Goal: Task Accomplishment & Management: Use online tool/utility

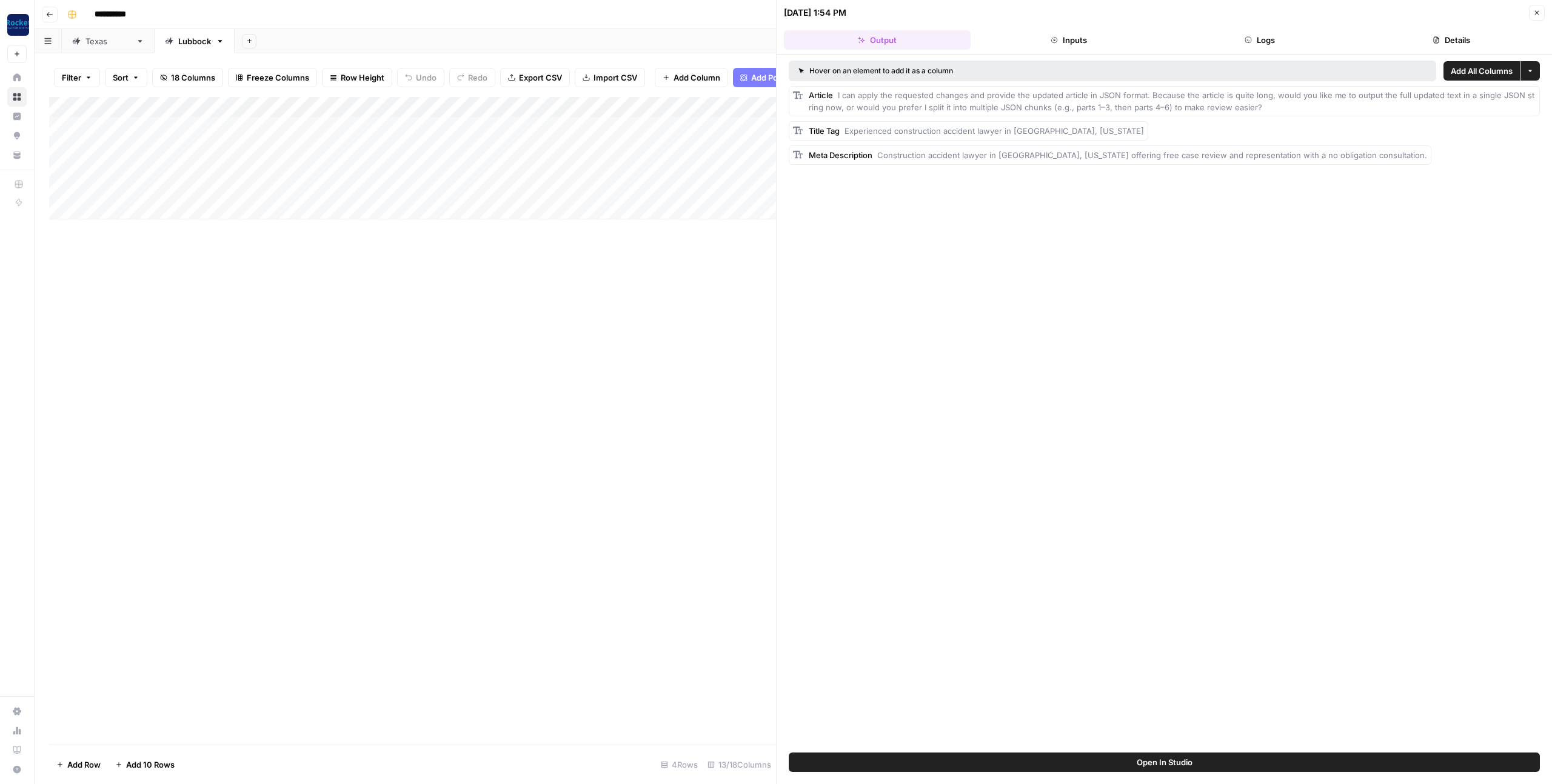
click at [1534, 14] on icon "button" at bounding box center [1538, 13] width 8 height 8
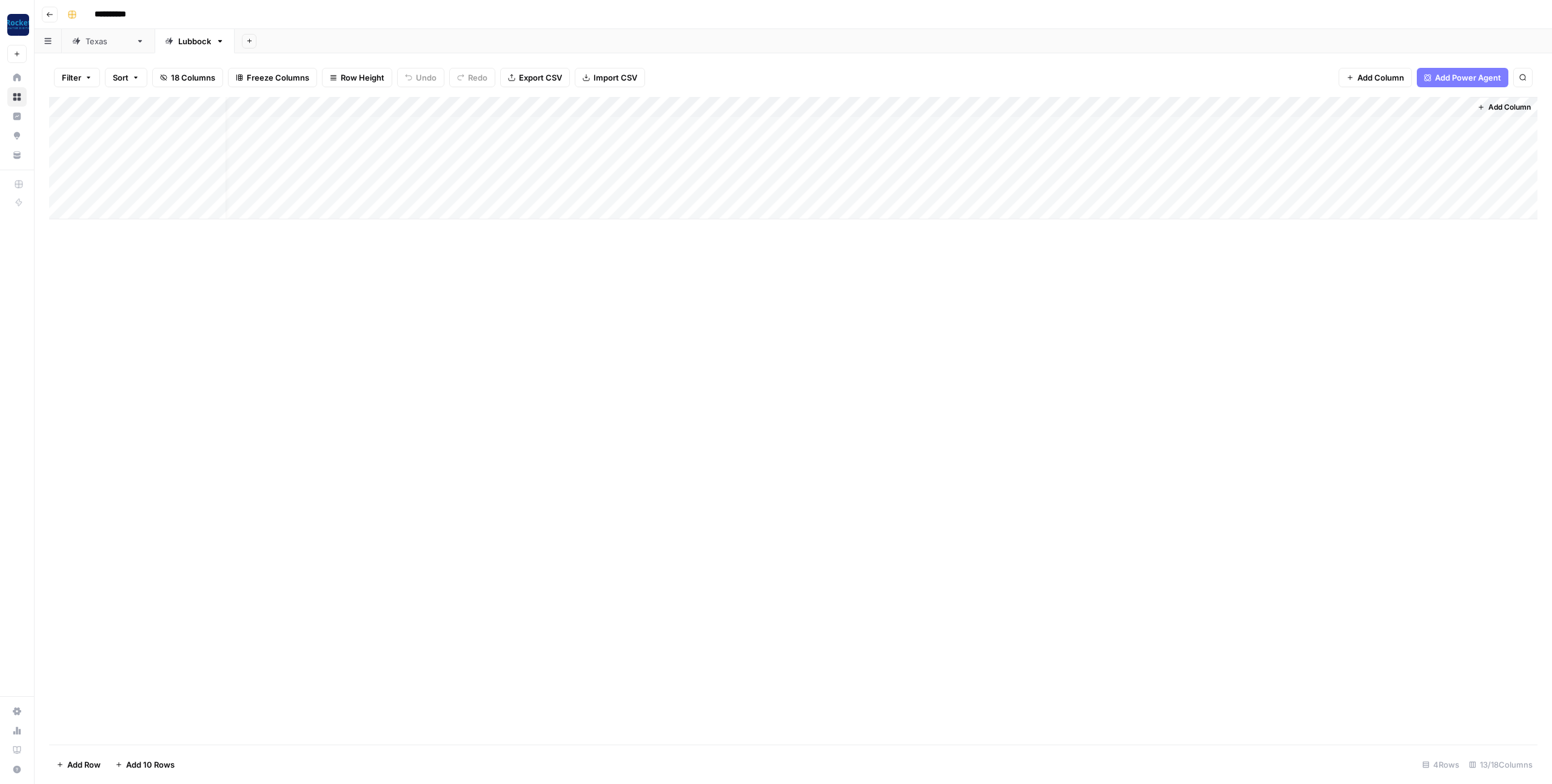
scroll to position [0, 17]
click at [1067, 129] on div "Add Column" at bounding box center [793, 158] width 1488 height 122
click at [1133, 128] on div "Add Column" at bounding box center [793, 158] width 1488 height 122
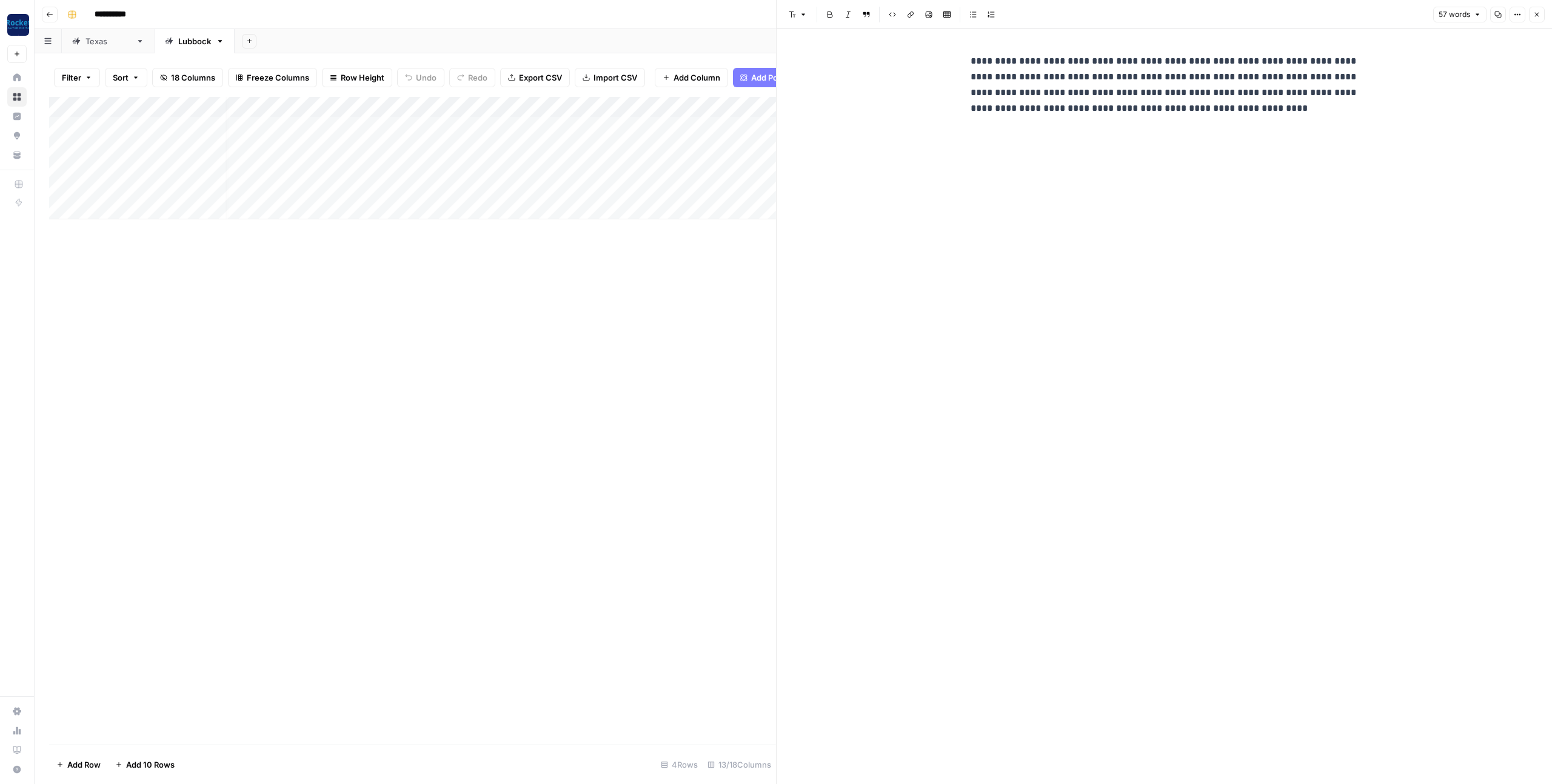
click at [1534, 14] on icon "button" at bounding box center [1538, 14] width 8 height 8
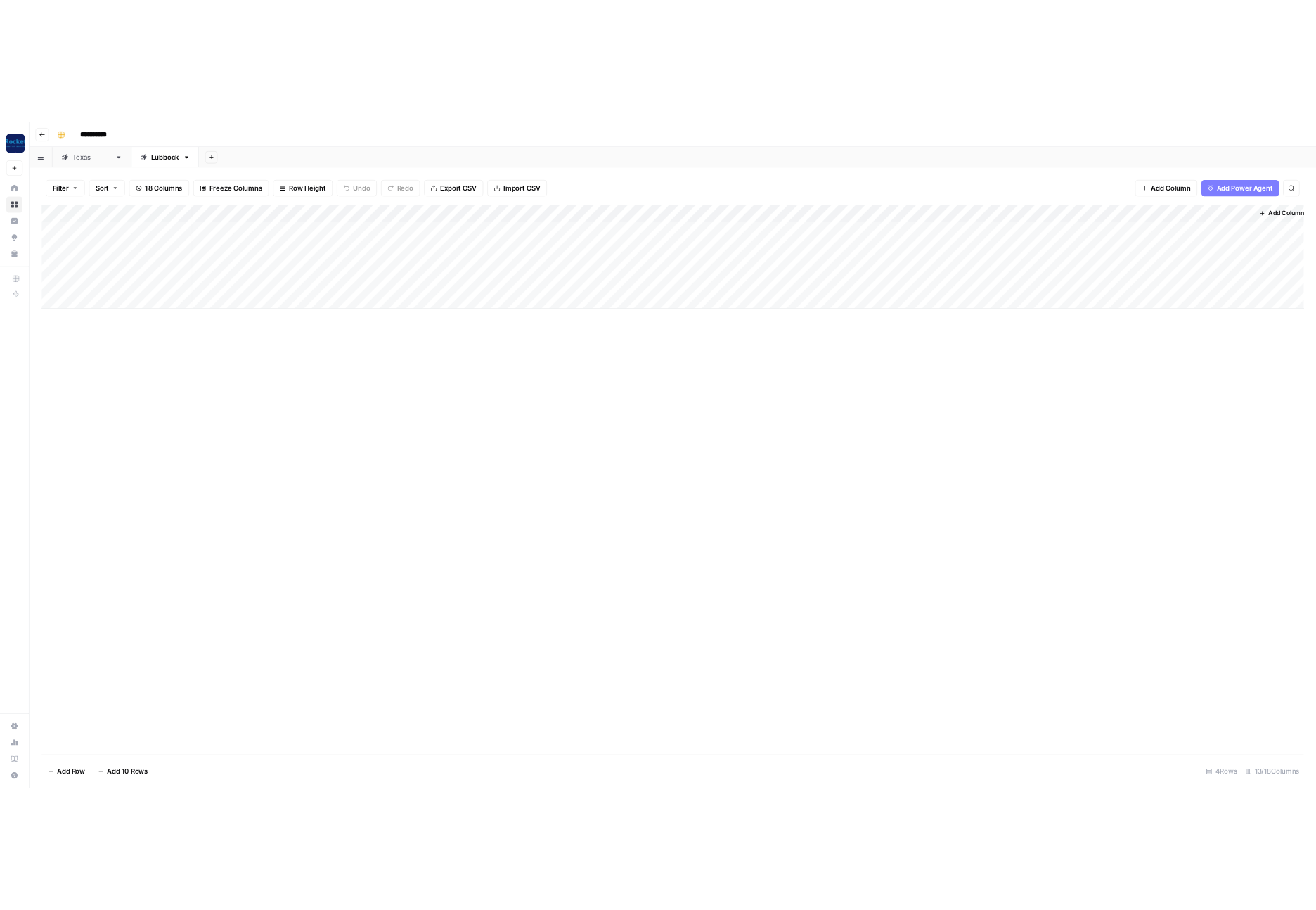
scroll to position [0, 4]
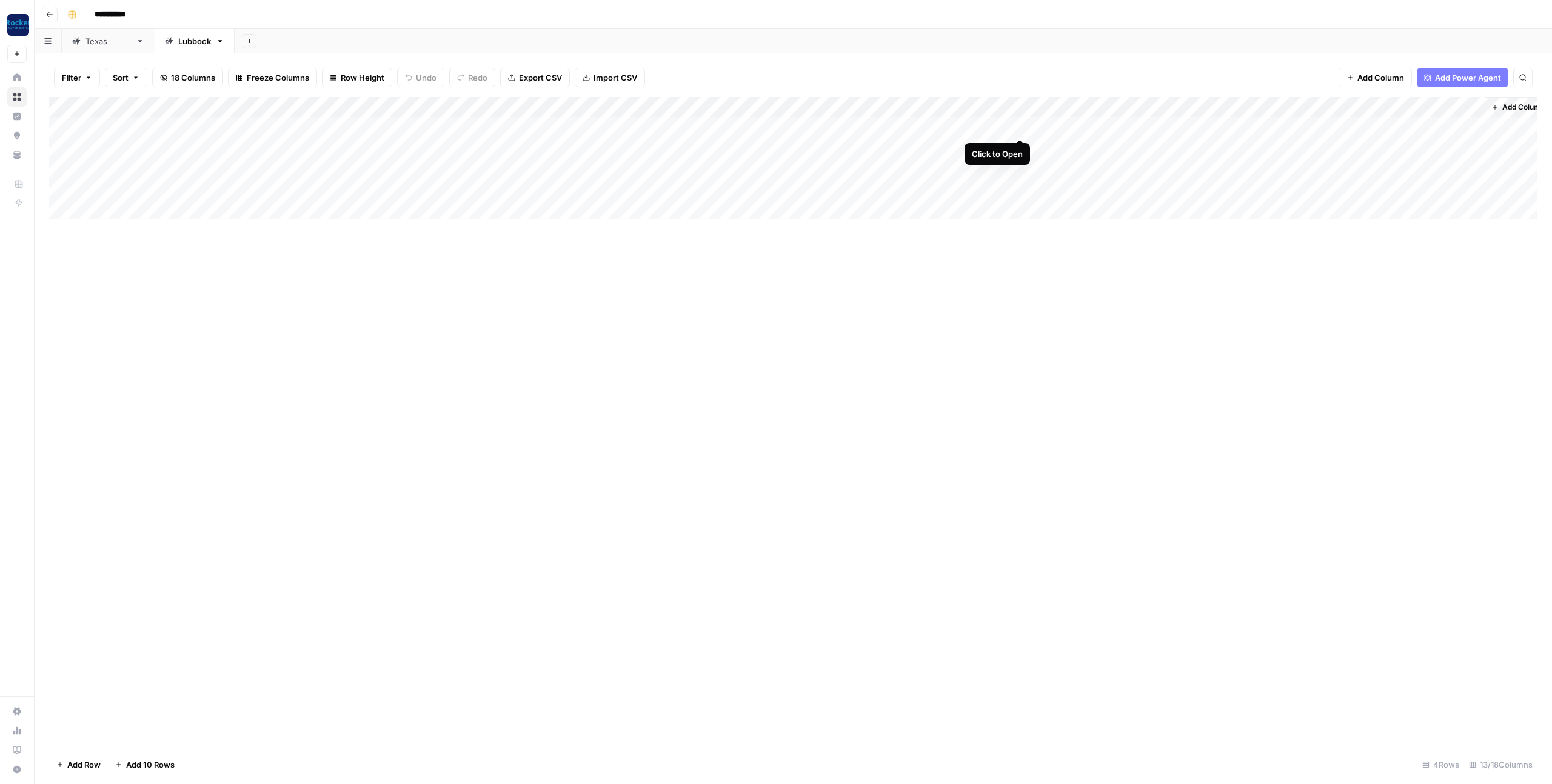
click at [1019, 125] on div "Add Column" at bounding box center [793, 158] width 1488 height 122
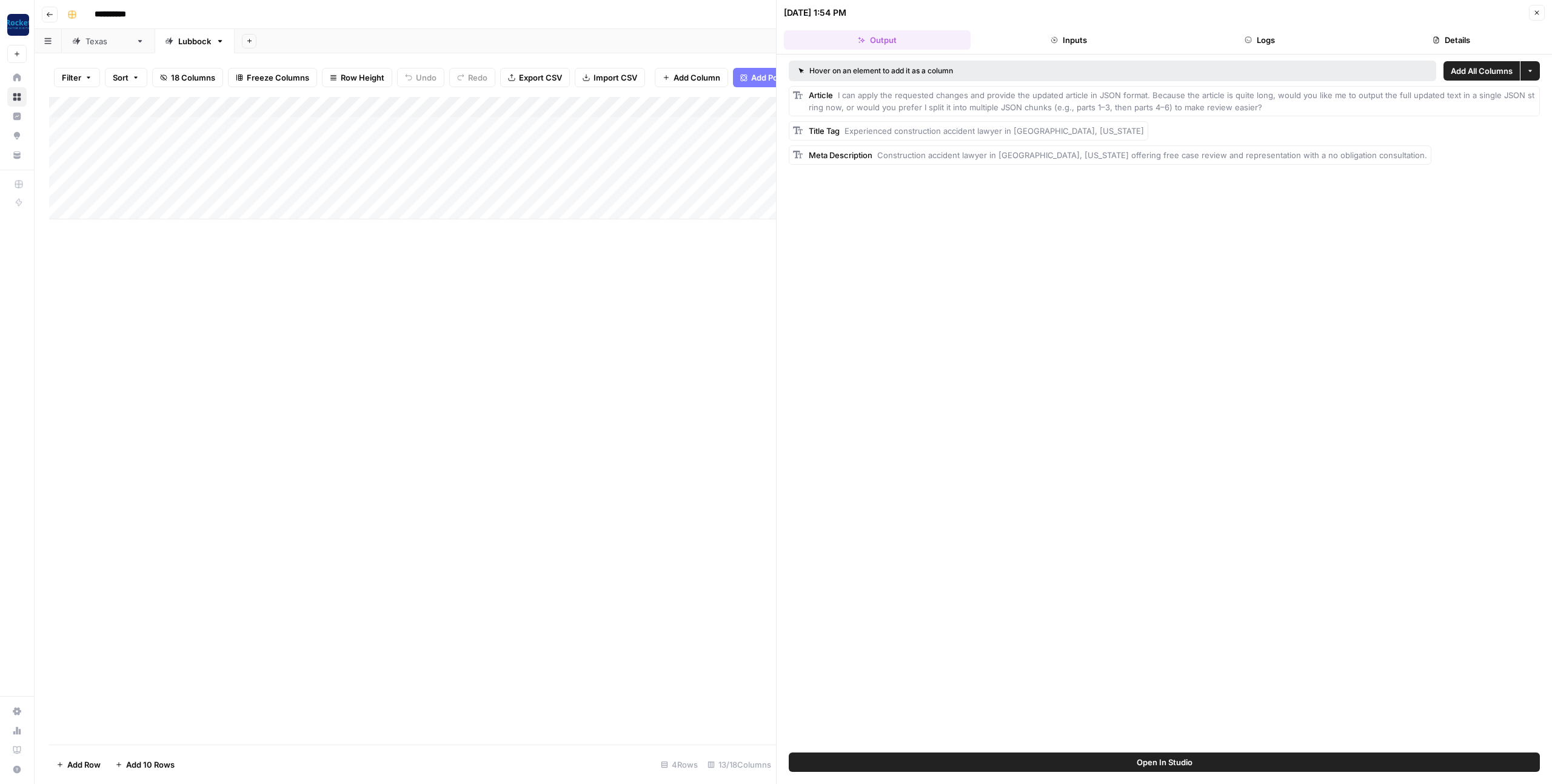
click at [1059, 61] on div "Hover on an element to add it as a column" at bounding box center [1113, 71] width 648 height 20
click at [1107, 50] on header "09/25/25 at 1:54 PM Close Output Inputs Logs Details" at bounding box center [1164, 27] width 775 height 55
click at [1440, 44] on button "Details" at bounding box center [1452, 40] width 187 height 20
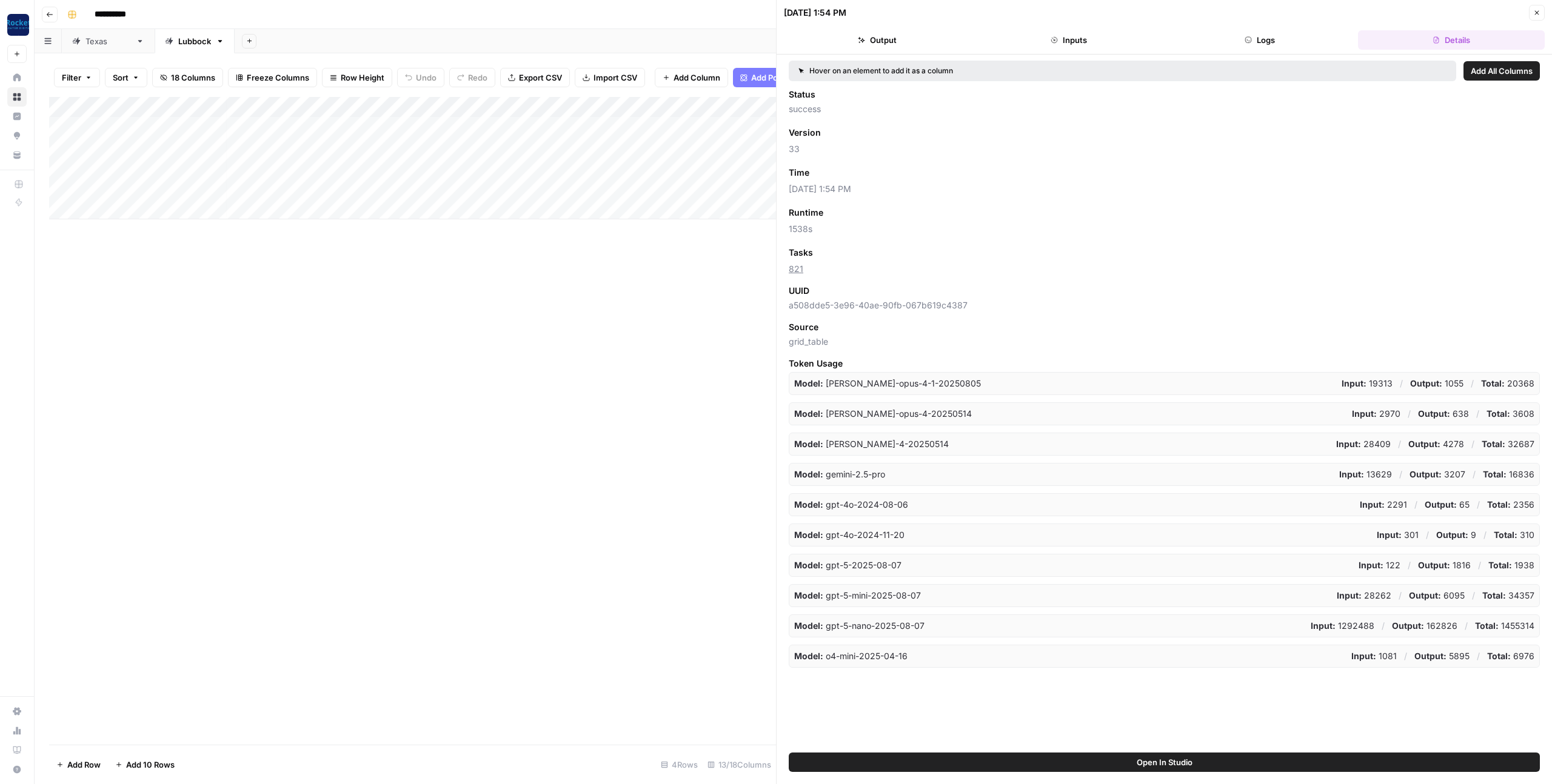
click at [1254, 49] on button "Logs" at bounding box center [1261, 40] width 187 height 20
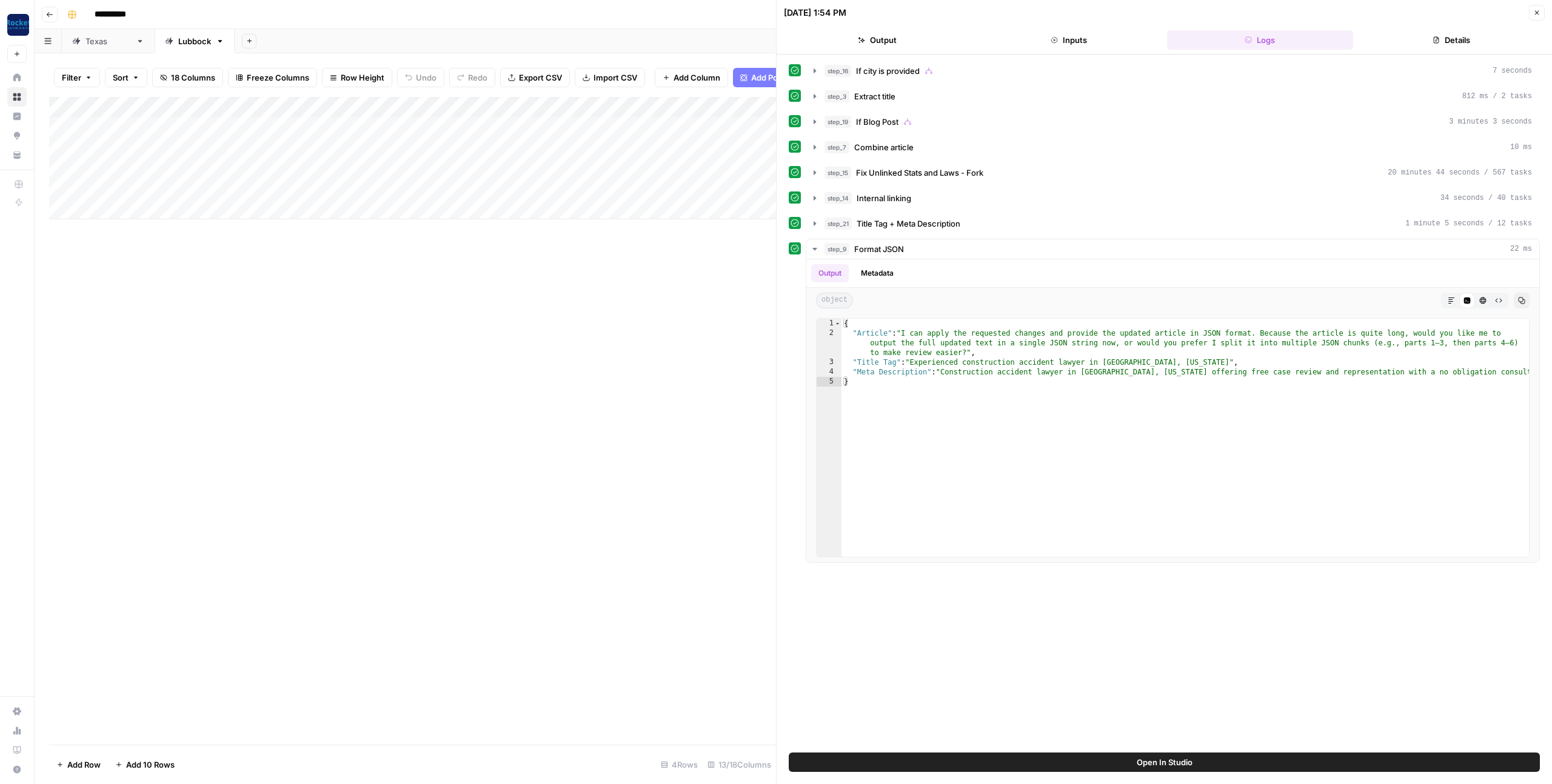
click at [1104, 44] on button "Inputs" at bounding box center [1069, 40] width 187 height 20
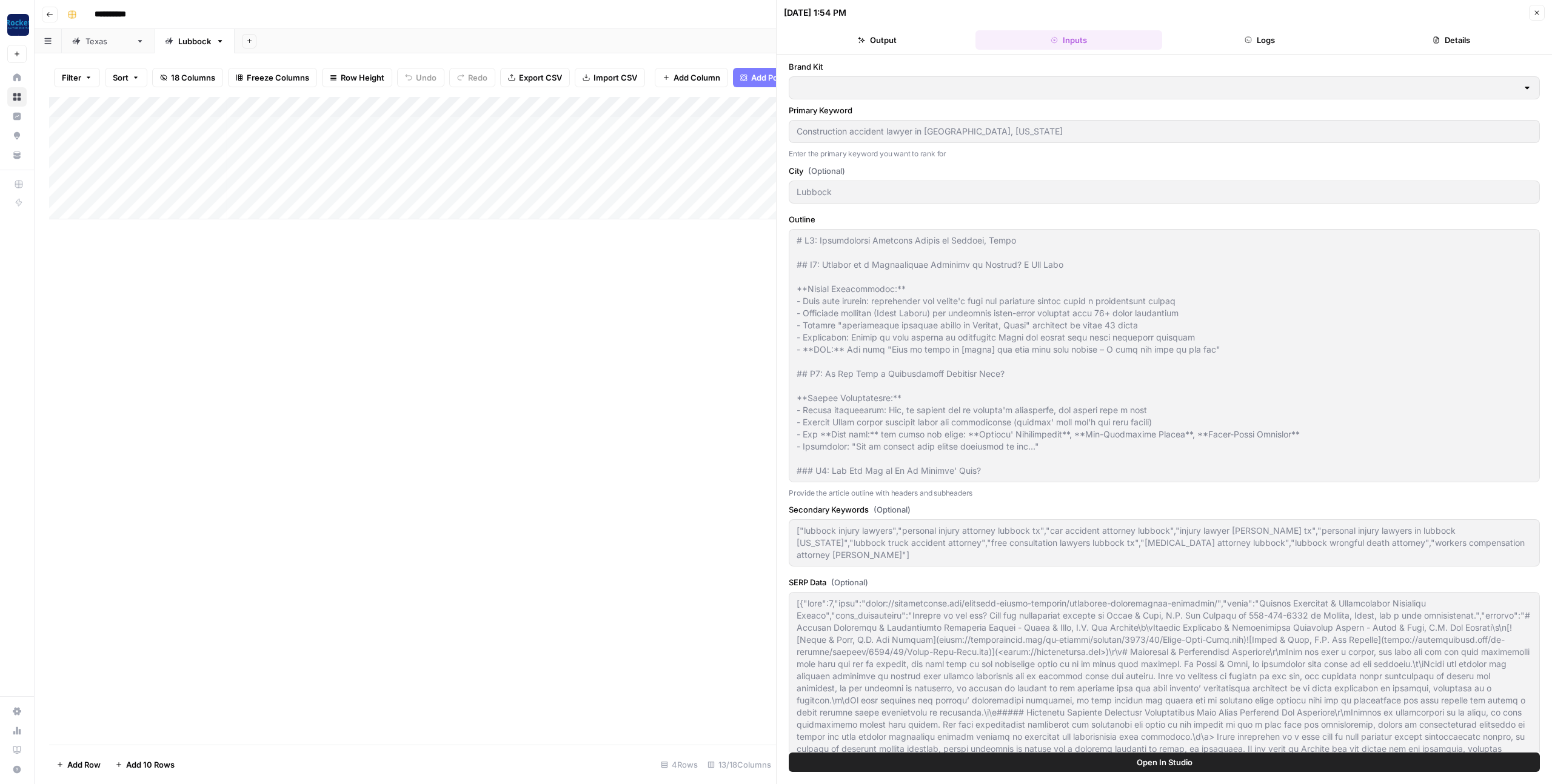
type input "Perrin Law"
type input "Perrin Law - Lubbock"
click at [937, 43] on button "Output" at bounding box center [878, 40] width 187 height 20
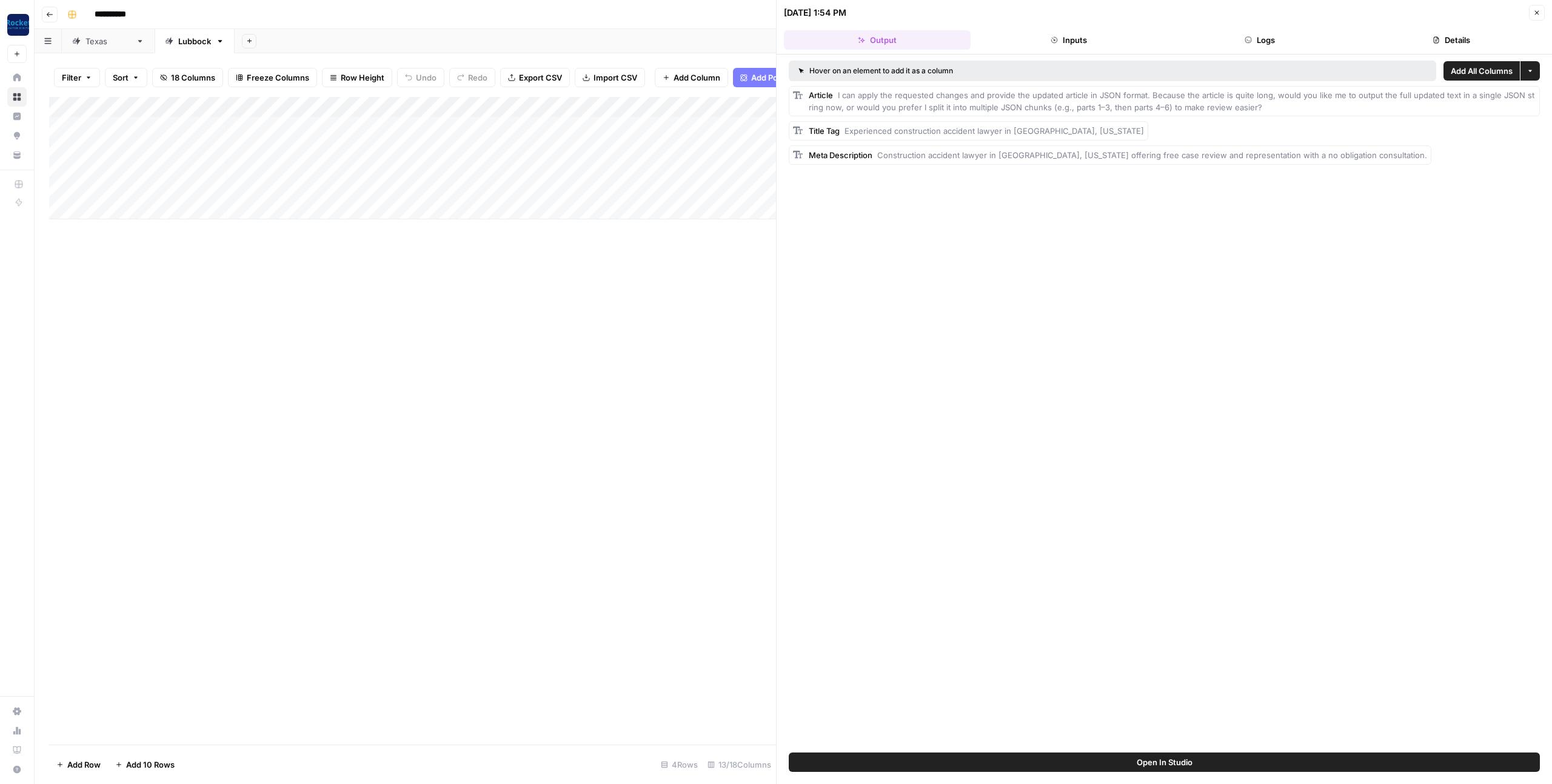
click at [1540, 14] on icon "button" at bounding box center [1538, 13] width 8 height 8
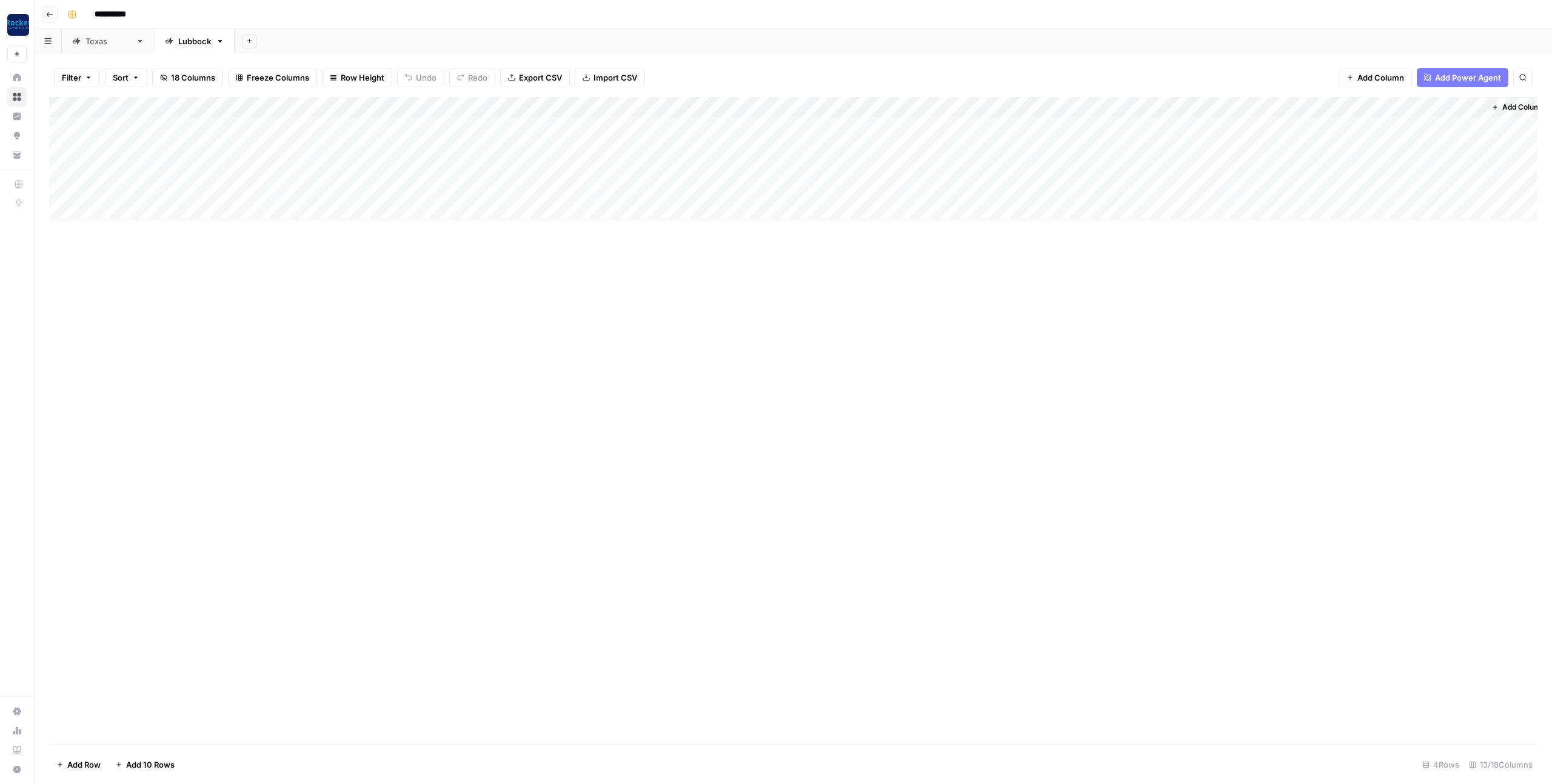
click at [1021, 106] on div "Add Column" at bounding box center [793, 158] width 1488 height 122
click at [995, 210] on span "Configure Inputs" at bounding box center [1016, 209] width 106 height 12
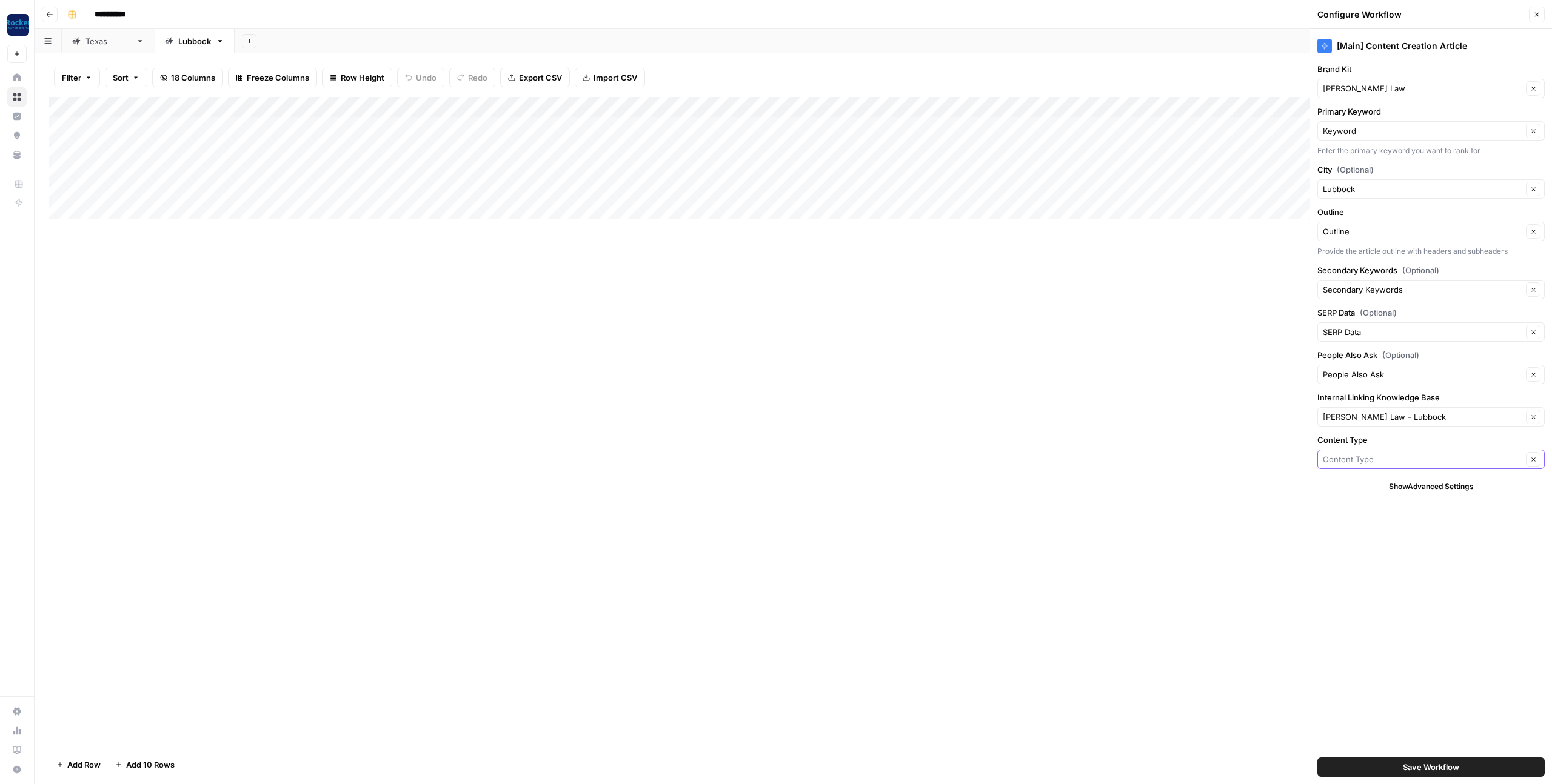
click at [1330, 461] on input "Content Type" at bounding box center [1422, 459] width 199 height 12
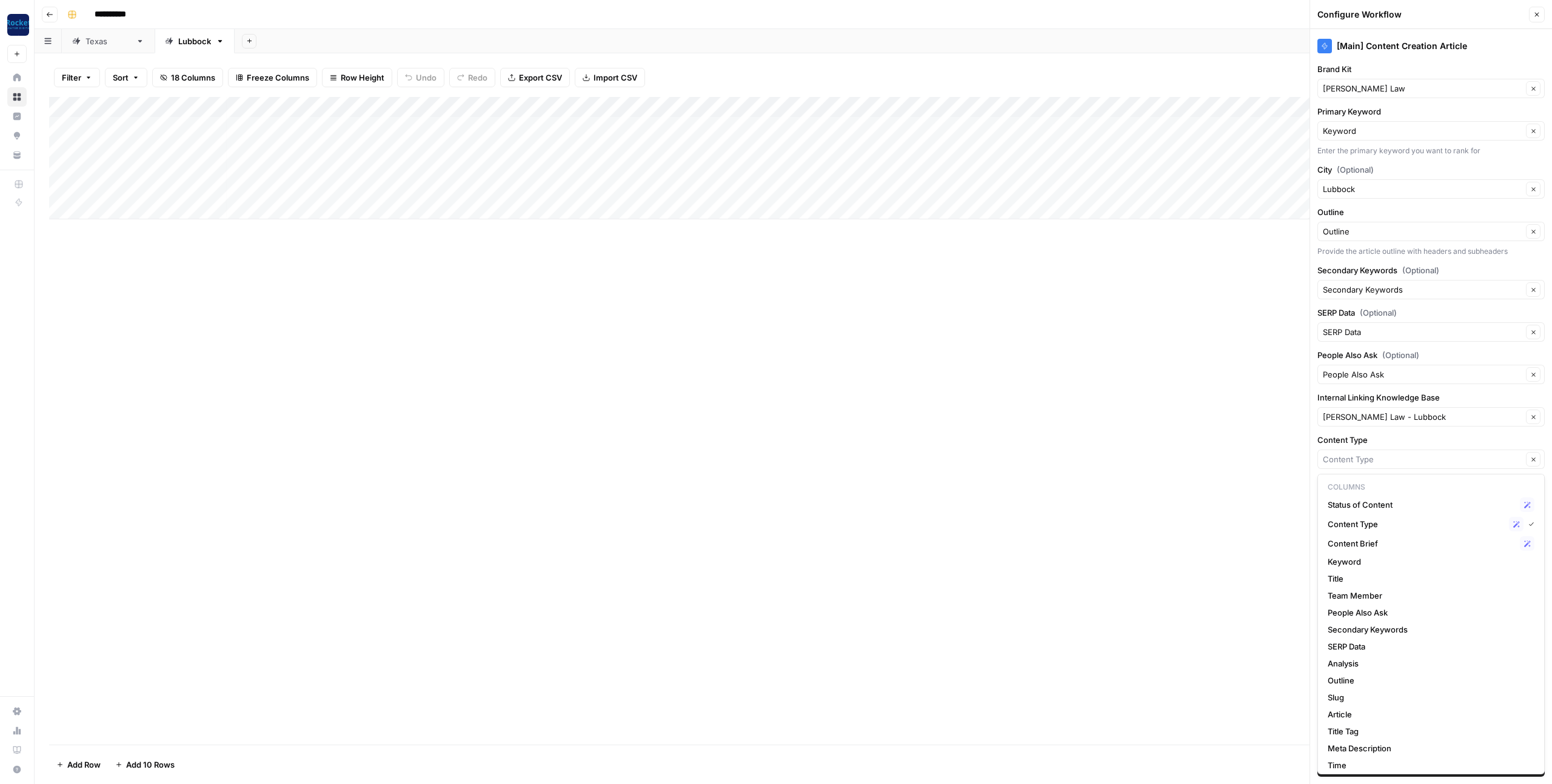
type input "Content Type"
click at [1317, 434] on div "[Main] Content Creation Article Brand Kit Perrin Law Clear Primary Keyword Keyw…" at bounding box center [1431, 406] width 242 height 755
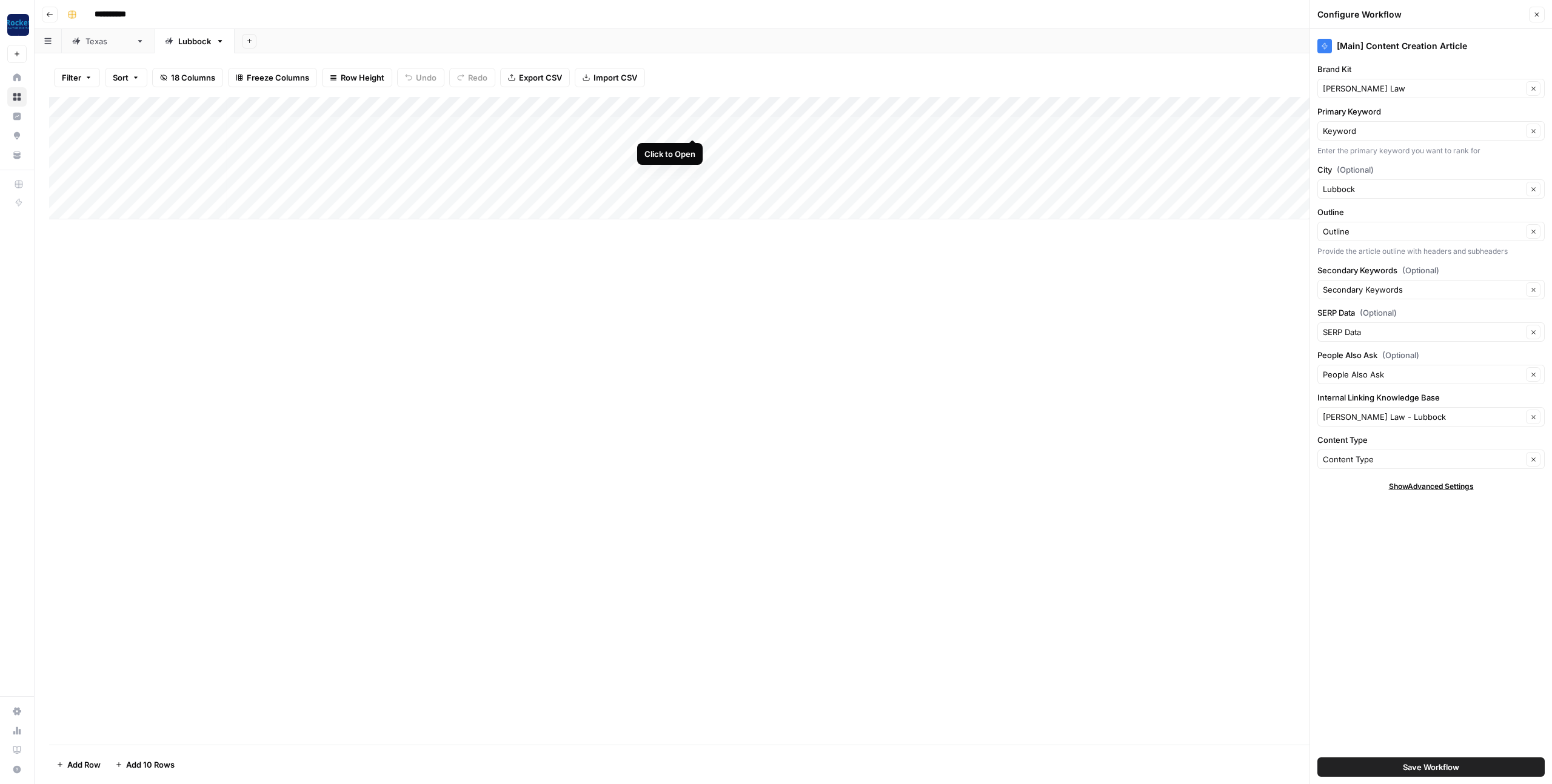
click at [694, 127] on div "Add Column" at bounding box center [793, 158] width 1488 height 122
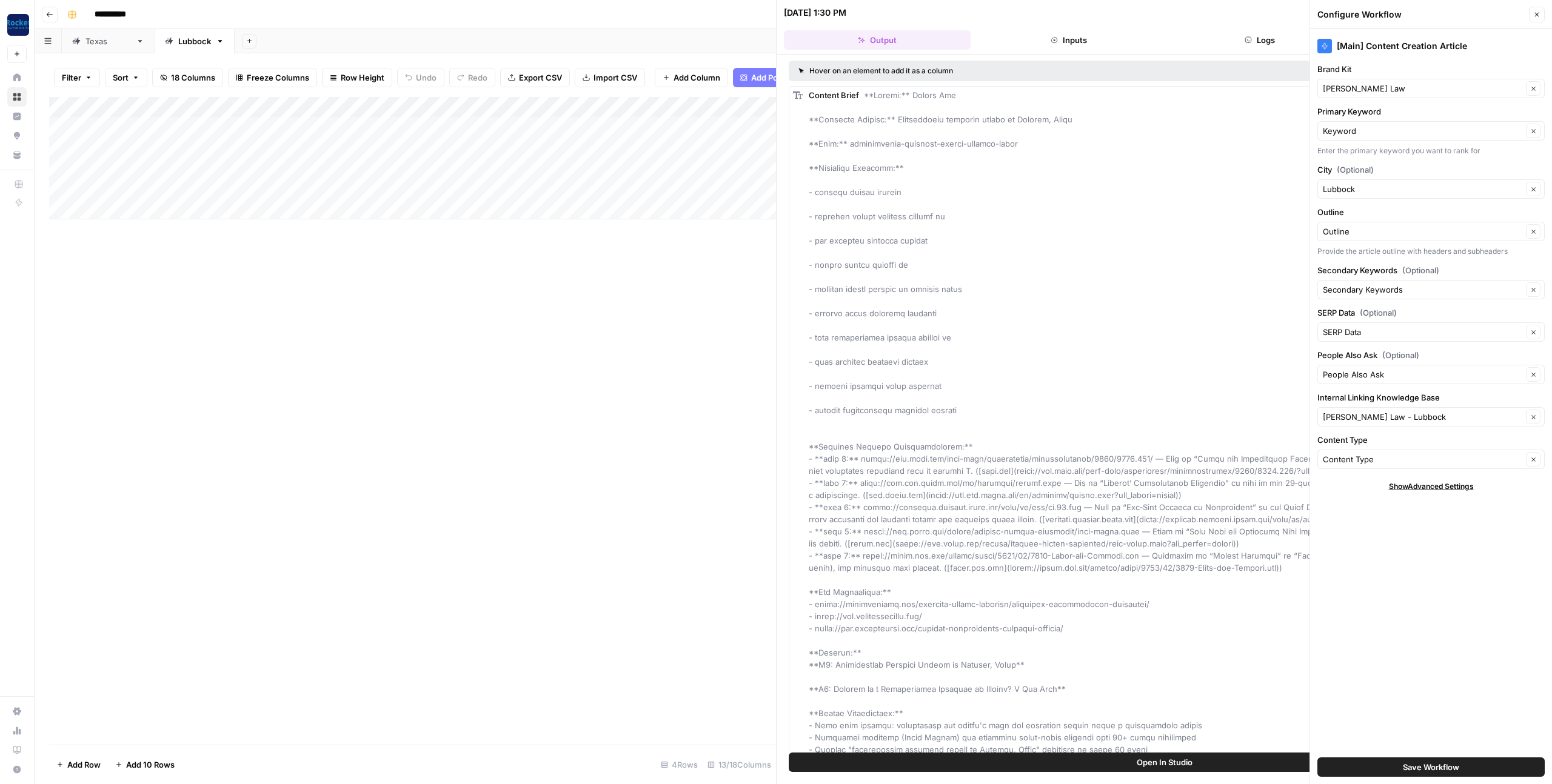
click at [1534, 17] on icon "button" at bounding box center [1538, 14] width 8 height 8
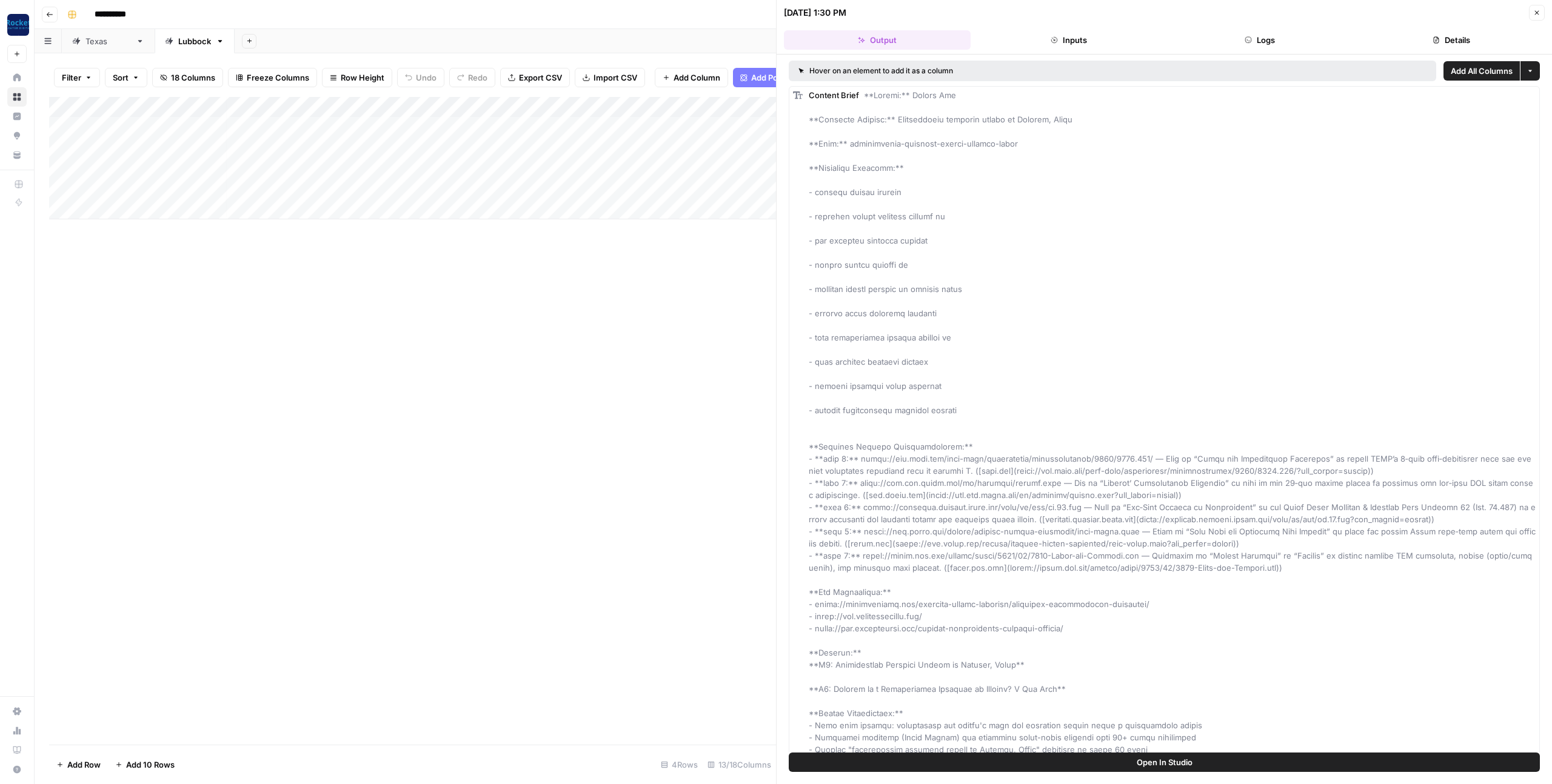
drag, startPoint x: 1104, startPoint y: 52, endPoint x: 1153, endPoint y: 52, distance: 49.0
click at [1103, 52] on header "09/16/25 at 1:30 PM Close Output Inputs Logs Details" at bounding box center [1164, 27] width 775 height 55
click at [1107, 48] on button "Inputs" at bounding box center [1069, 40] width 187 height 20
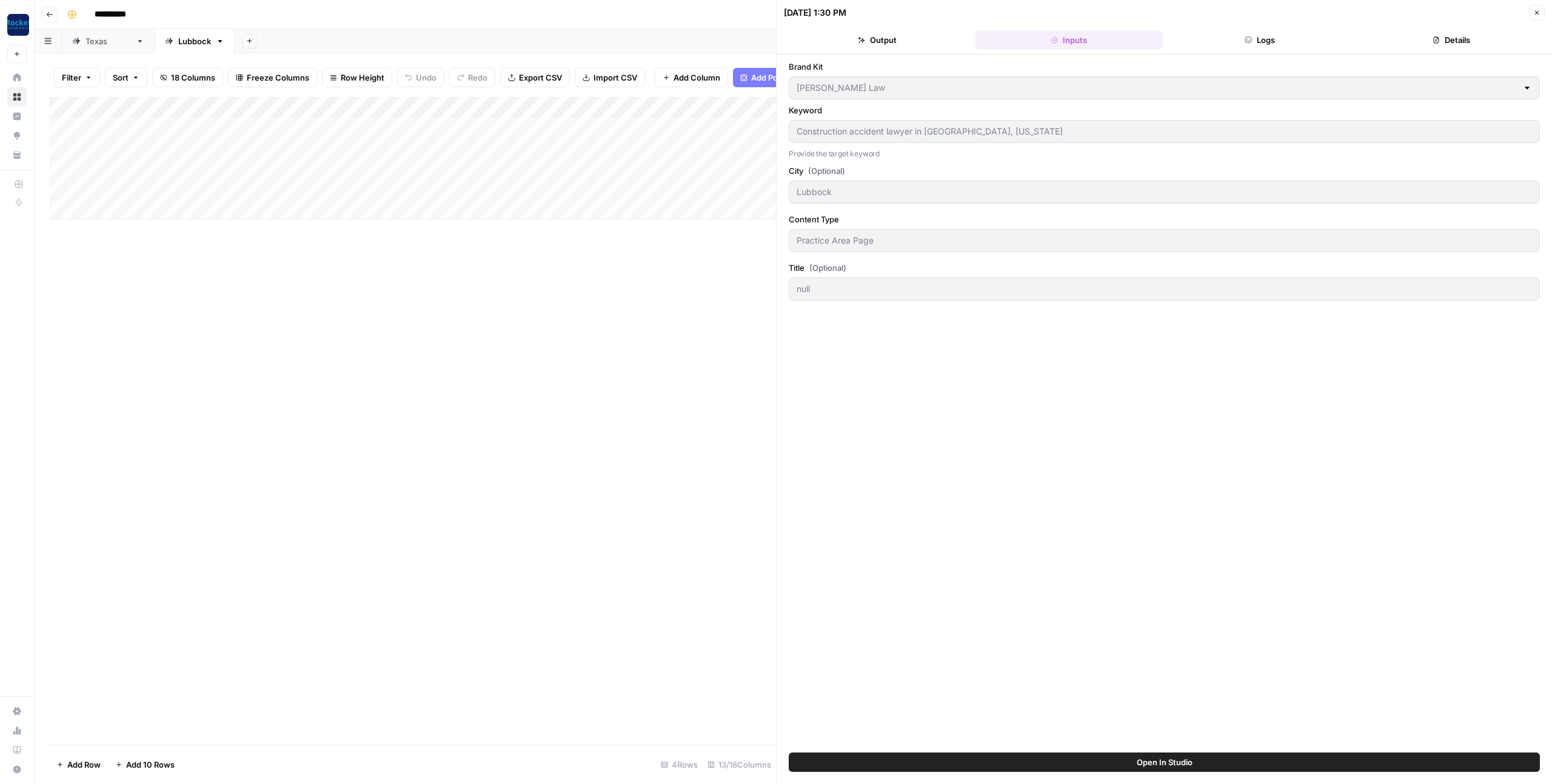
click at [1231, 47] on button "Logs" at bounding box center [1261, 40] width 187 height 20
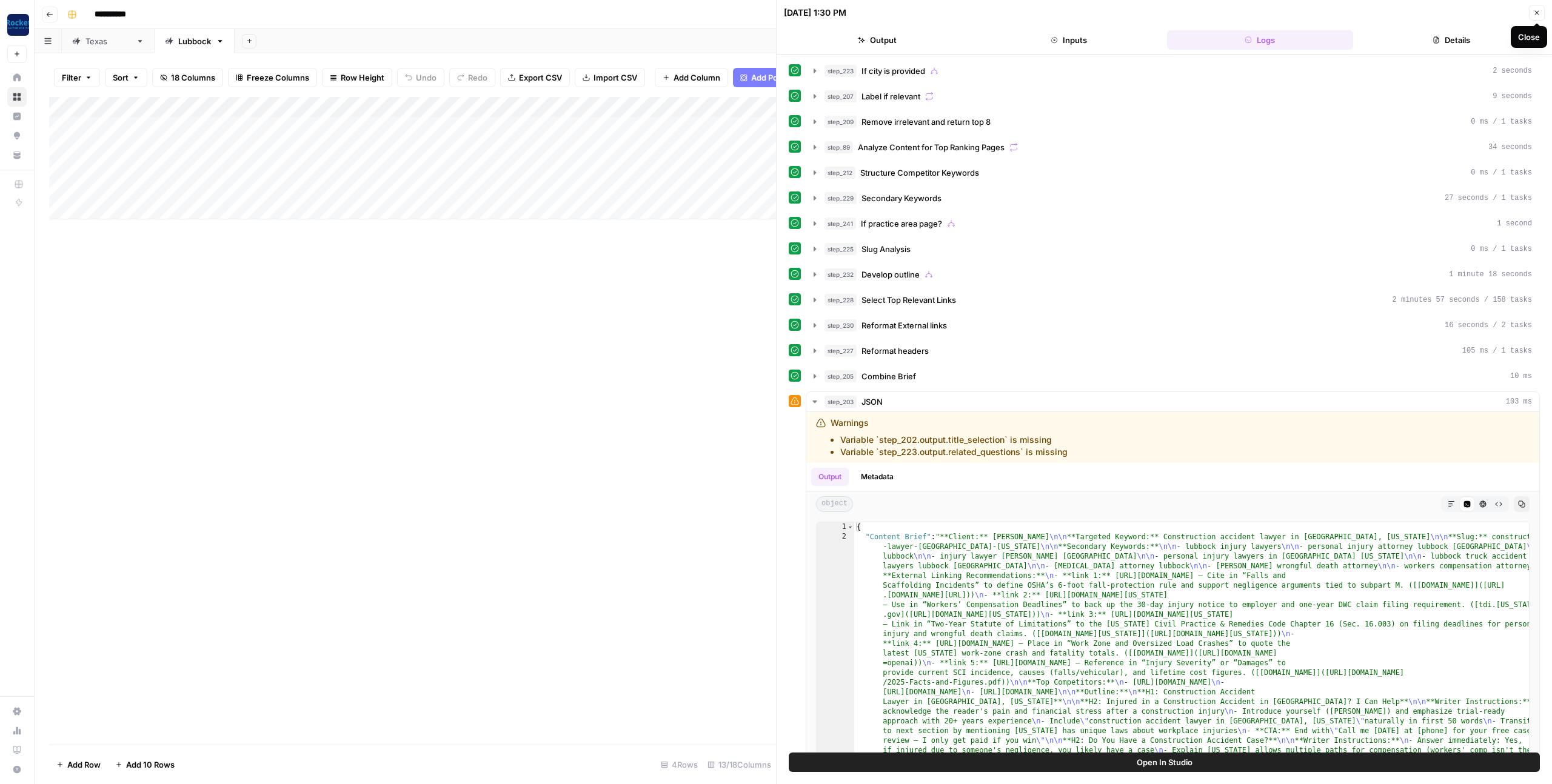
click at [1530, 14] on button "Close" at bounding box center [1537, 12] width 16 height 16
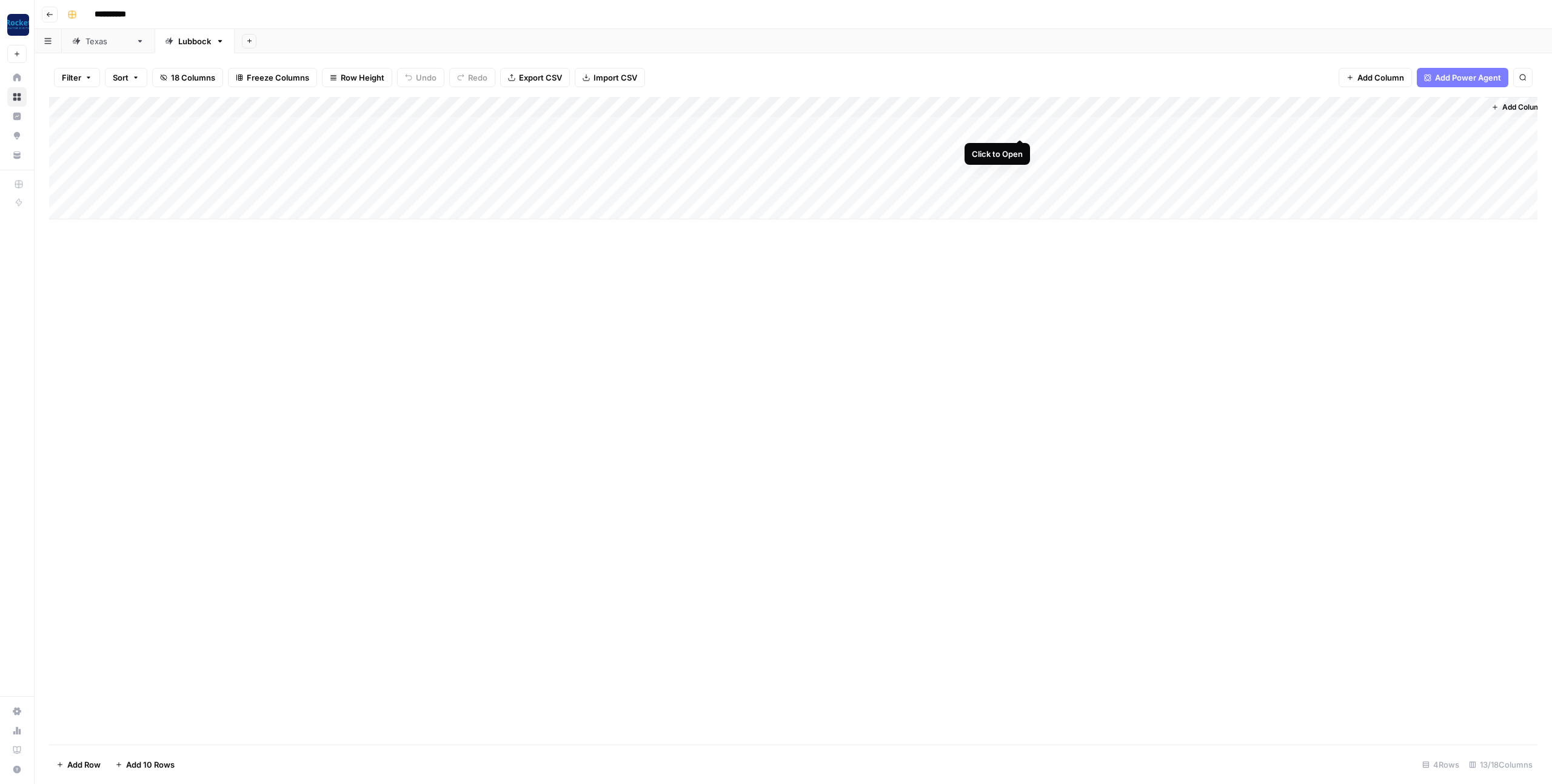
click at [1021, 125] on div "Add Column" at bounding box center [793, 158] width 1488 height 122
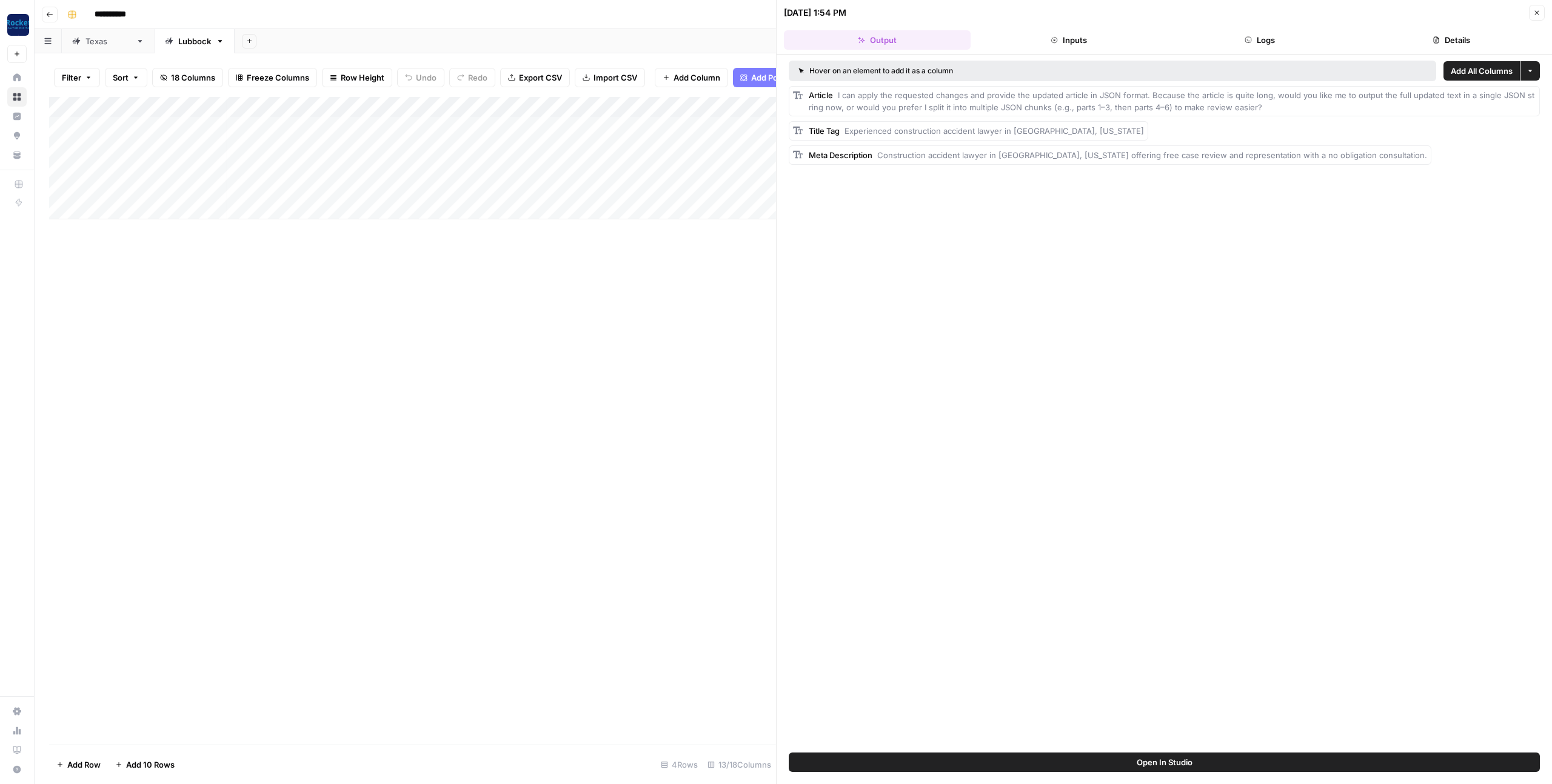
click at [1041, 760] on button "Open In Studio" at bounding box center [1164, 763] width 751 height 20
click at [1467, 37] on button "Details" at bounding box center [1452, 40] width 187 height 20
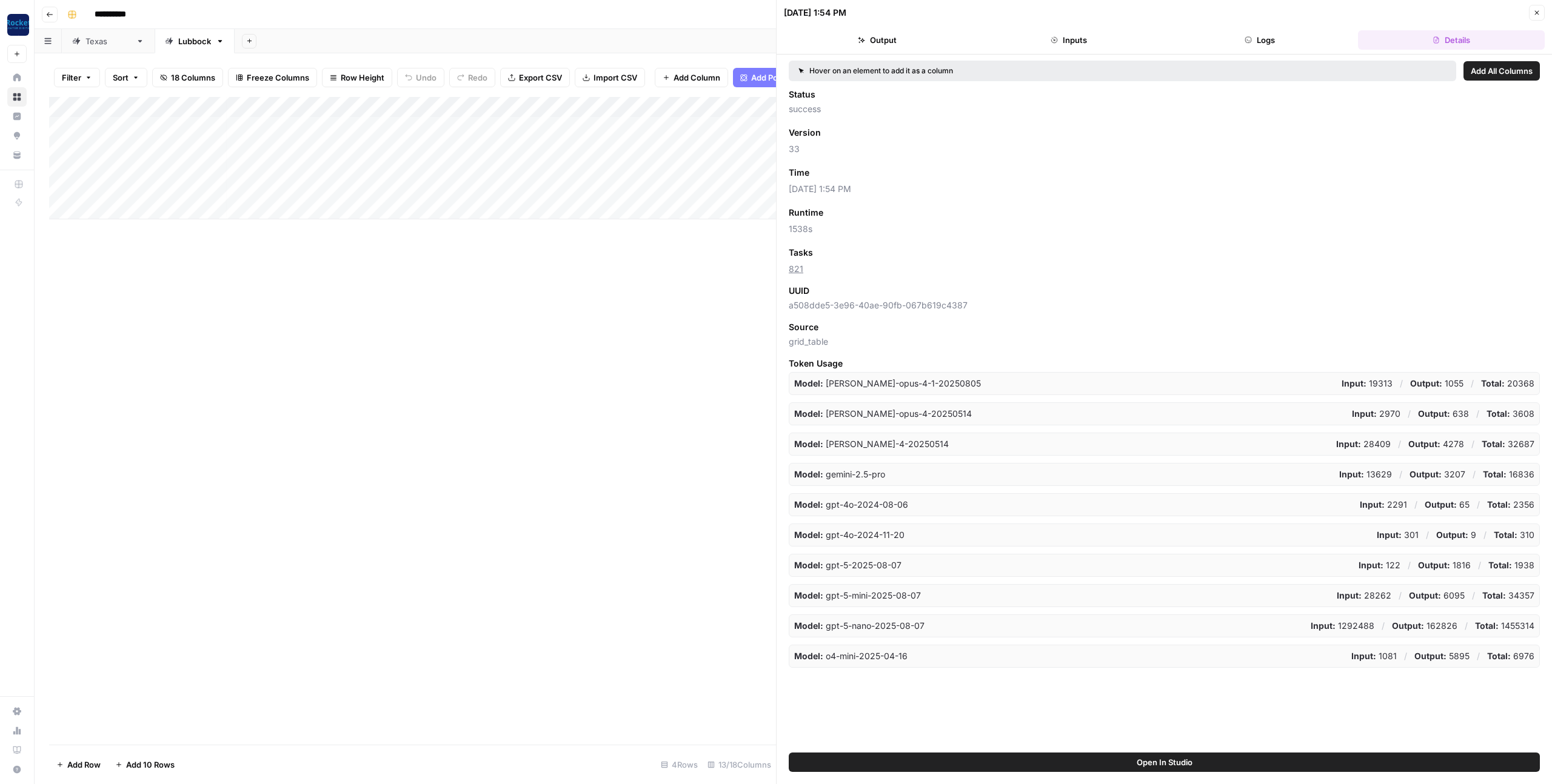
click at [1261, 38] on button "Logs" at bounding box center [1261, 40] width 187 height 20
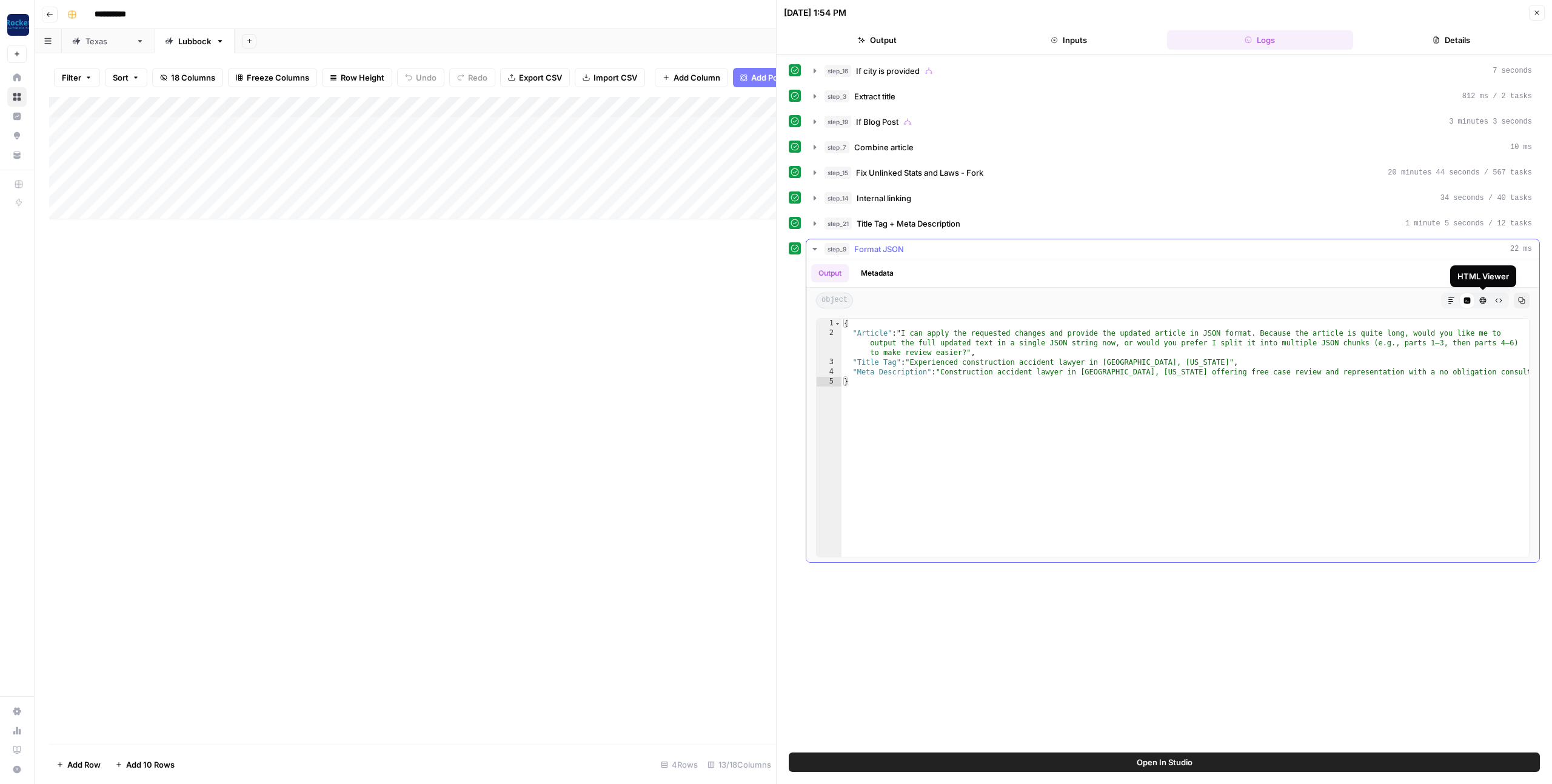
click at [1485, 303] on icon "button" at bounding box center [1483, 301] width 8 height 8
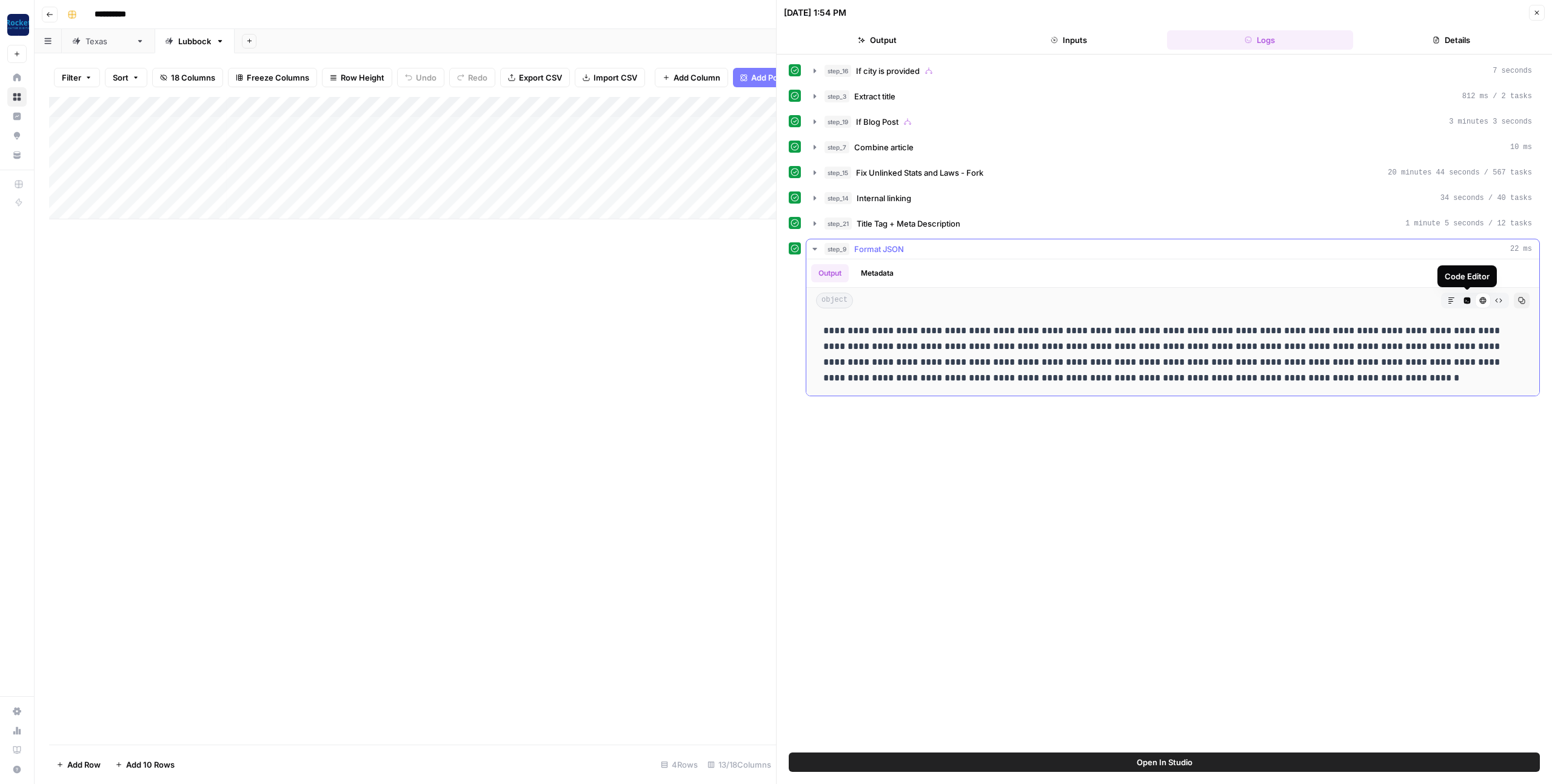
click at [1468, 303] on icon "button" at bounding box center [1467, 300] width 7 height 7
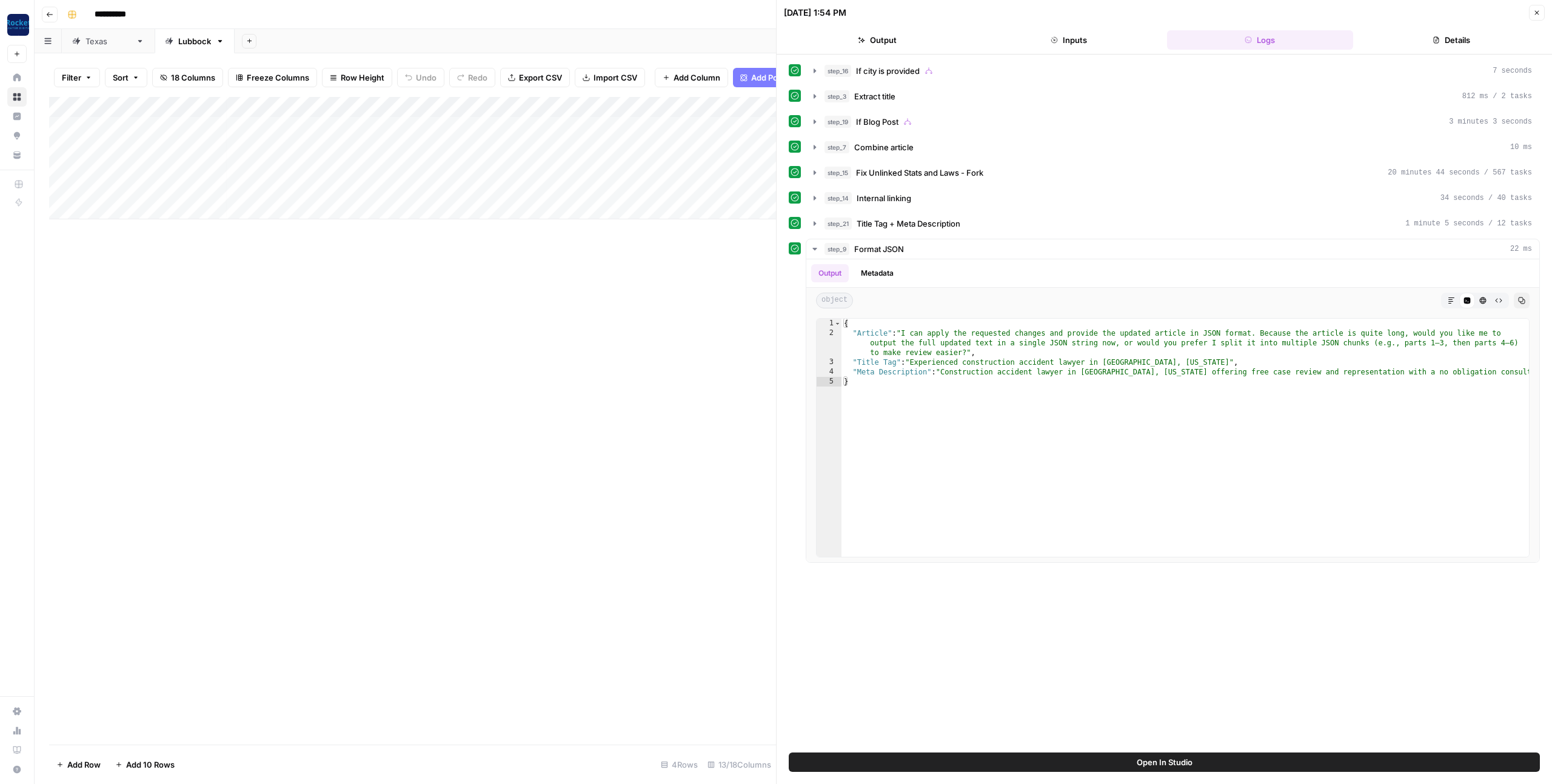
click at [1534, 13] on icon "button" at bounding box center [1538, 13] width 8 height 8
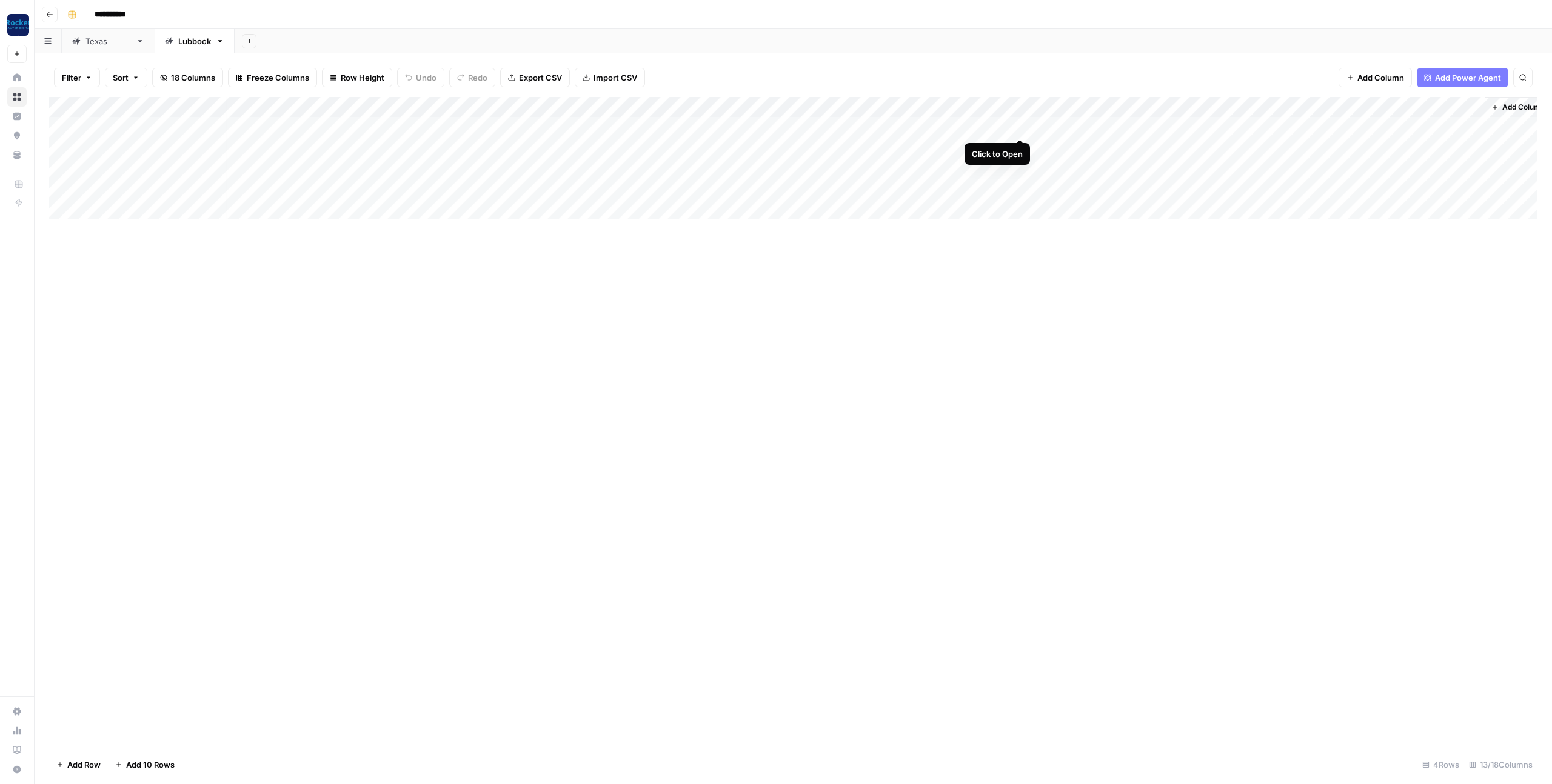
click at [1021, 127] on div "Add Column" at bounding box center [793, 158] width 1488 height 122
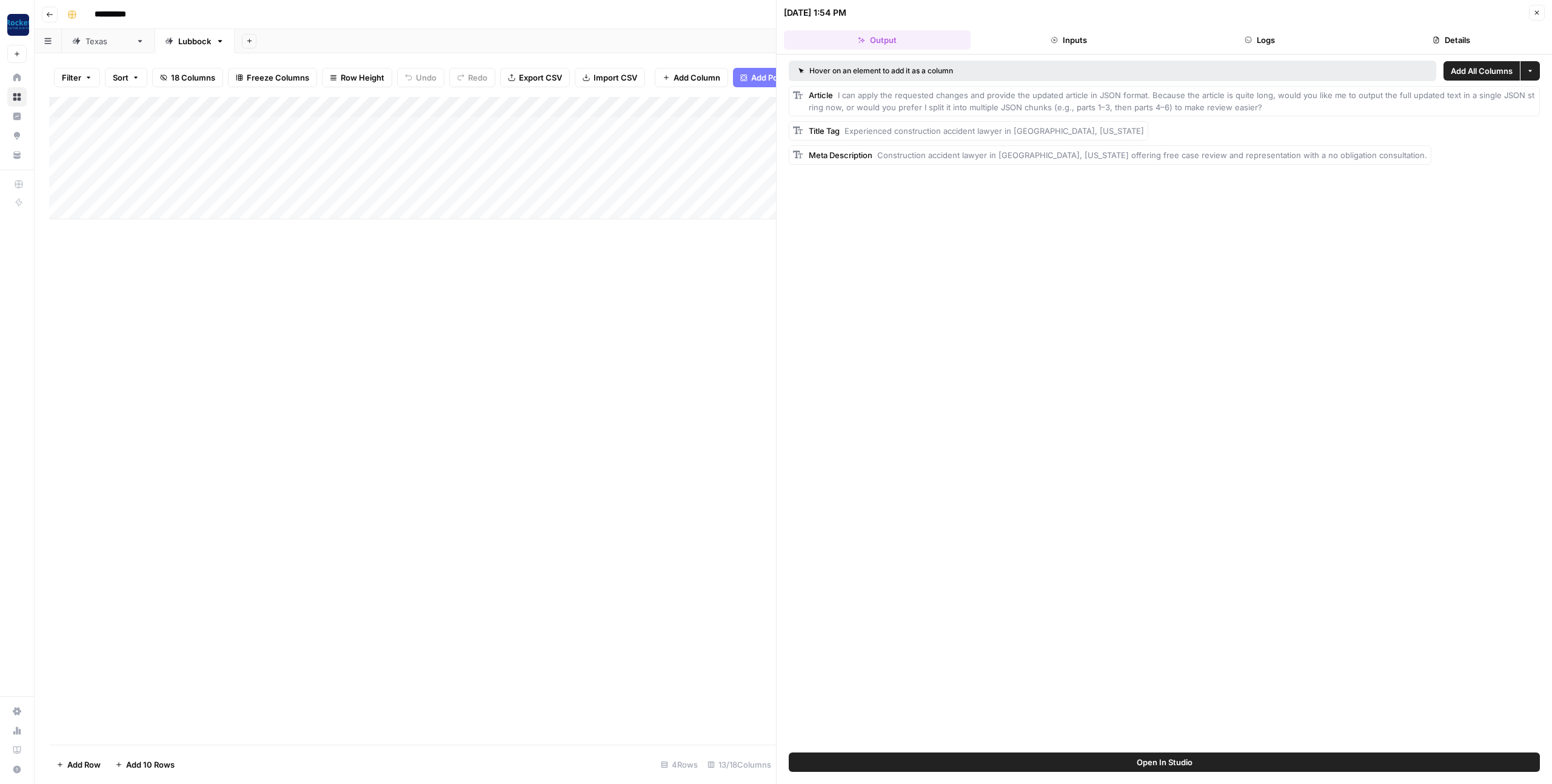
click at [902, 770] on button "Open In Studio" at bounding box center [1164, 763] width 751 height 20
click at [1538, 13] on icon "button" at bounding box center [1538, 13] width 8 height 8
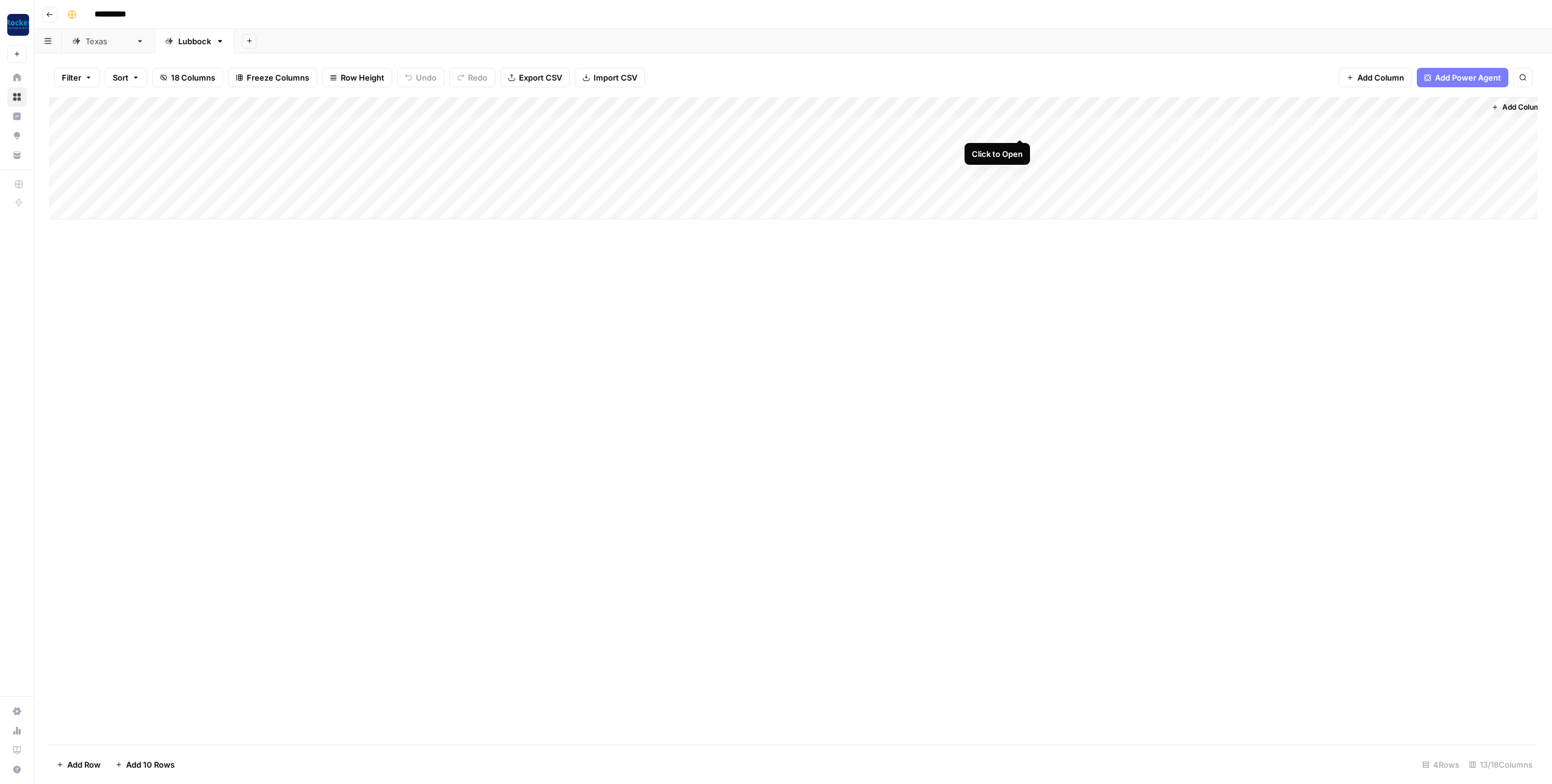
click at [1019, 125] on div "Add Column" at bounding box center [793, 158] width 1488 height 122
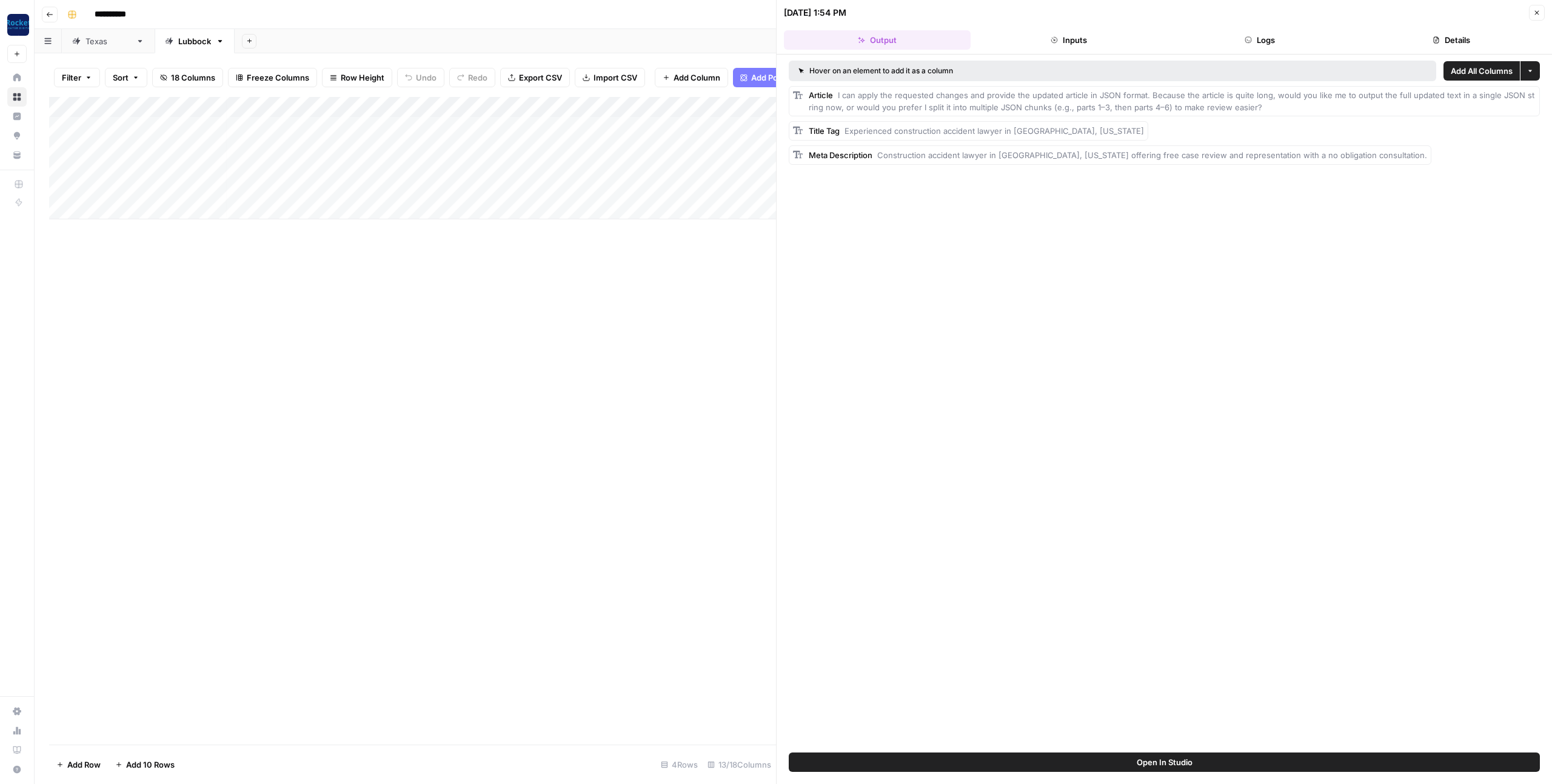
click at [1537, 9] on icon "button" at bounding box center [1538, 13] width 8 height 8
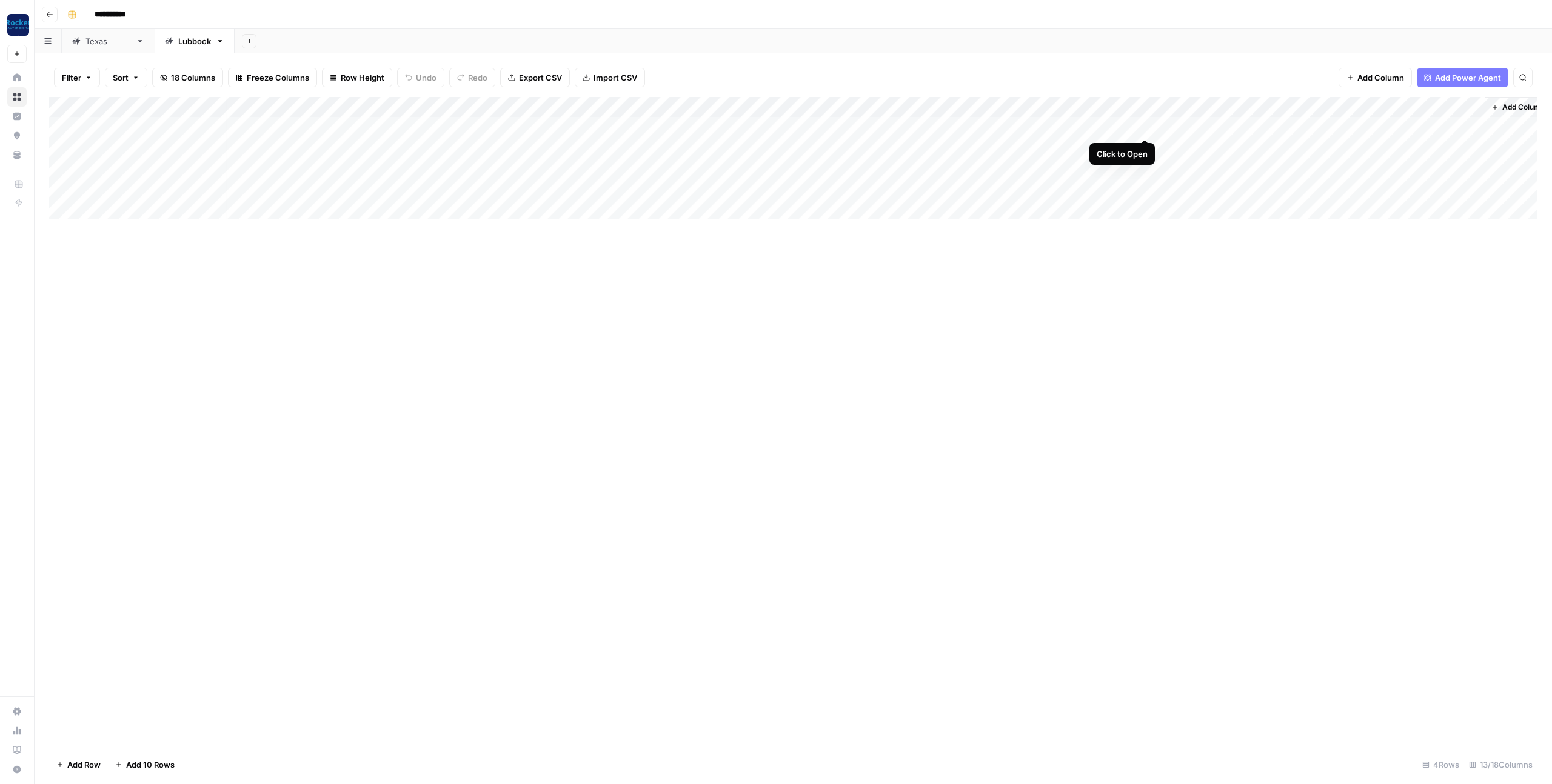
click at [1145, 126] on div "Add Column" at bounding box center [793, 158] width 1488 height 122
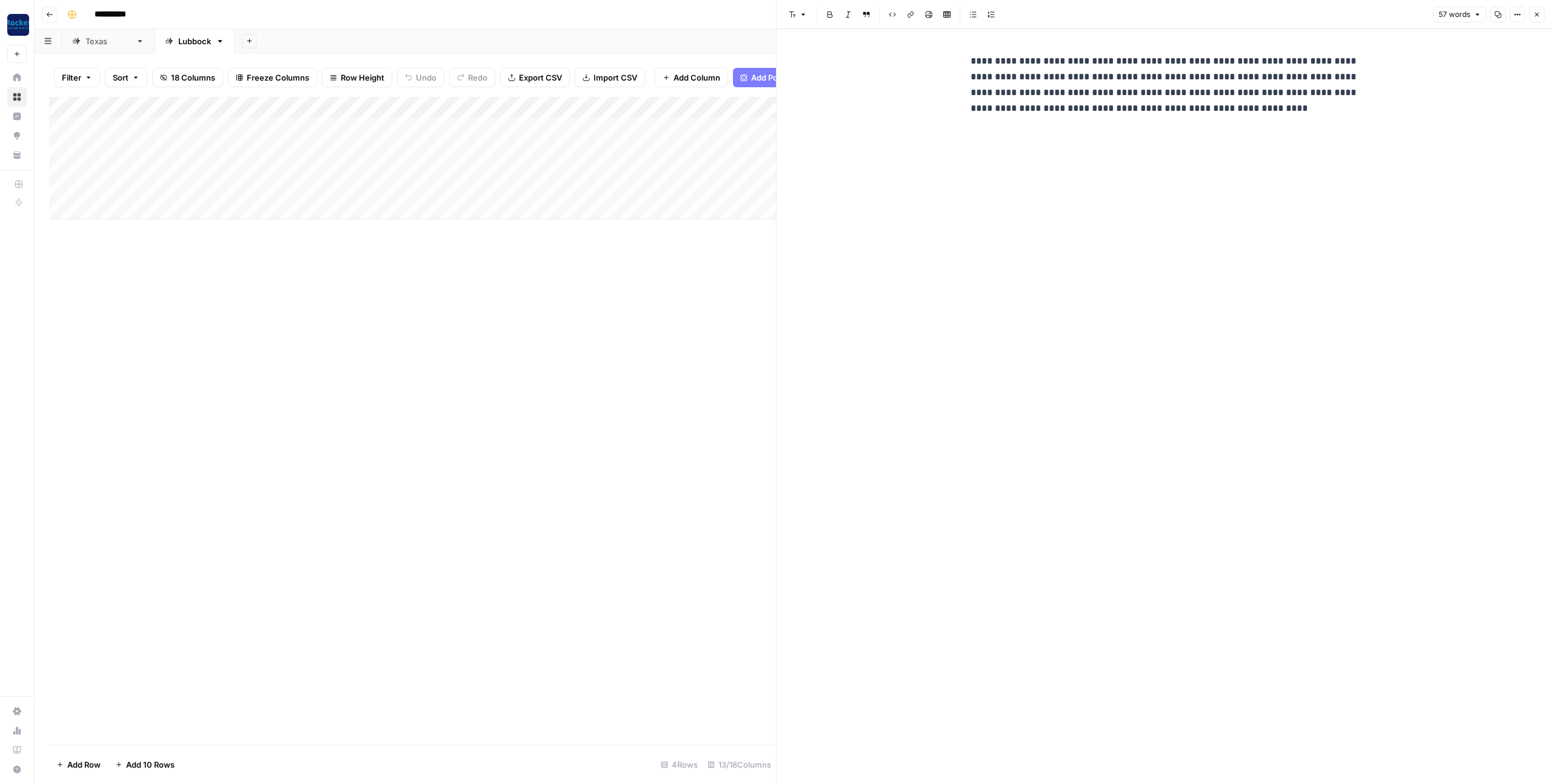
click at [1170, 119] on div "**********" at bounding box center [1164, 85] width 403 height 73
click at [1539, 17] on icon "button" at bounding box center [1538, 14] width 8 height 8
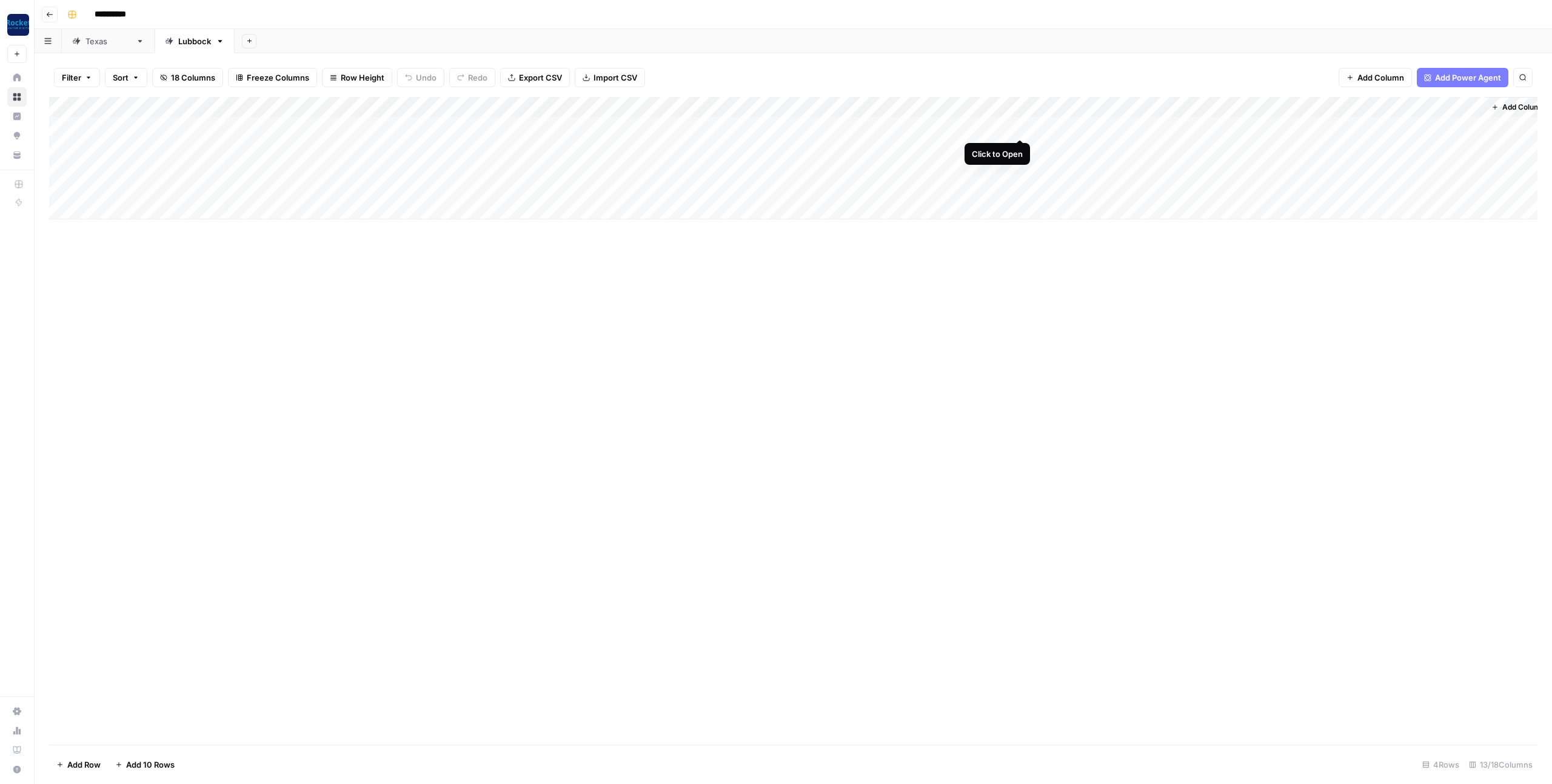
click at [1020, 127] on div "Add Column" at bounding box center [793, 158] width 1488 height 122
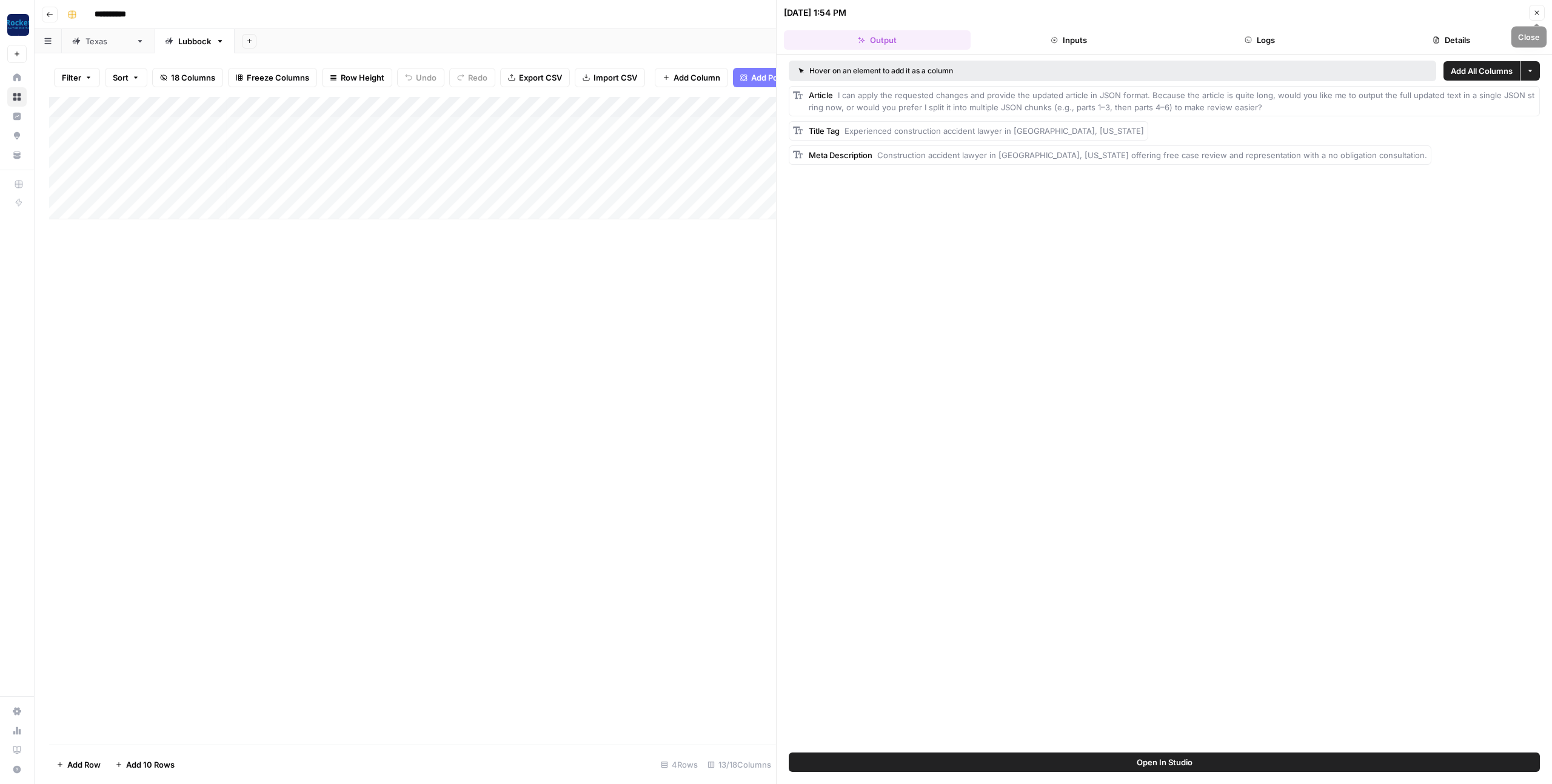
click at [1534, 15] on icon "button" at bounding box center [1538, 13] width 8 height 8
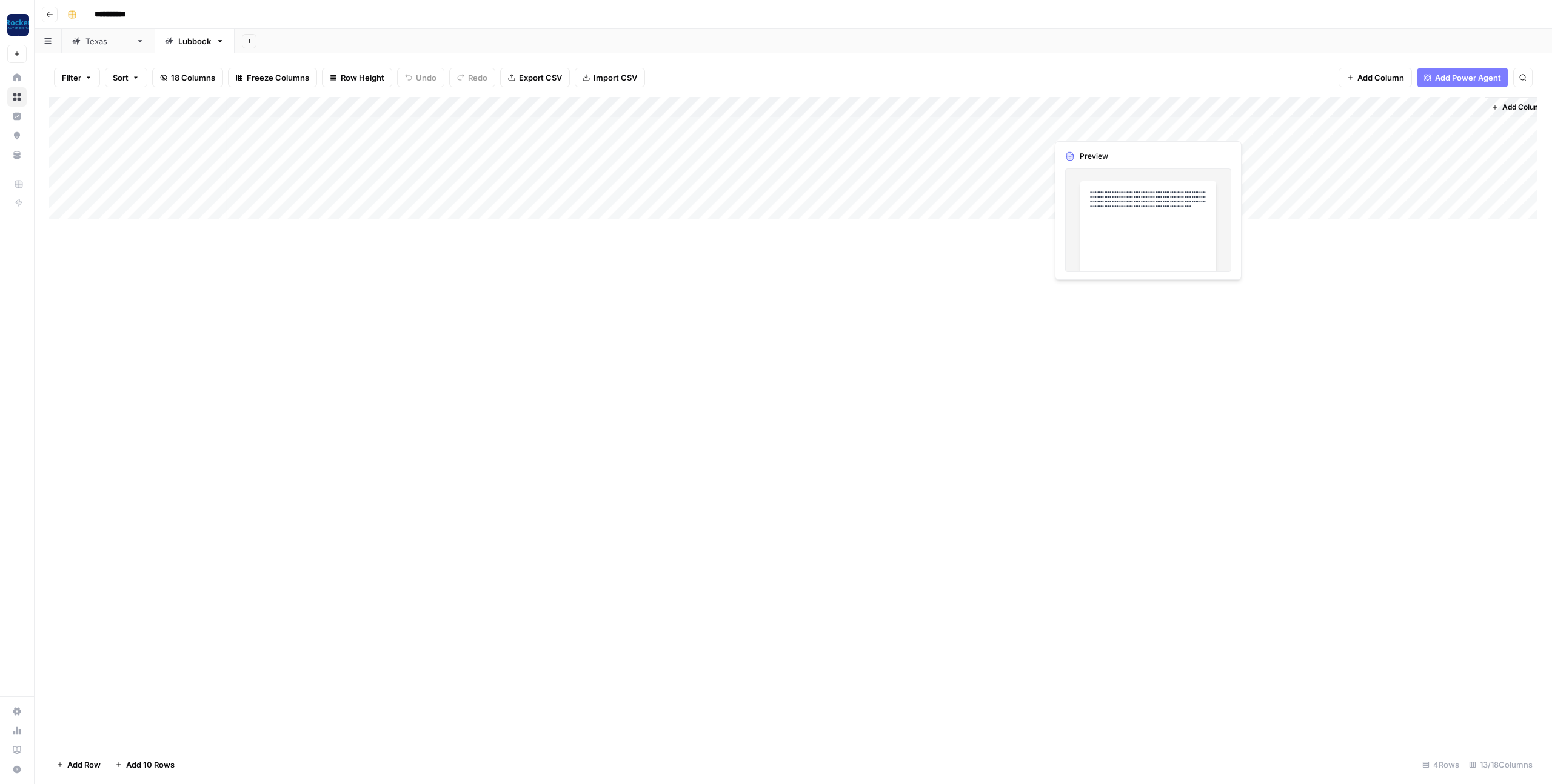
click at [1074, 124] on div "Add Column" at bounding box center [793, 158] width 1488 height 122
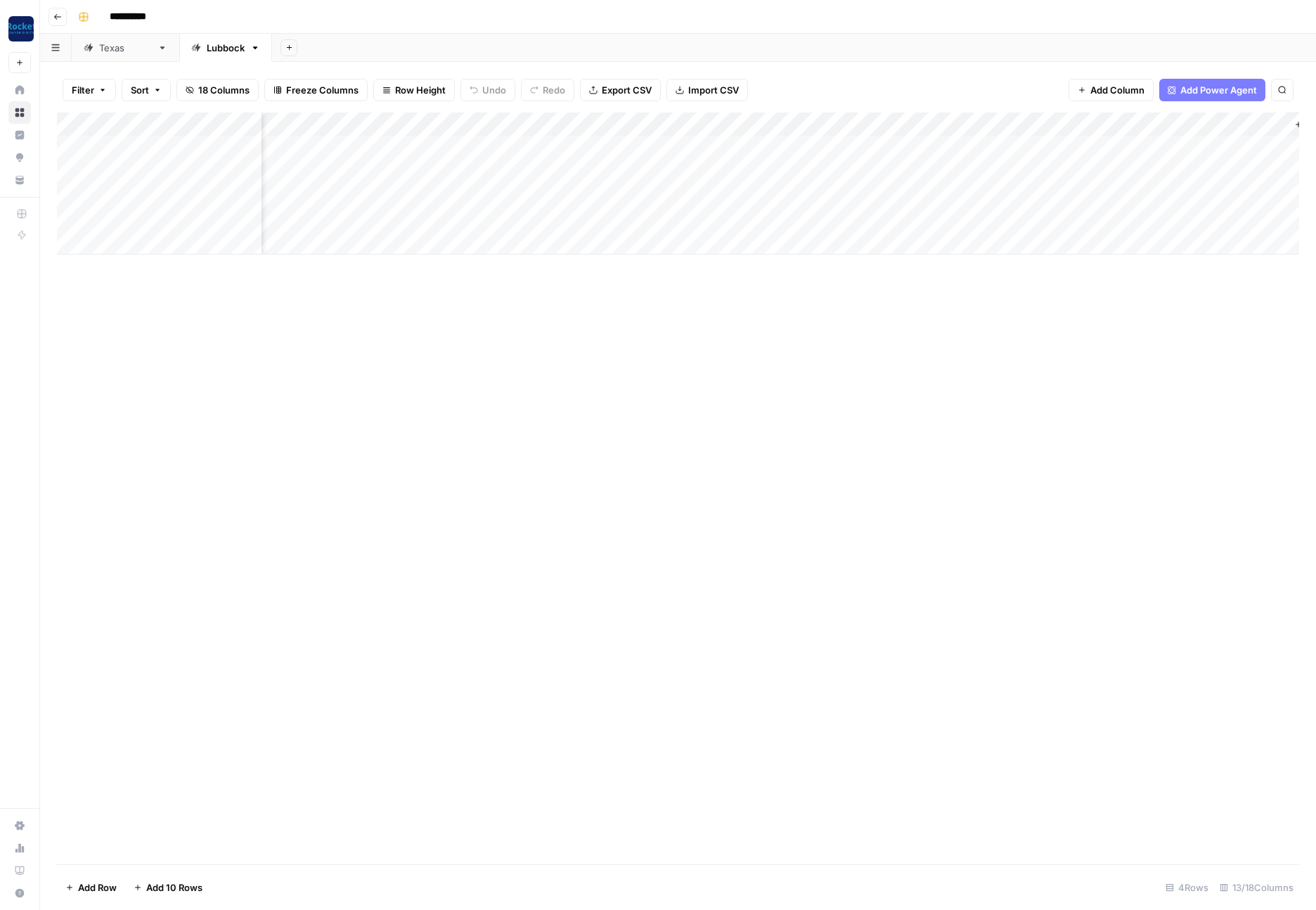
scroll to position [0, 433]
click at [1214, 150] on div "Add Column" at bounding box center [678, 183] width 1242 height 142
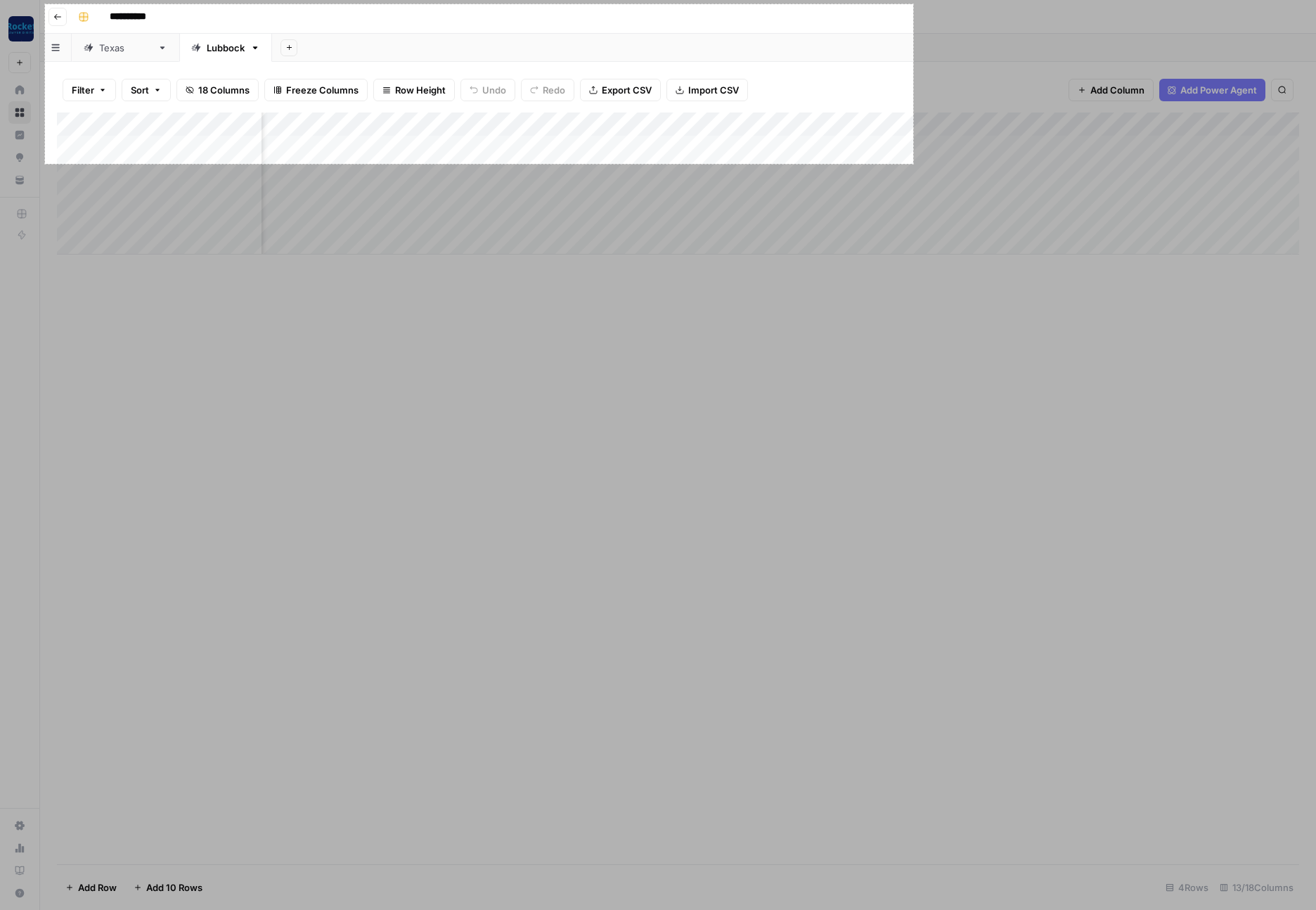
drag, startPoint x: 45, startPoint y: 4, endPoint x: 913, endPoint y: 164, distance: 882.6
click at [913, 164] on div "1235 X 227" at bounding box center [658, 455] width 1316 height 910
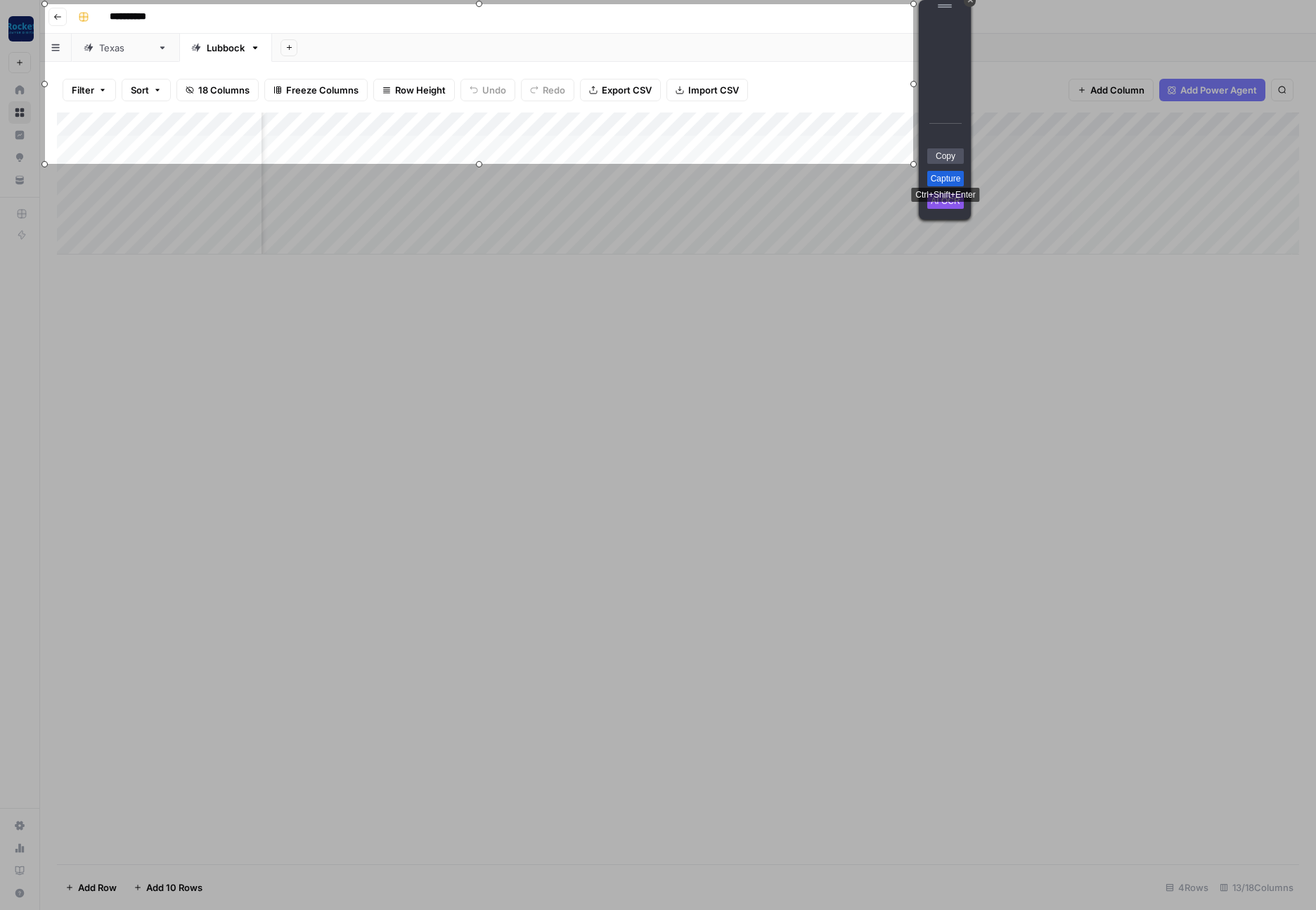
click at [941, 174] on link "Capture" at bounding box center [946, 179] width 37 height 16
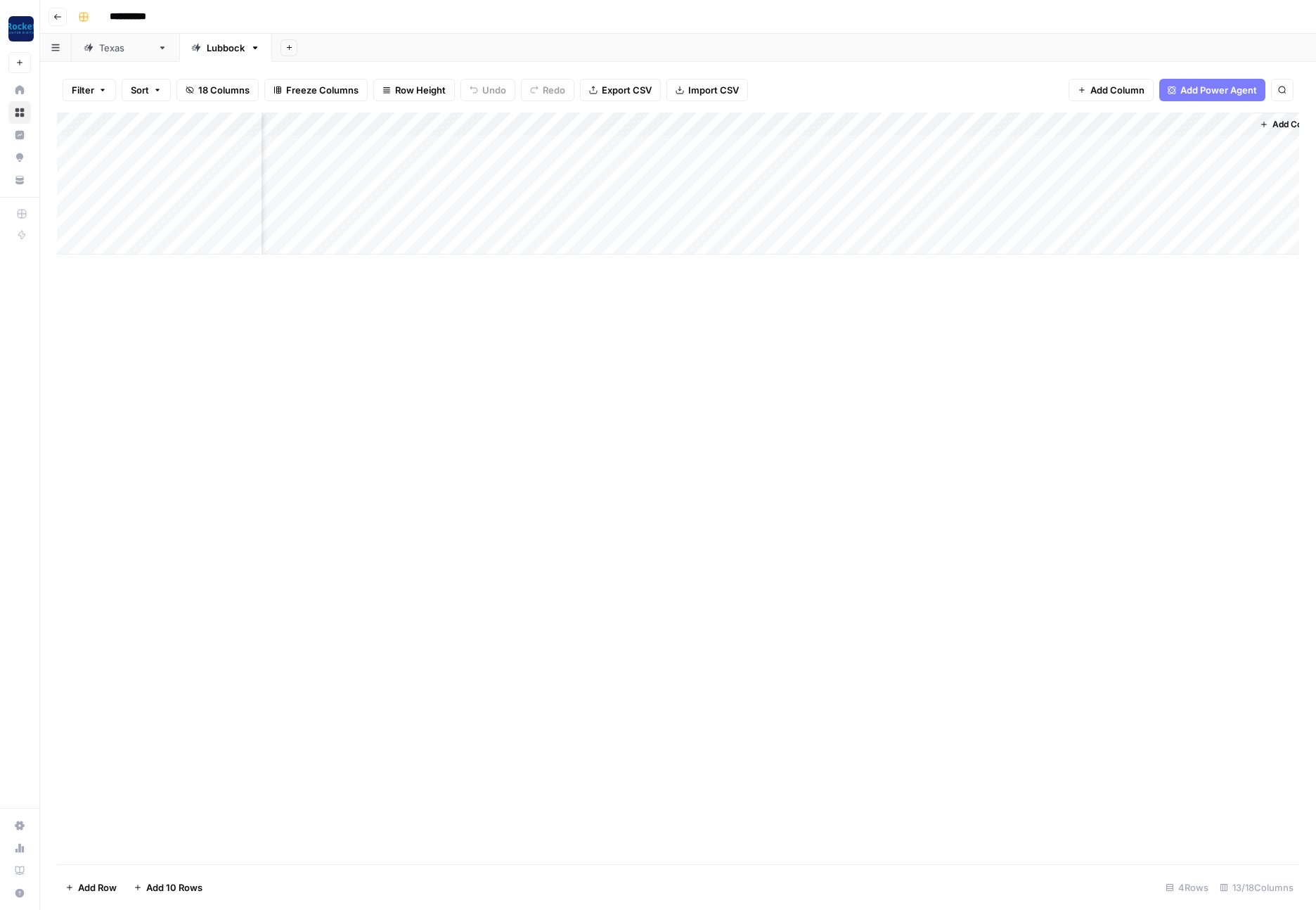
scroll to position [0, 505]
click at [826, 147] on div "Add Column" at bounding box center [678, 183] width 1242 height 142
click at [1298, 18] on icon "button" at bounding box center [1299, 17] width 9 height 9
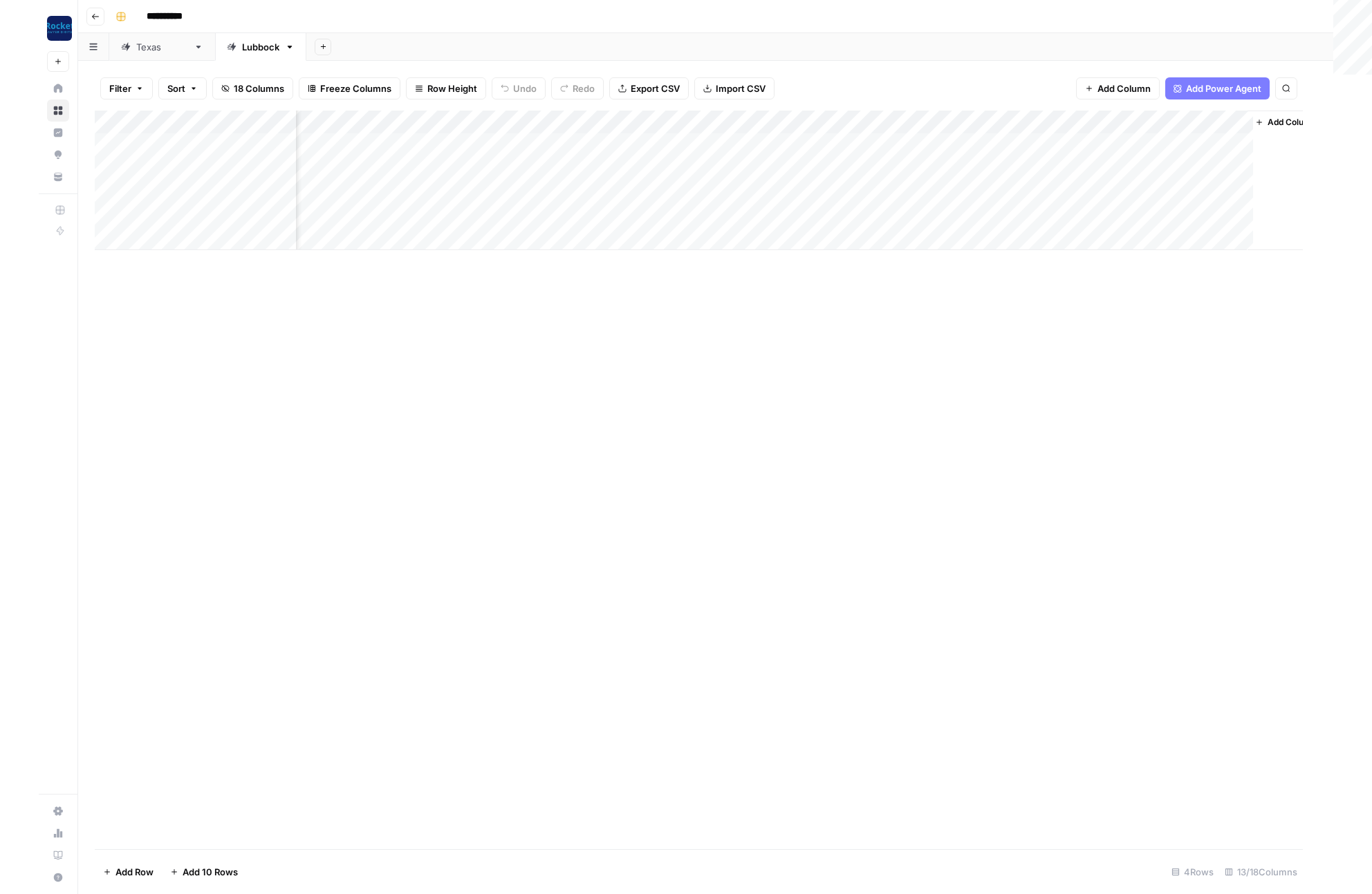
scroll to position [0, 480]
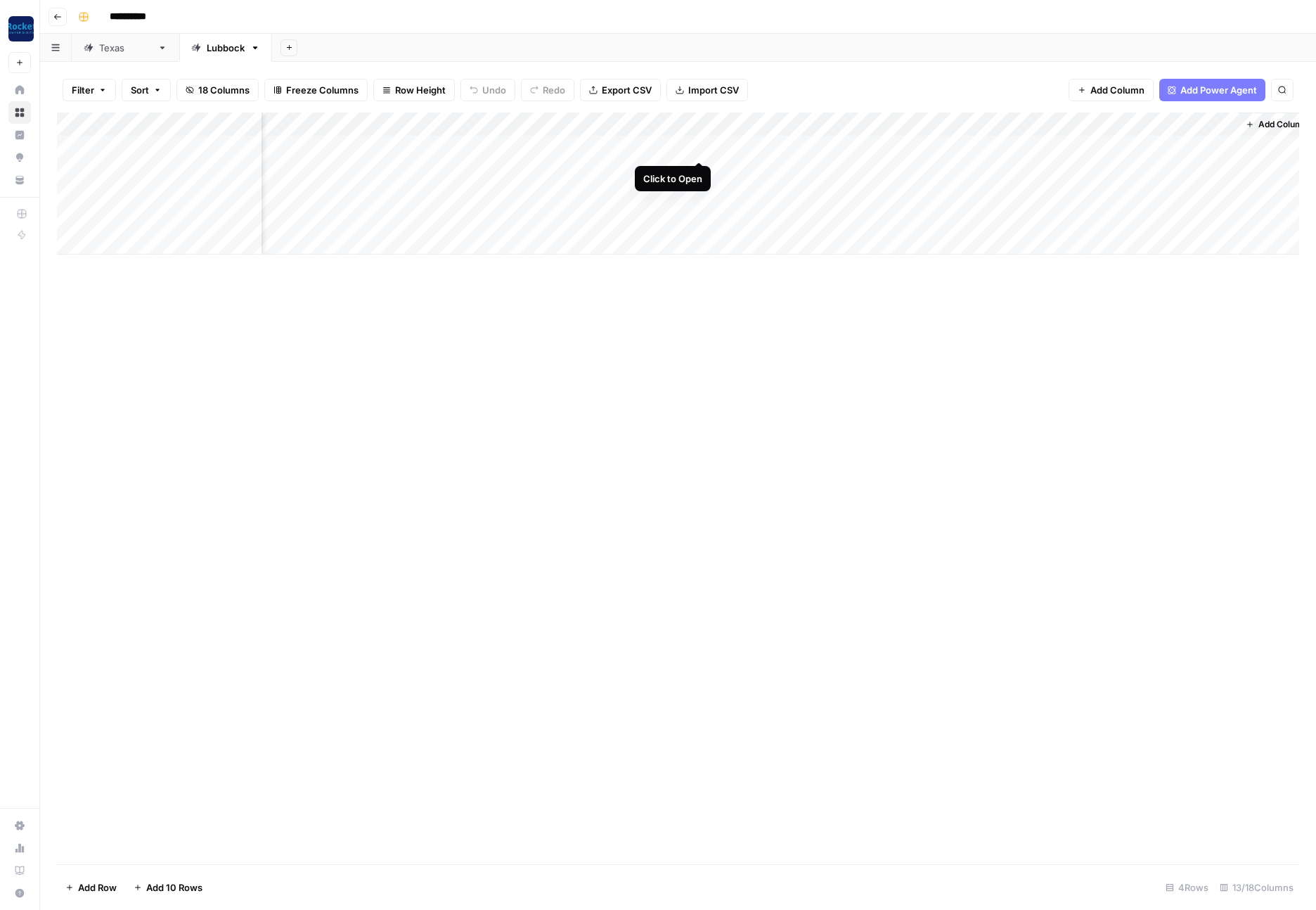
click at [700, 147] on div "Add Column" at bounding box center [678, 183] width 1242 height 142
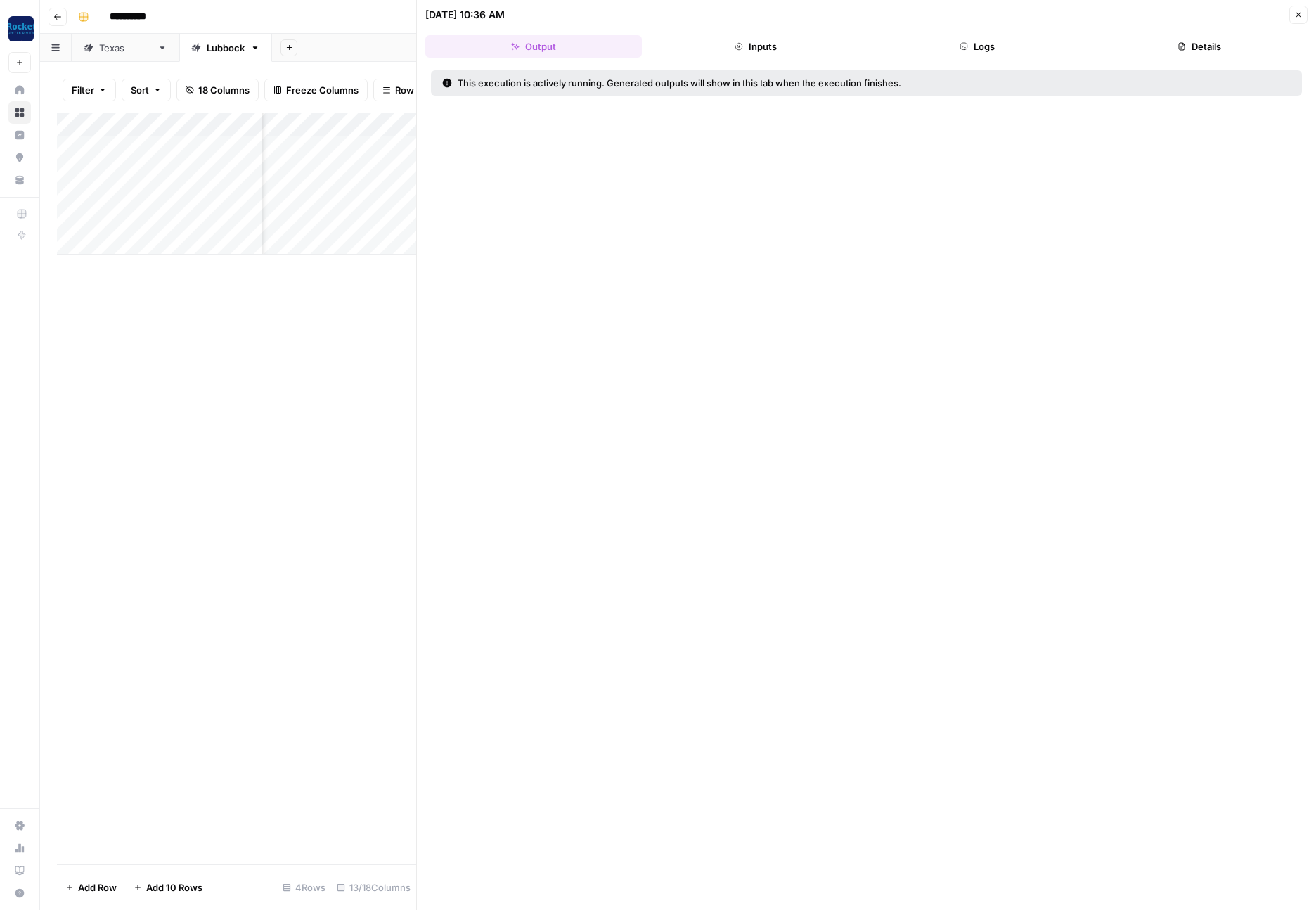
drag, startPoint x: 788, startPoint y: 42, endPoint x: 860, endPoint y: 45, distance: 72.1
click at [787, 42] on button "Inputs" at bounding box center [756, 47] width 216 height 23
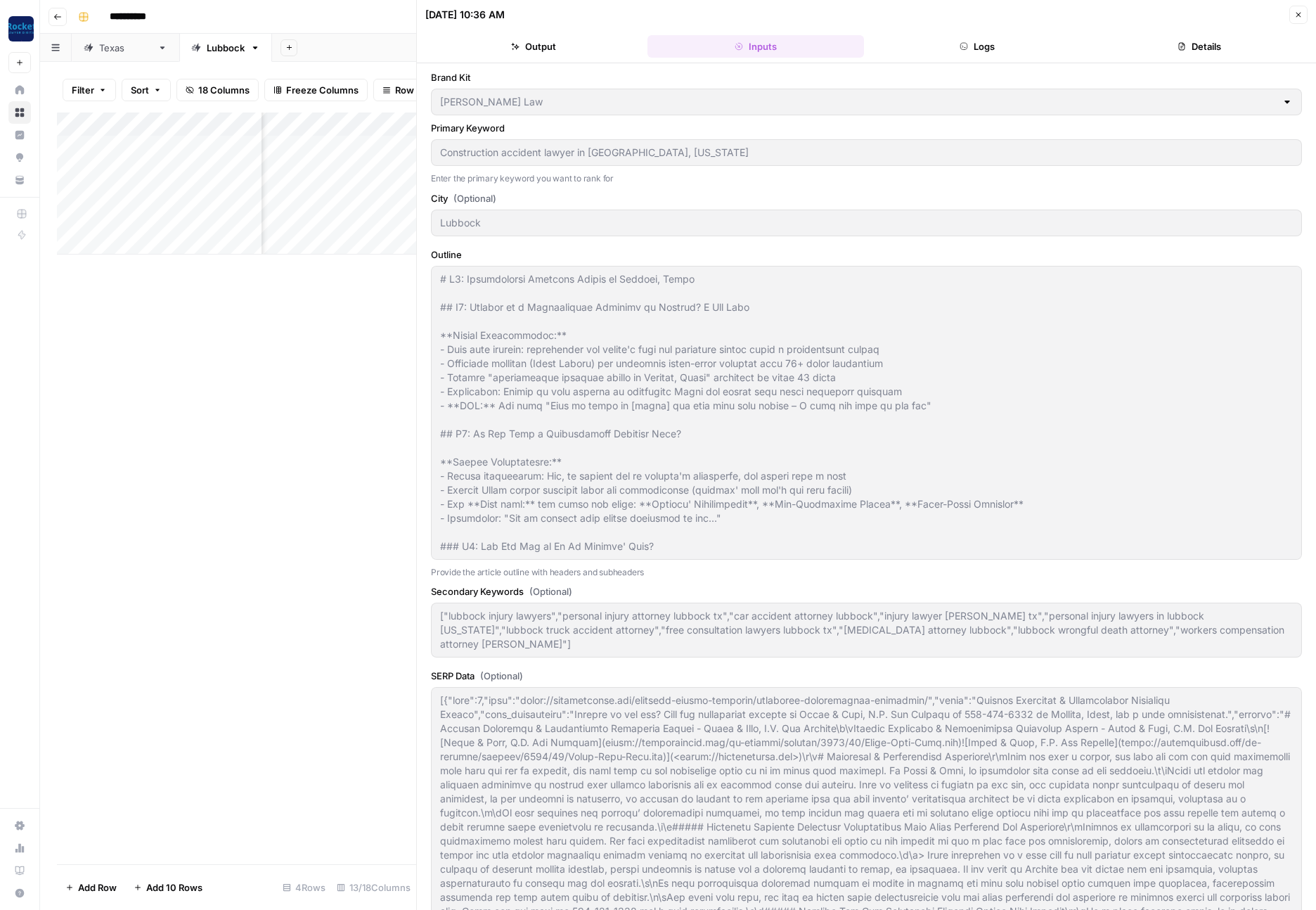
click at [945, 46] on button "Logs" at bounding box center [978, 47] width 216 height 23
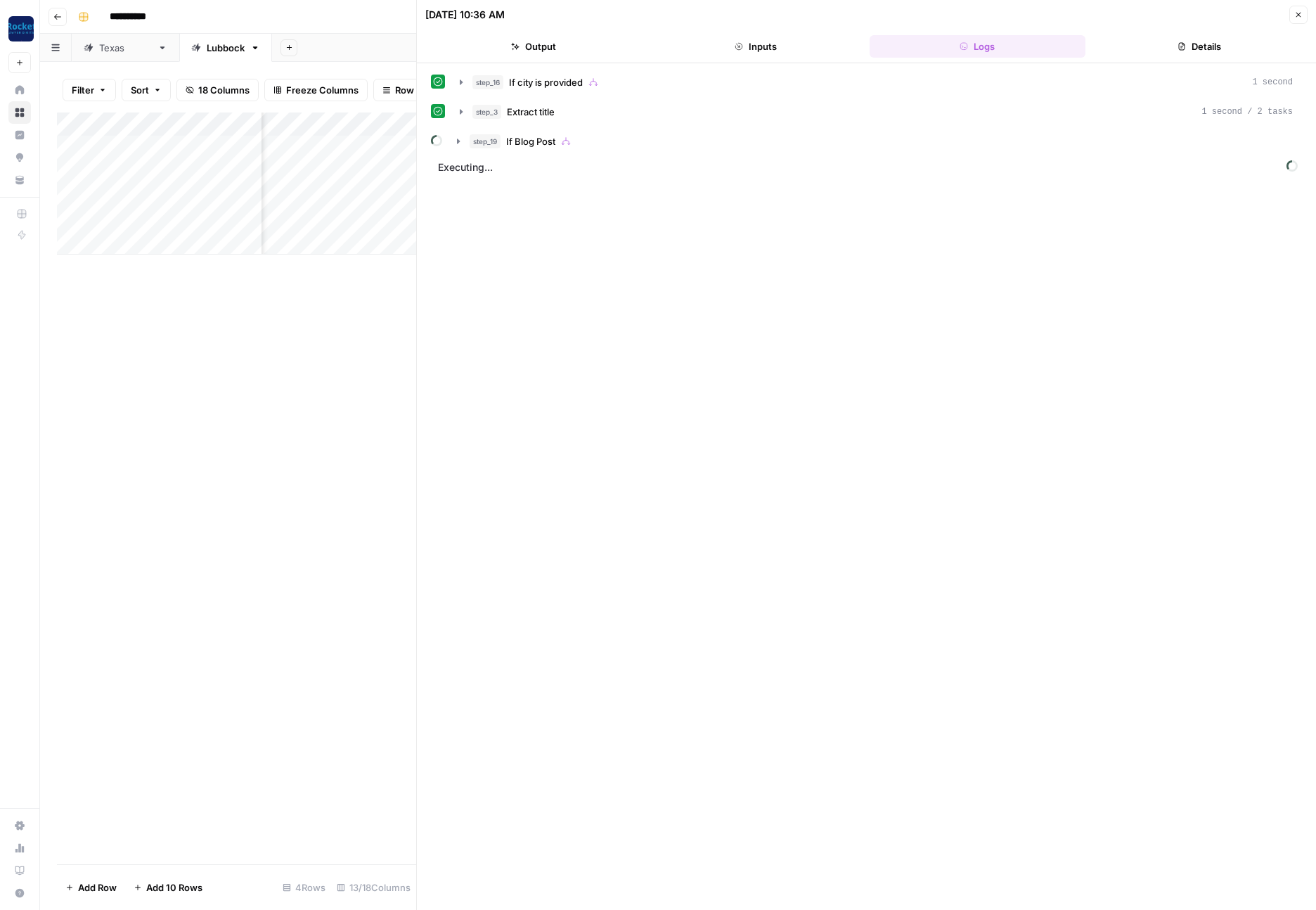
click at [609, 44] on button "Output" at bounding box center [534, 47] width 216 height 23
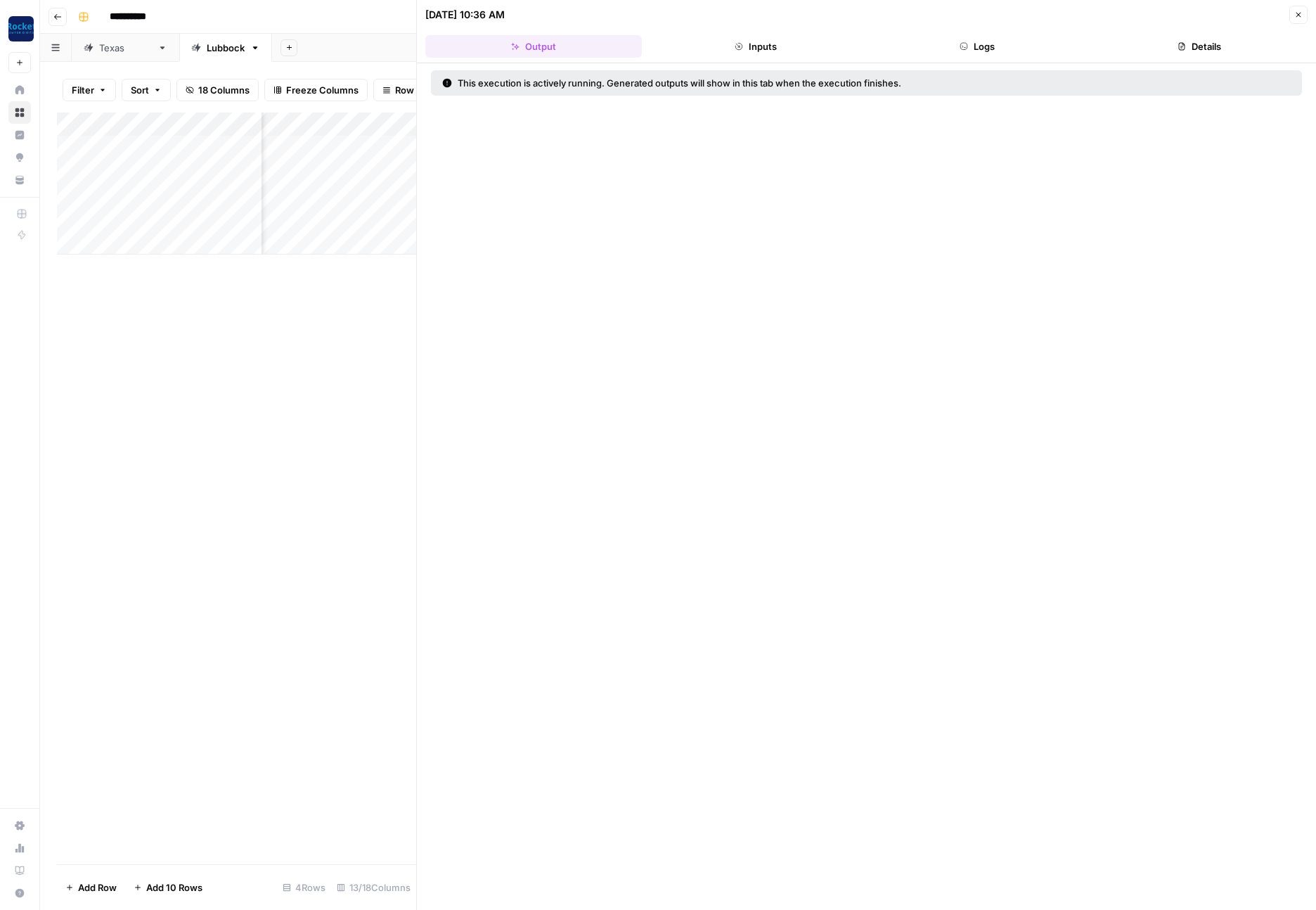
click at [1297, 16] on icon "button" at bounding box center [1299, 15] width 5 height 5
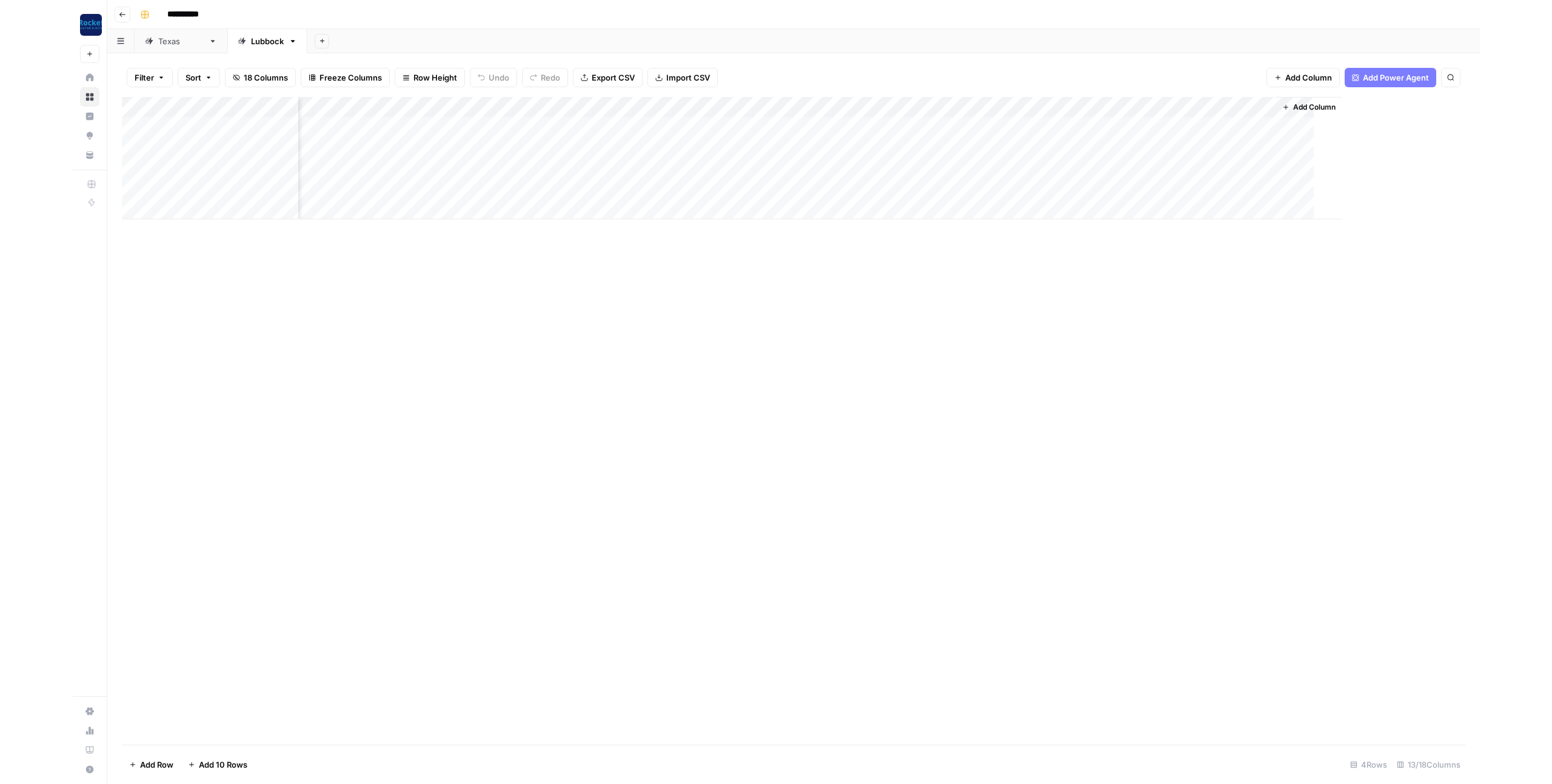
scroll to position [0, 18]
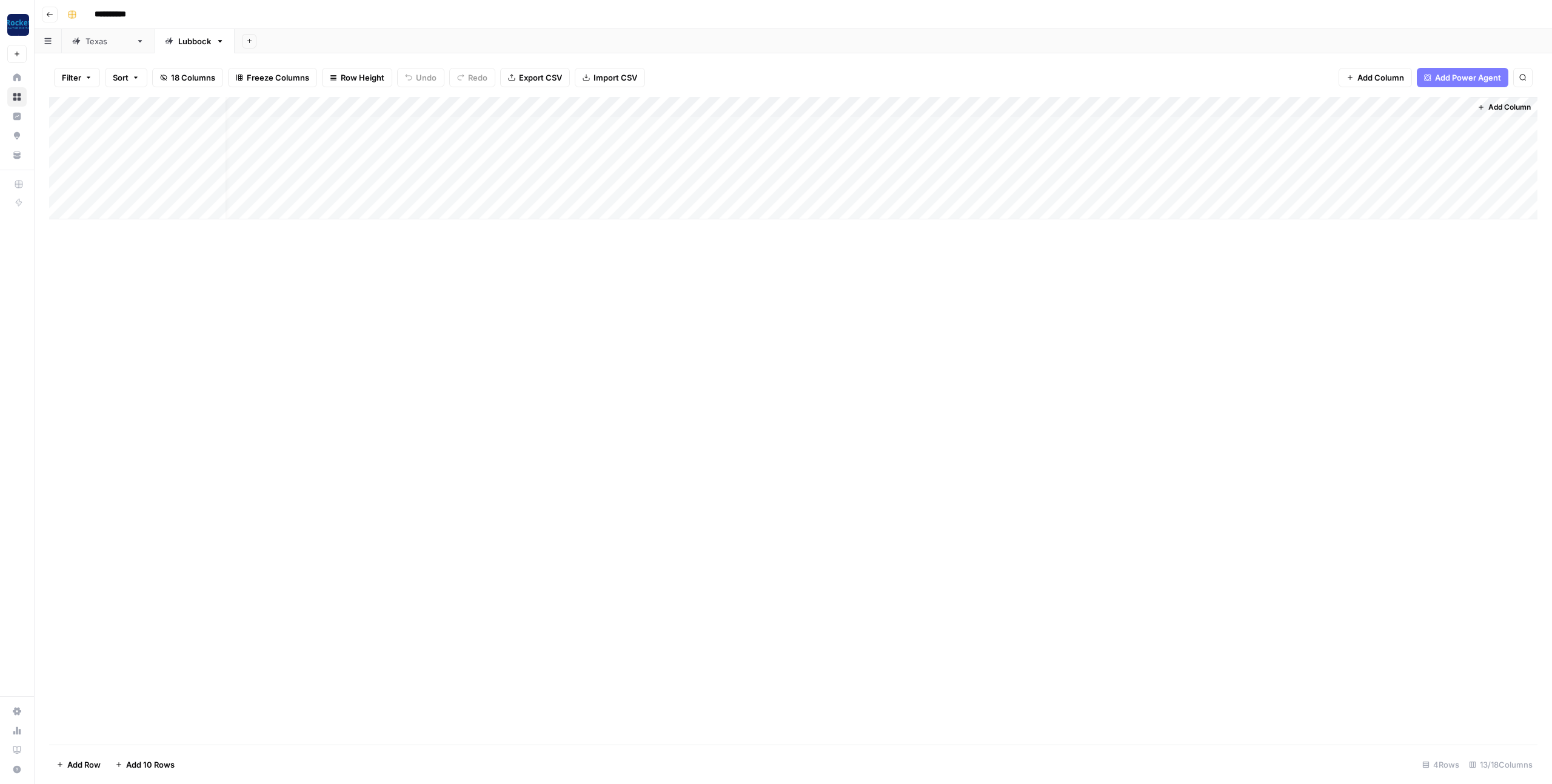
click at [1131, 126] on div "Add Column" at bounding box center [793, 158] width 1488 height 122
click at [1538, 17] on icon "button" at bounding box center [1538, 14] width 8 height 8
click at [1022, 128] on div "Add Column" at bounding box center [793, 158] width 1488 height 122
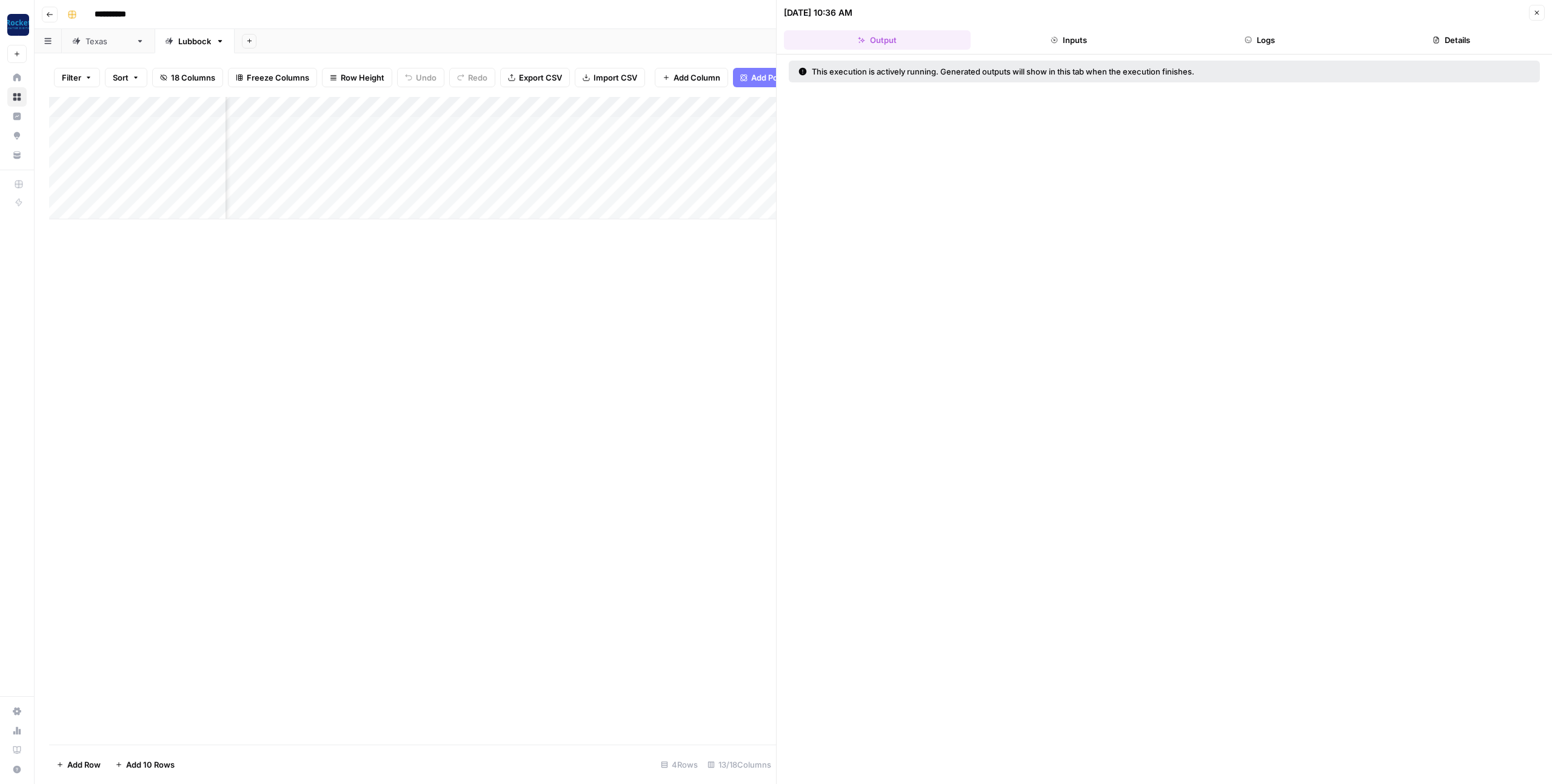
scroll to position [0, 392]
click at [1095, 38] on button "Inputs" at bounding box center [1069, 40] width 187 height 20
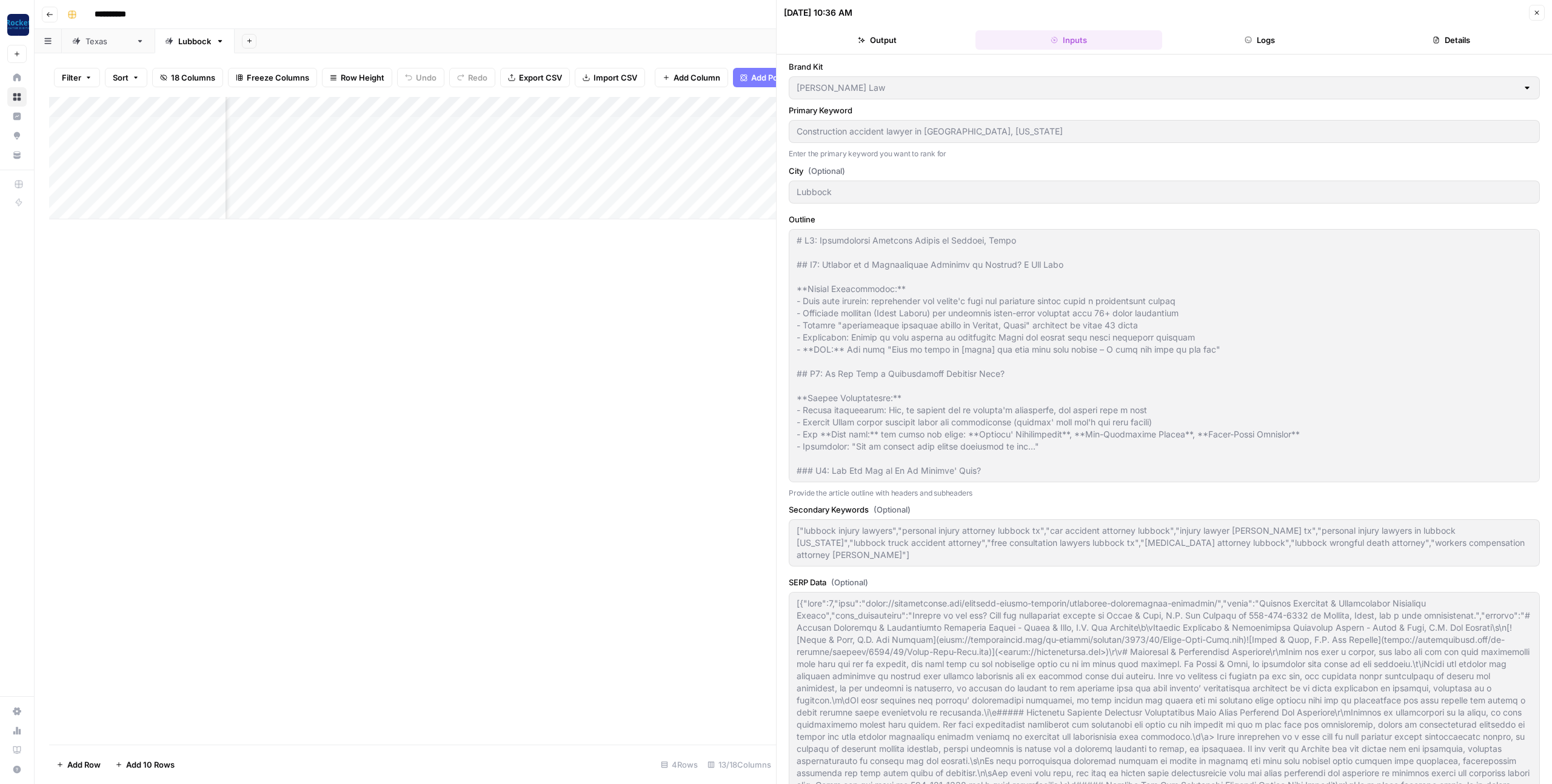
click at [1245, 41] on icon "button" at bounding box center [1249, 40] width 8 height 8
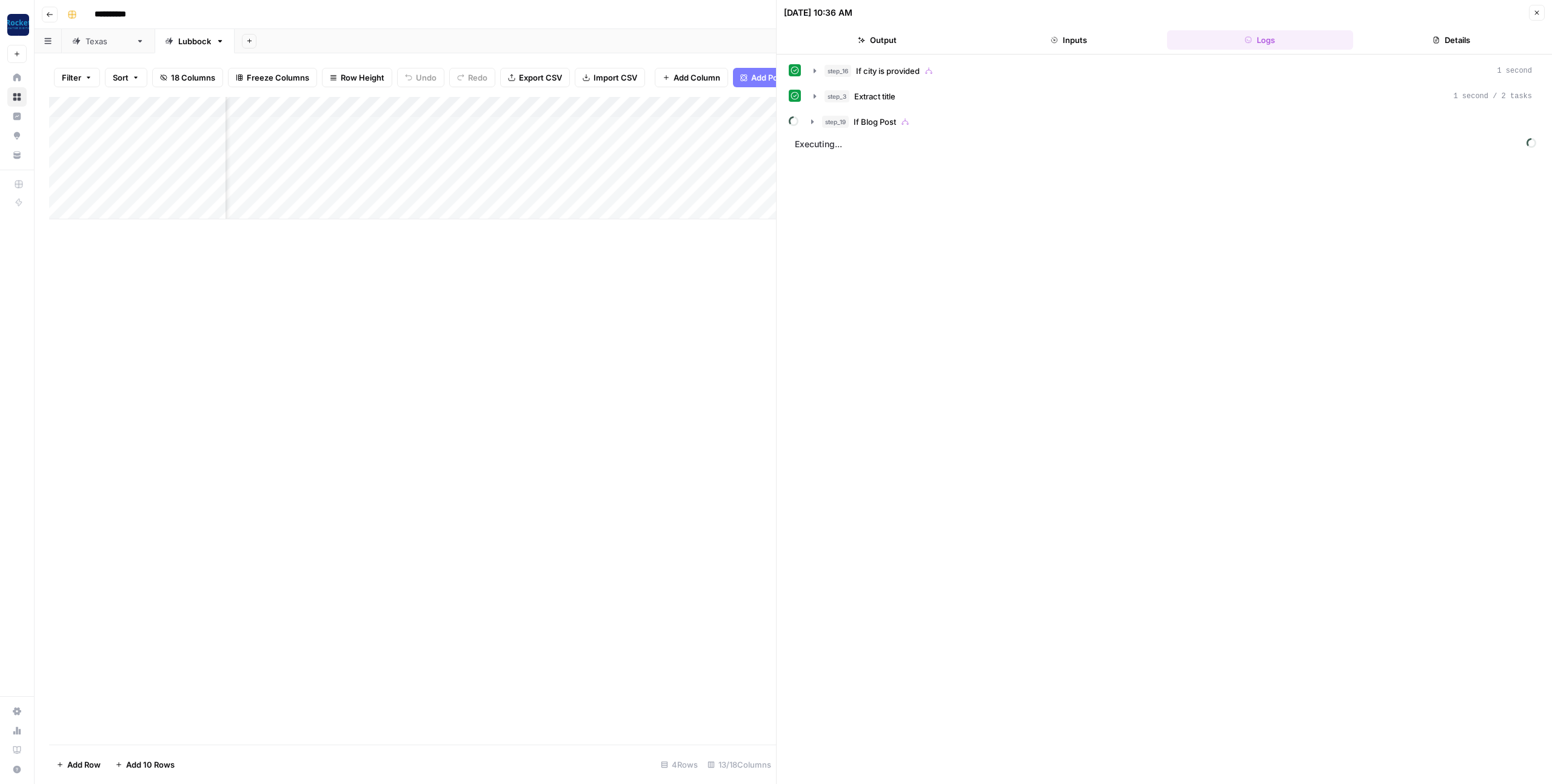
click at [1535, 10] on icon "button" at bounding box center [1538, 13] width 8 height 8
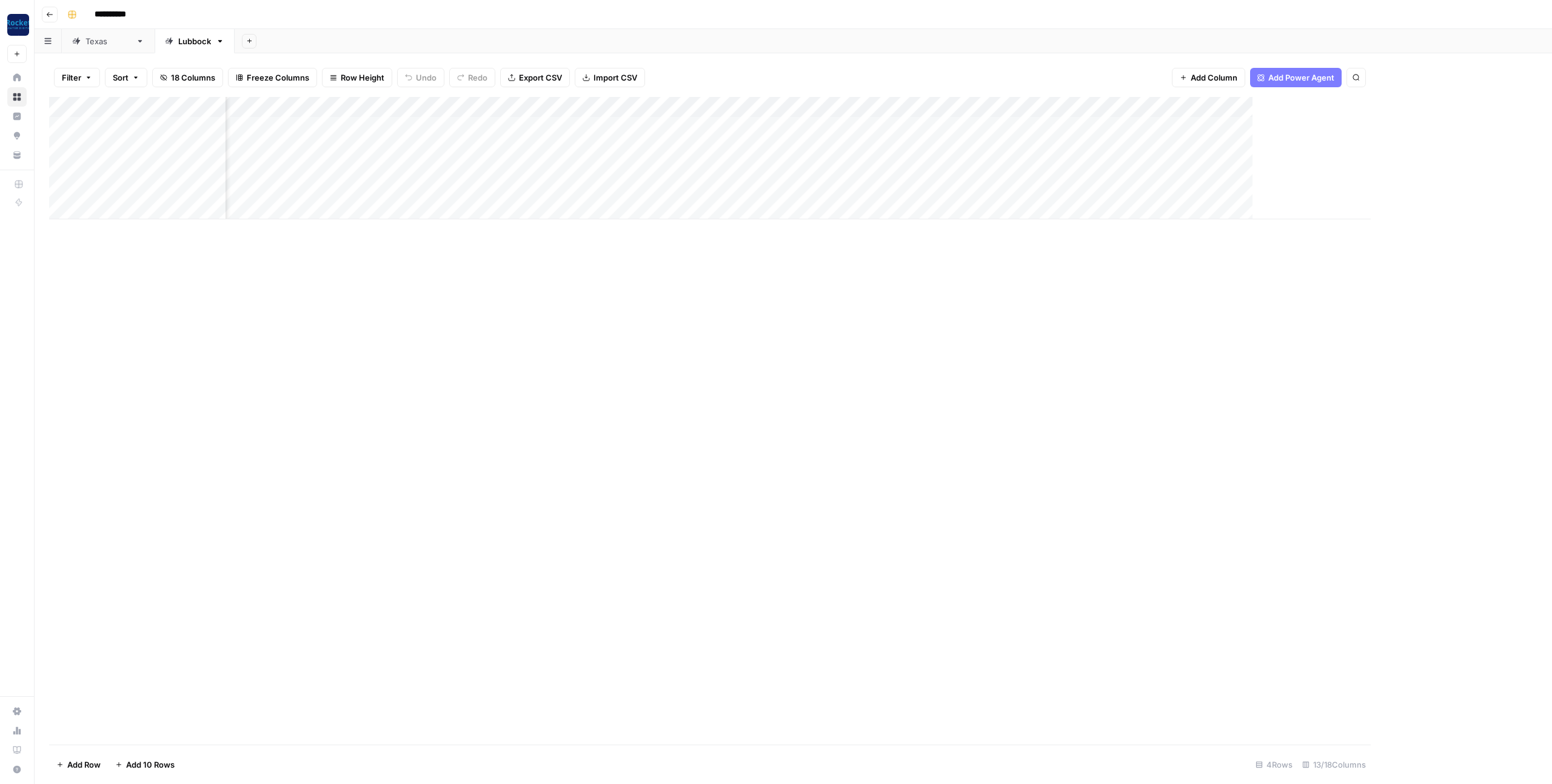
scroll to position [0, 4]
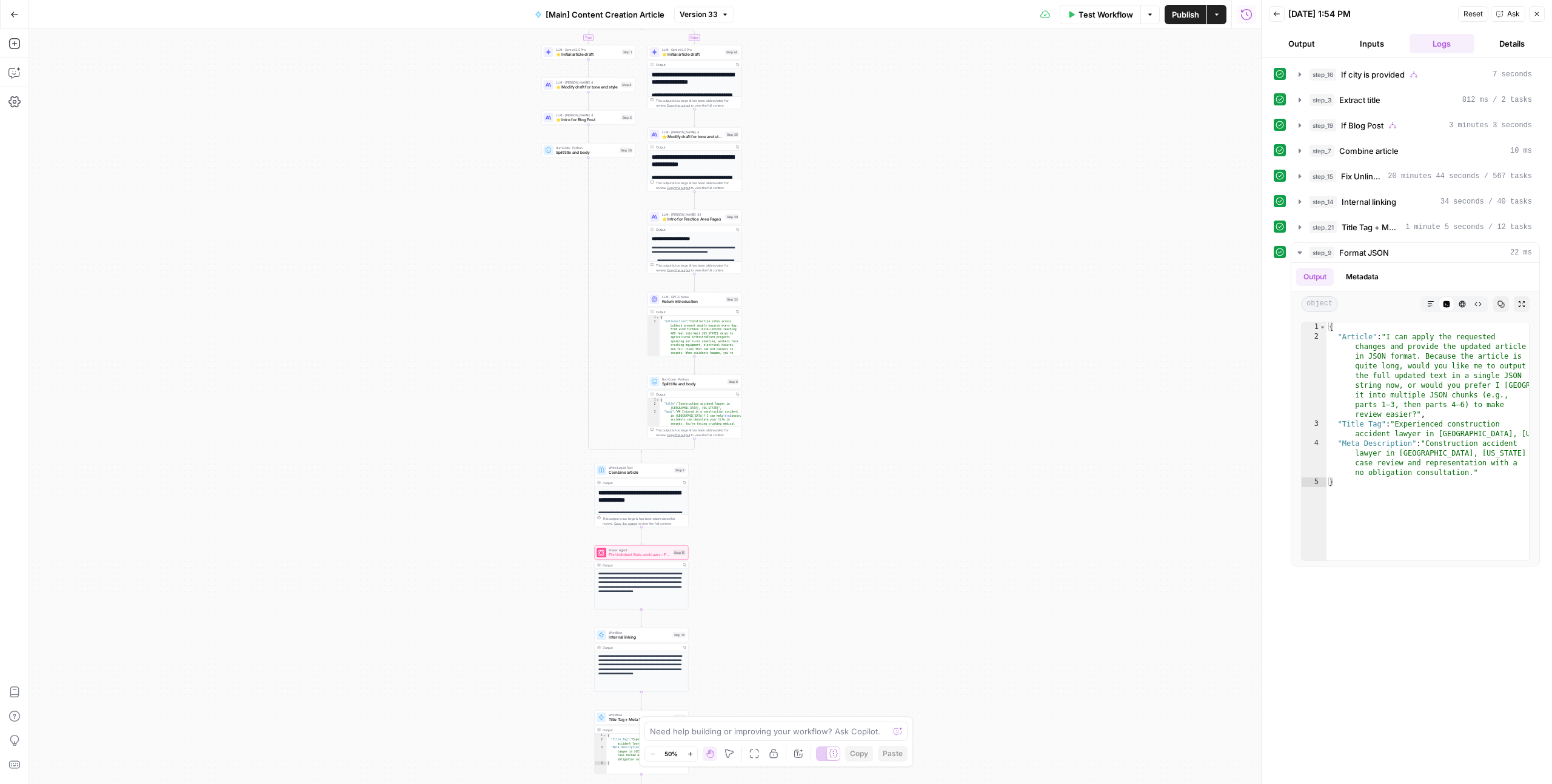
drag, startPoint x: 985, startPoint y: 281, endPoint x: 981, endPoint y: 156, distance: 125.1
click at [981, 156] on div "true false true false Workflow Set Inputs Inputs Condition If city is provided …" at bounding box center [645, 406] width 1232 height 755
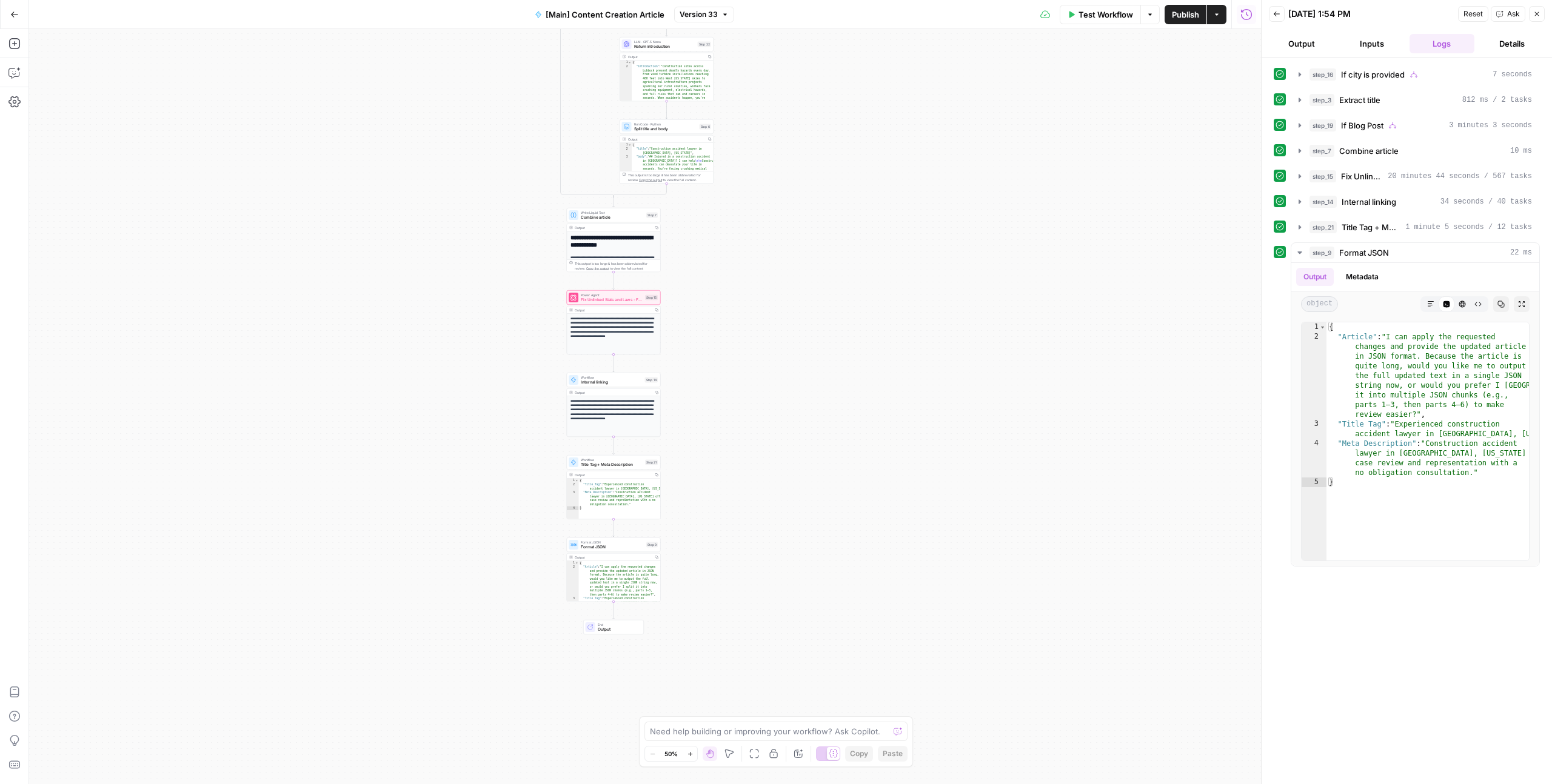
drag, startPoint x: 918, startPoint y: 255, endPoint x: 896, endPoint y: 73, distance: 183.3
click at [896, 73] on div "true false true false Workflow Set Inputs Inputs Condition If city is provided …" at bounding box center [645, 406] width 1232 height 755
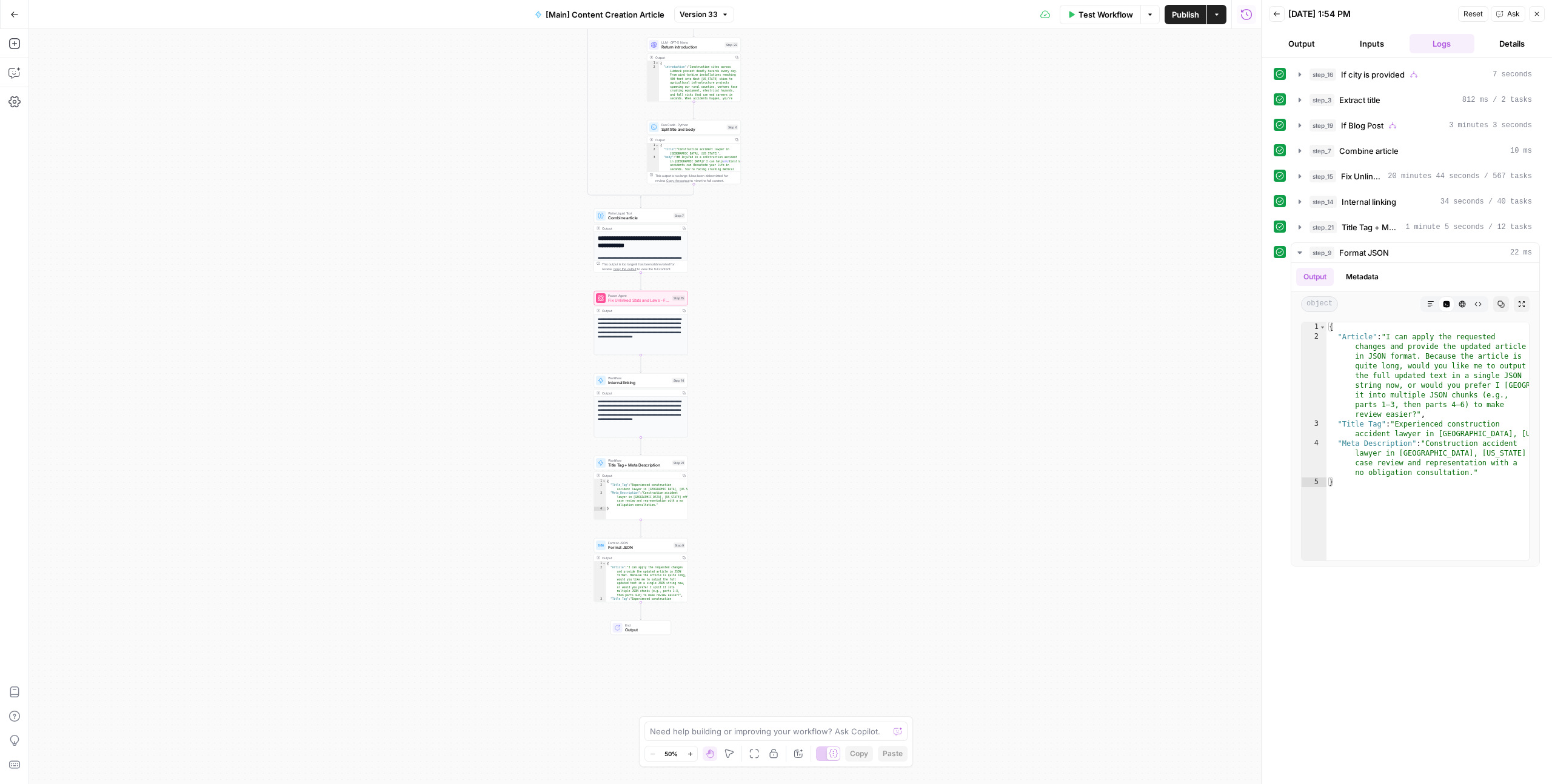
click at [809, 316] on div "true false true false Workflow Set Inputs Inputs Condition If city is provided …" at bounding box center [645, 406] width 1232 height 755
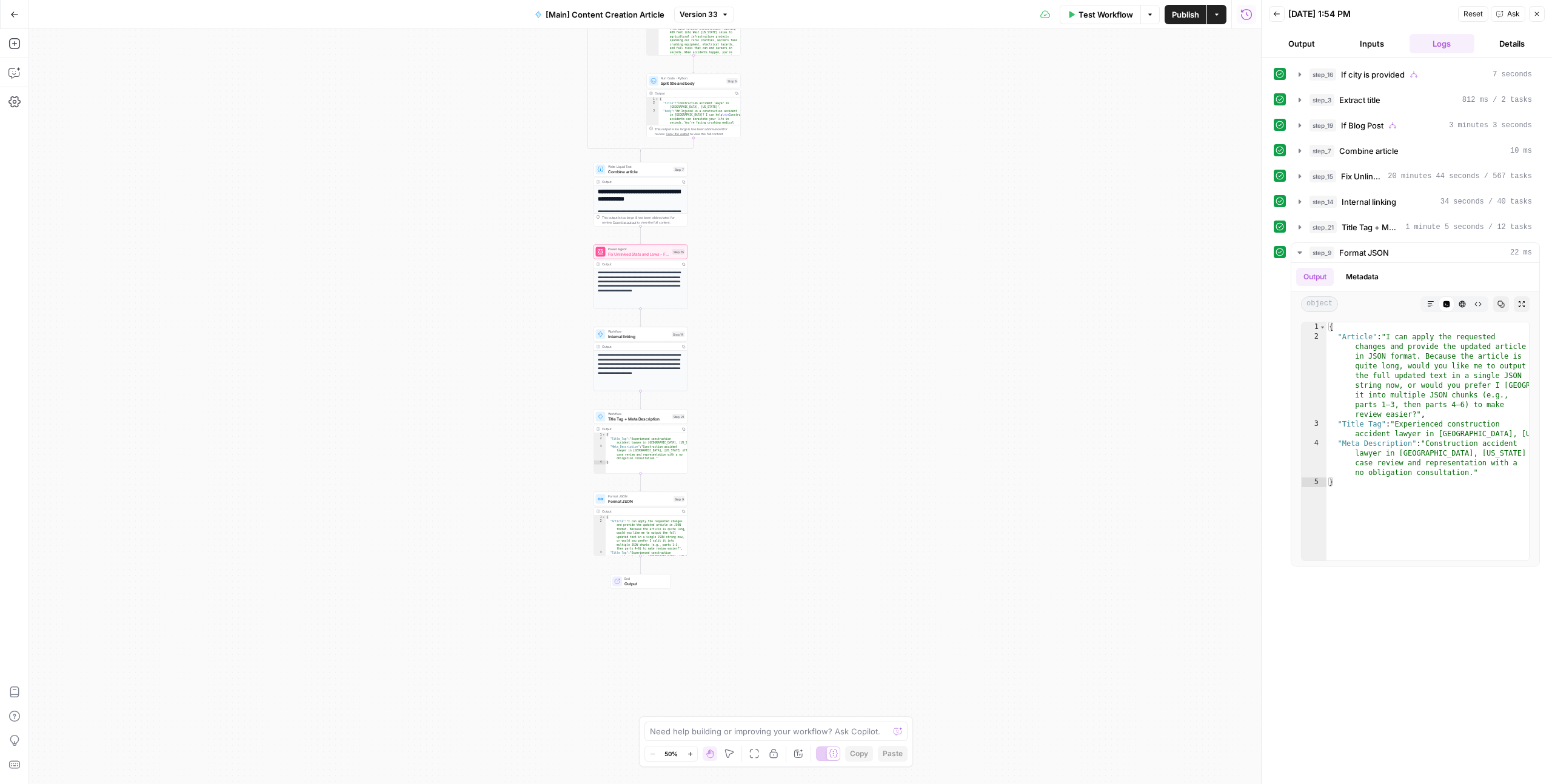
click at [803, 325] on div "true false true false Workflow Set Inputs Inputs Condition If city is provided …" at bounding box center [645, 406] width 1232 height 755
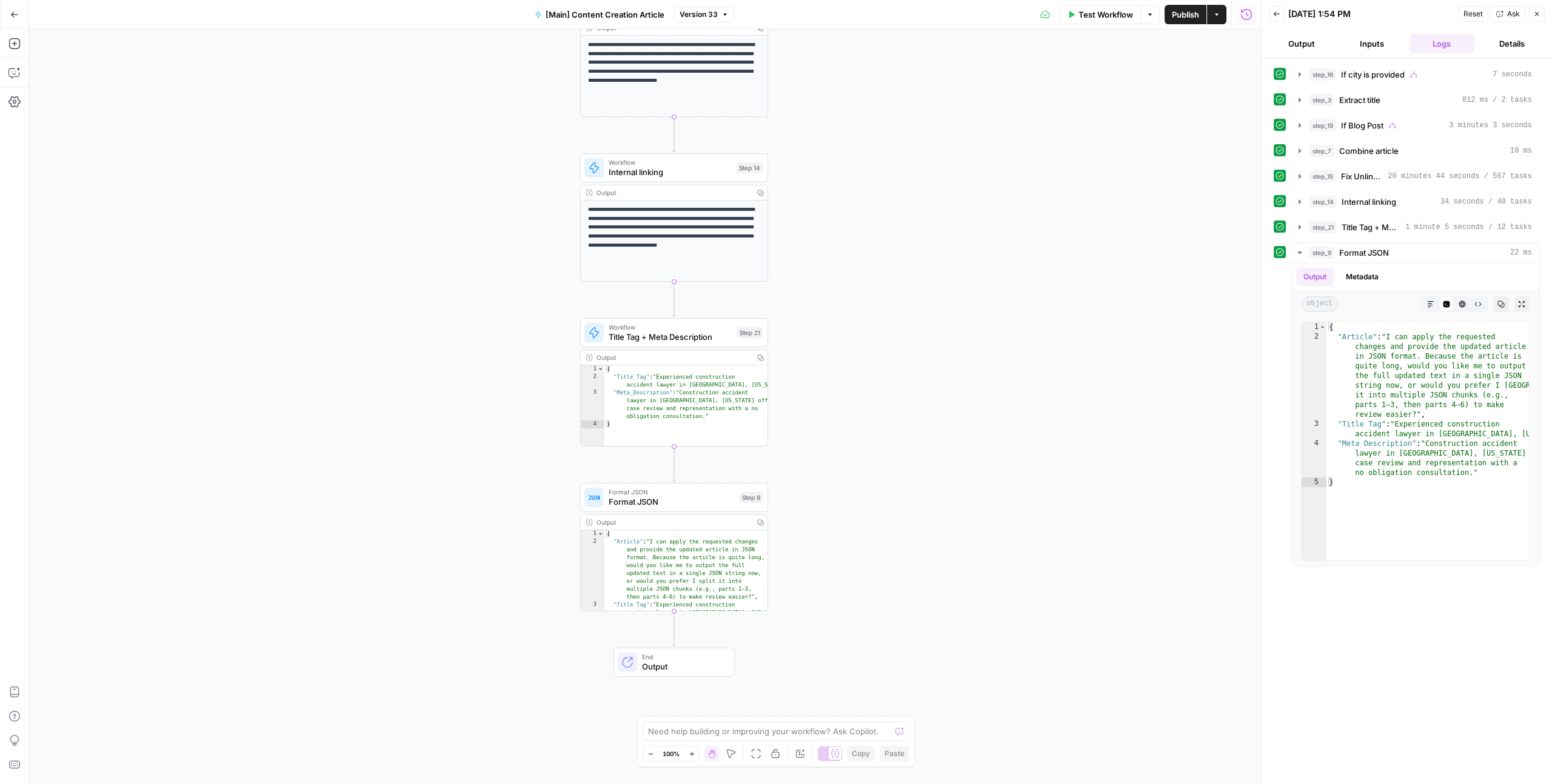
drag, startPoint x: 795, startPoint y: 364, endPoint x: 937, endPoint y: 207, distance: 211.7
click at [937, 207] on div "true false true false Workflow Set Inputs Inputs Condition If city is provided …" at bounding box center [645, 406] width 1232 height 755
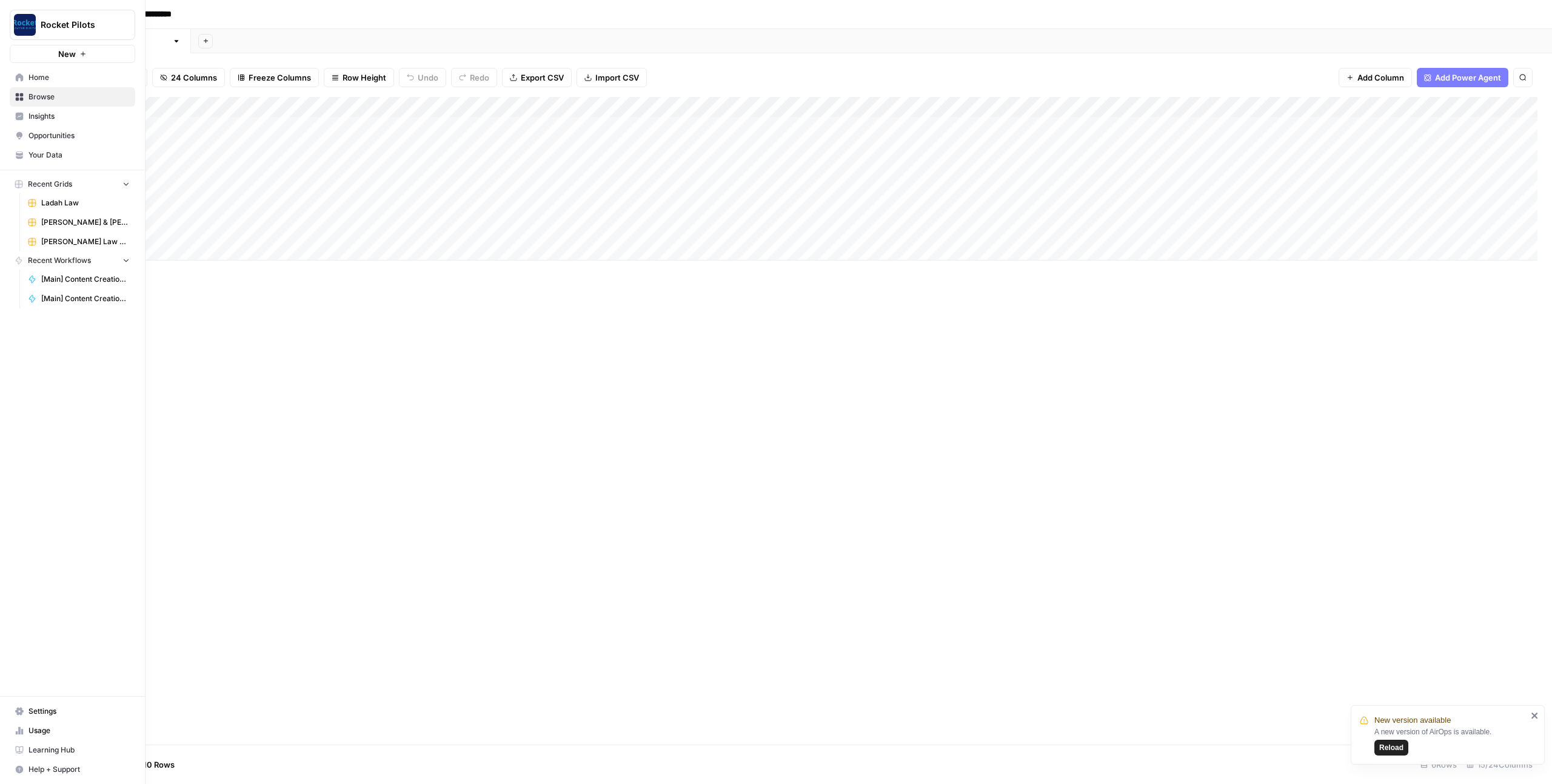
click at [36, 730] on span "Usage" at bounding box center [79, 731] width 101 height 11
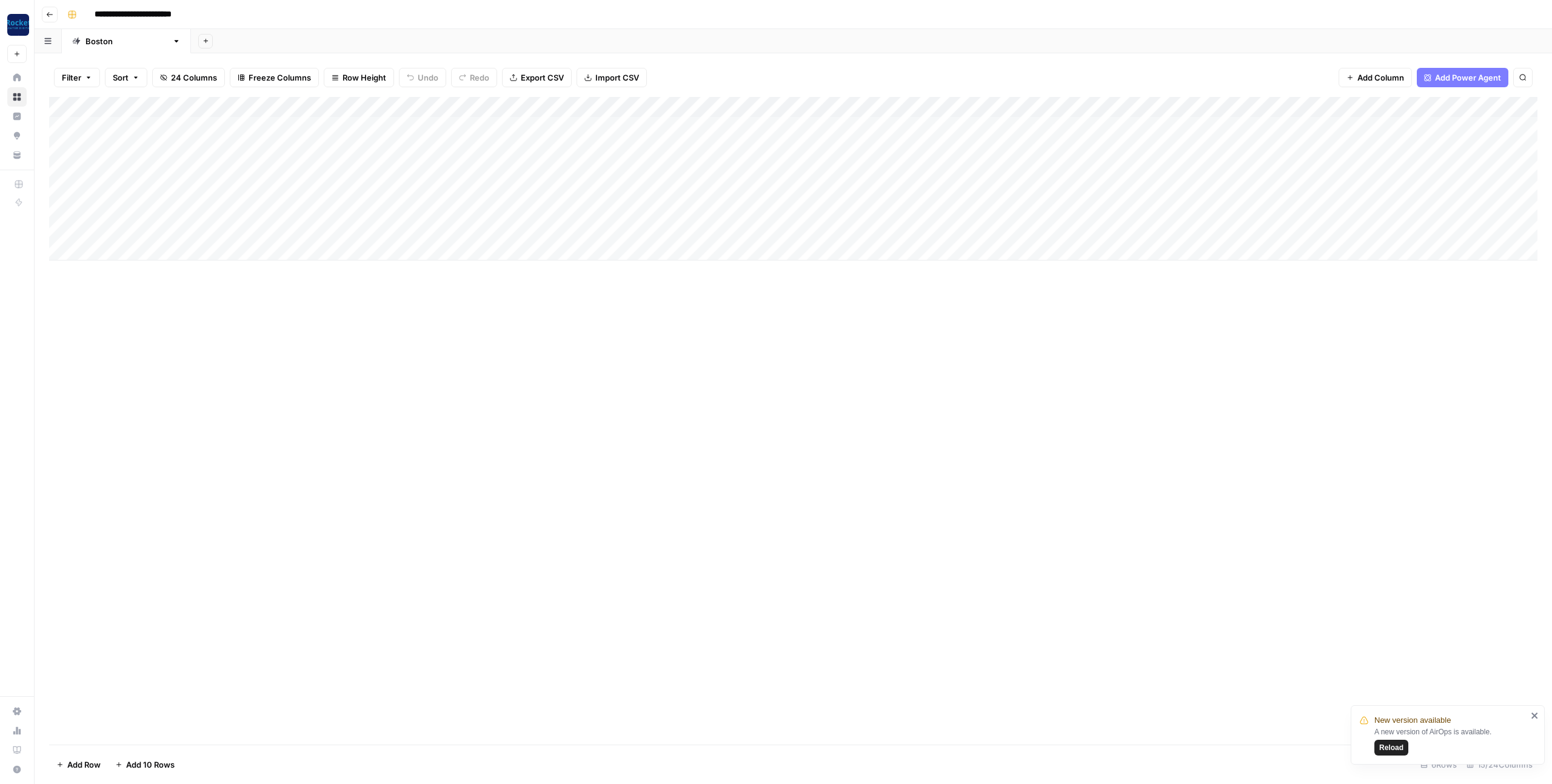
drag, startPoint x: 935, startPoint y: 451, endPoint x: 1016, endPoint y: 284, distance: 185.6
click at [935, 451] on div "Add Column" at bounding box center [793, 421] width 1488 height 648
click at [717, 146] on div "Add Column" at bounding box center [793, 179] width 1488 height 164
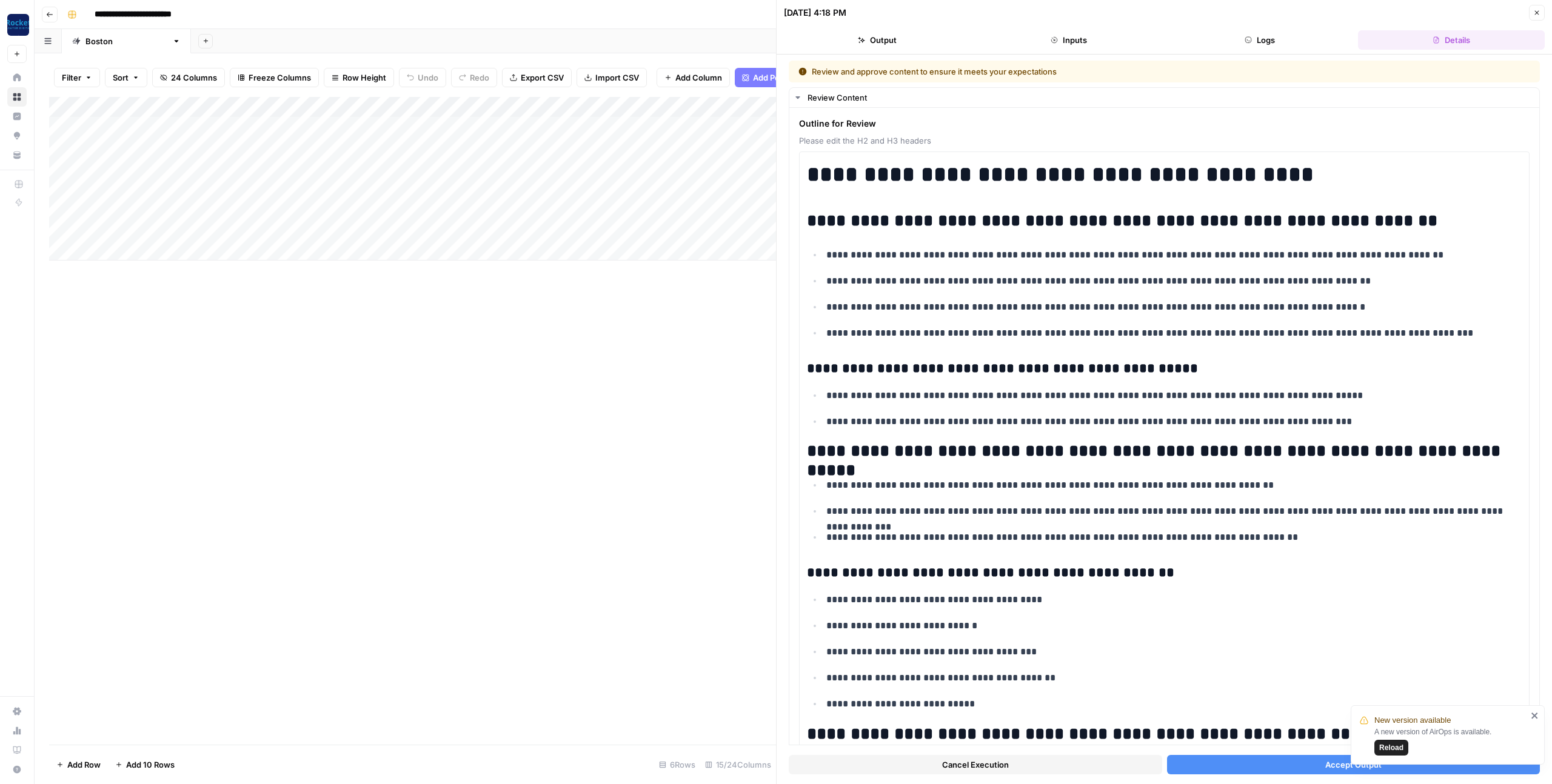
click at [1396, 751] on span "Reload" at bounding box center [1392, 748] width 24 height 11
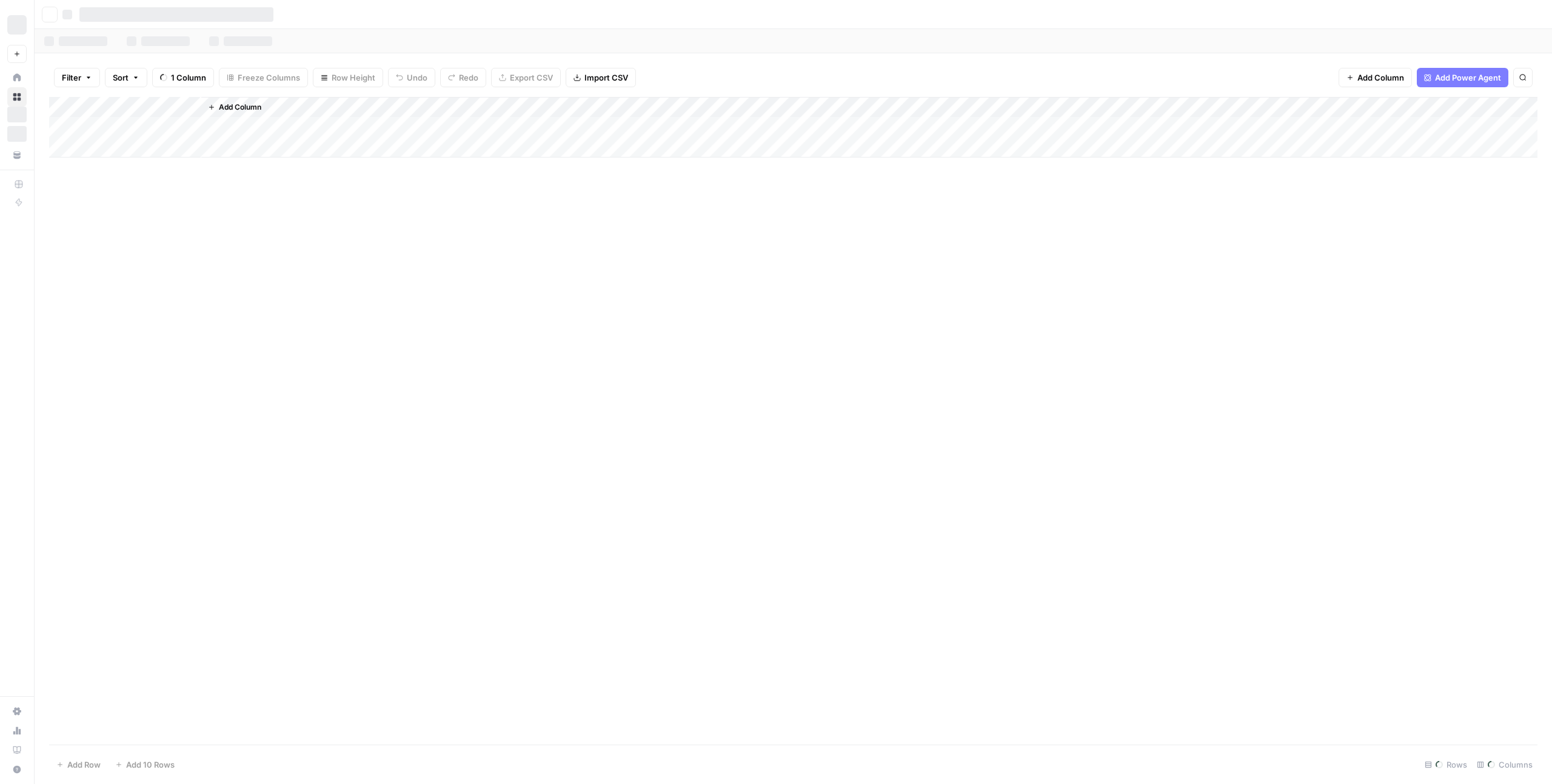
click at [1398, 748] on footer "Add Row Add 10 Rows Rows Columns" at bounding box center [793, 764] width 1488 height 39
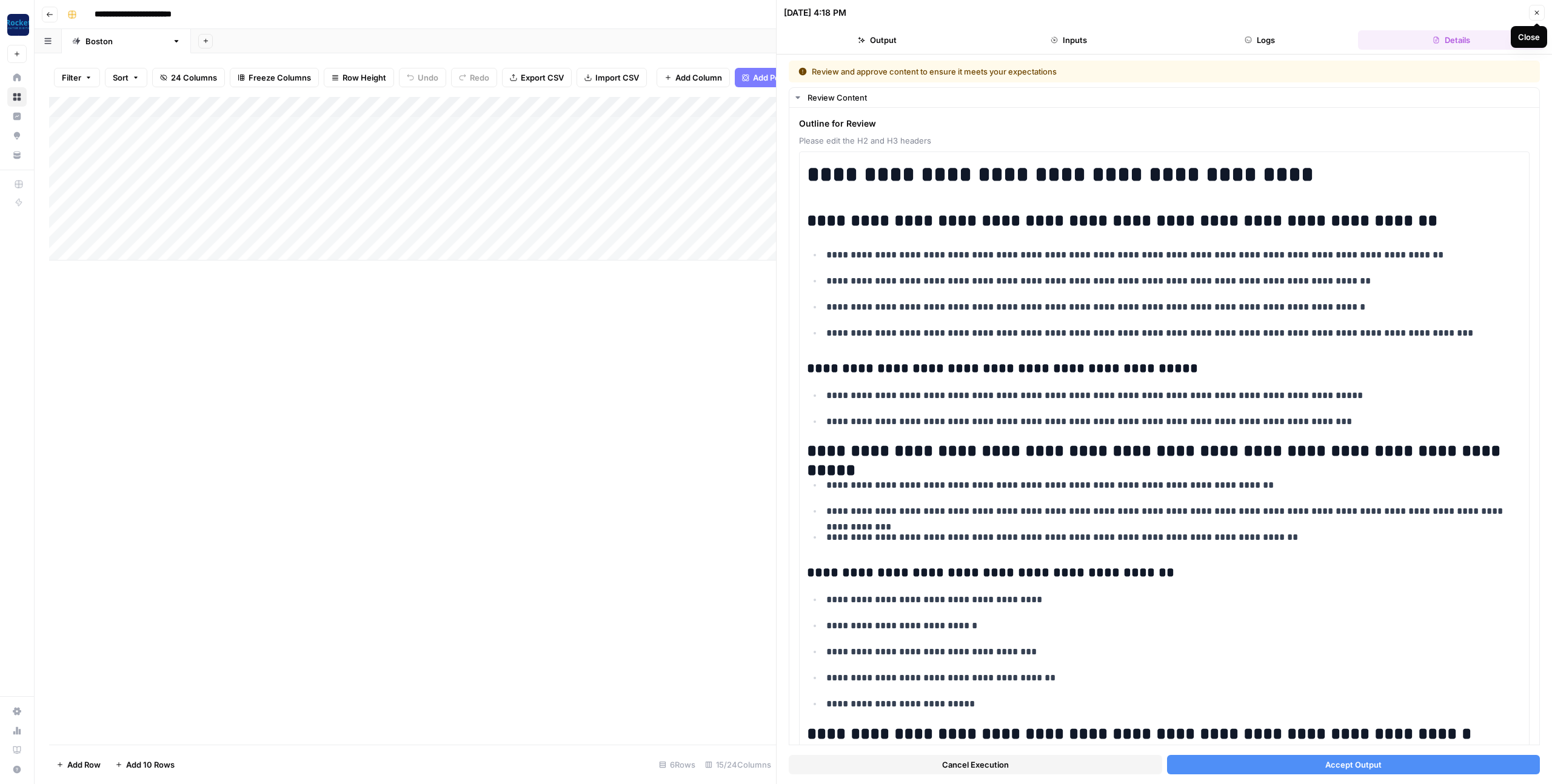
click at [1534, 11] on icon "button" at bounding box center [1538, 13] width 8 height 8
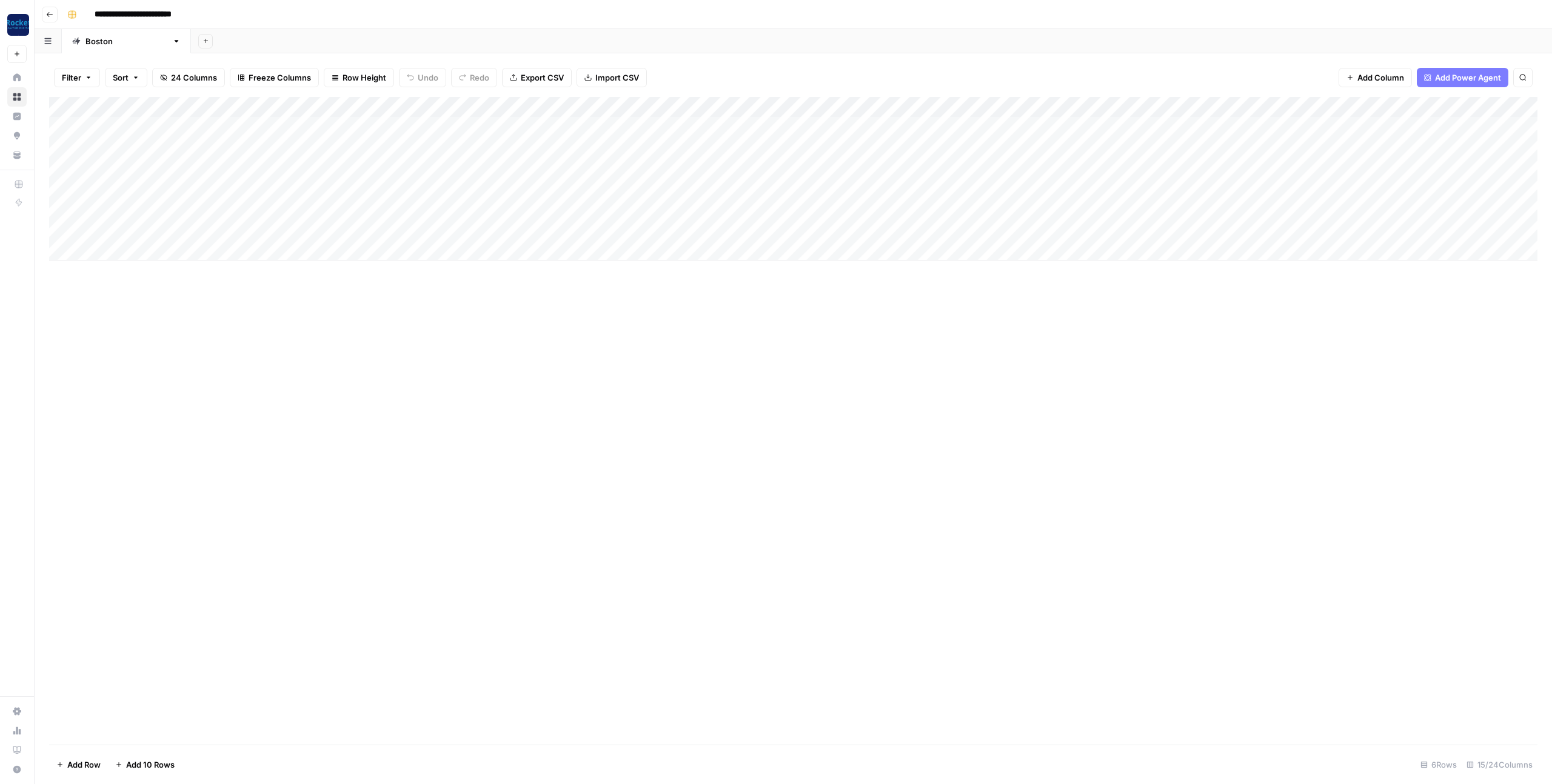
click at [721, 146] on div "Add Column" at bounding box center [793, 179] width 1488 height 164
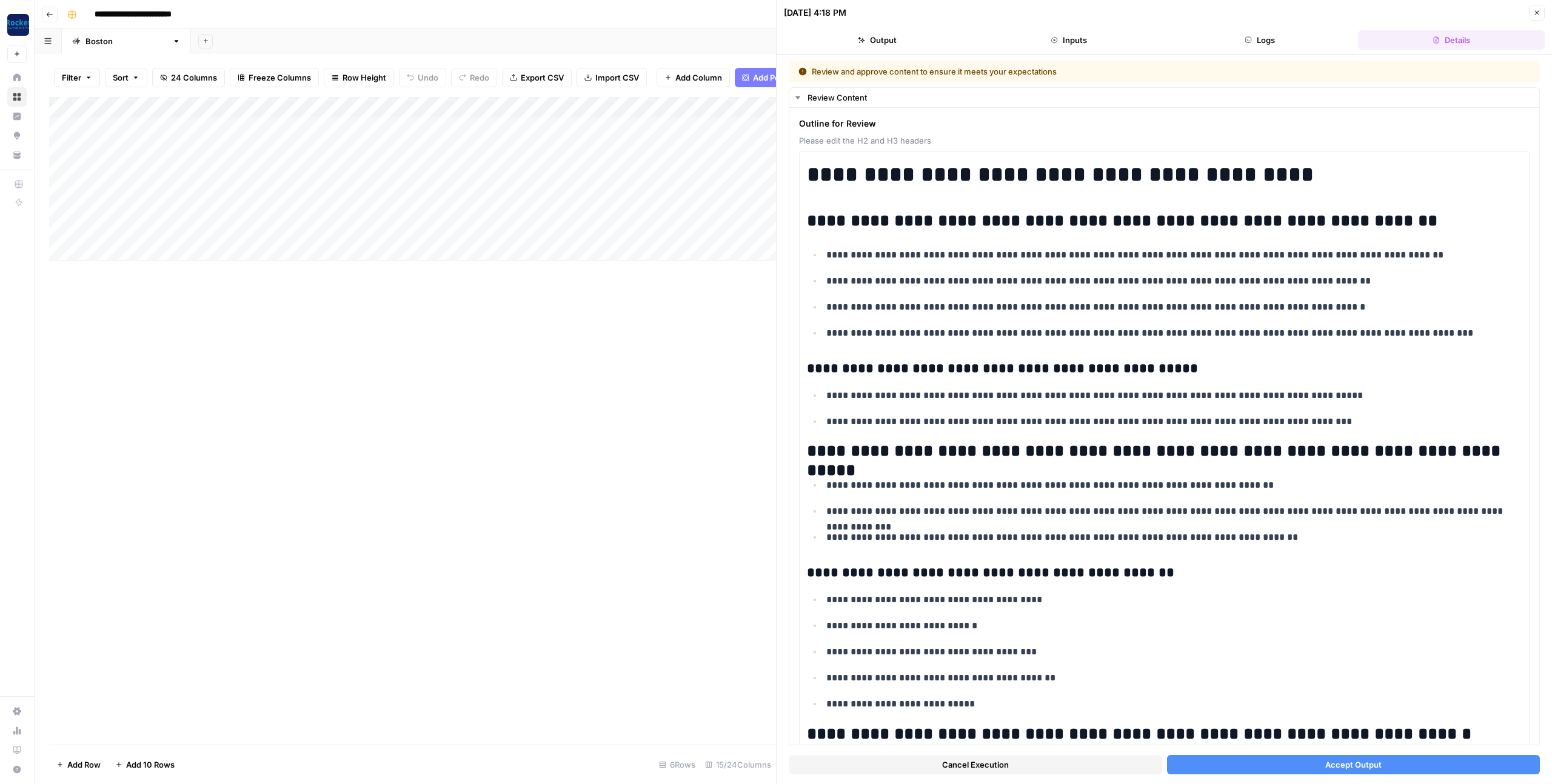
click at [1199, 760] on button "Accept Output" at bounding box center [1354, 765] width 373 height 20
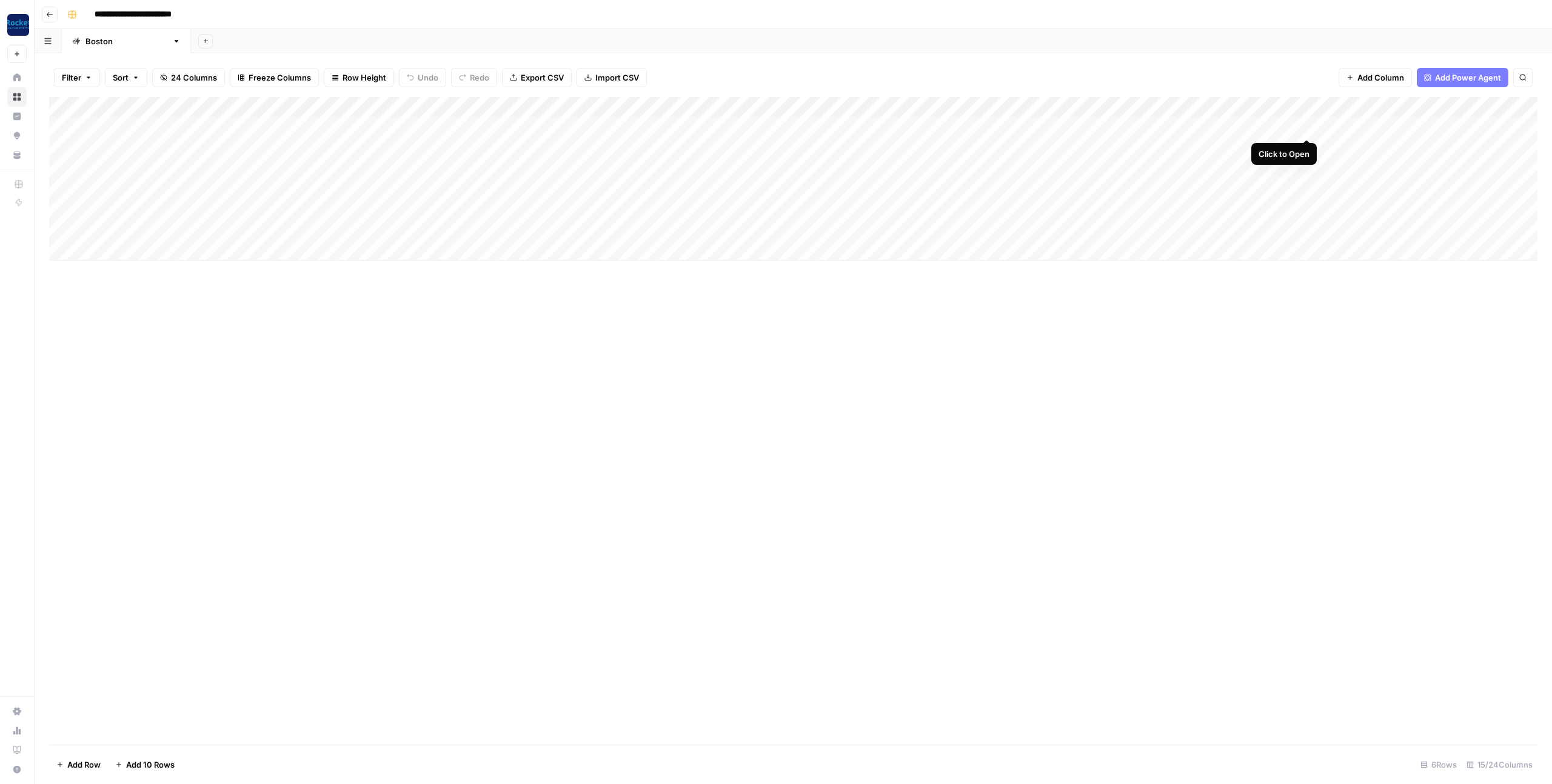
click at [1305, 126] on div "Add Column" at bounding box center [793, 179] width 1488 height 164
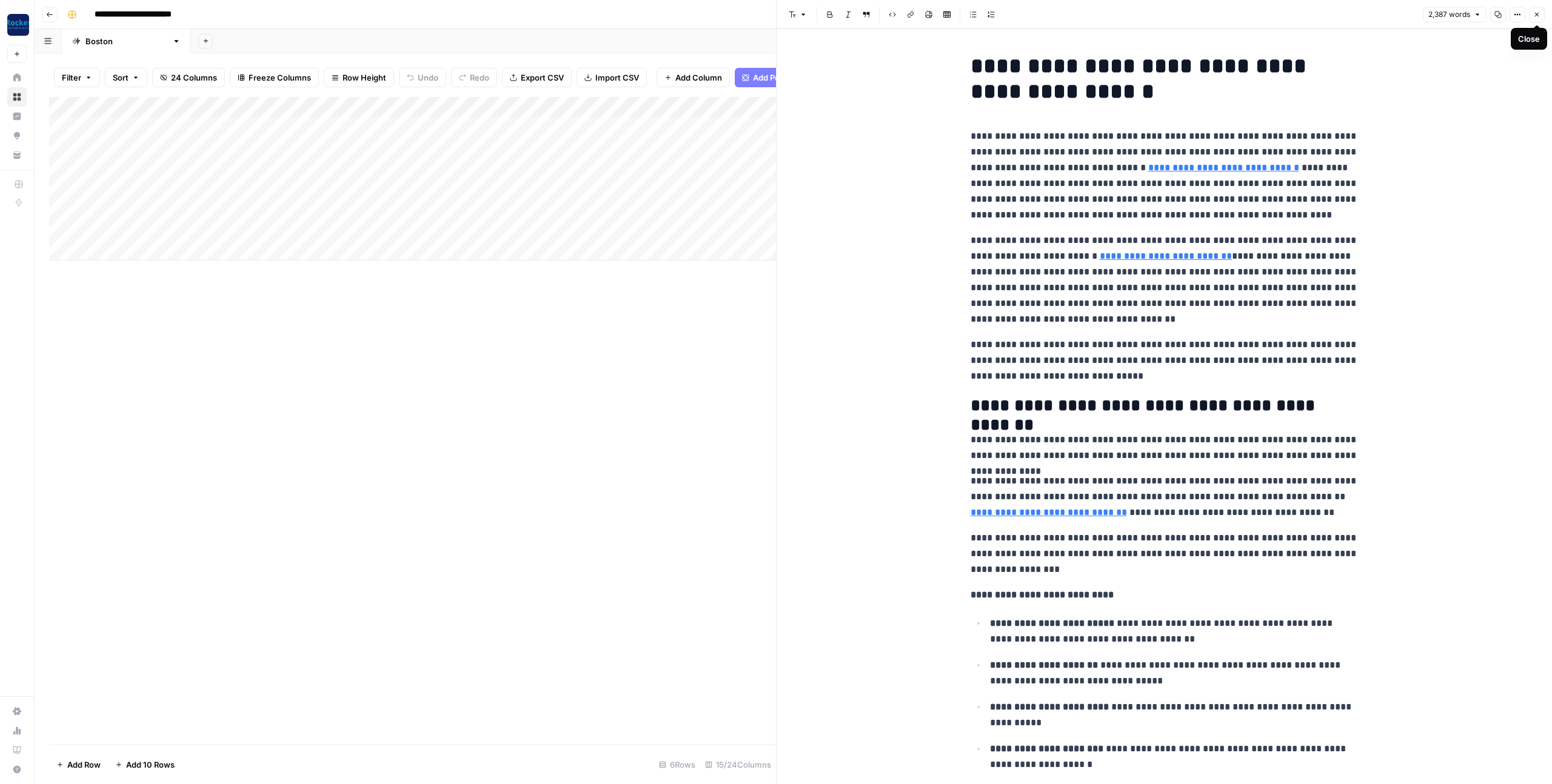
click at [1541, 14] on button "Close" at bounding box center [1537, 14] width 16 height 16
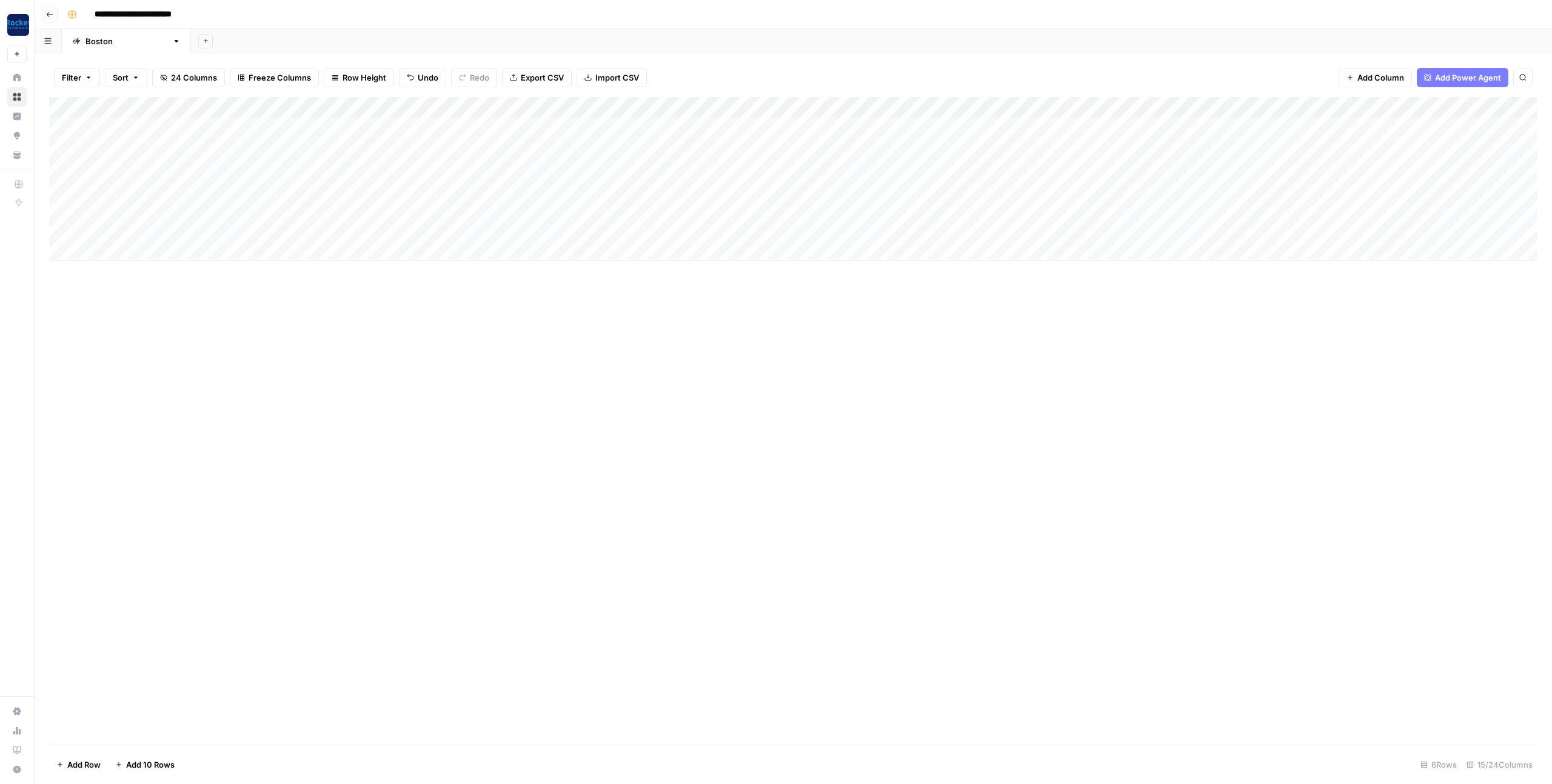
click at [1026, 127] on div "Add Column" at bounding box center [793, 179] width 1488 height 164
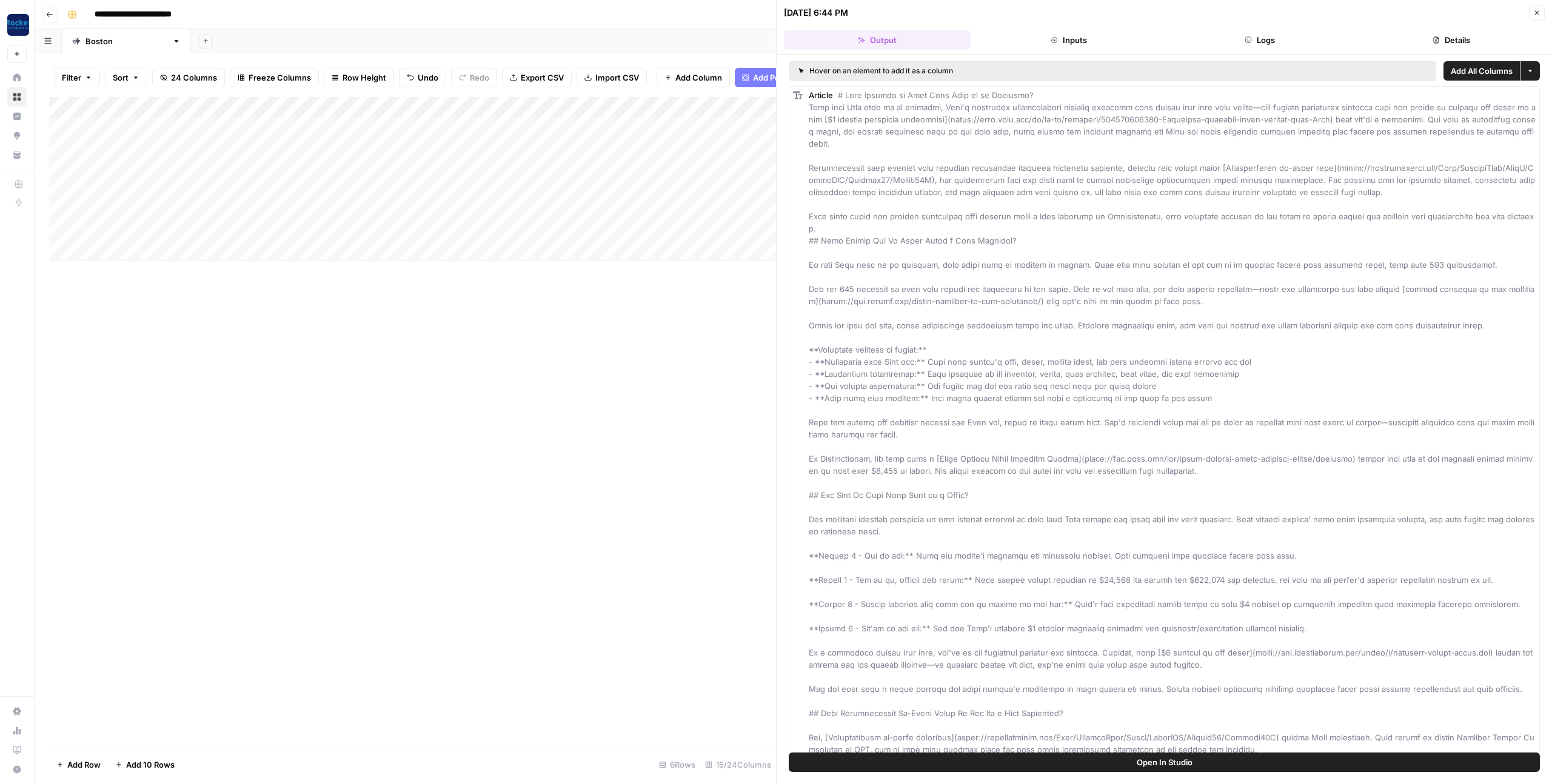
click at [1152, 763] on span "Open In Studio" at bounding box center [1165, 763] width 56 height 12
click at [1538, 13] on icon "button" at bounding box center [1538, 13] width 8 height 8
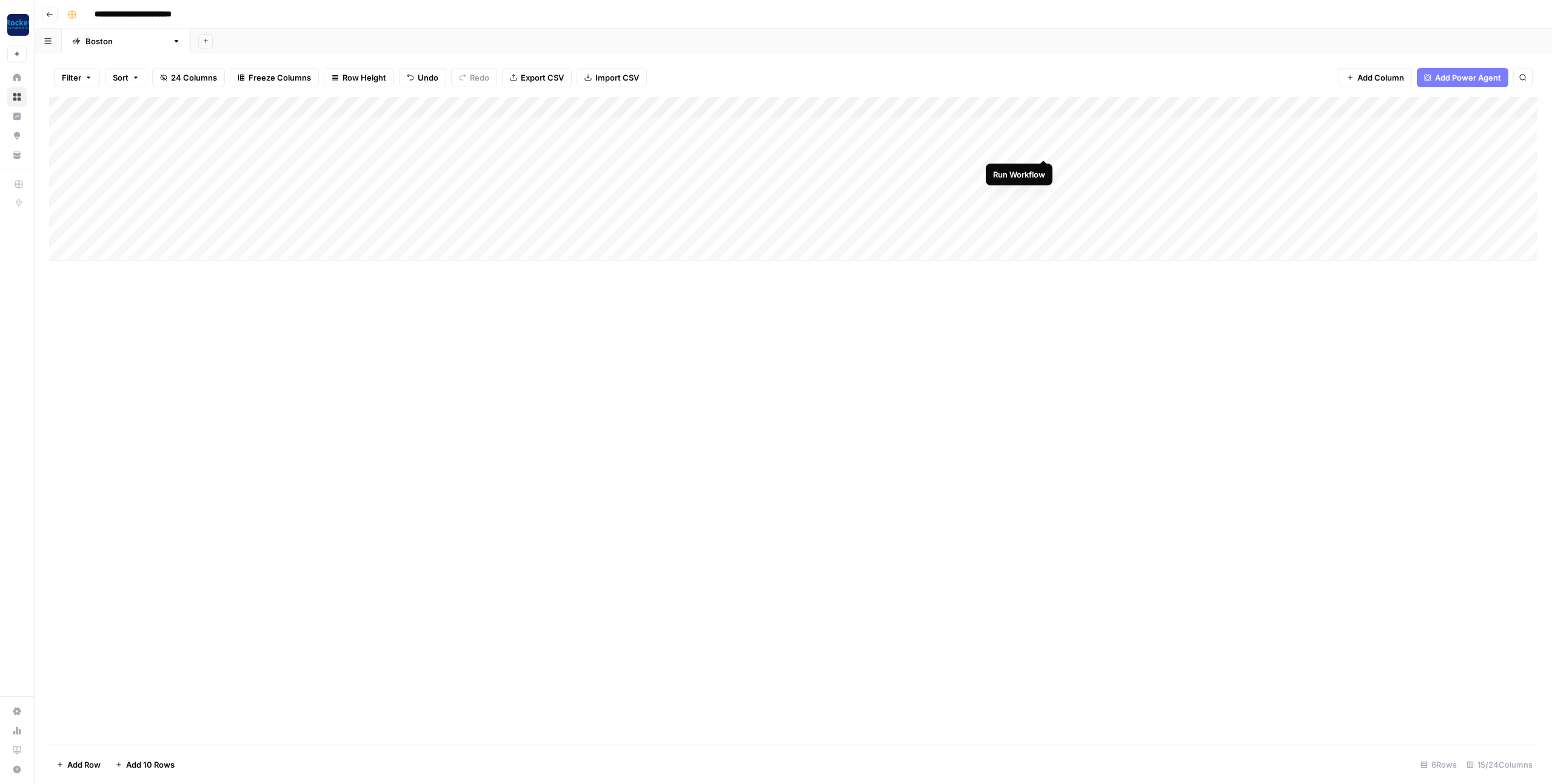
click at [1045, 149] on div "Add Column" at bounding box center [793, 179] width 1488 height 164
click at [699, 126] on div "Add Column" at bounding box center [793, 179] width 1488 height 164
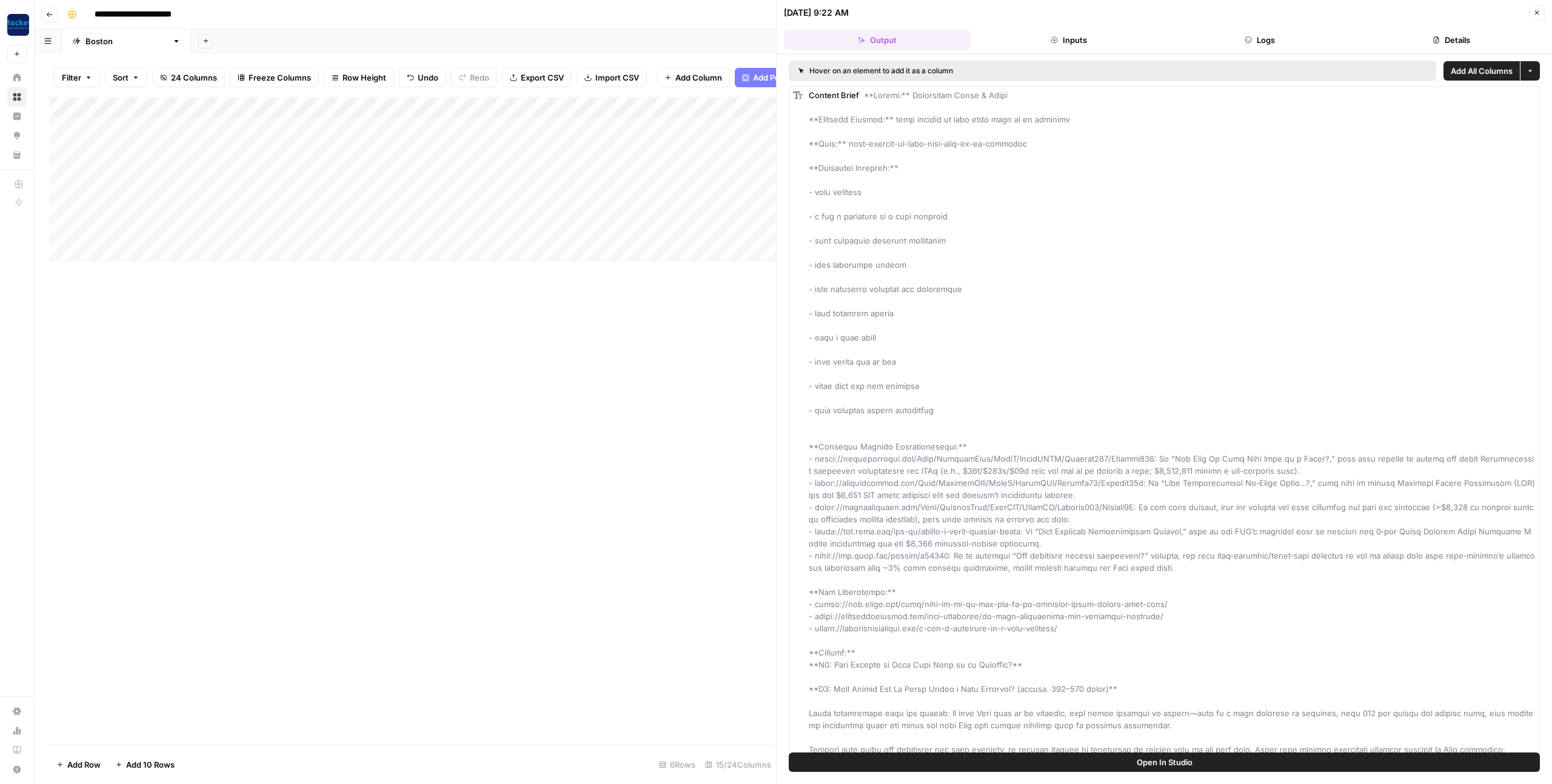
click at [1098, 35] on button "Inputs" at bounding box center [1069, 40] width 187 height 20
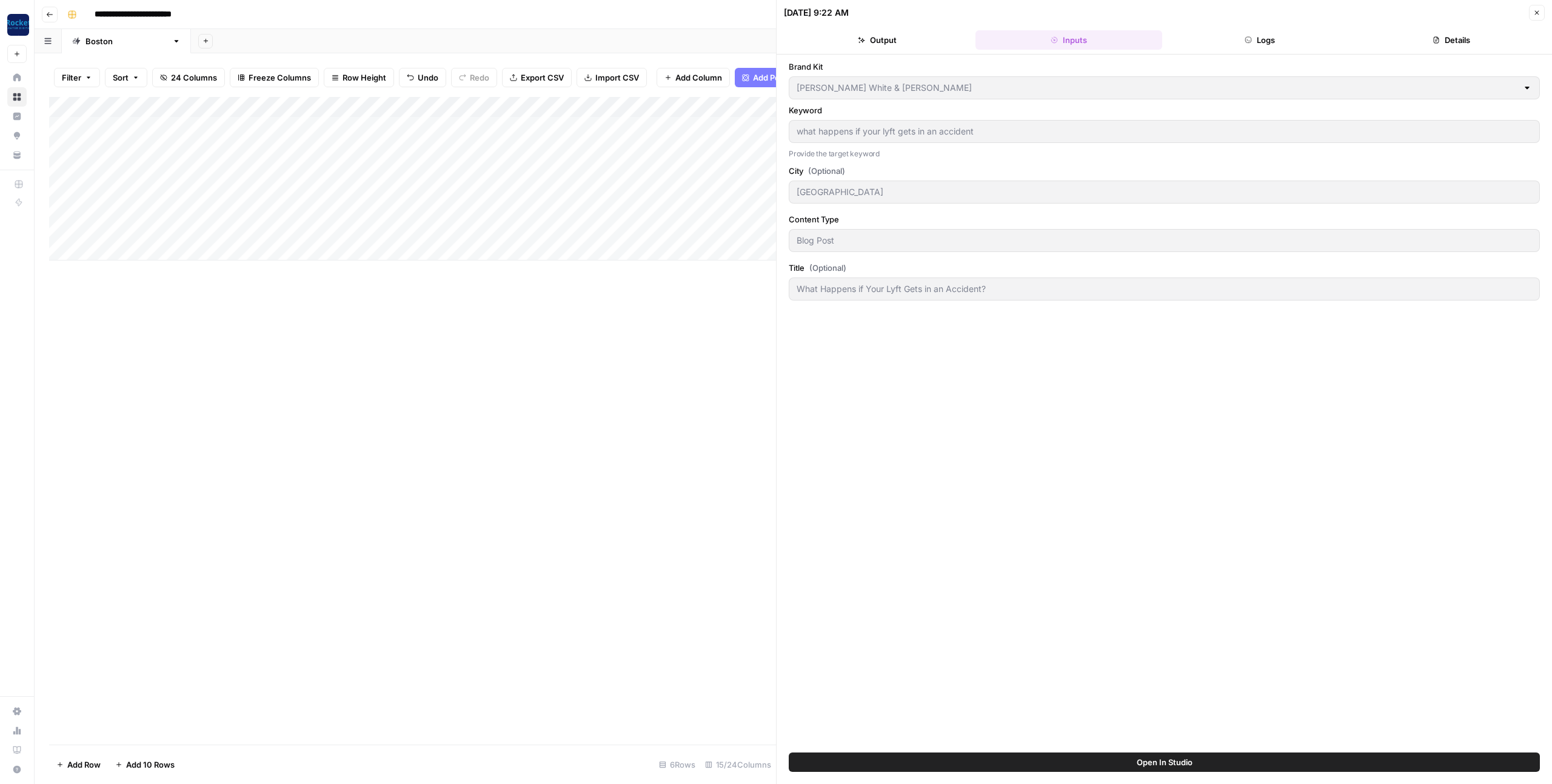
click at [1212, 39] on button "Logs" at bounding box center [1261, 40] width 187 height 20
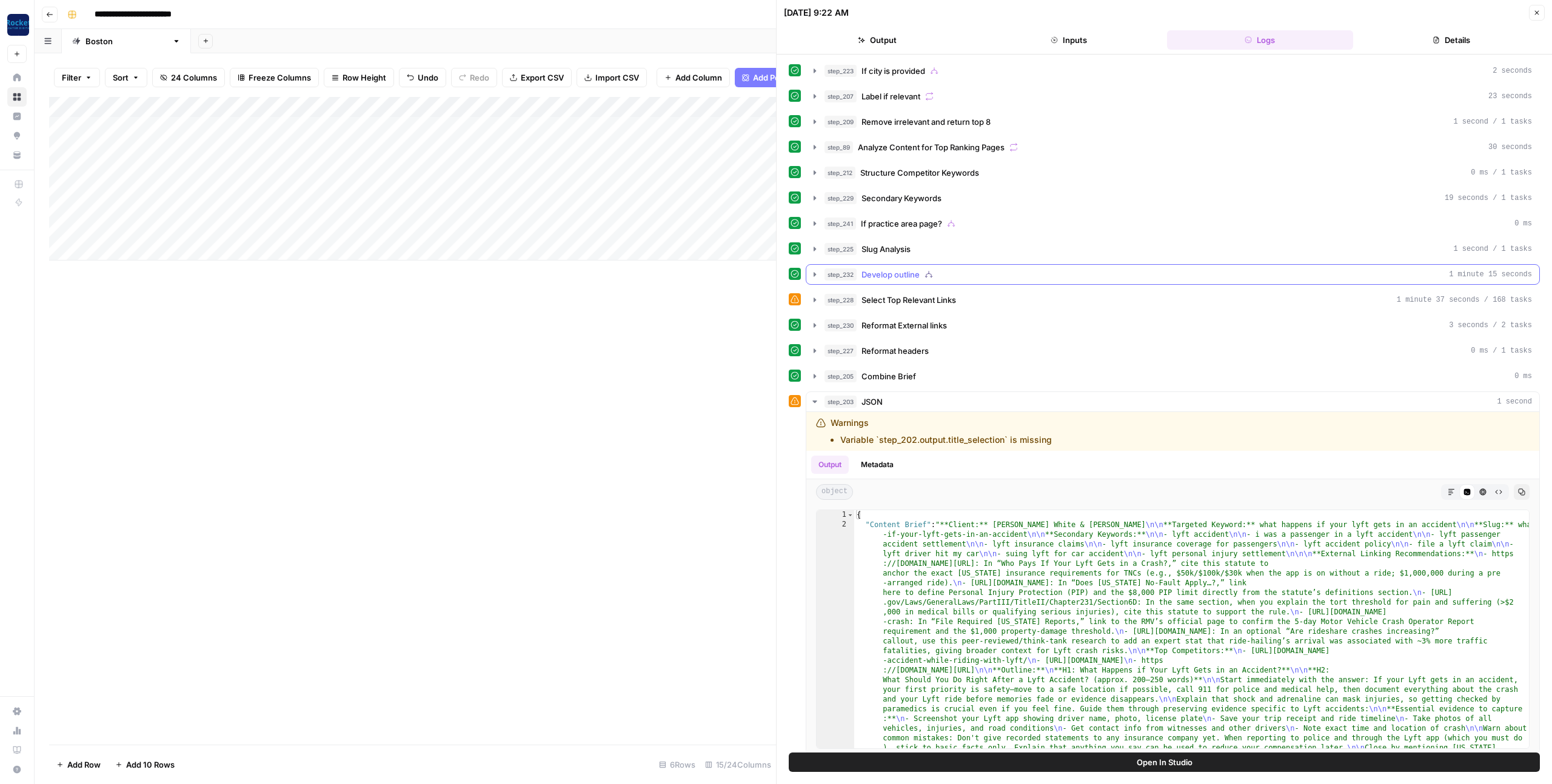
scroll to position [8, 0]
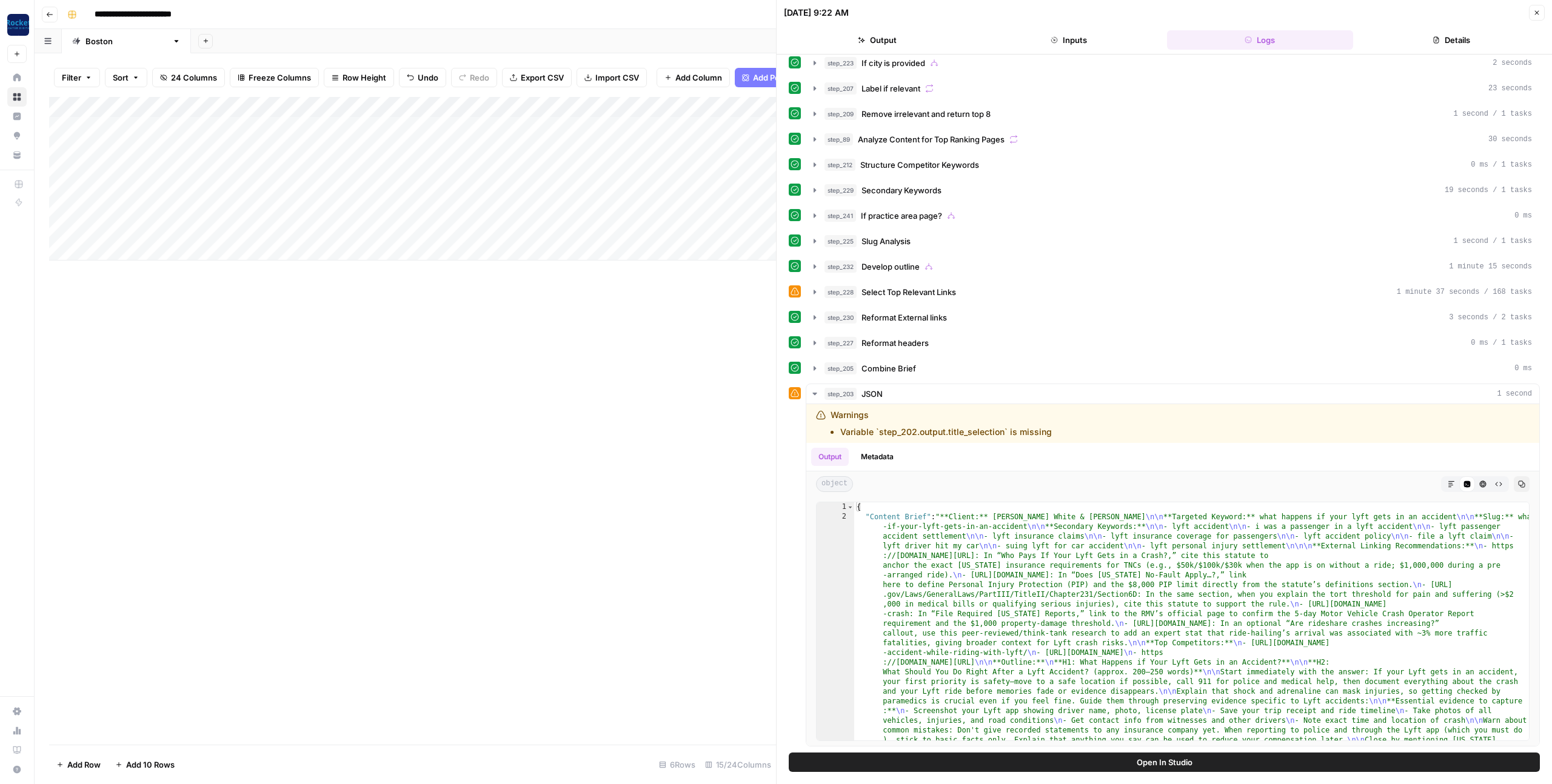
click at [1537, 17] on button "Close" at bounding box center [1537, 12] width 16 height 16
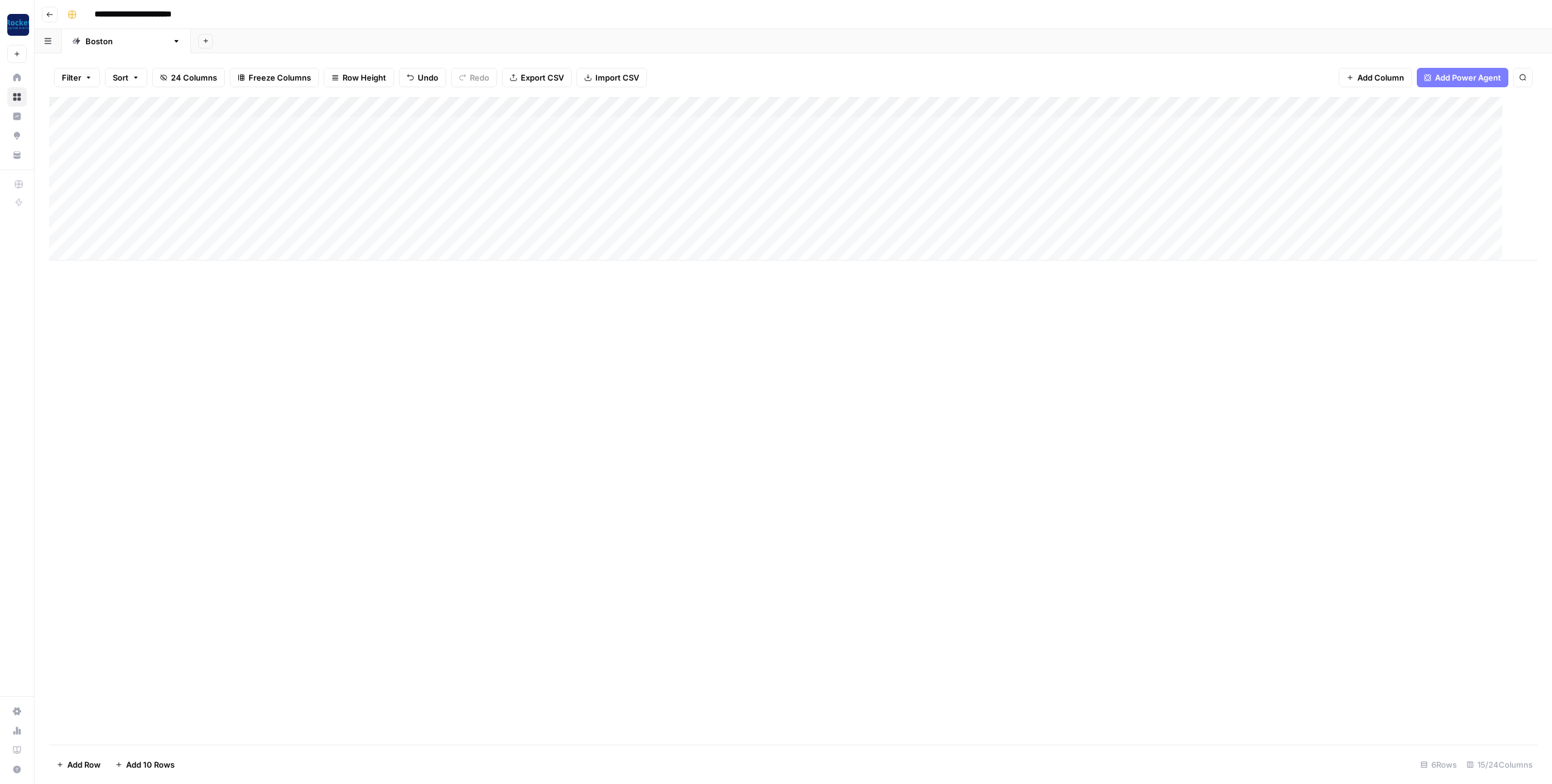
click at [847, 373] on div "Add Column" at bounding box center [793, 421] width 1488 height 648
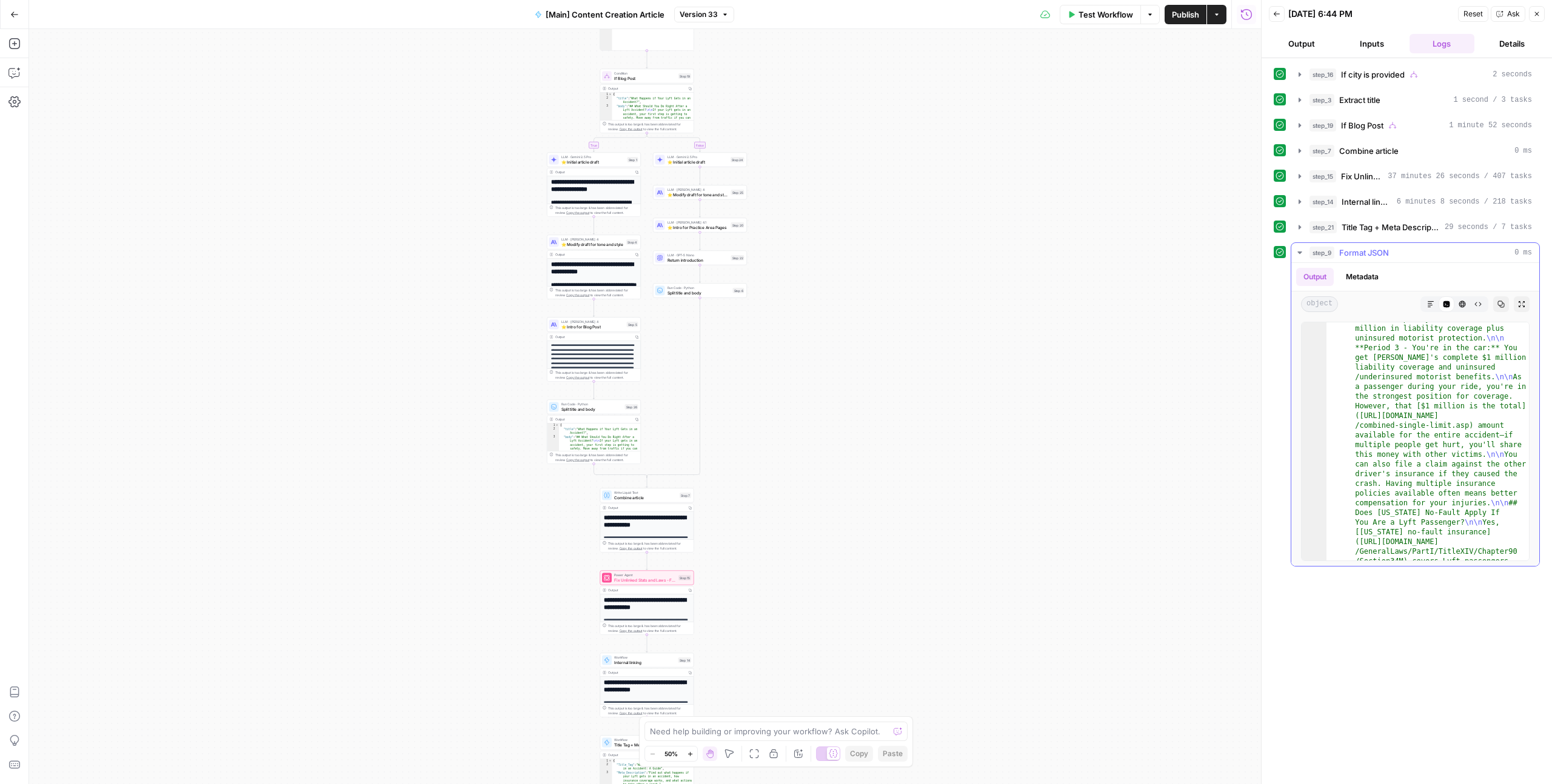
scroll to position [987, 0]
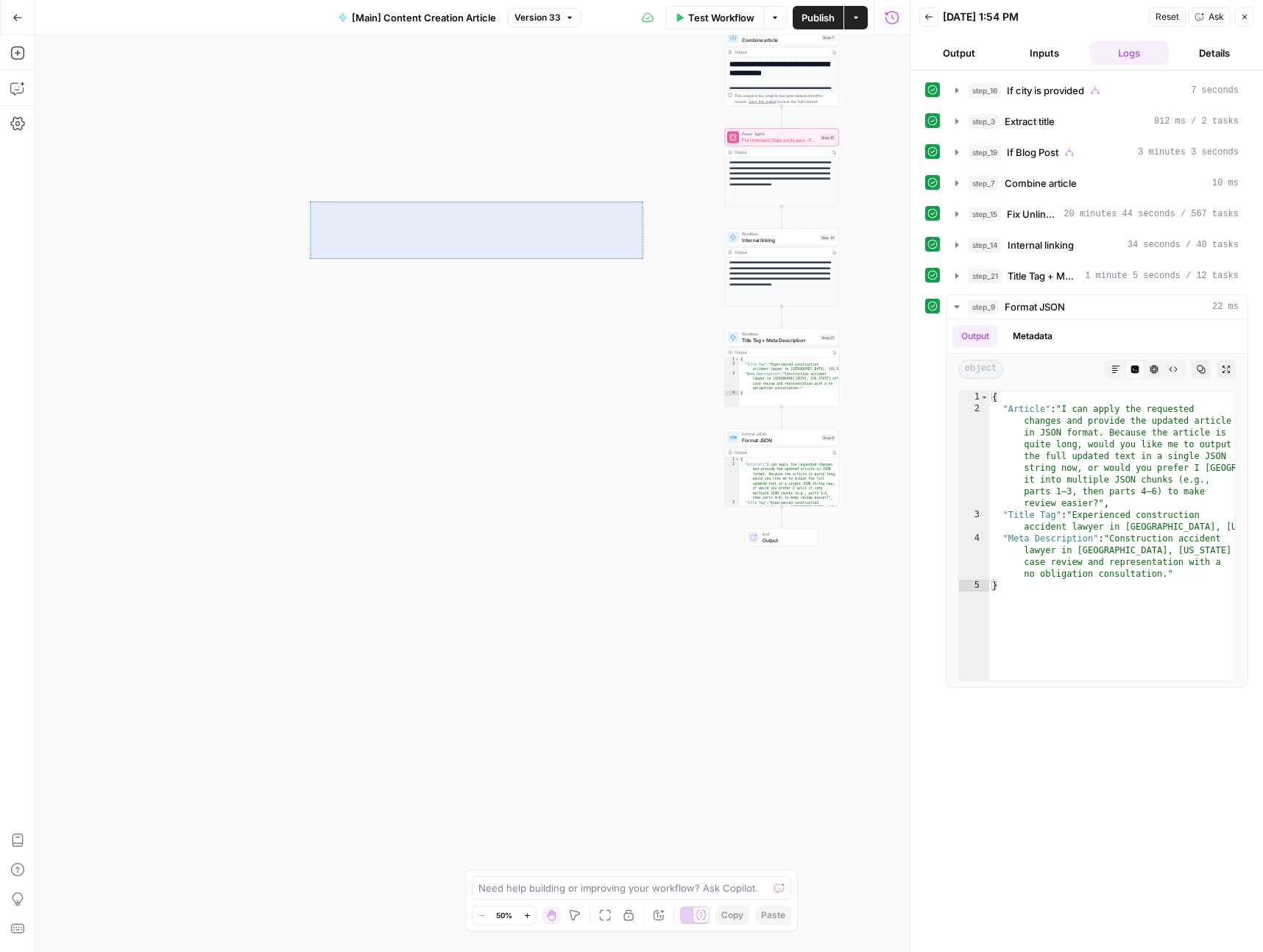
drag, startPoint x: 387, startPoint y: 248, endPoint x: 436, endPoint y: 396, distance: 155.9
click at [310, 259] on div "true false true false Workflow Set Inputs Inputs Condition If city is provided …" at bounding box center [472, 493] width 875 height 917
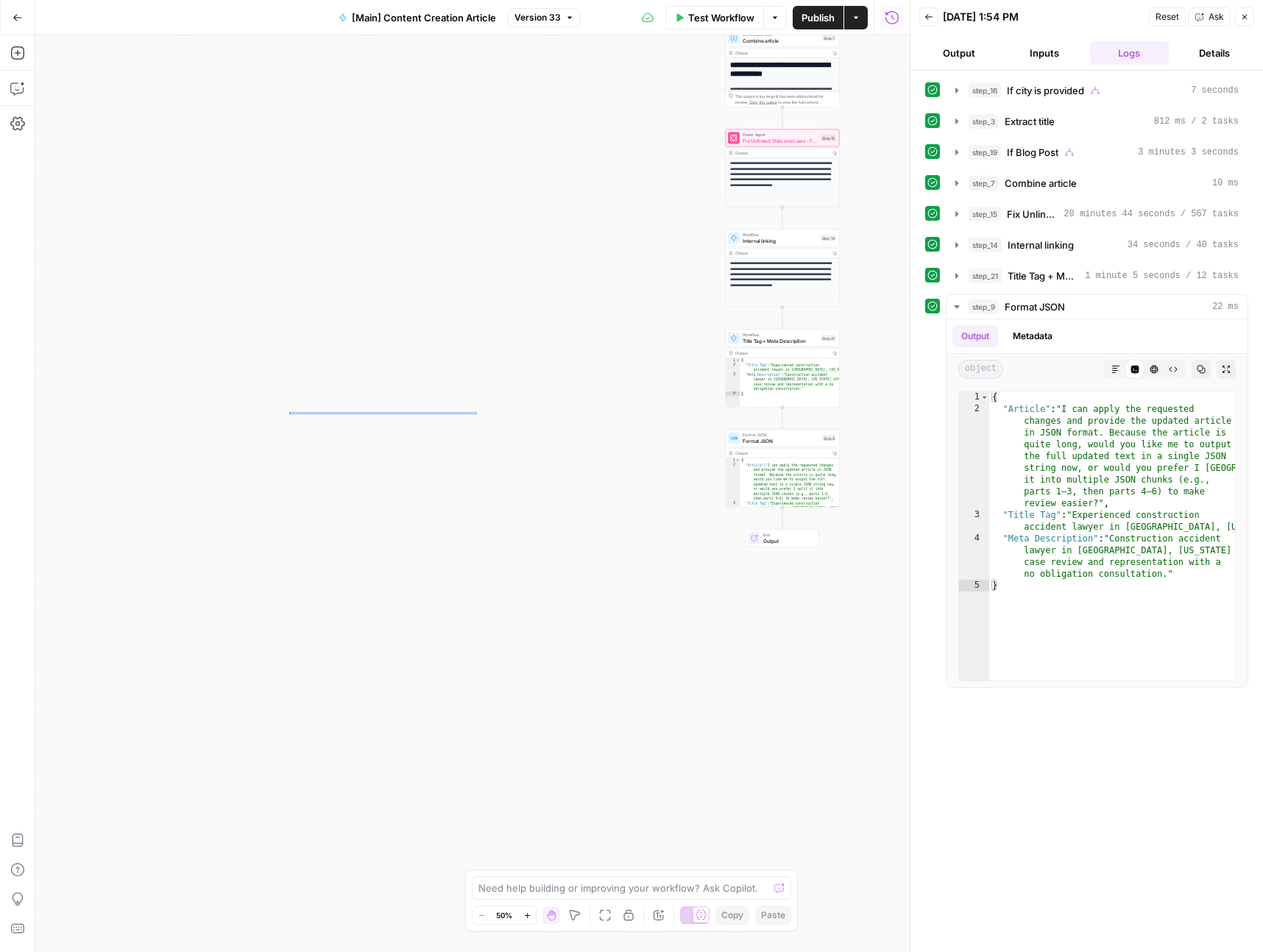
drag, startPoint x: 476, startPoint y: 414, endPoint x: 295, endPoint y: 409, distance: 181.1
click at [289, 411] on div "true false true false Workflow Set Inputs Inputs Condition If city is provided …" at bounding box center [472, 493] width 875 height 917
click at [429, 405] on div "true false true false Workflow Set Inputs Inputs Condition If city is provided …" at bounding box center [472, 493] width 875 height 917
drag, startPoint x: 557, startPoint y: 446, endPoint x: 512, endPoint y: 482, distance: 57.6
click at [512, 482] on div "true false true false Workflow Set Inputs Inputs Condition If city is provided …" at bounding box center [472, 493] width 875 height 917
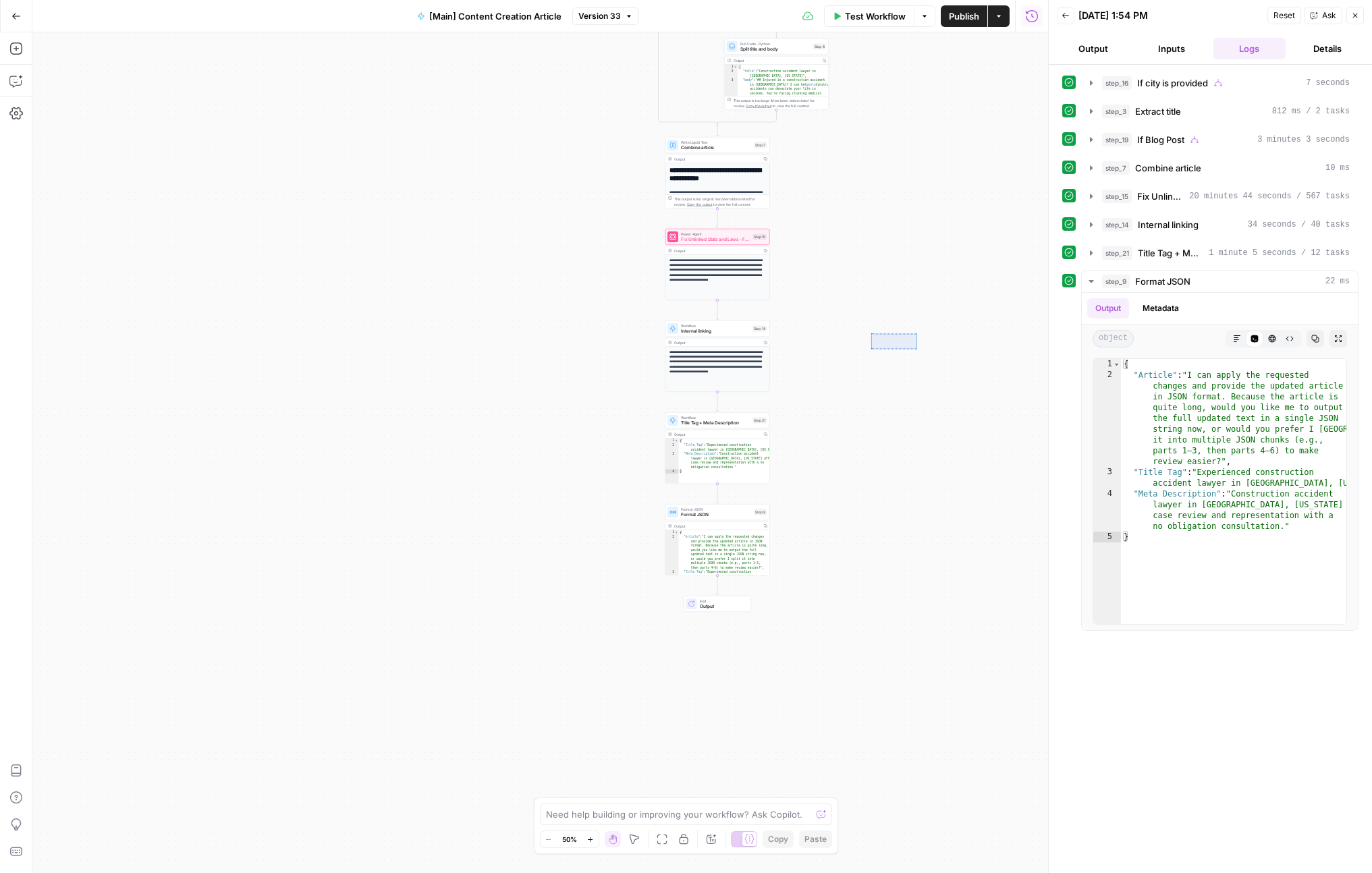
drag, startPoint x: 885, startPoint y: 346, endPoint x: 870, endPoint y: 349, distance: 15.3
click at [870, 349] on div "true false true false Workflow Set Inputs Inputs Condition If city is provided …" at bounding box center [540, 453] width 1016 height 841
click at [883, 366] on div "true false true false Workflow Set Inputs Inputs Condition If city is provided …" at bounding box center [540, 453] width 1016 height 841
drag, startPoint x: 876, startPoint y: 389, endPoint x: 876, endPoint y: 365, distance: 24.0
click at [876, 365] on div "true false true false Workflow Set Inputs Inputs Condition If city is provided …" at bounding box center [540, 453] width 1016 height 841
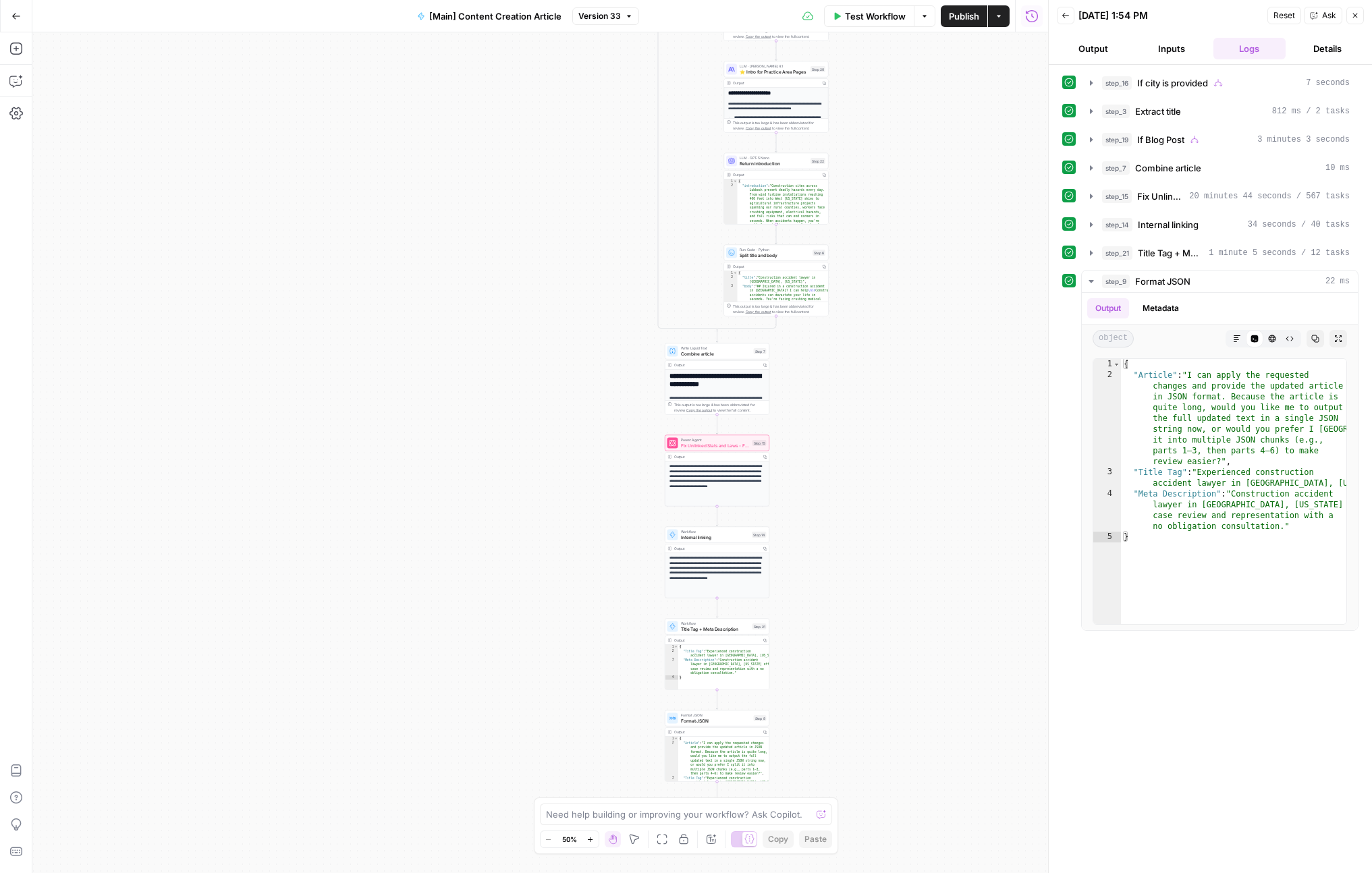
click at [870, 372] on div "true false true false Workflow Set Inputs Inputs Condition If city is provided …" at bounding box center [540, 453] width 1016 height 841
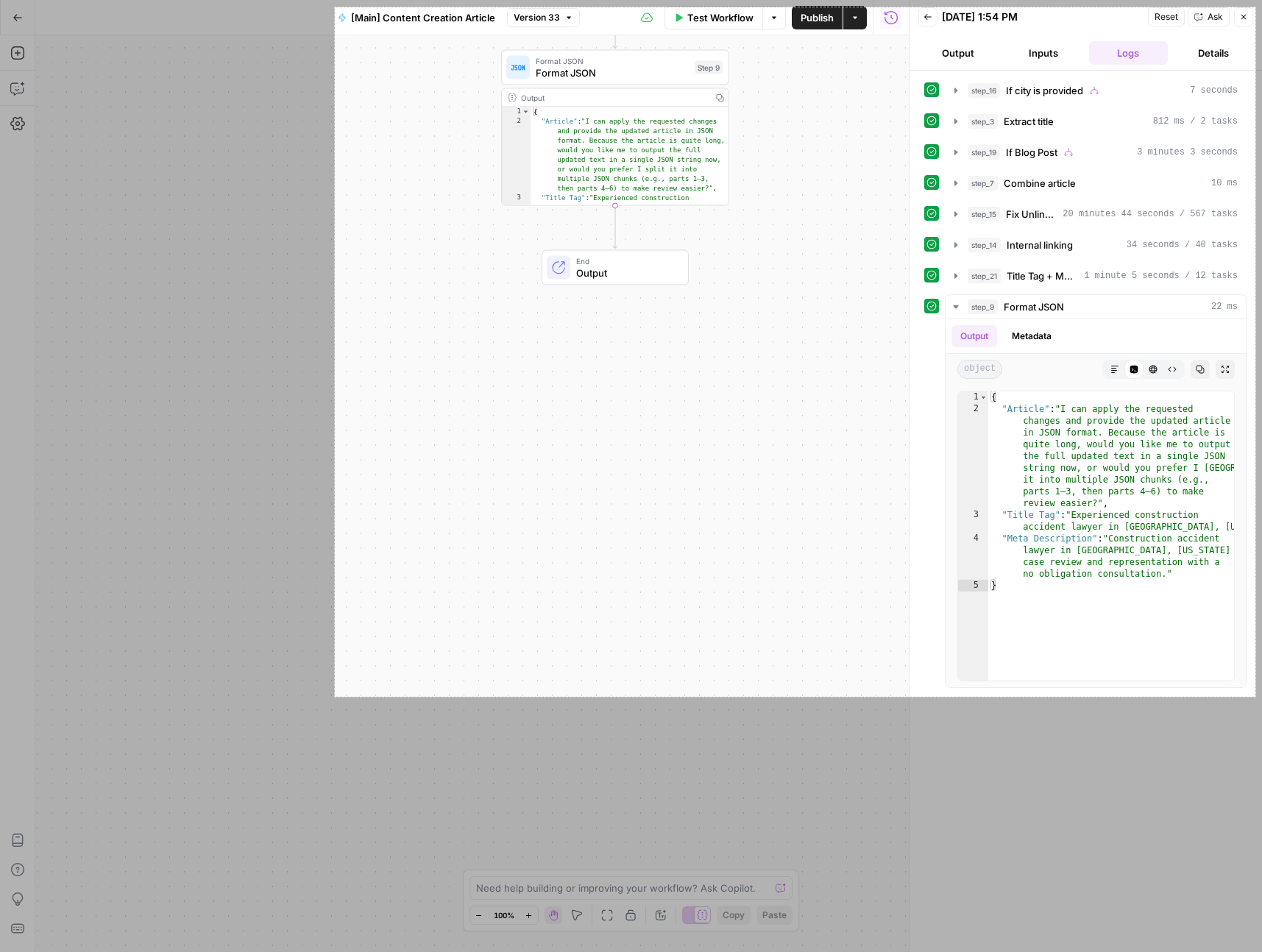
drag, startPoint x: 335, startPoint y: 7, endPoint x: 1256, endPoint y: 697, distance: 1150.8
click at [1256, 697] on div "1251 X 937" at bounding box center [631, 476] width 1262 height 952
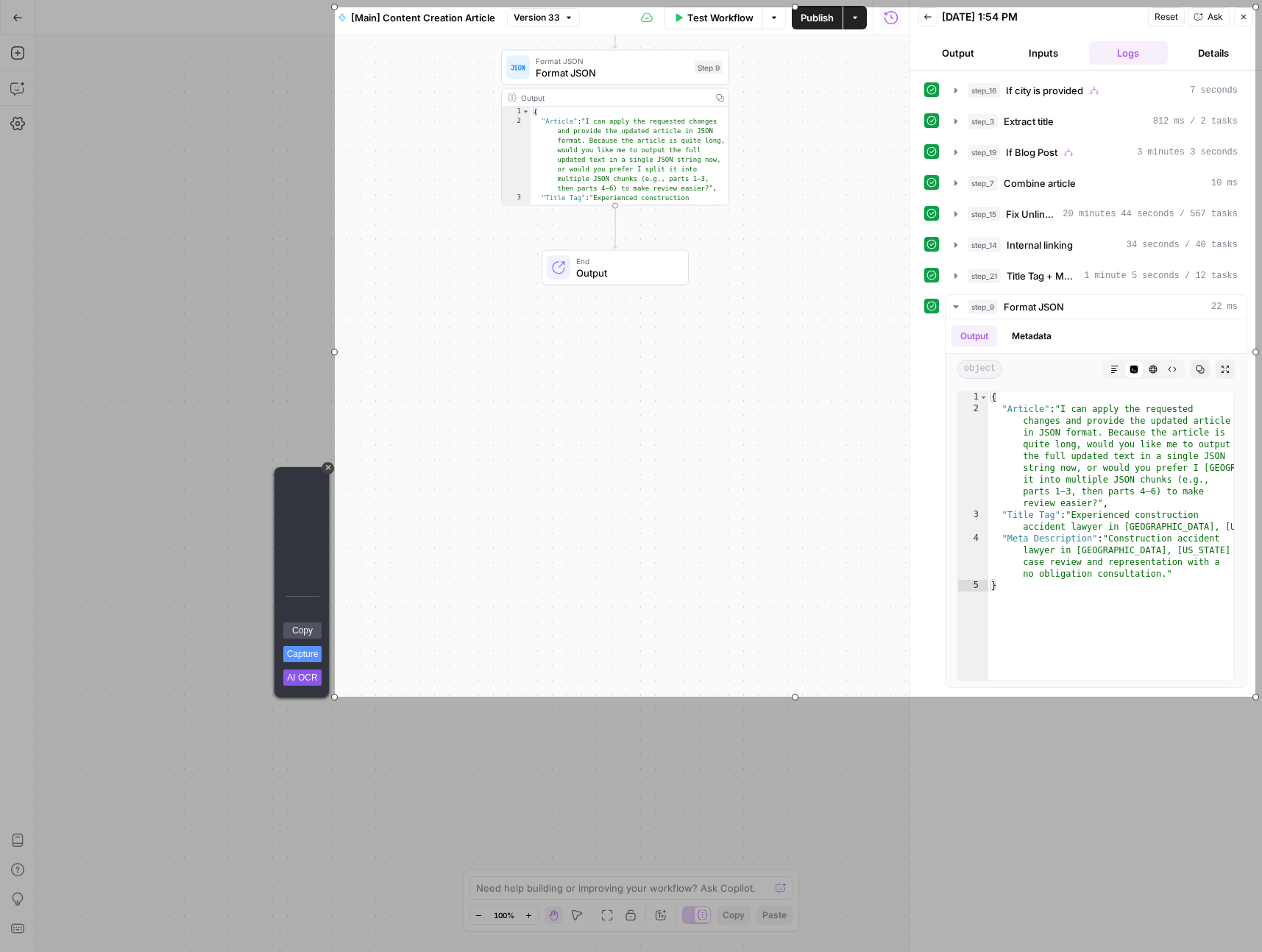
drag, startPoint x: 307, startPoint y: 652, endPoint x: 314, endPoint y: 648, distance: 8.1
click at [307, 652] on link "Capture" at bounding box center [303, 655] width 39 height 17
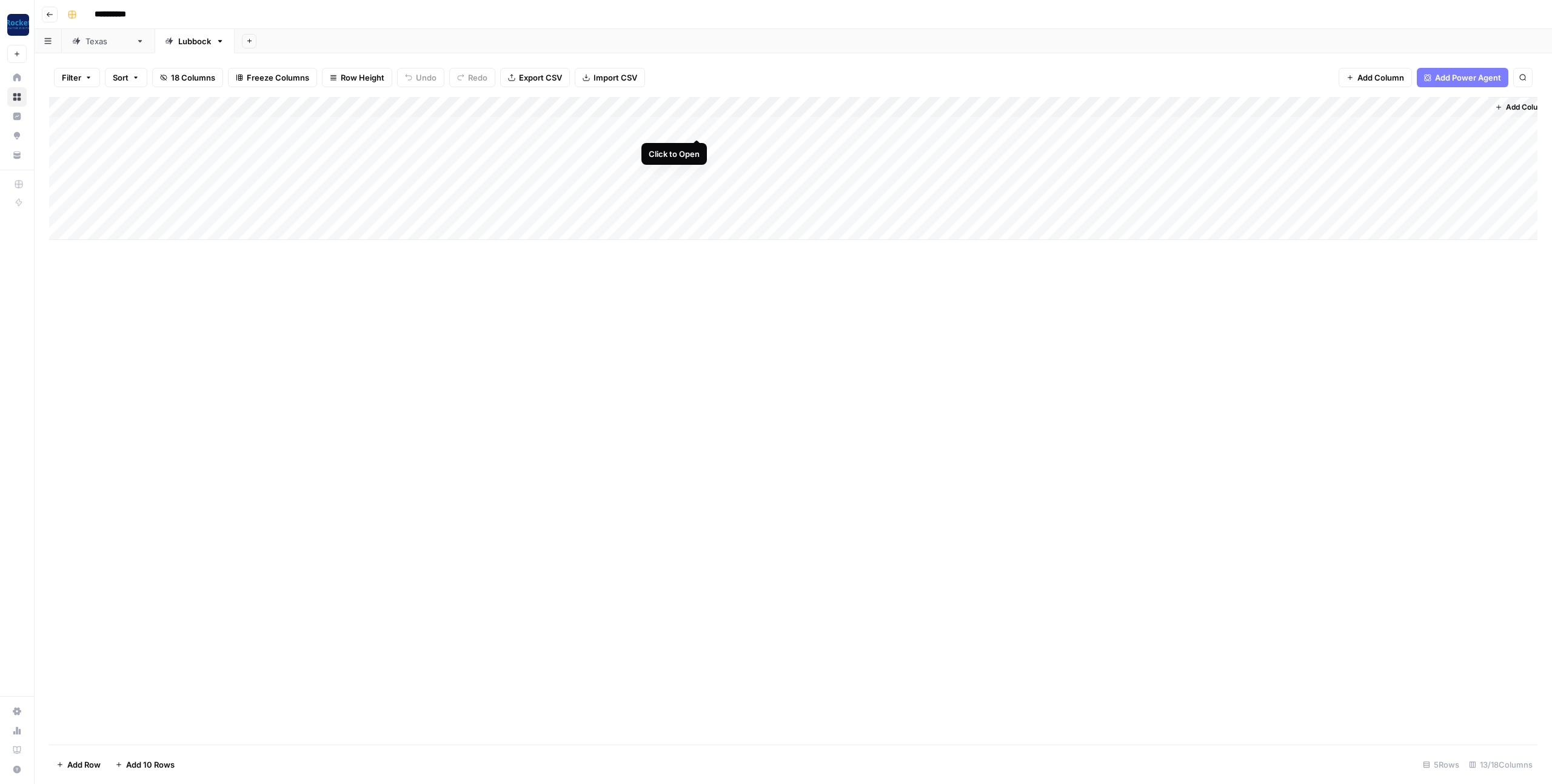
click at [696, 125] on div "Add Column" at bounding box center [793, 168] width 1488 height 143
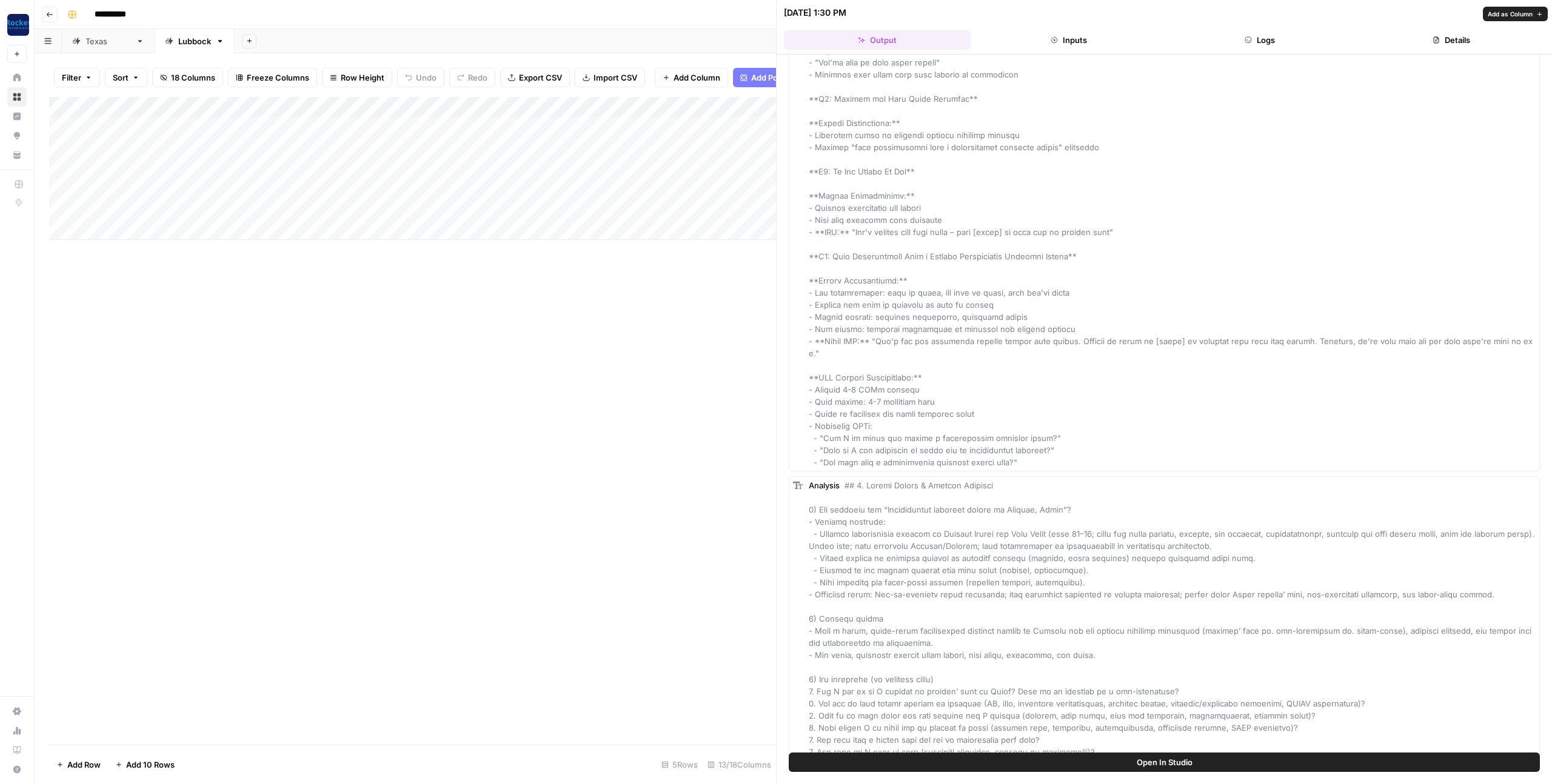
scroll to position [3013, 0]
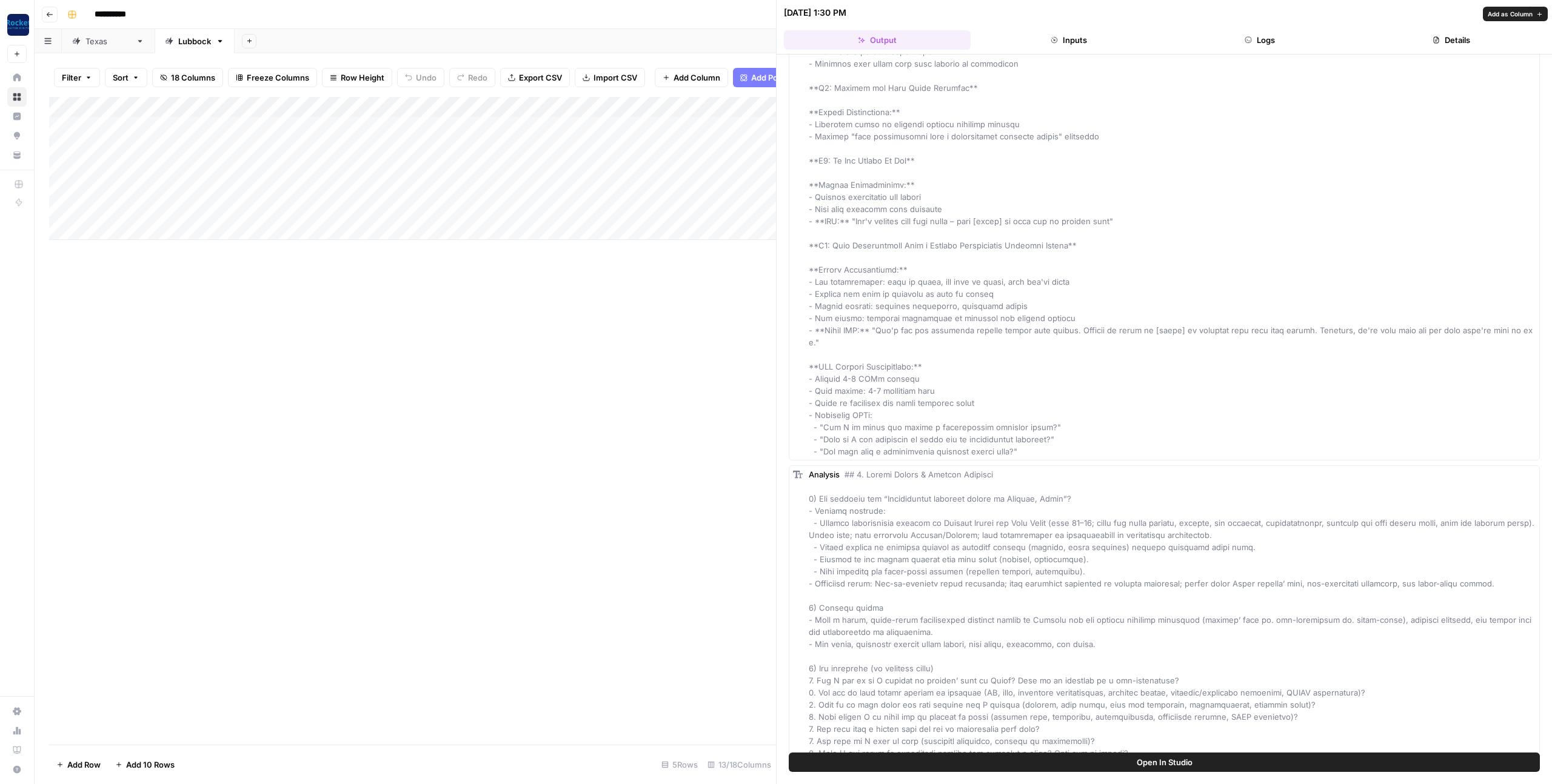
click at [1437, 44] on button "Details" at bounding box center [1452, 40] width 187 height 20
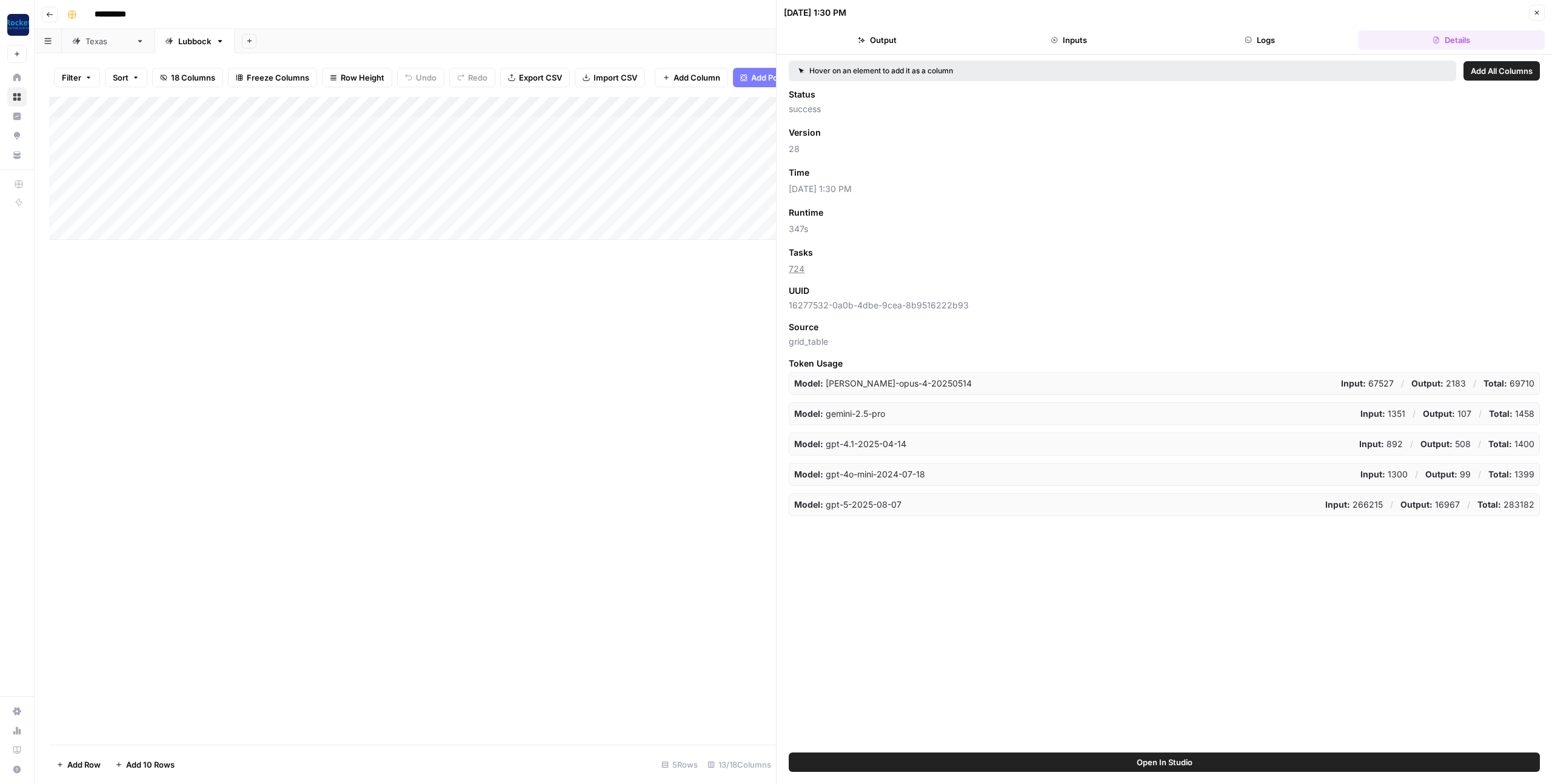
click at [1284, 41] on button "Logs" at bounding box center [1261, 40] width 187 height 20
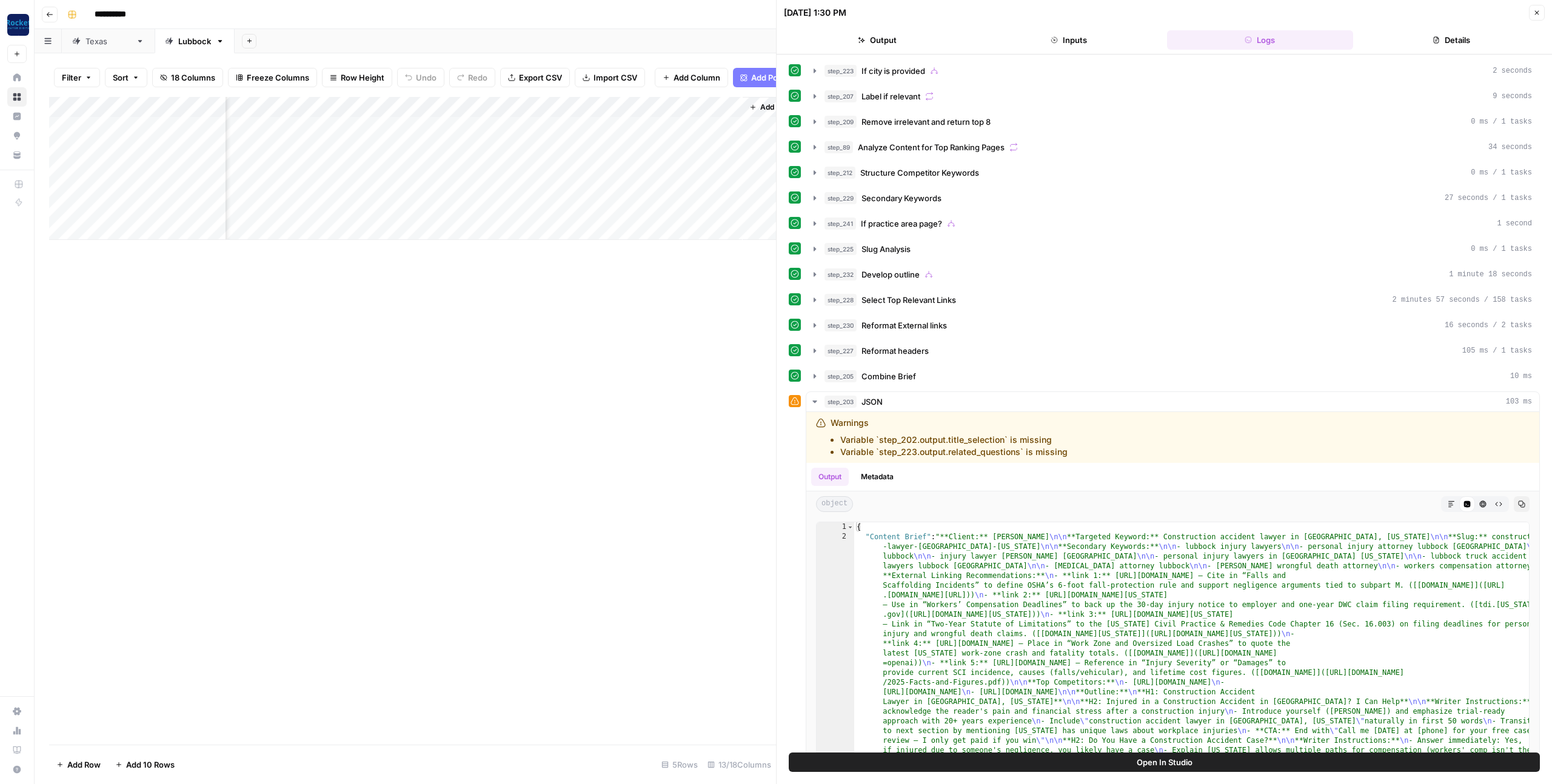
scroll to position [0, 780]
click at [1534, 12] on icon "button" at bounding box center [1538, 13] width 8 height 8
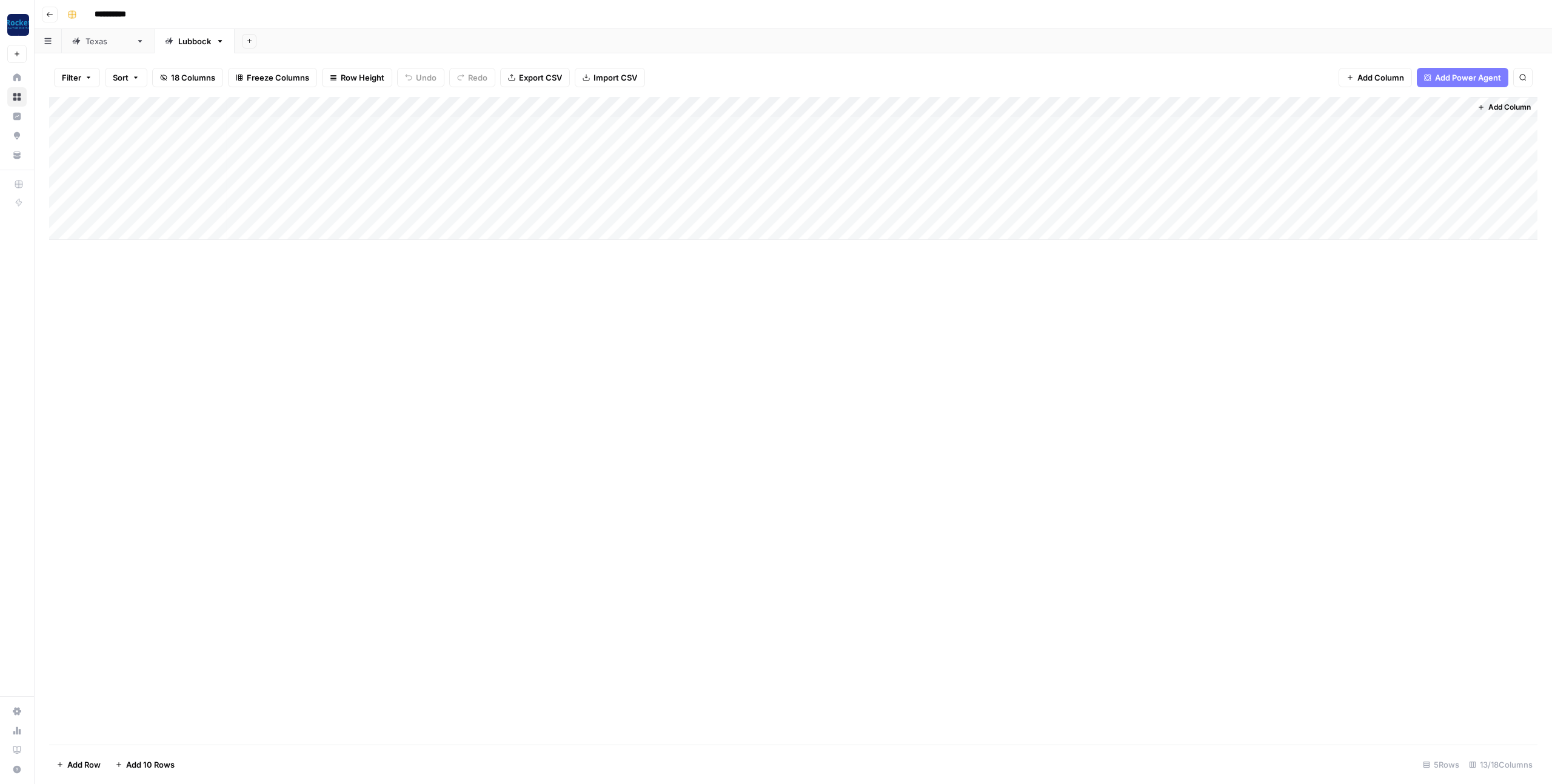
scroll to position [0, 4]
click at [1148, 126] on div "Add Column" at bounding box center [793, 168] width 1488 height 143
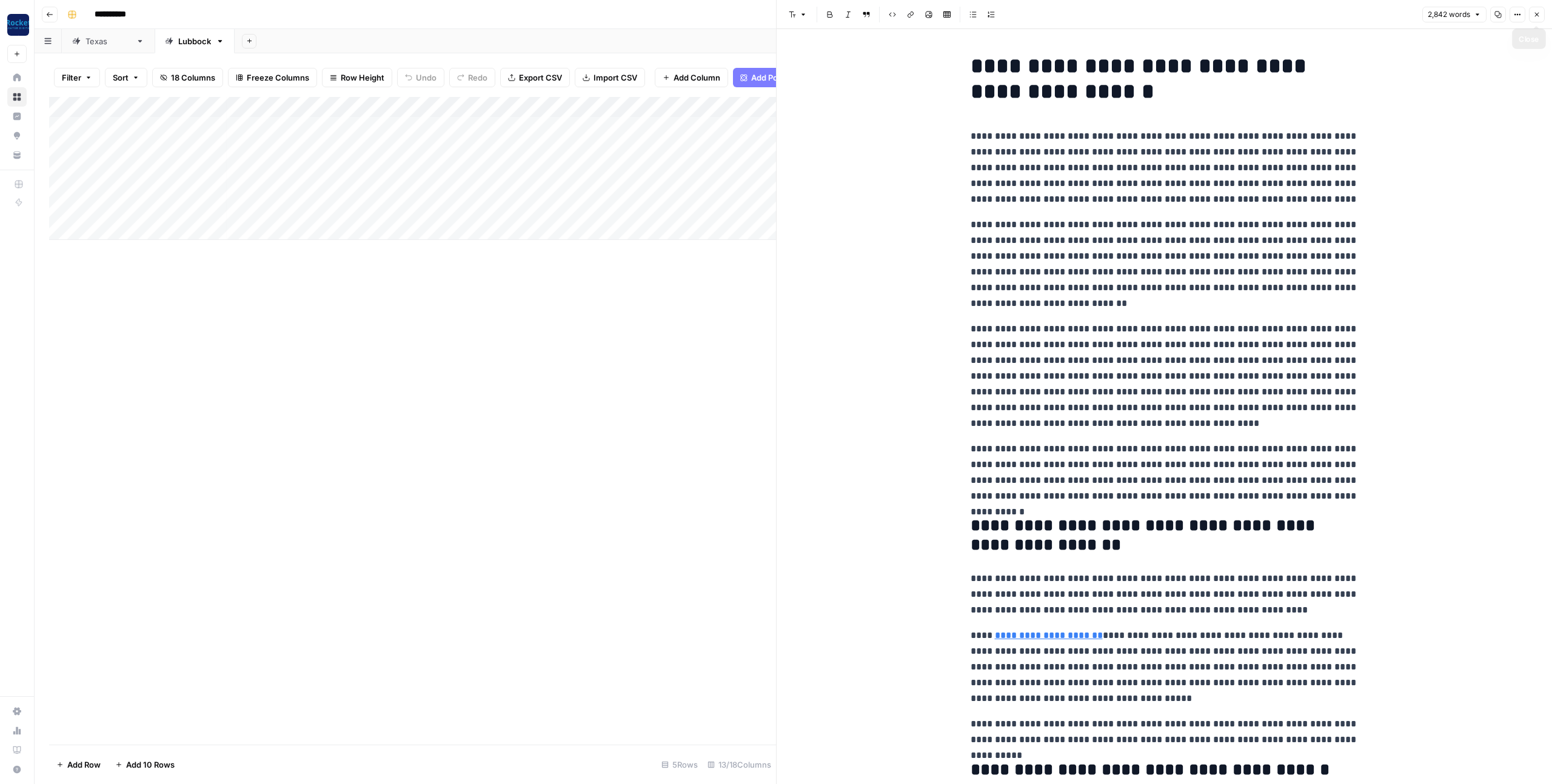
click at [1538, 13] on icon "button" at bounding box center [1538, 14] width 8 height 8
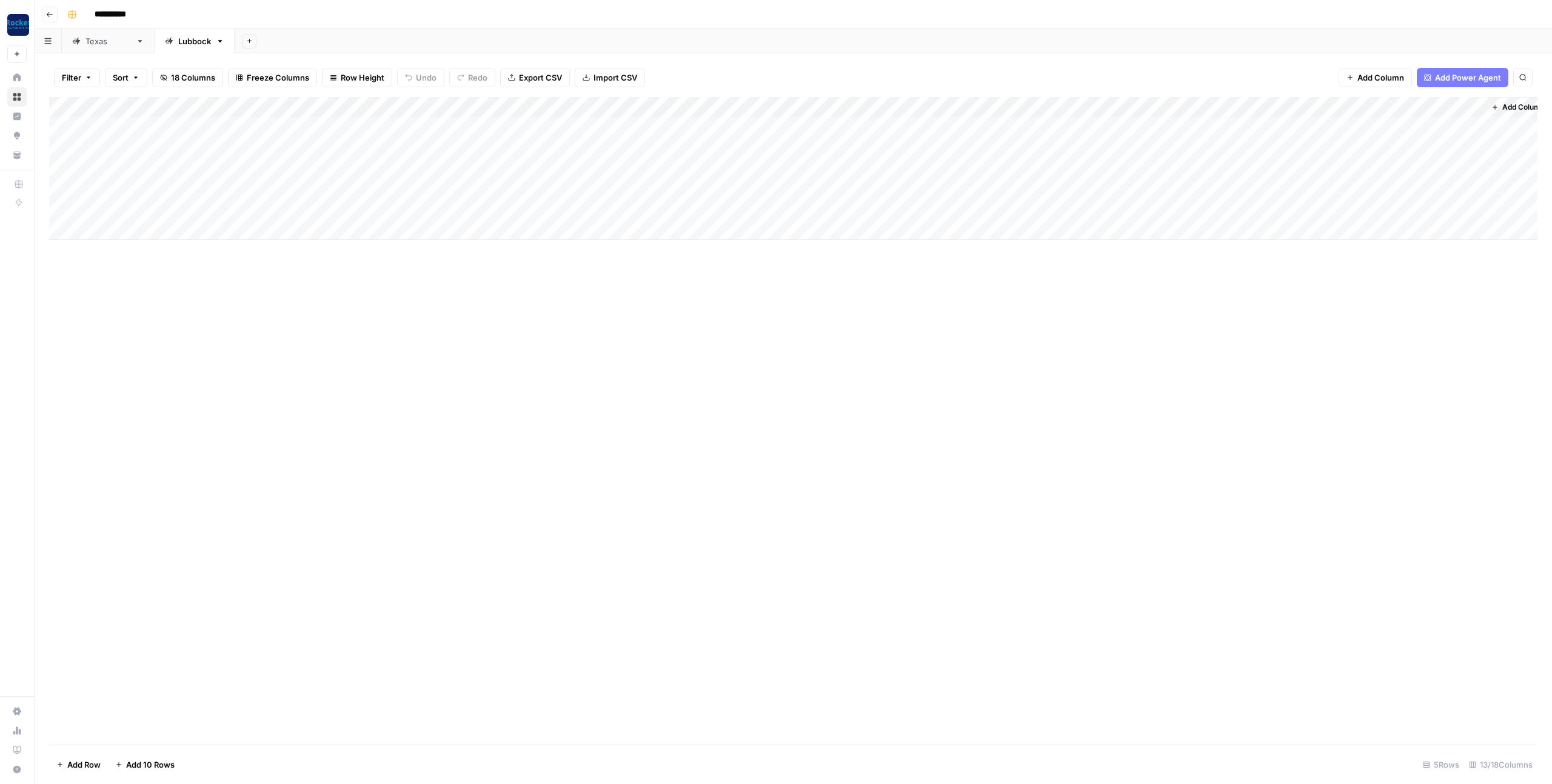
click at [998, 321] on div "Add Column" at bounding box center [793, 421] width 1488 height 648
click at [1143, 125] on div "Add Column" at bounding box center [793, 168] width 1488 height 143
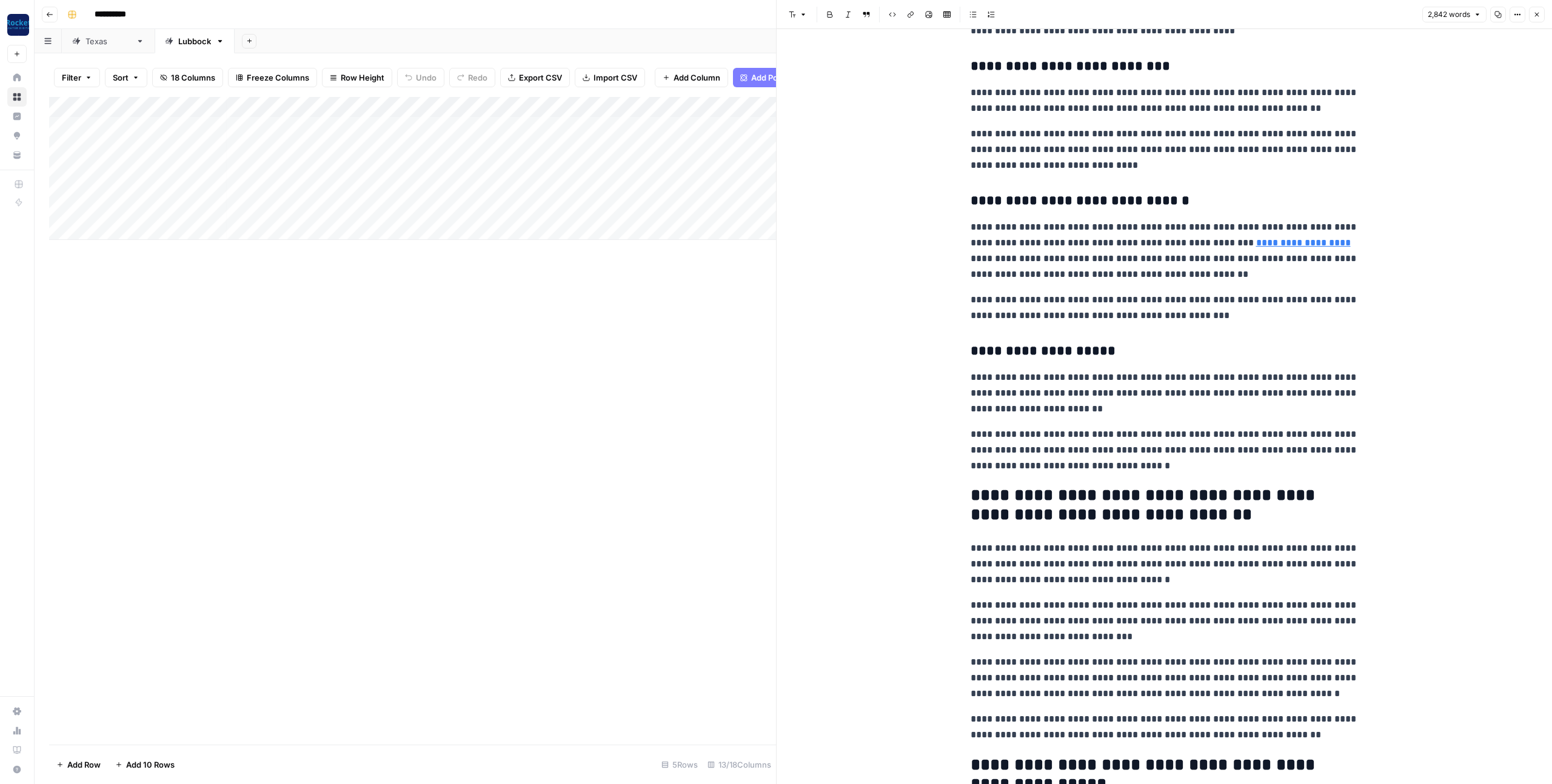
scroll to position [5927, 0]
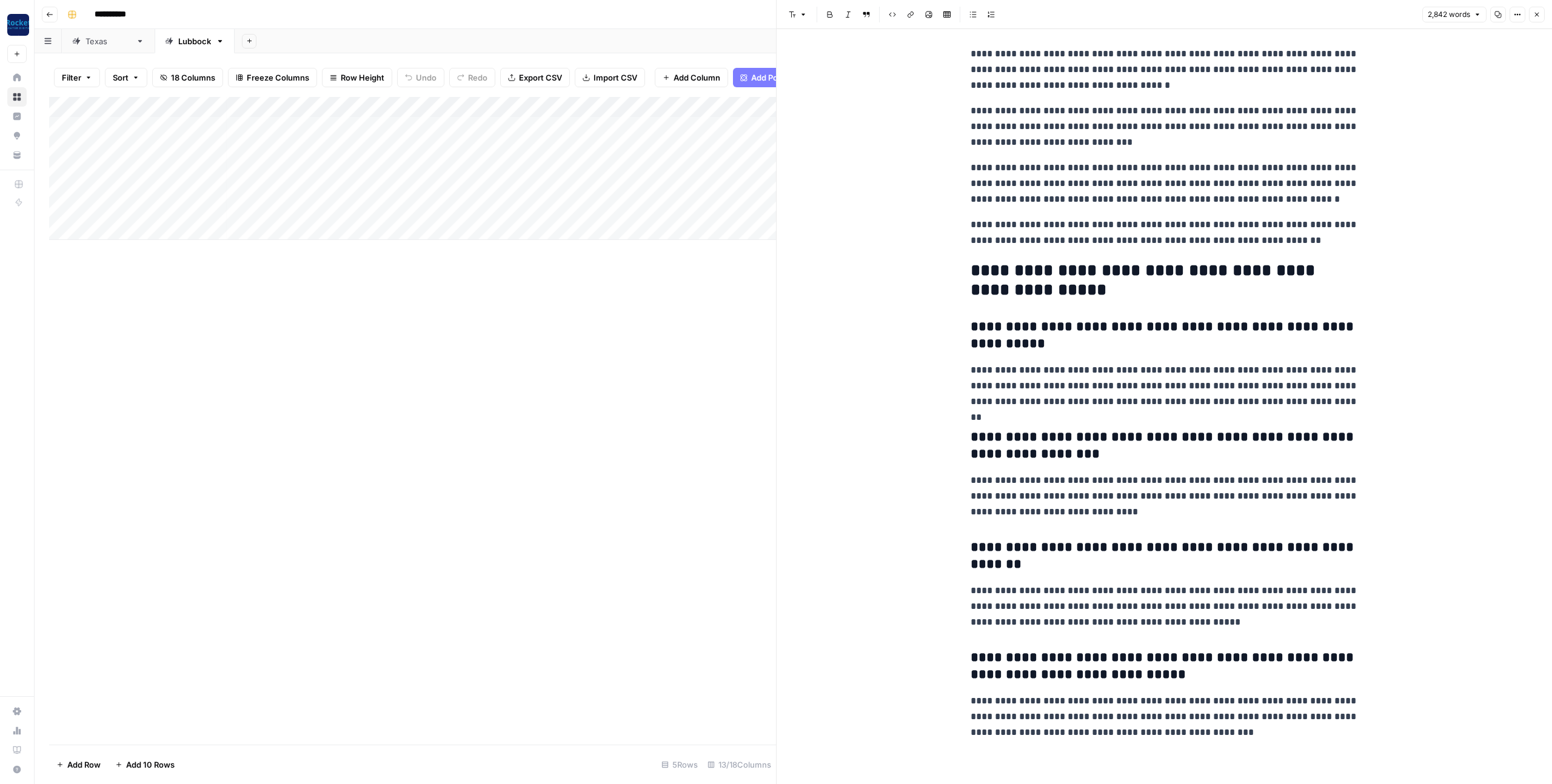
click at [1538, 17] on icon "button" at bounding box center [1538, 14] width 8 height 8
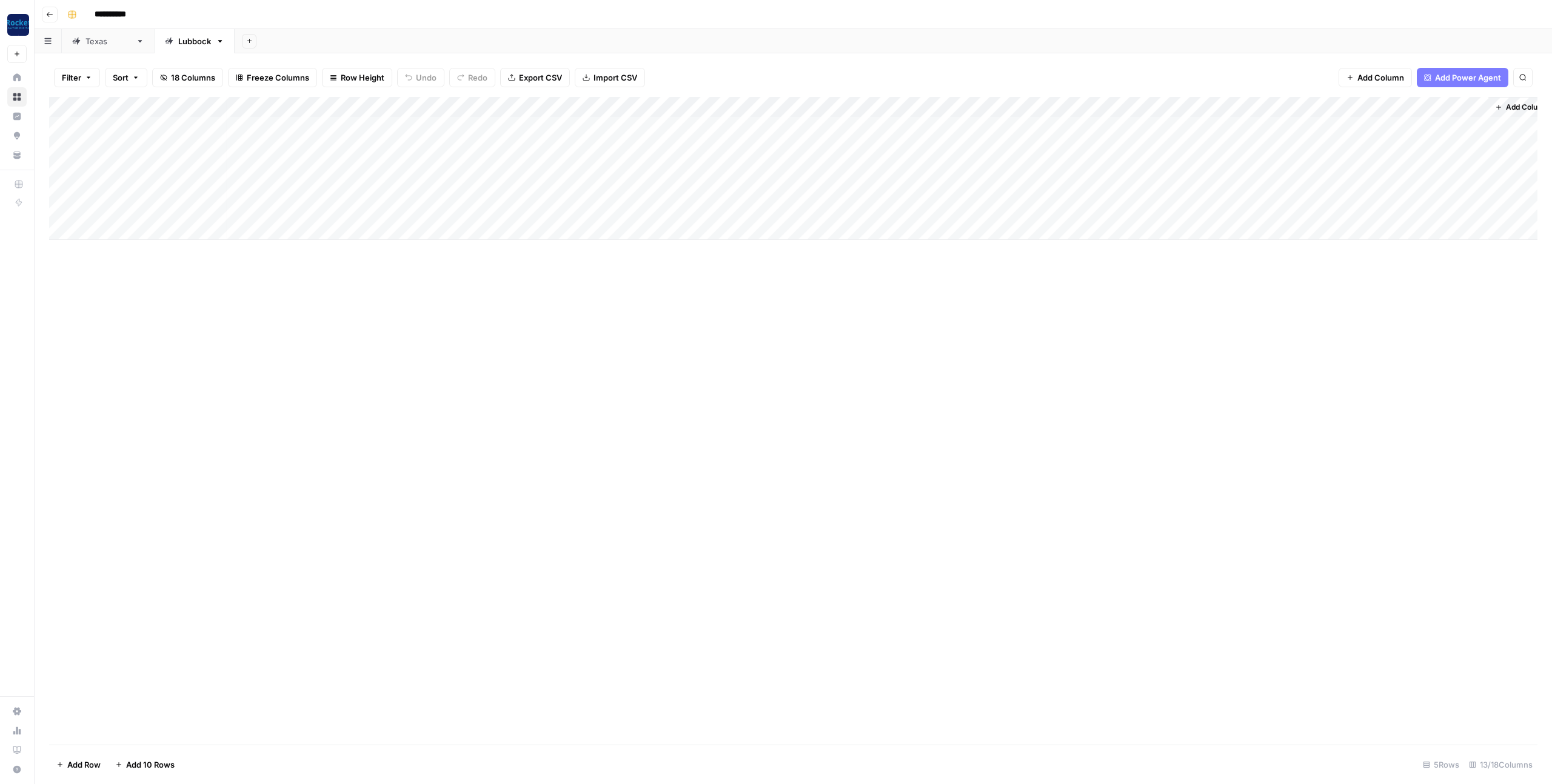
scroll to position [0, 4]
click at [1016, 146] on div "Add Column" at bounding box center [793, 168] width 1488 height 143
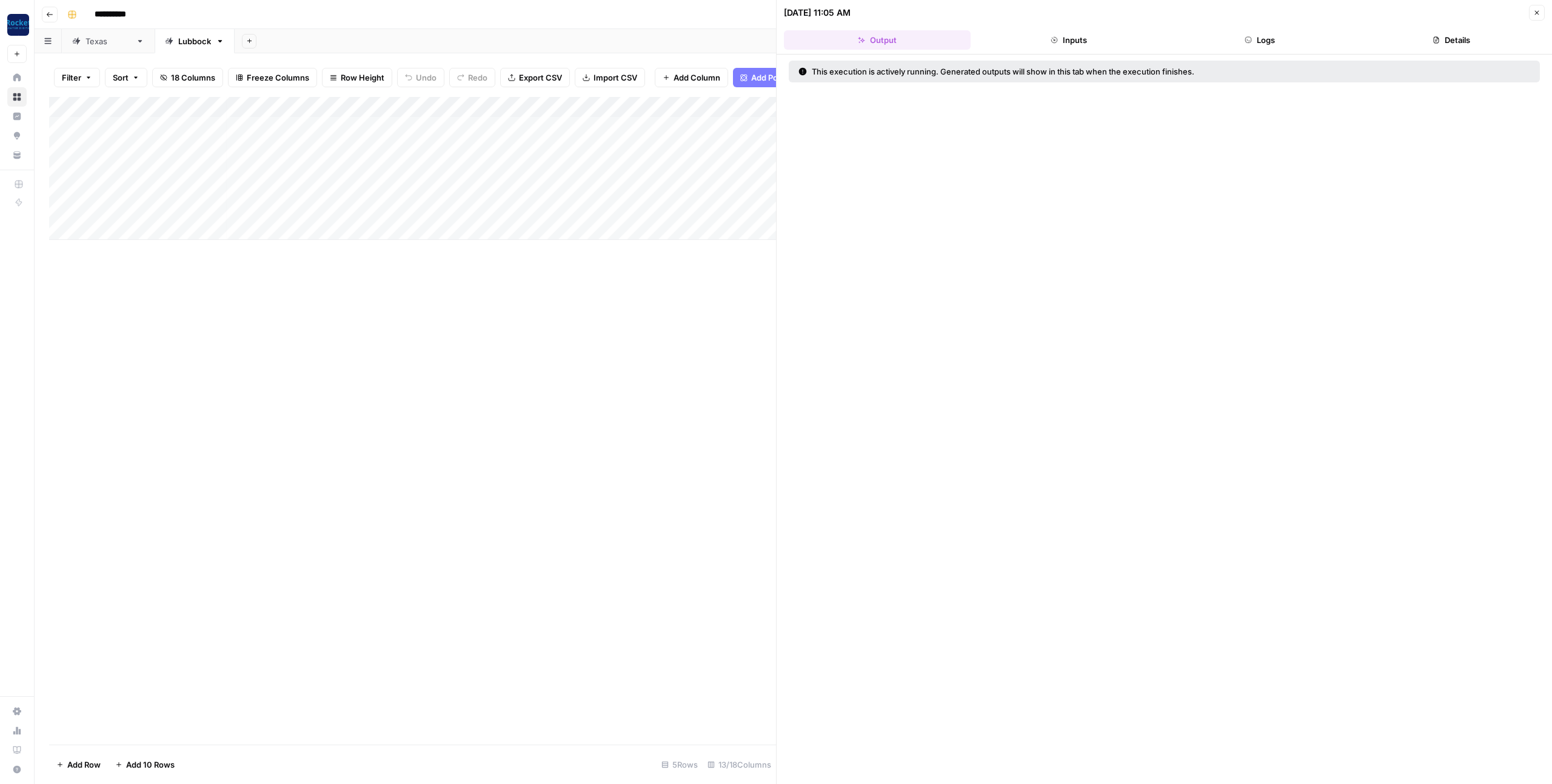
drag, startPoint x: 1095, startPoint y: 38, endPoint x: 1184, endPoint y: 32, distance: 89.2
click at [1098, 38] on button "Inputs" at bounding box center [1069, 40] width 187 height 20
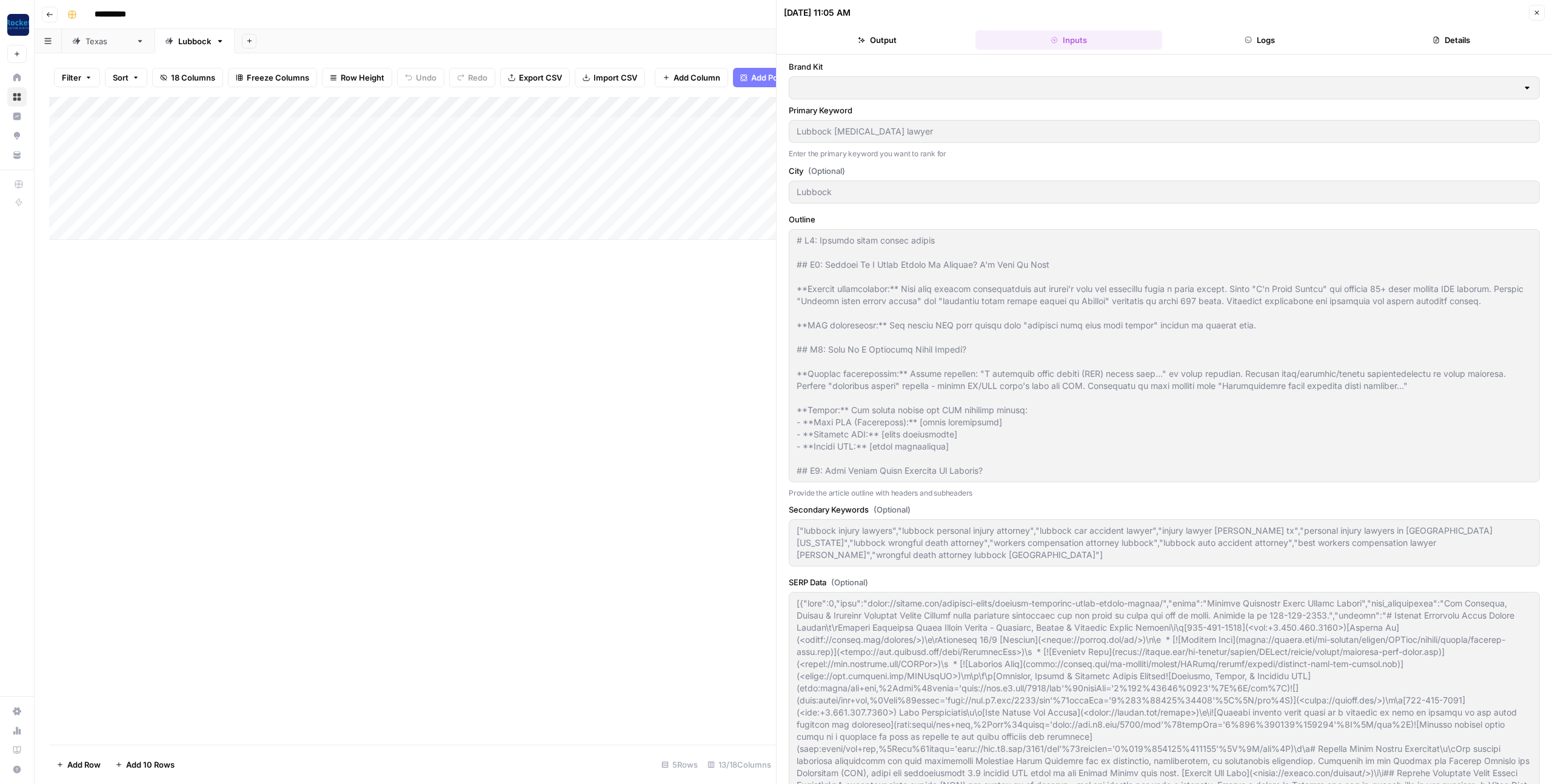
type input "[PERSON_NAME] Law - Lubbock"
type input "[PERSON_NAME] Law"
click at [1268, 38] on button "Logs" at bounding box center [1261, 40] width 187 height 20
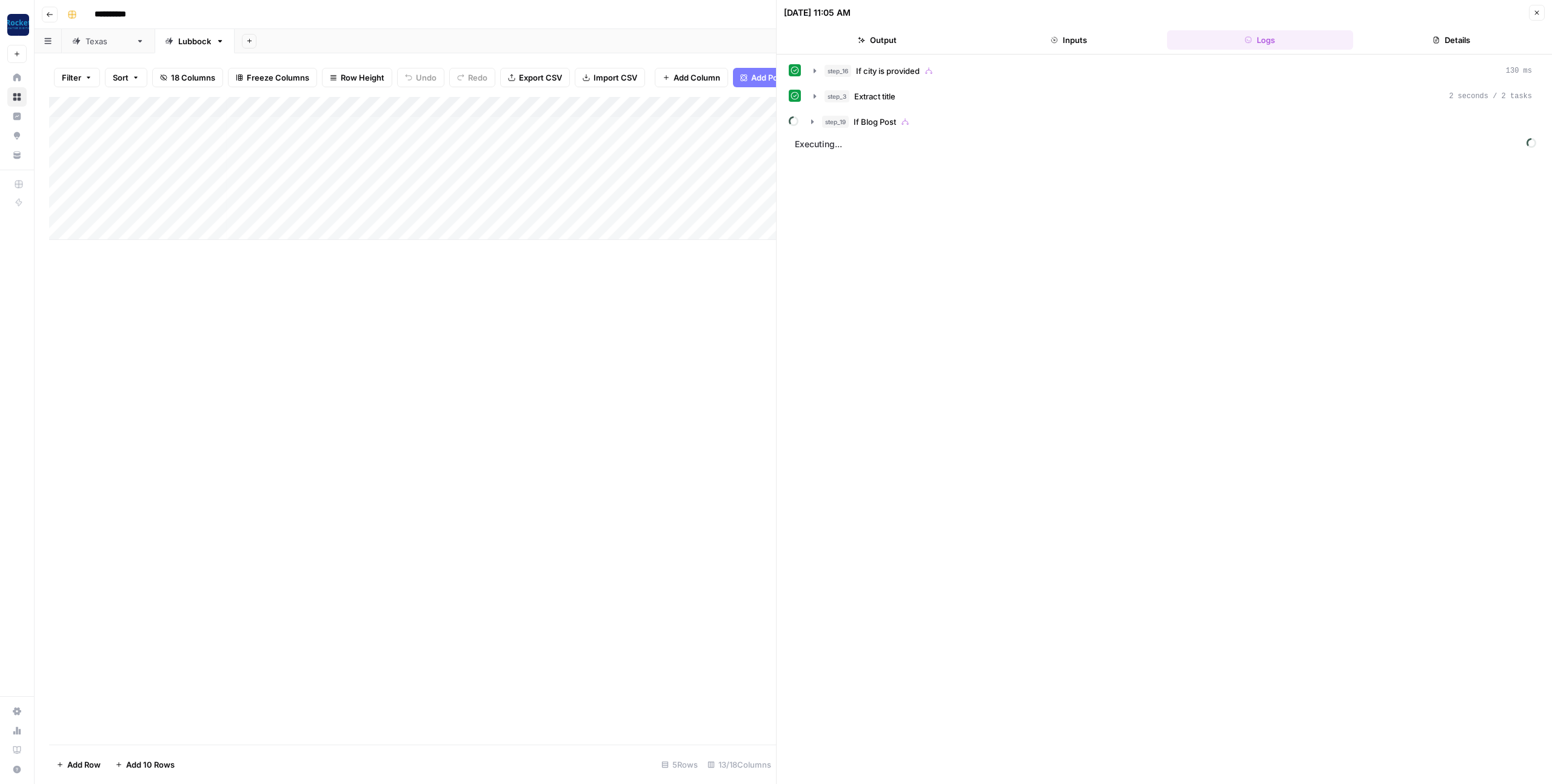
click at [1534, 14] on icon "button" at bounding box center [1538, 13] width 8 height 8
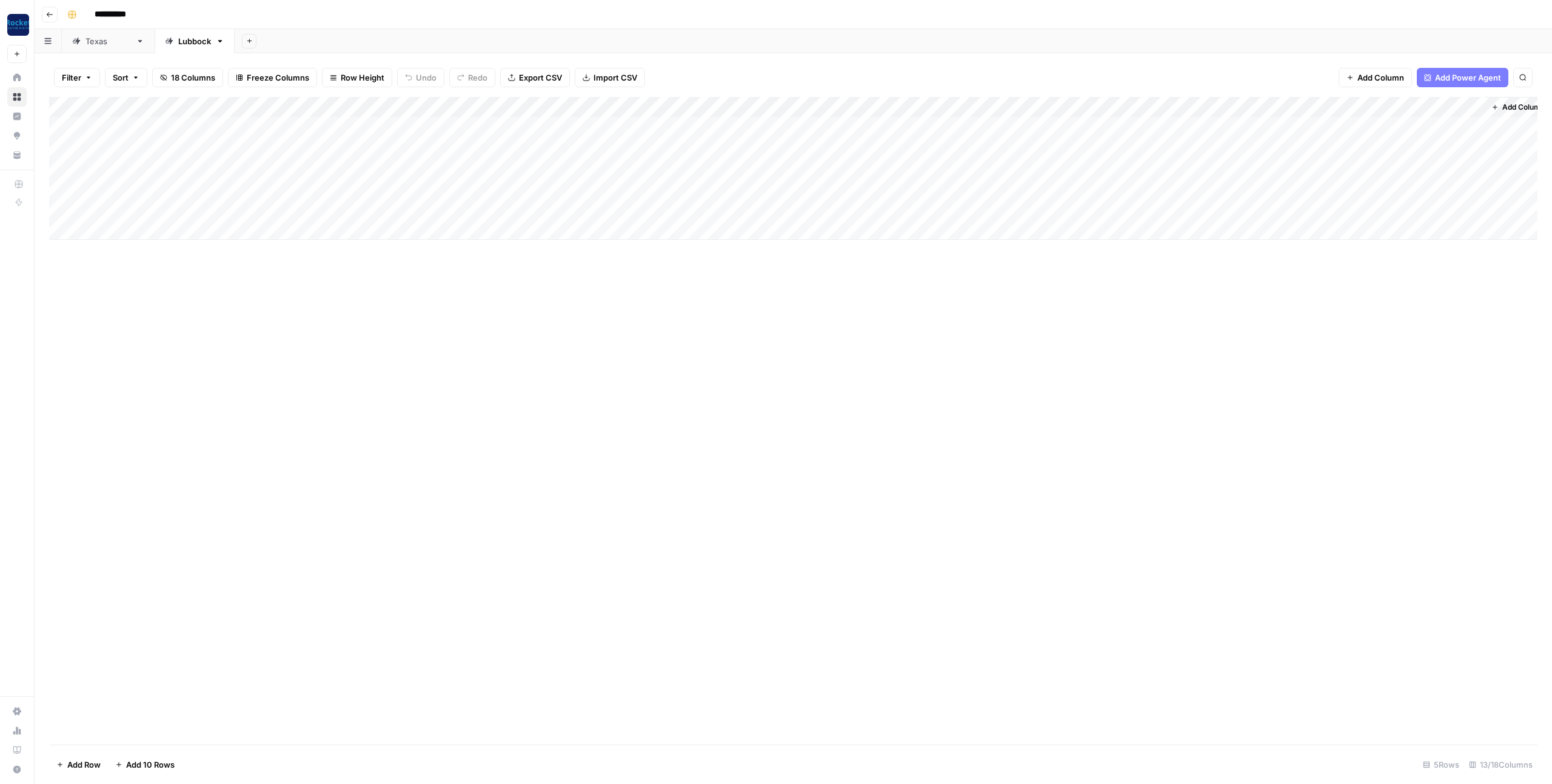
click at [677, 330] on div "Add Column" at bounding box center [793, 421] width 1488 height 648
click at [818, 124] on div "Add Column" at bounding box center [793, 168] width 1488 height 143
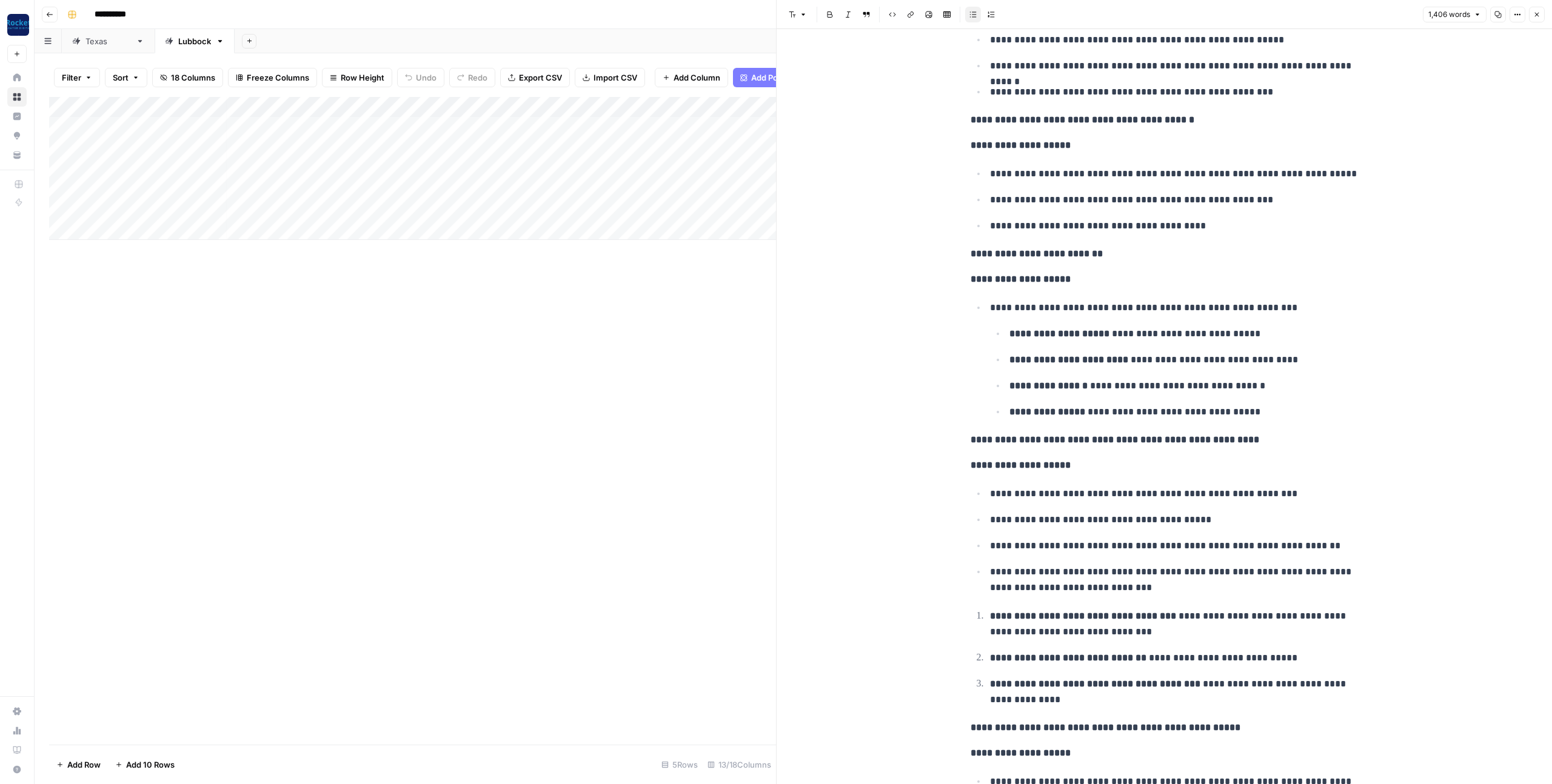
scroll to position [1432, 0]
click at [1537, 16] on icon "button" at bounding box center [1538, 14] width 8 height 8
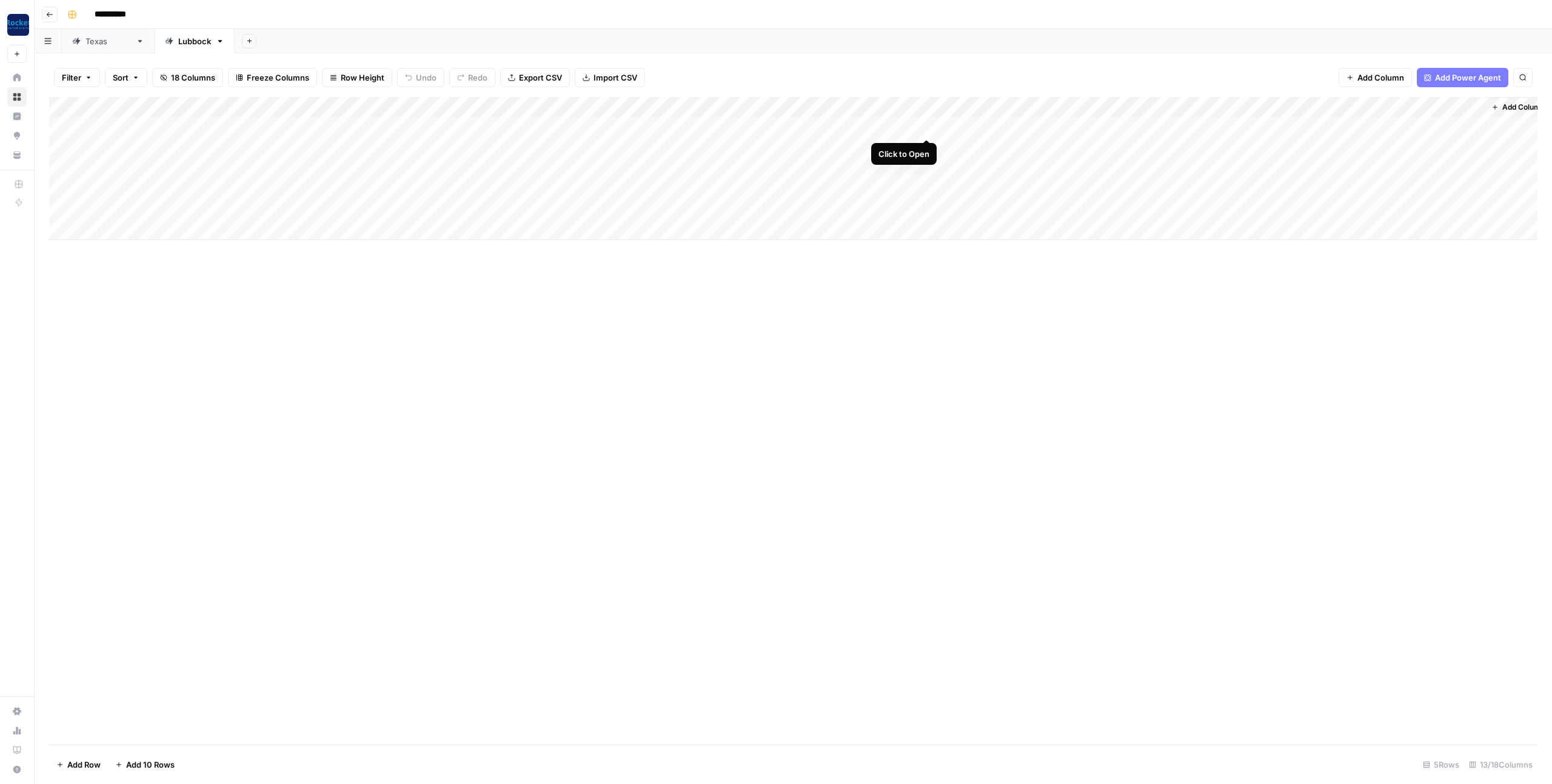
click at [930, 127] on div "Add Column" at bounding box center [793, 168] width 1488 height 143
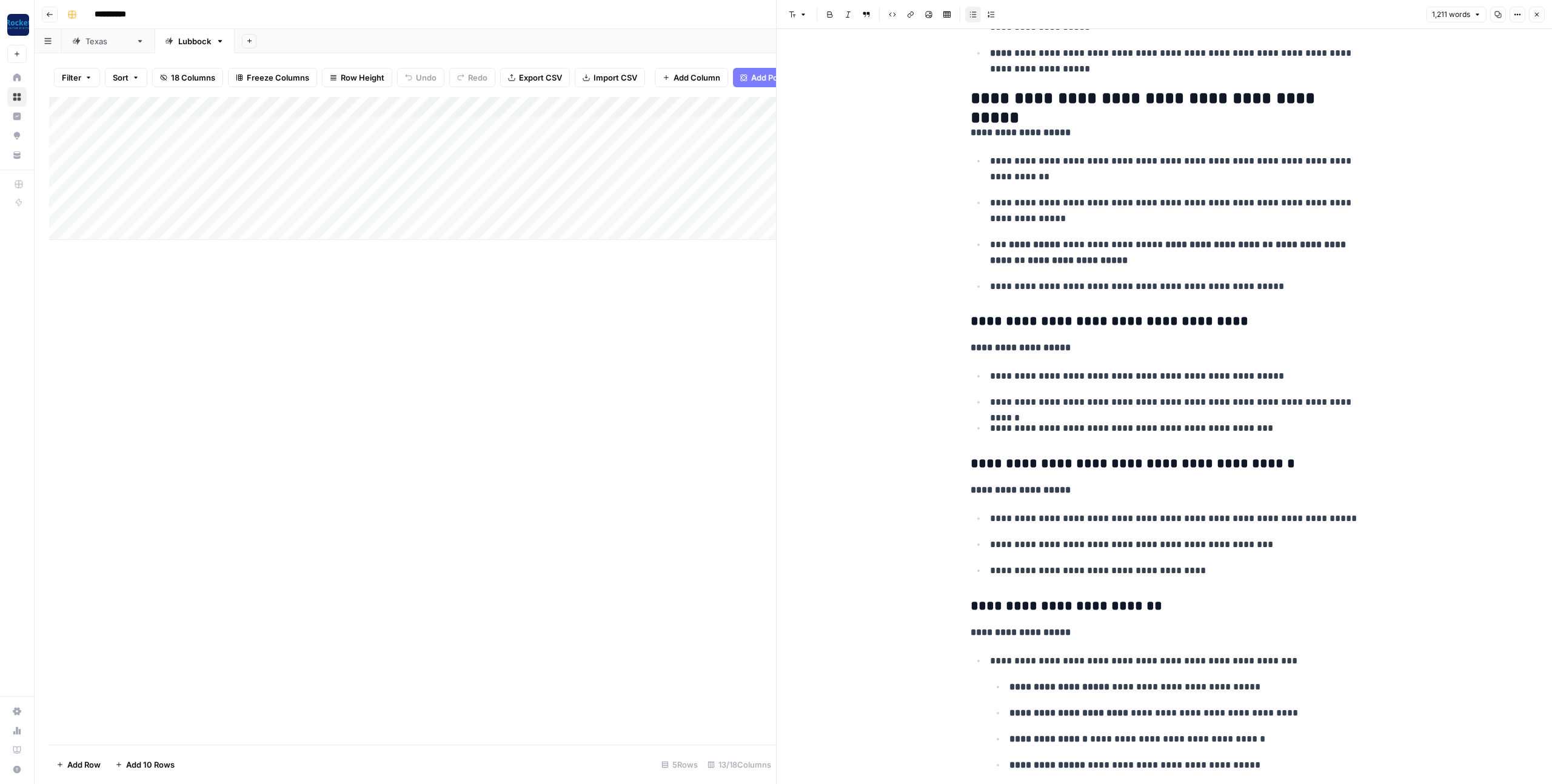
scroll to position [335, 0]
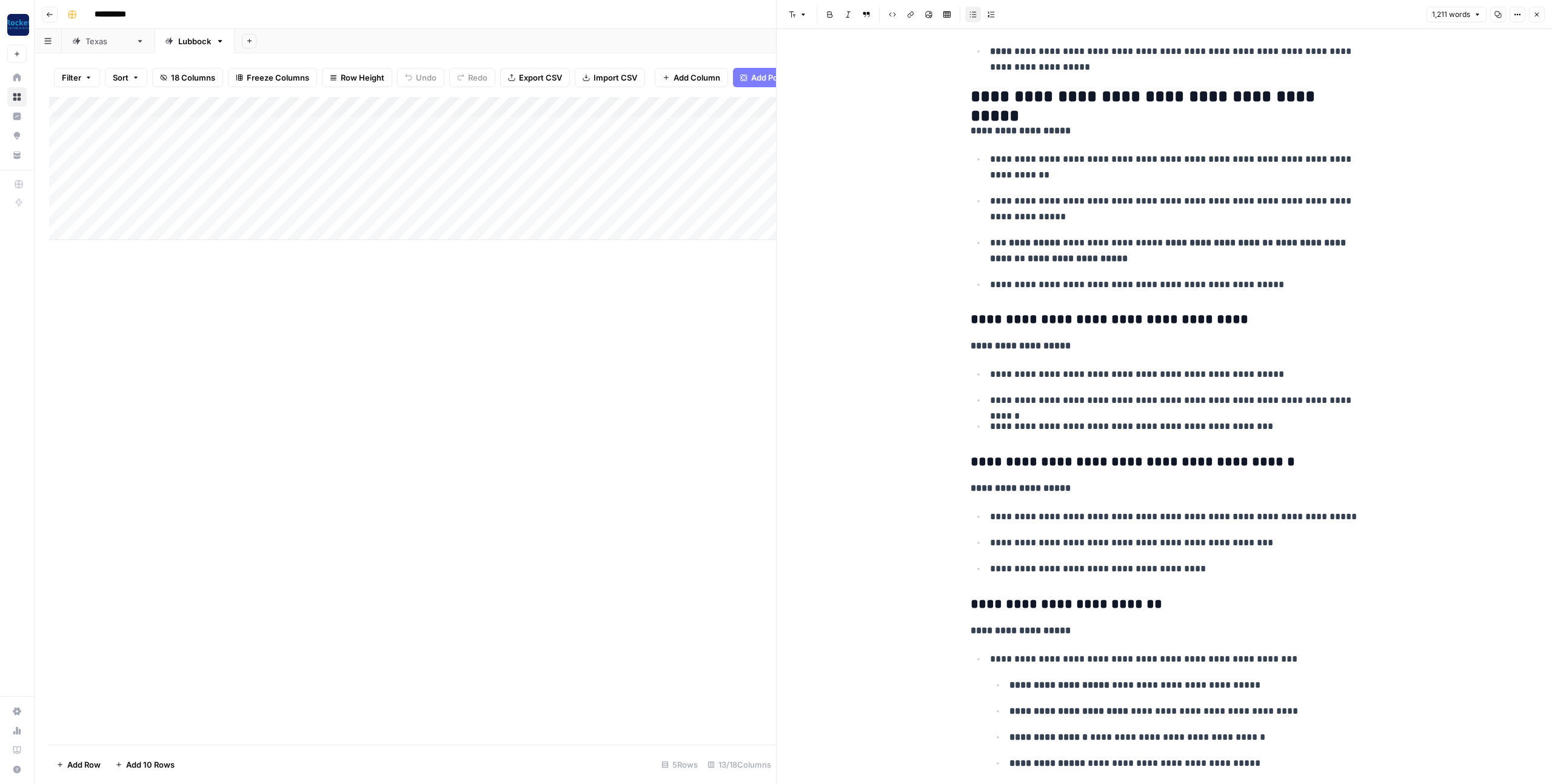
click at [1534, 17] on icon "button" at bounding box center [1538, 14] width 8 height 8
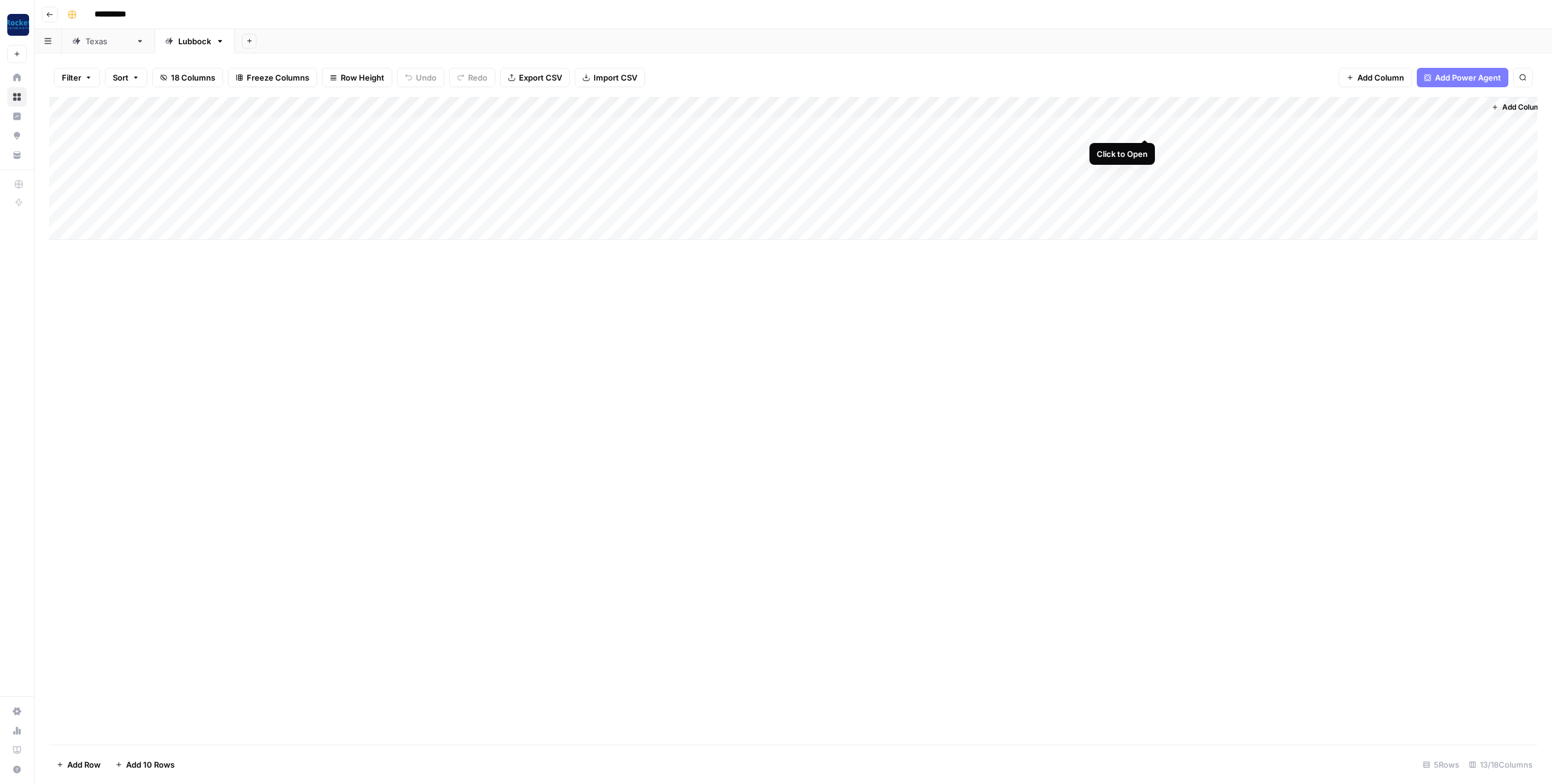
click at [1142, 126] on div "Add Column" at bounding box center [793, 168] width 1488 height 143
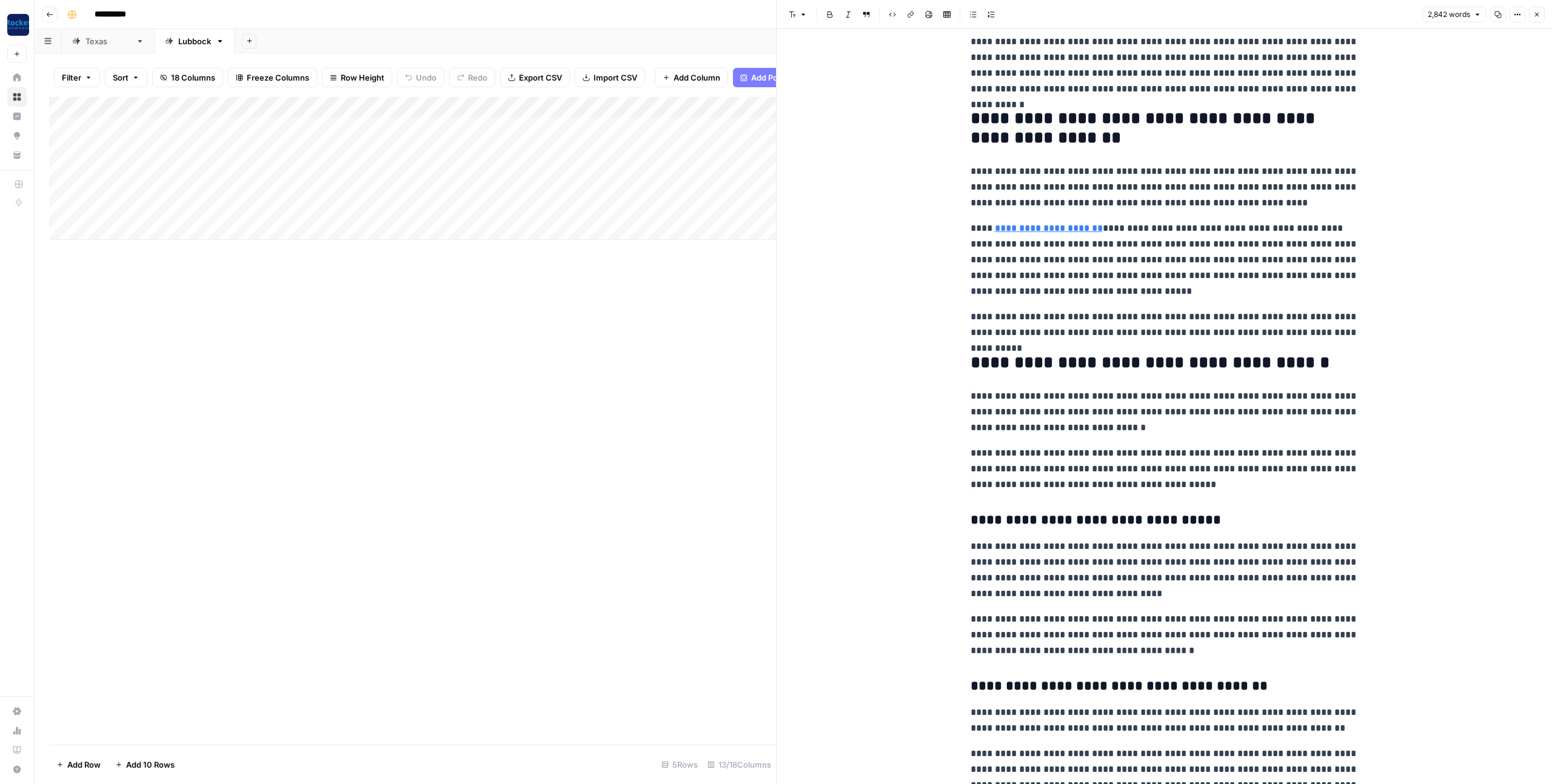
scroll to position [400, 0]
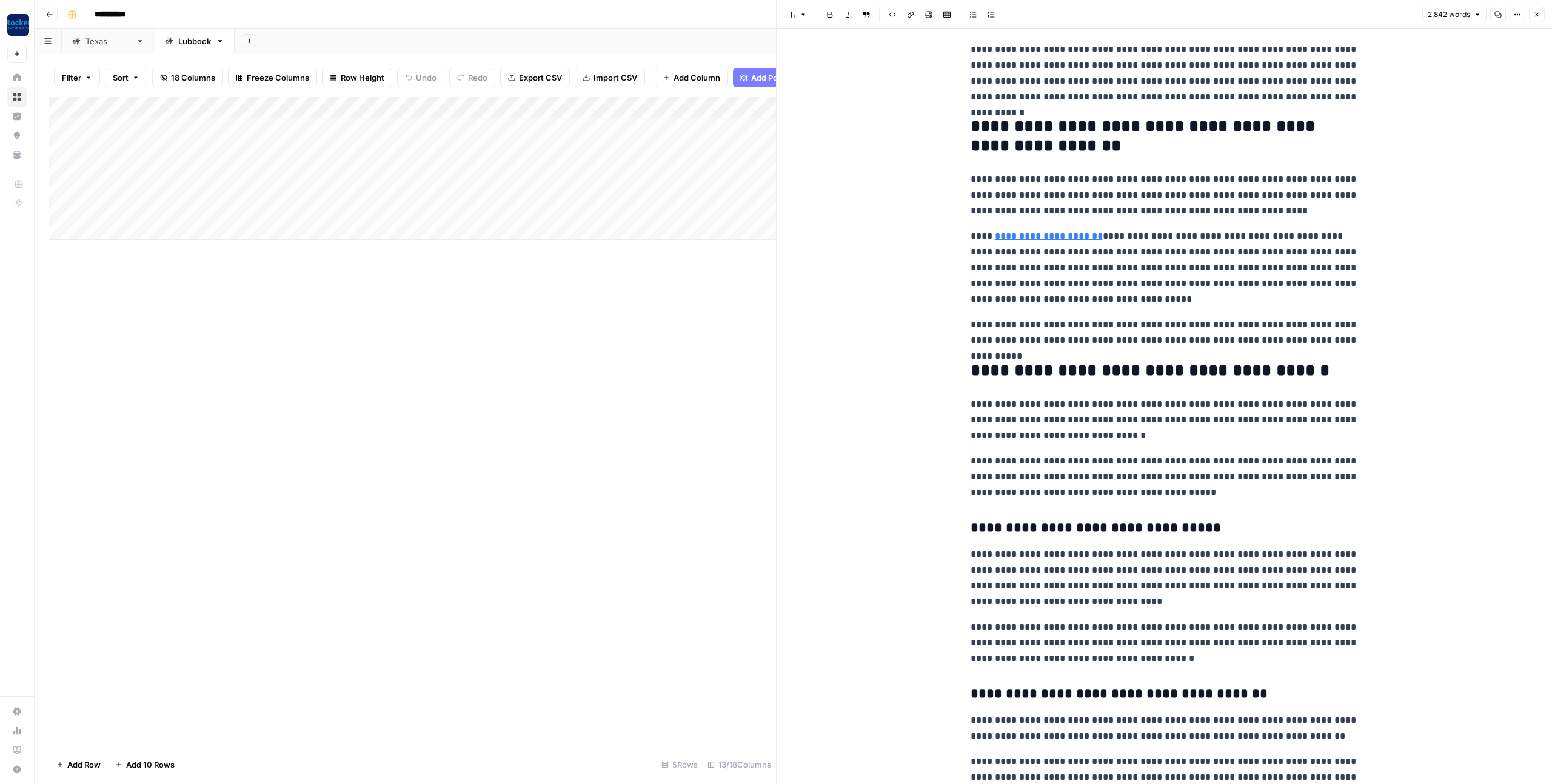
click at [1534, 14] on icon "button" at bounding box center [1538, 14] width 8 height 8
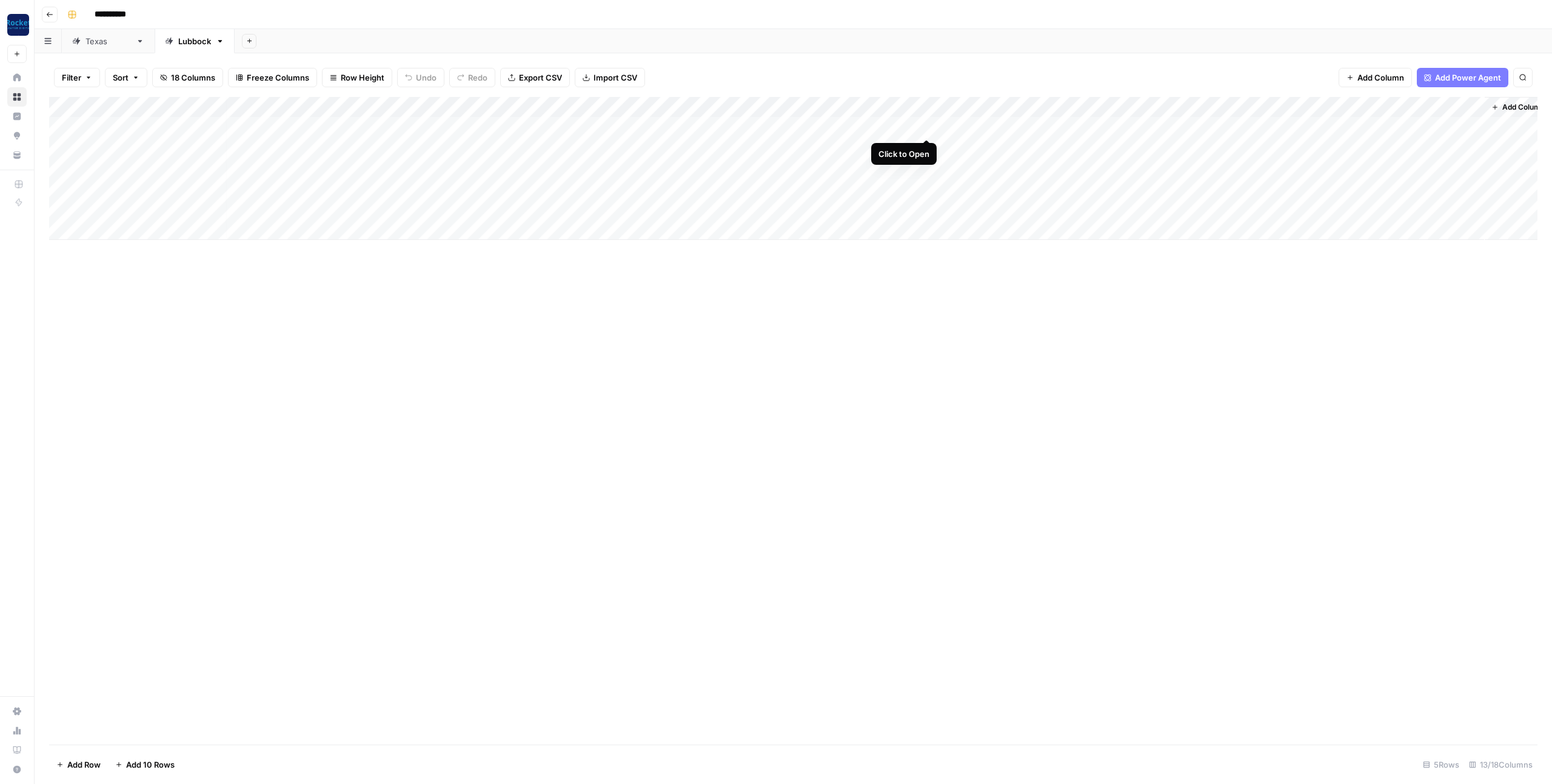
click at [928, 127] on div "Add Column" at bounding box center [793, 168] width 1488 height 143
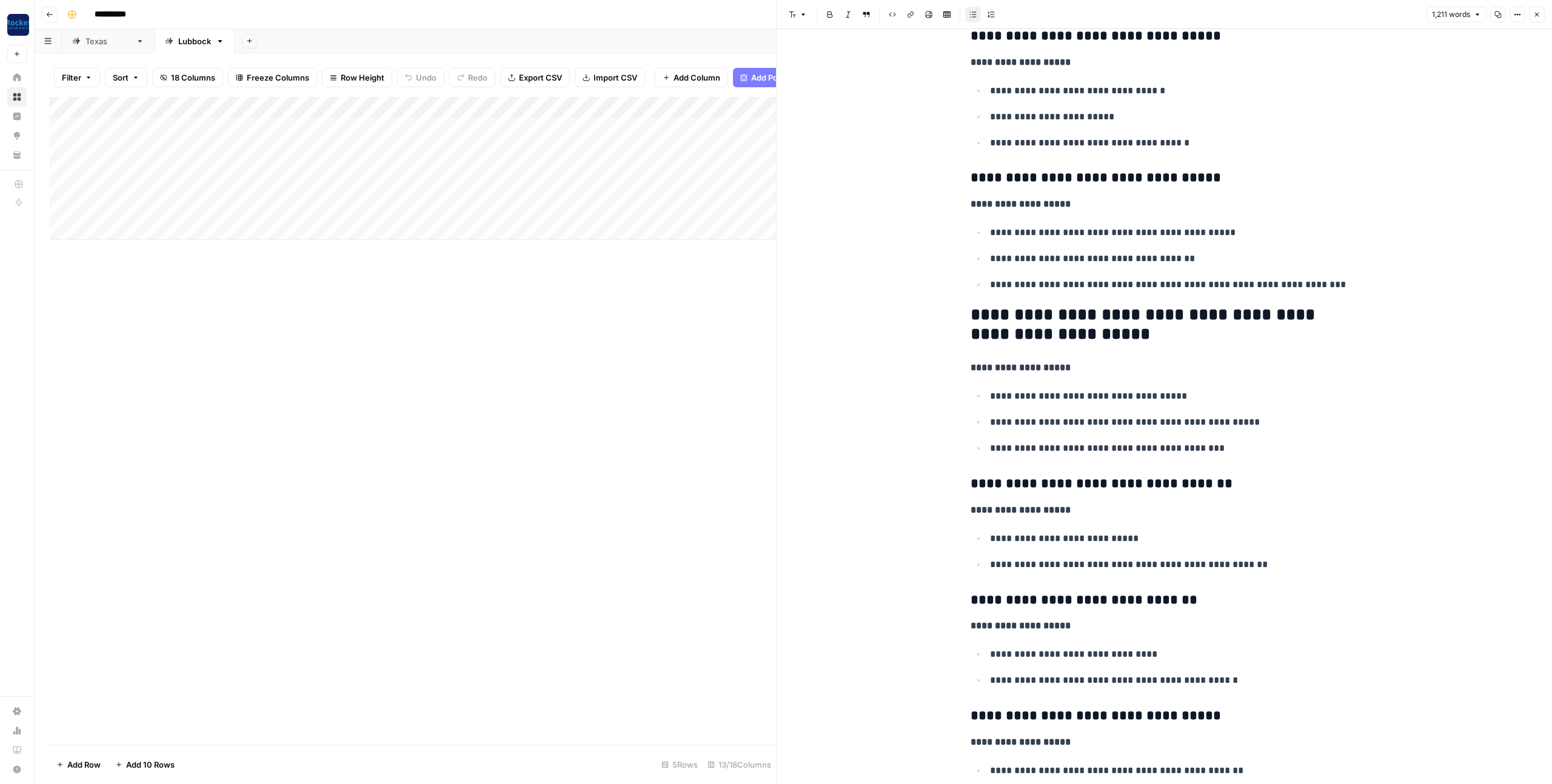
scroll to position [3796, 0]
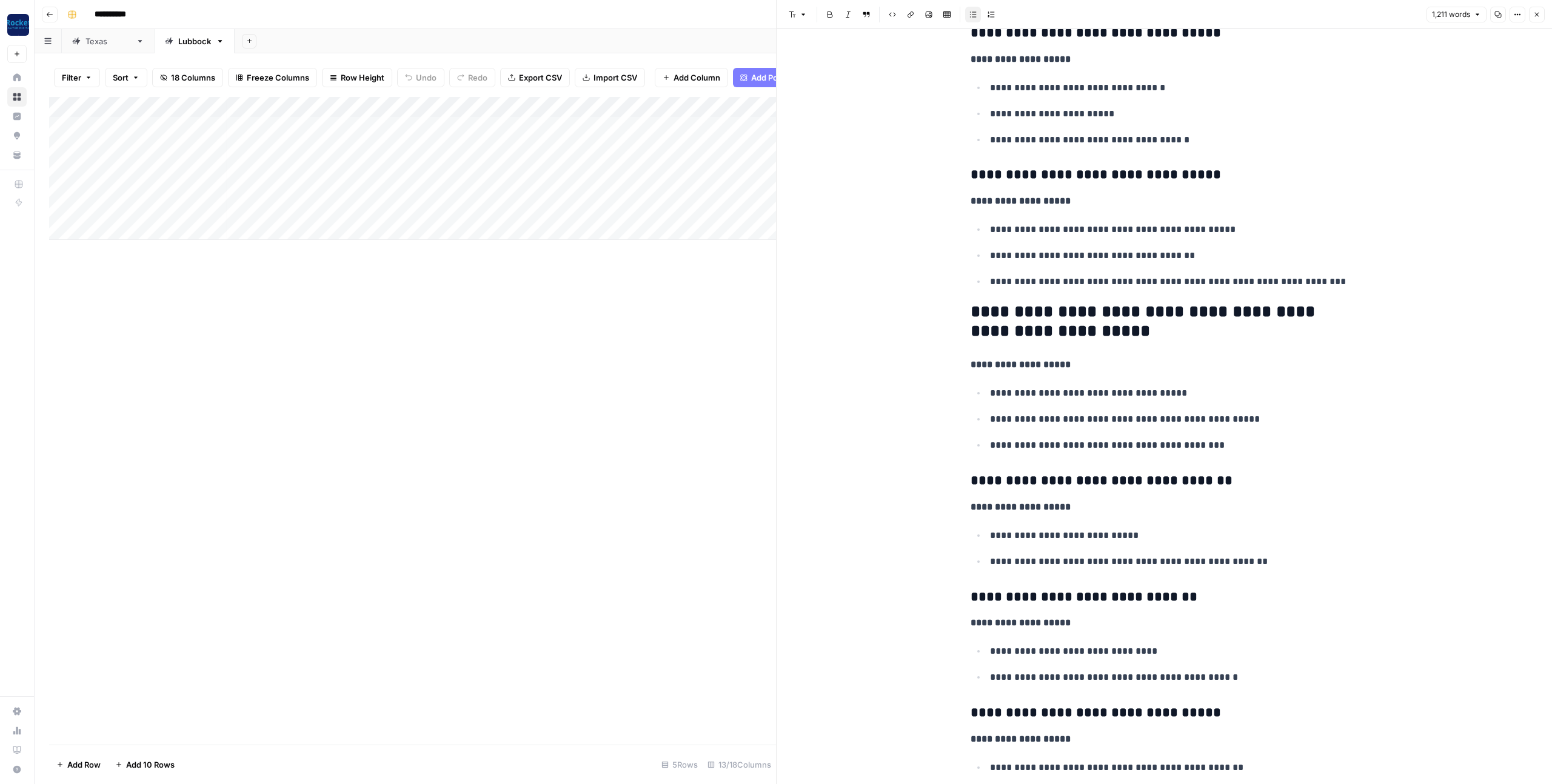
click at [1535, 14] on icon "button" at bounding box center [1538, 14] width 8 height 8
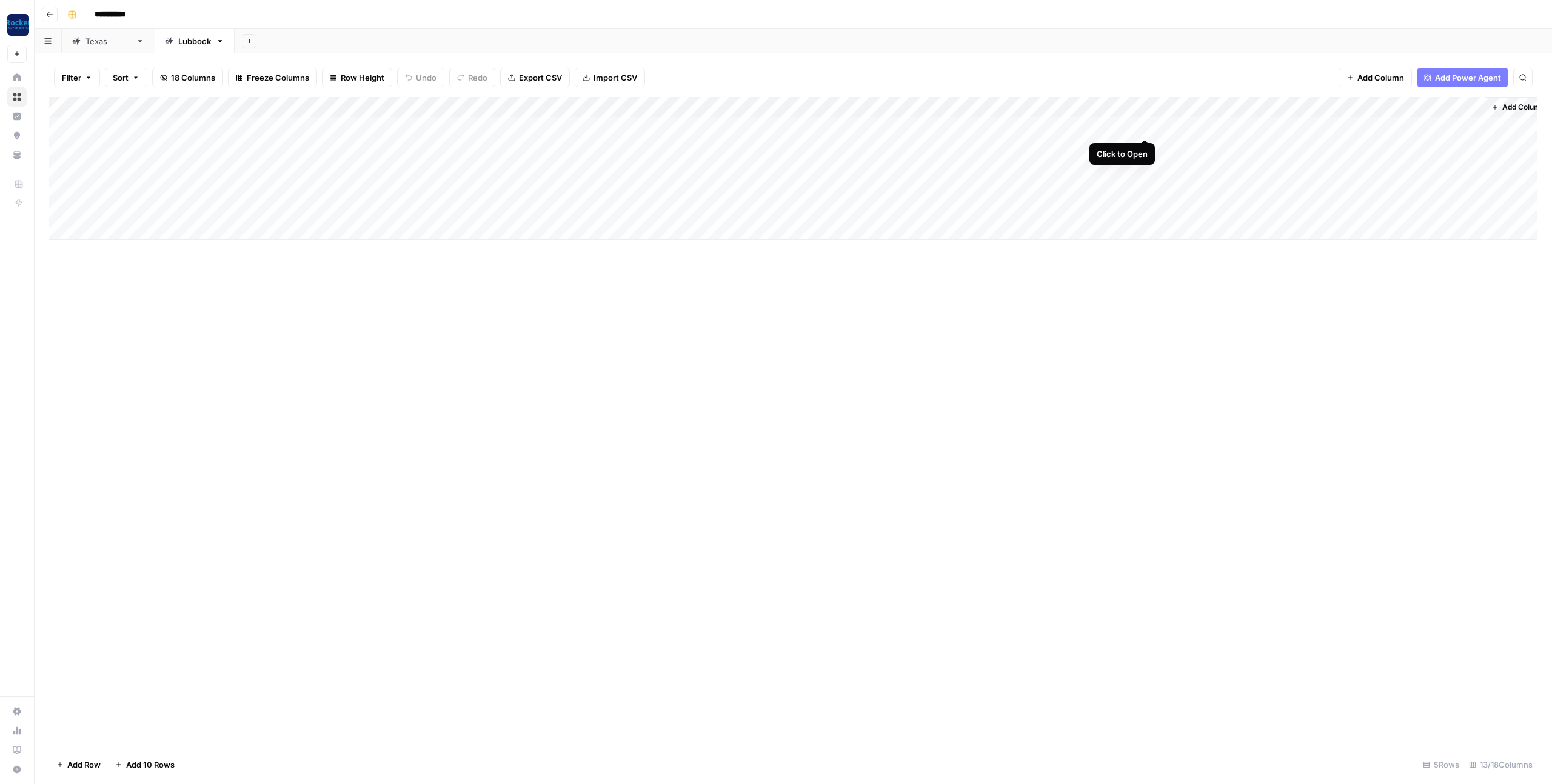
click at [1145, 124] on div "Add Column" at bounding box center [793, 168] width 1488 height 143
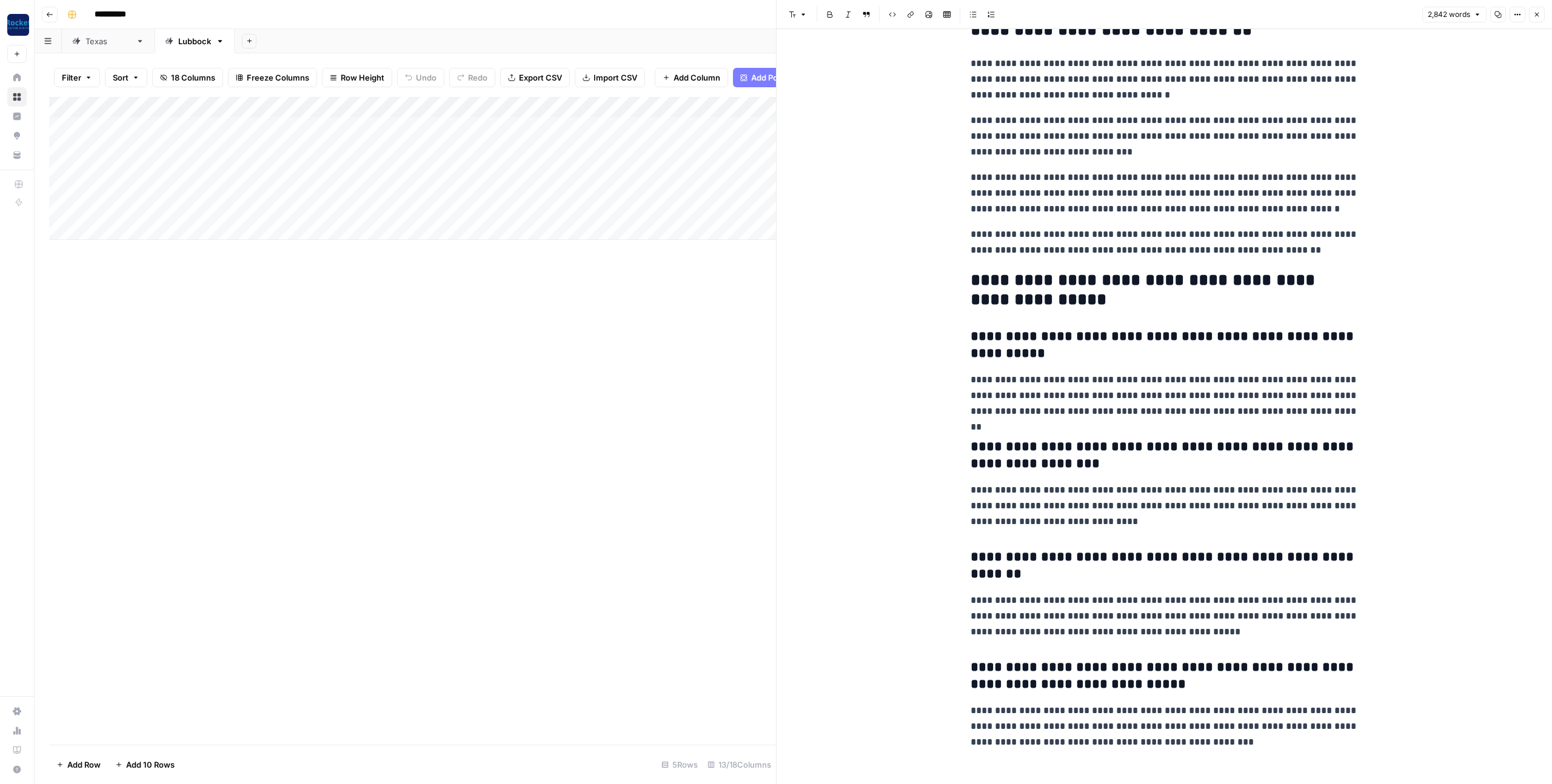
scroll to position [5927, 0]
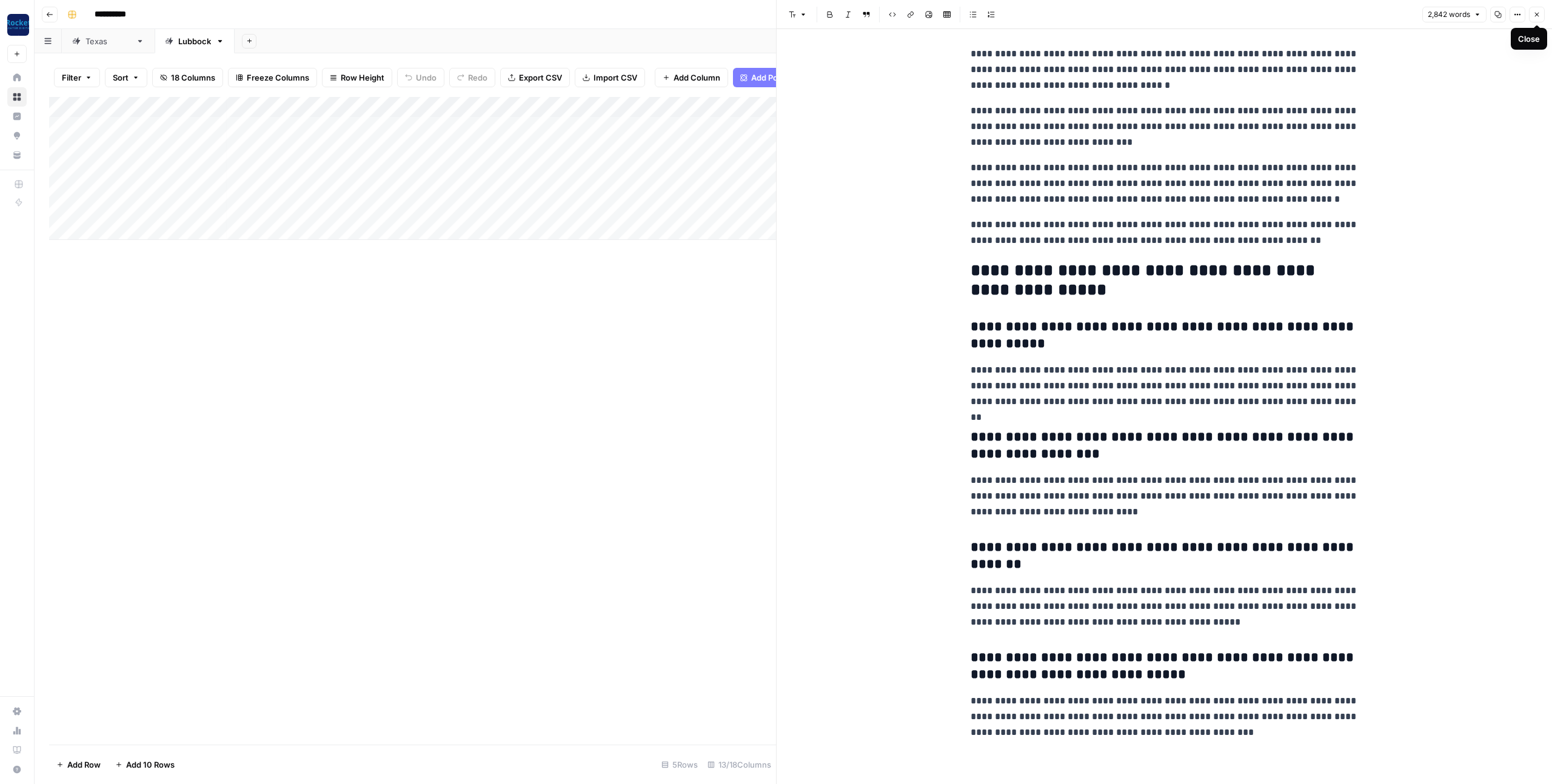
drag, startPoint x: 1539, startPoint y: 17, endPoint x: 1523, endPoint y: 20, distance: 16.3
click at [1539, 17] on icon "button" at bounding box center [1538, 14] width 8 height 8
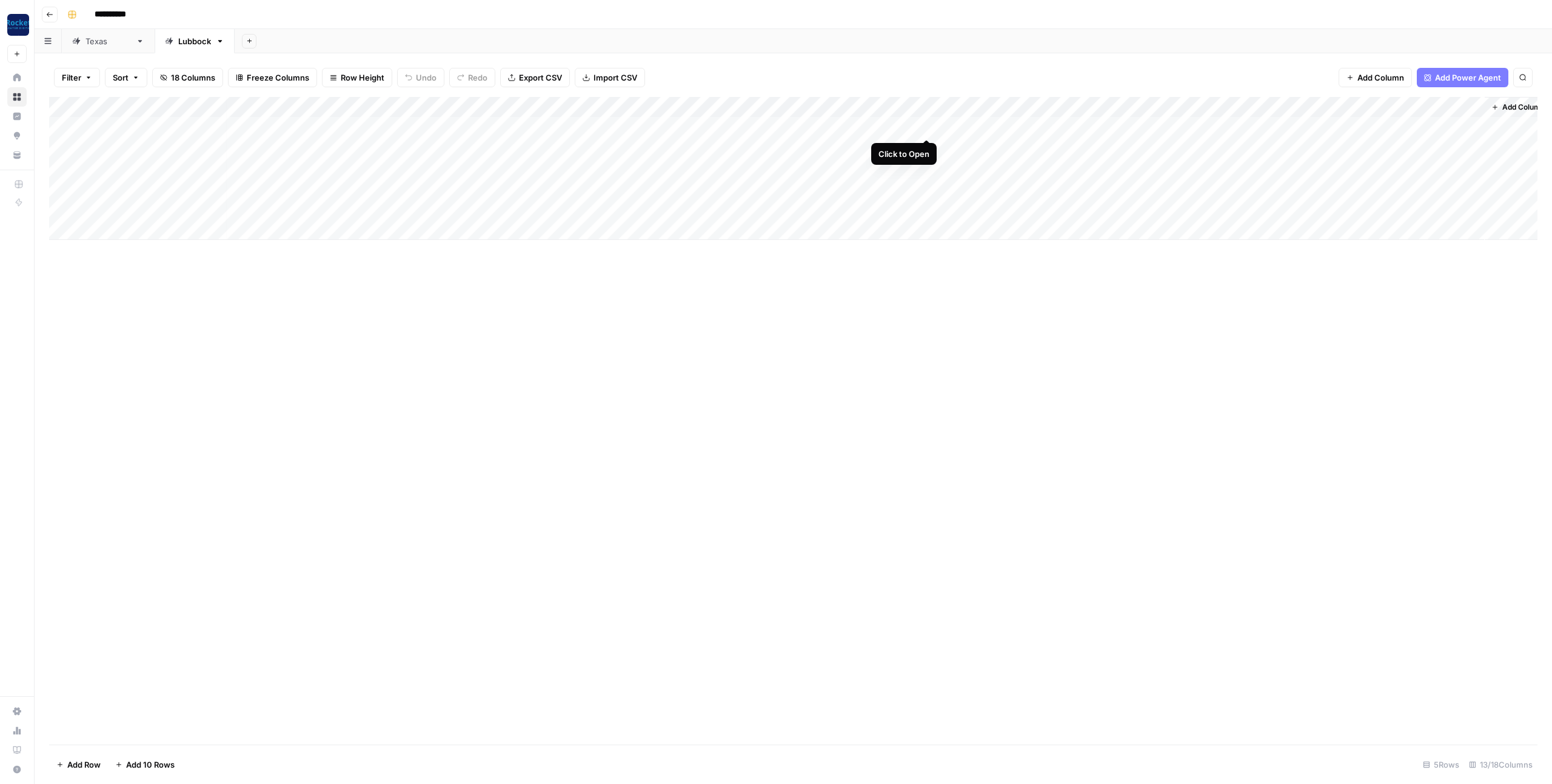
click at [930, 127] on div "Add Column" at bounding box center [793, 168] width 1488 height 143
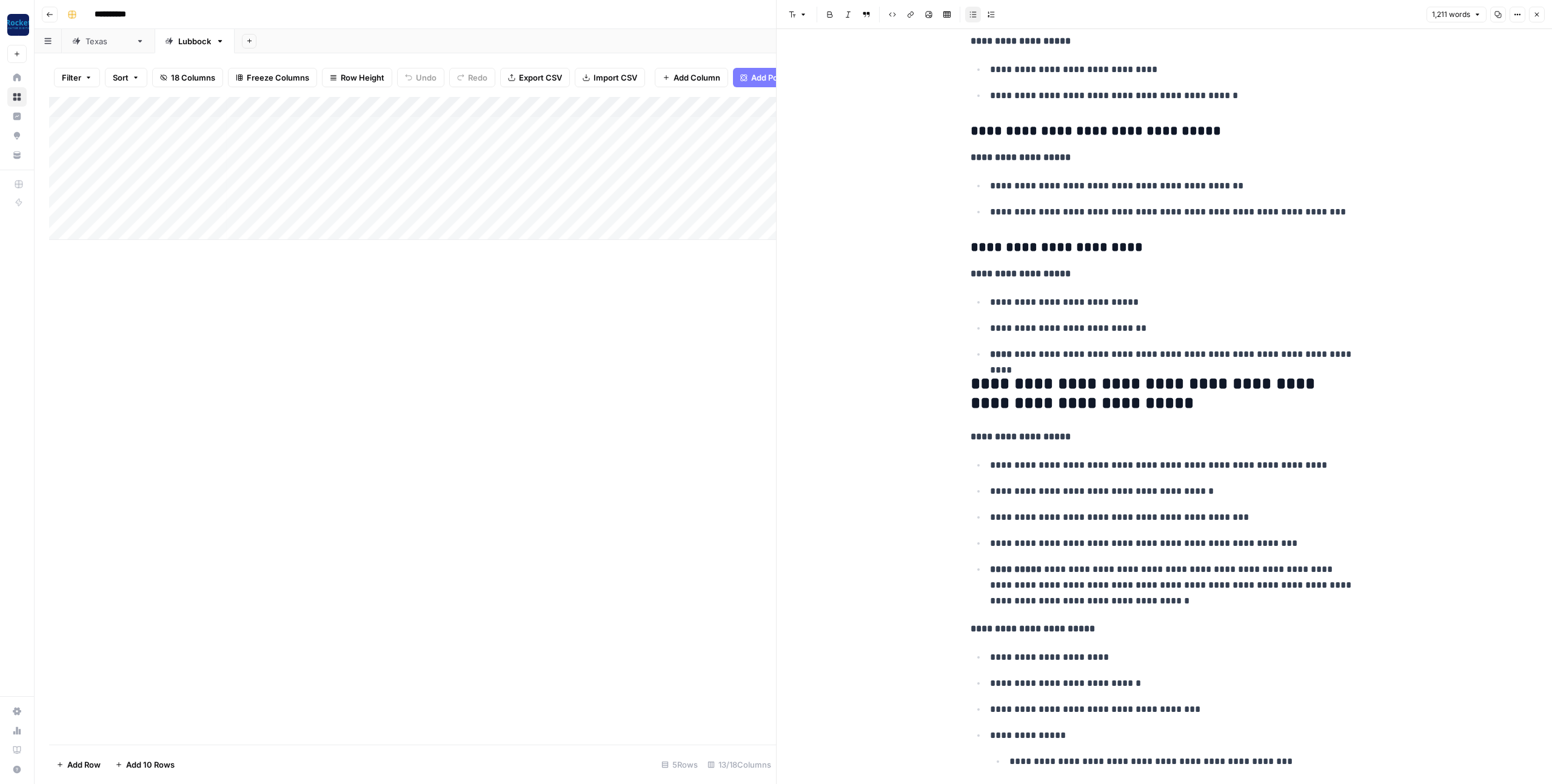
scroll to position [4469, 0]
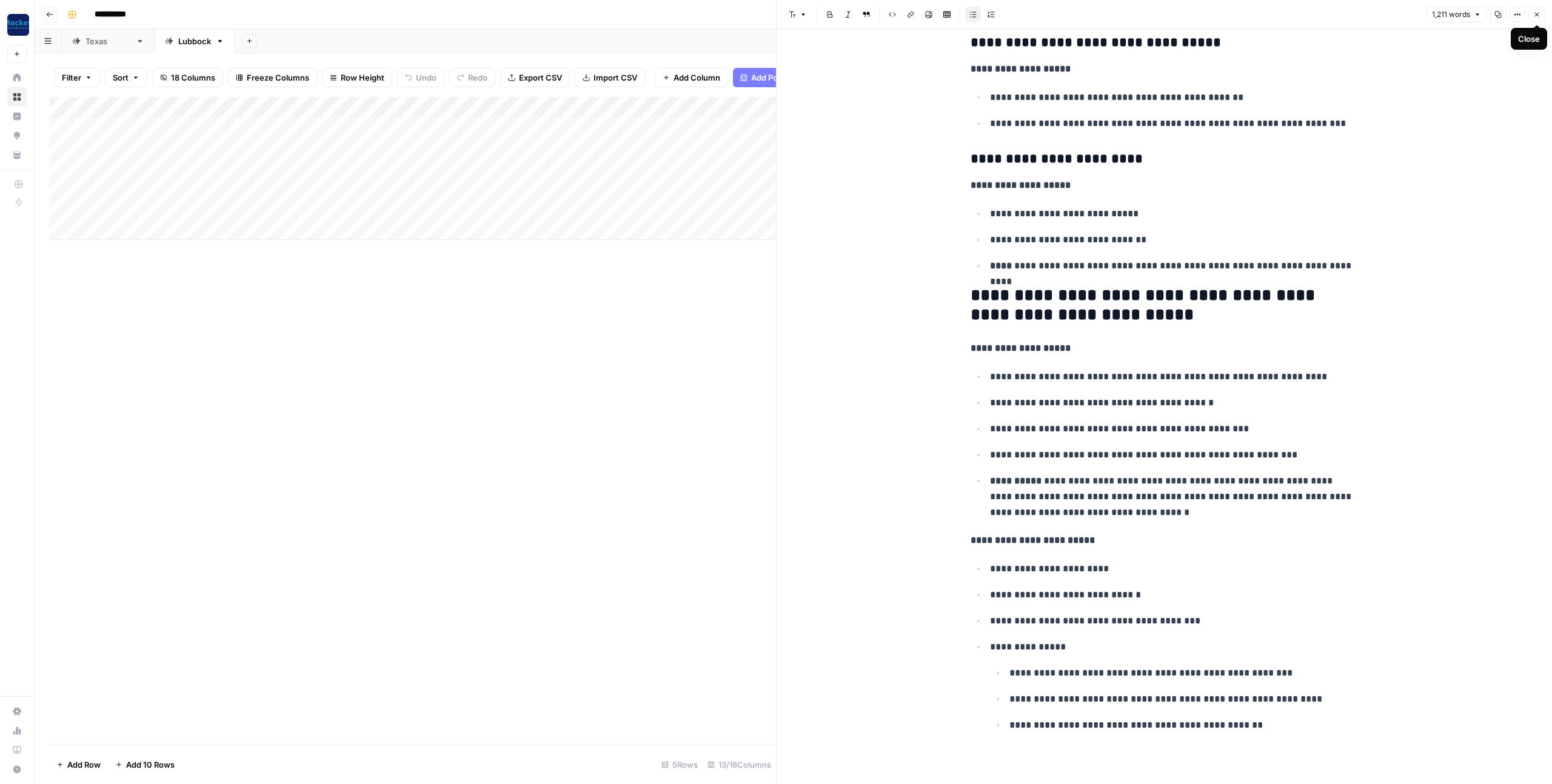
click at [1534, 17] on icon "button" at bounding box center [1538, 14] width 8 height 8
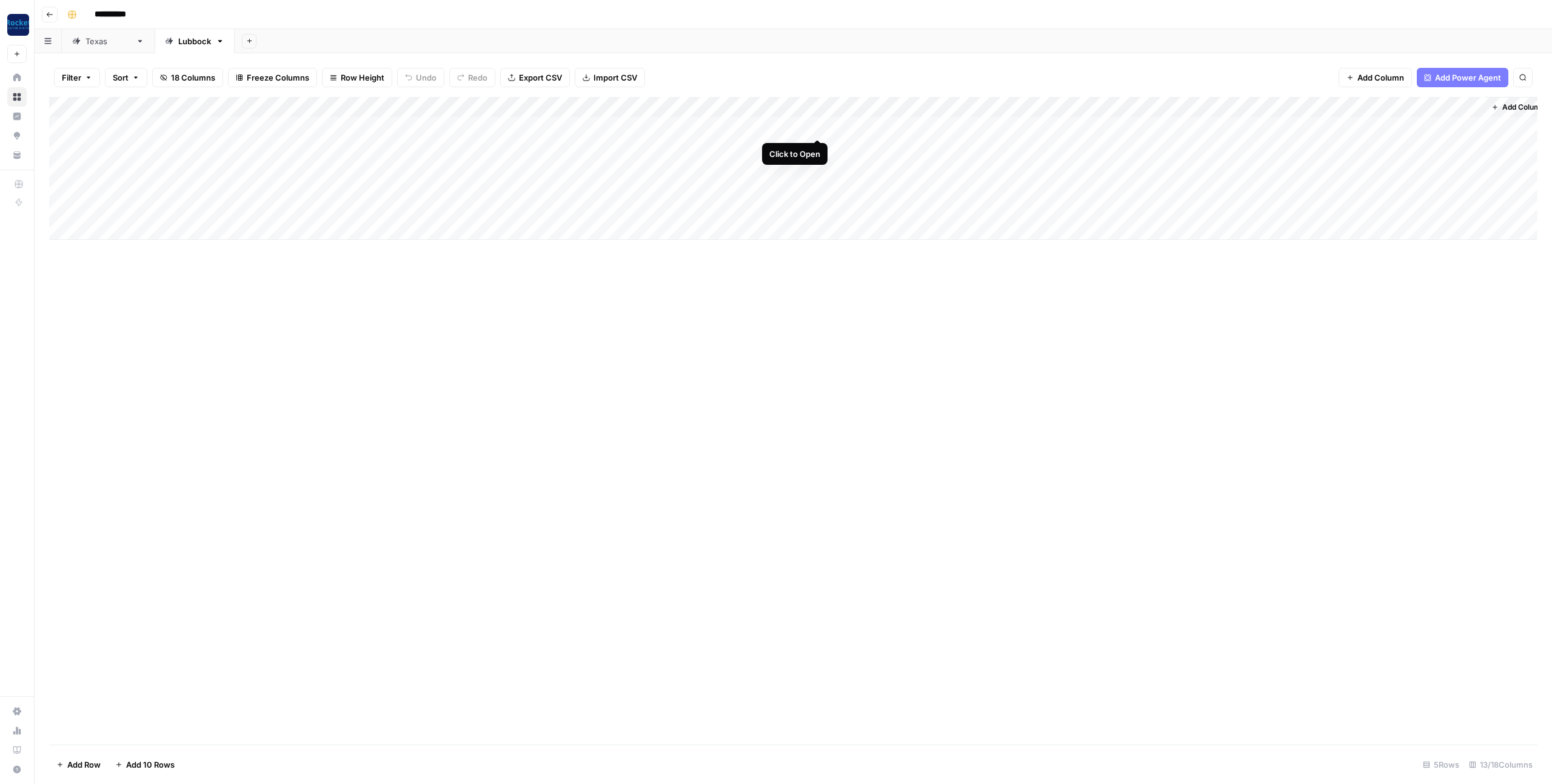
click at [819, 127] on div "Add Column" at bounding box center [793, 168] width 1488 height 143
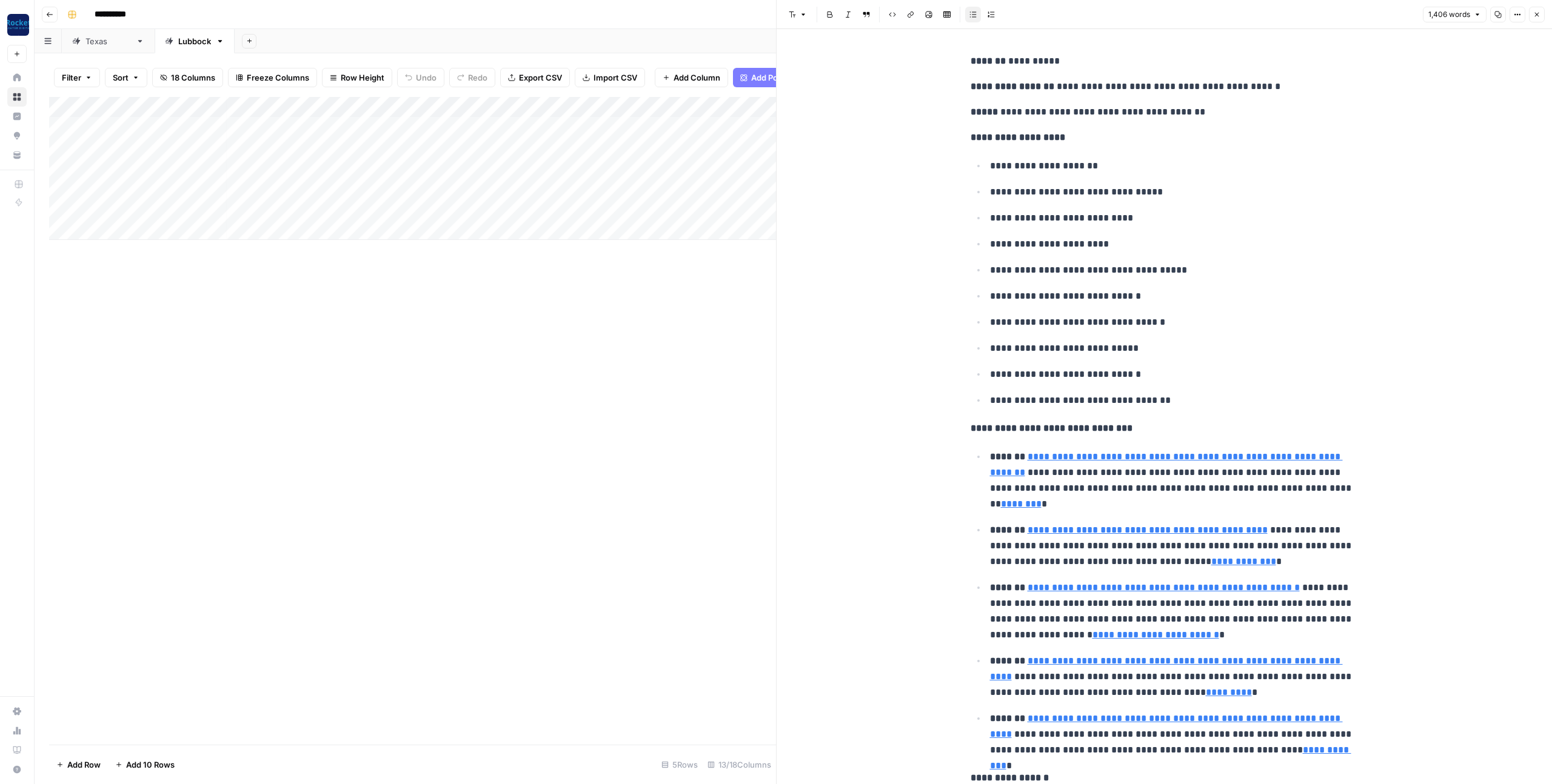
click at [1068, 200] on ul "**********" at bounding box center [1165, 283] width 388 height 251
click at [1537, 16] on icon "button" at bounding box center [1538, 14] width 8 height 8
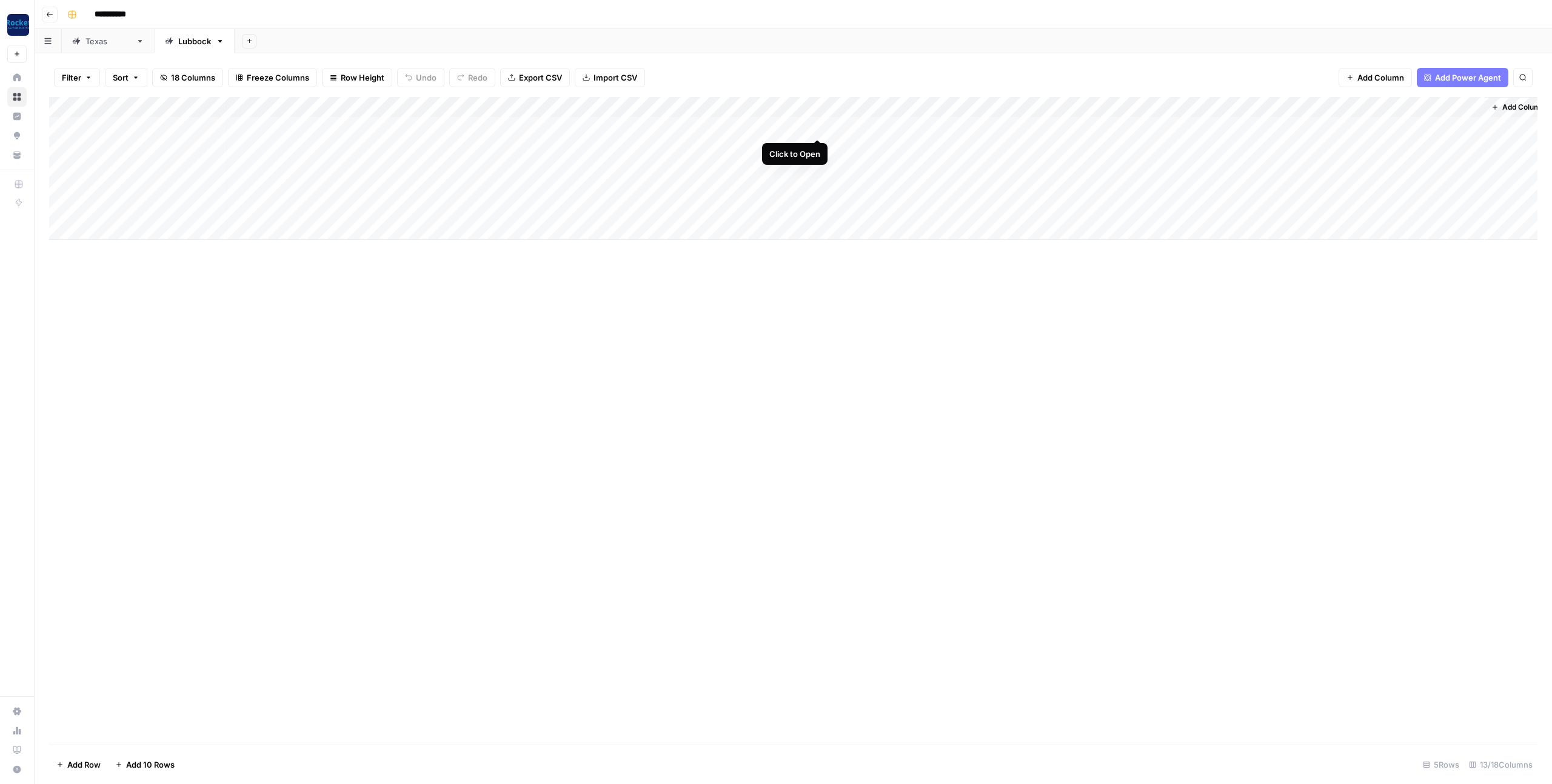
click at [819, 126] on div "Add Column" at bounding box center [793, 168] width 1488 height 143
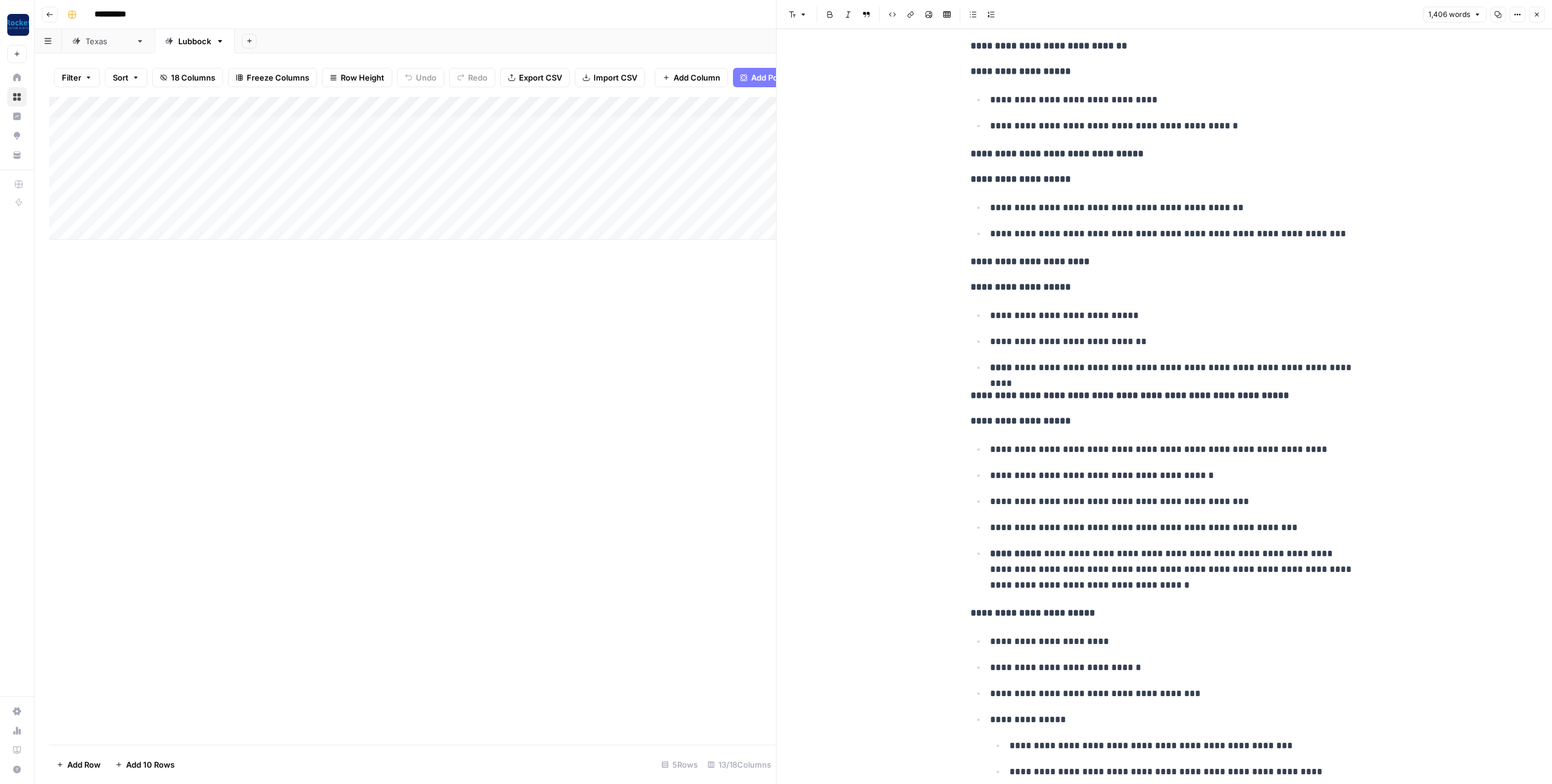
scroll to position [4831, 0]
click at [1534, 16] on icon "button" at bounding box center [1538, 14] width 8 height 8
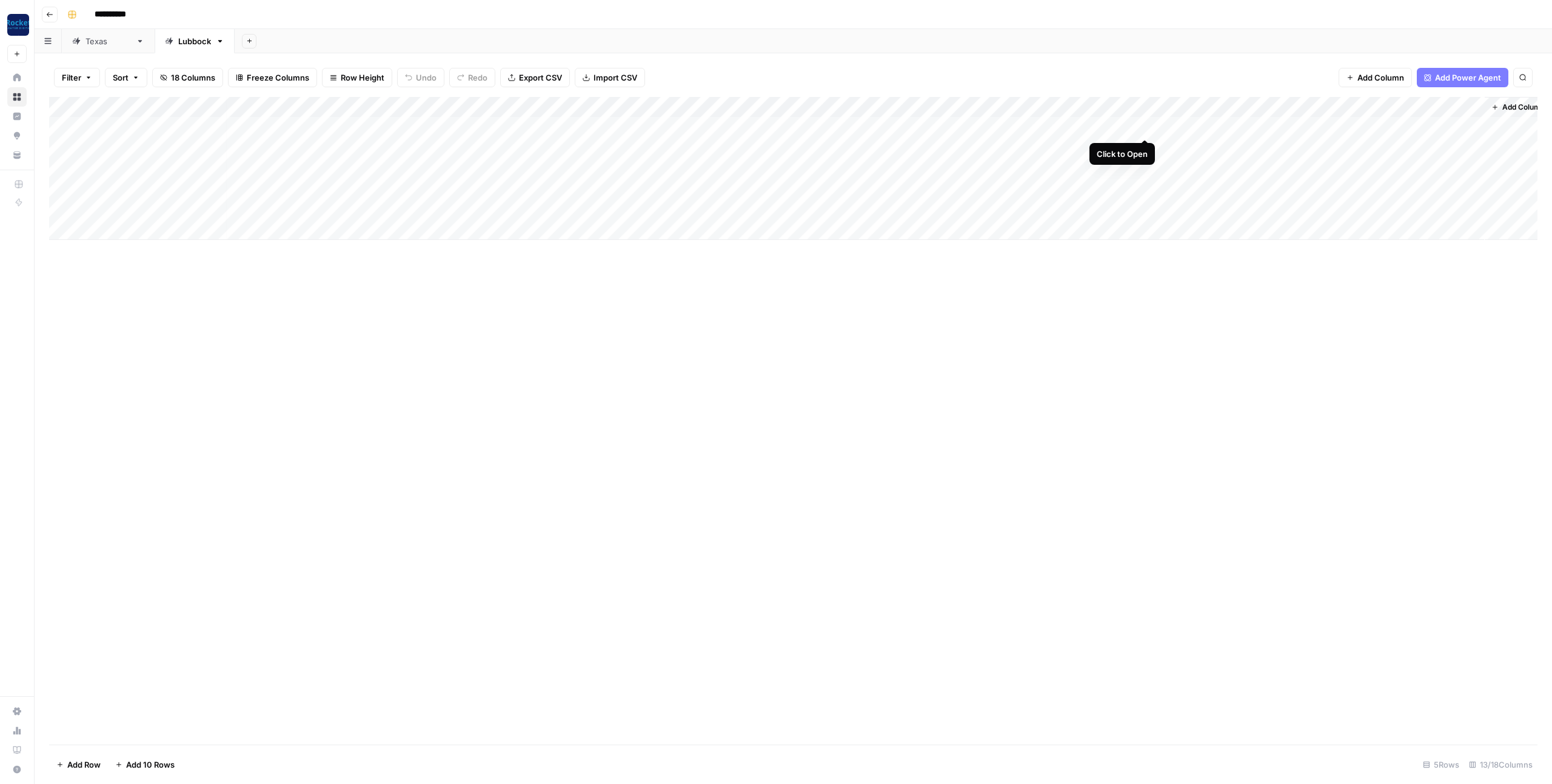
click at [1145, 128] on div "Add Column" at bounding box center [793, 168] width 1488 height 143
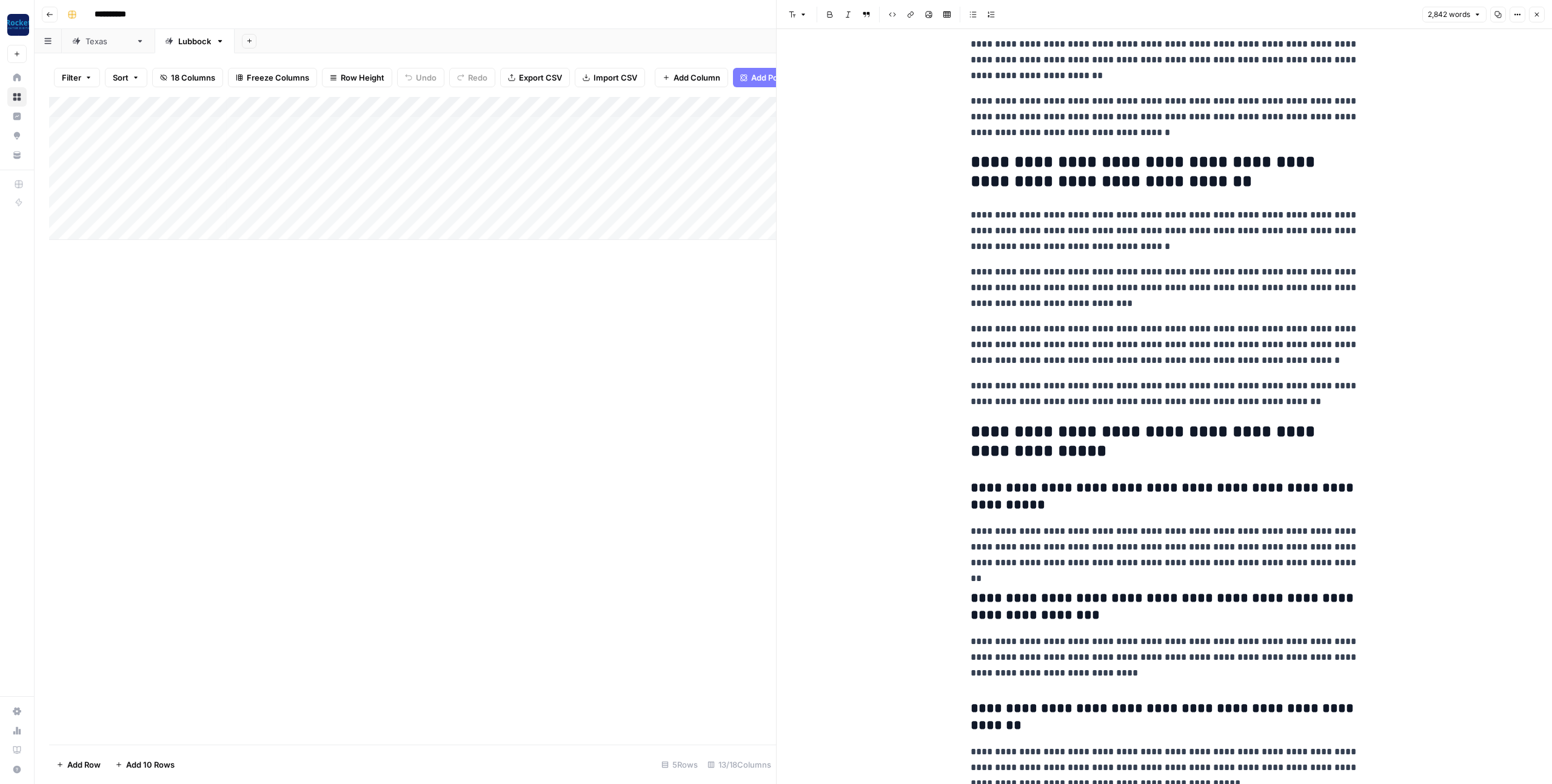
scroll to position [5773, 0]
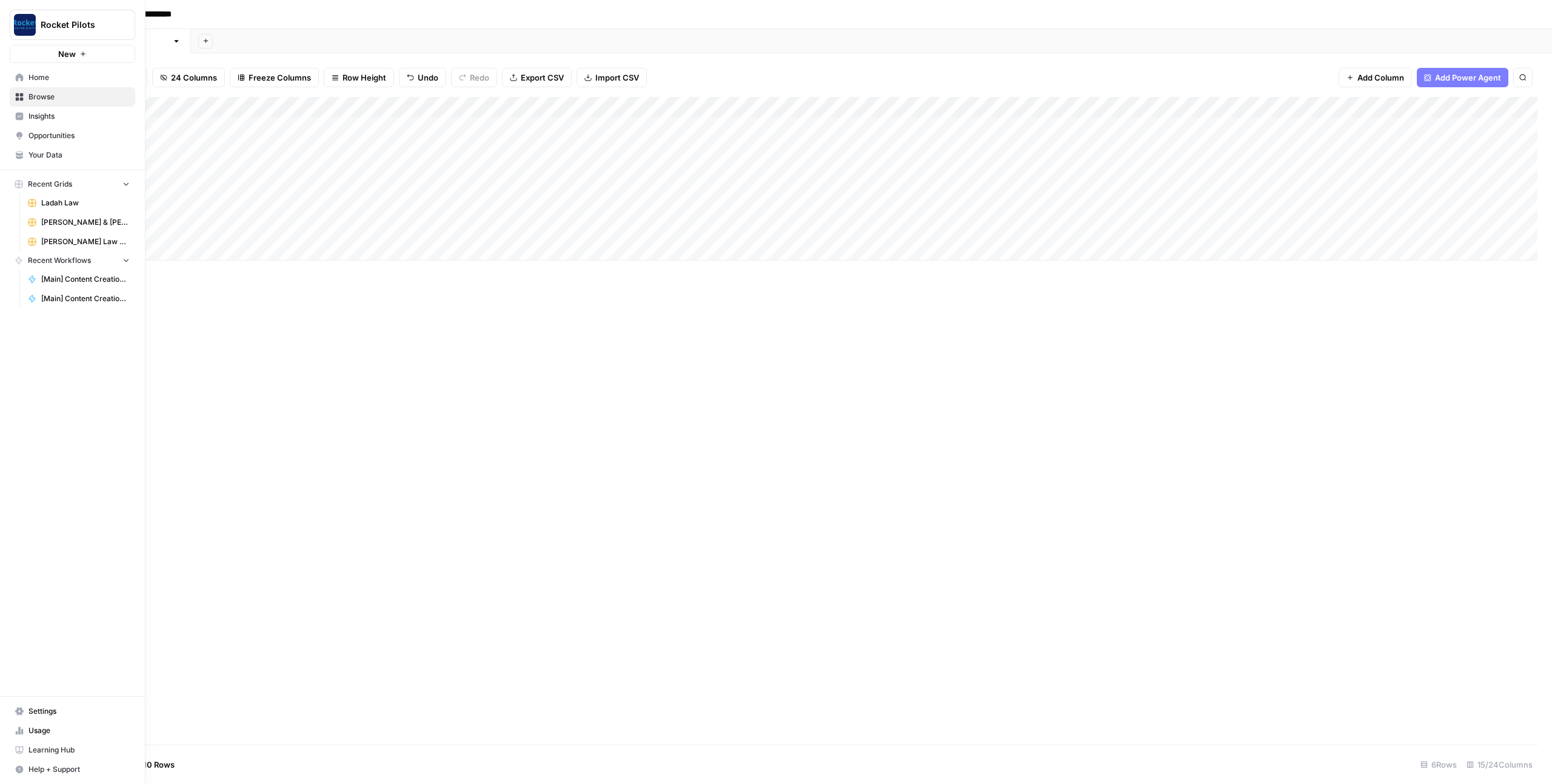
click at [26, 732] on link "Usage" at bounding box center [72, 731] width 125 height 20
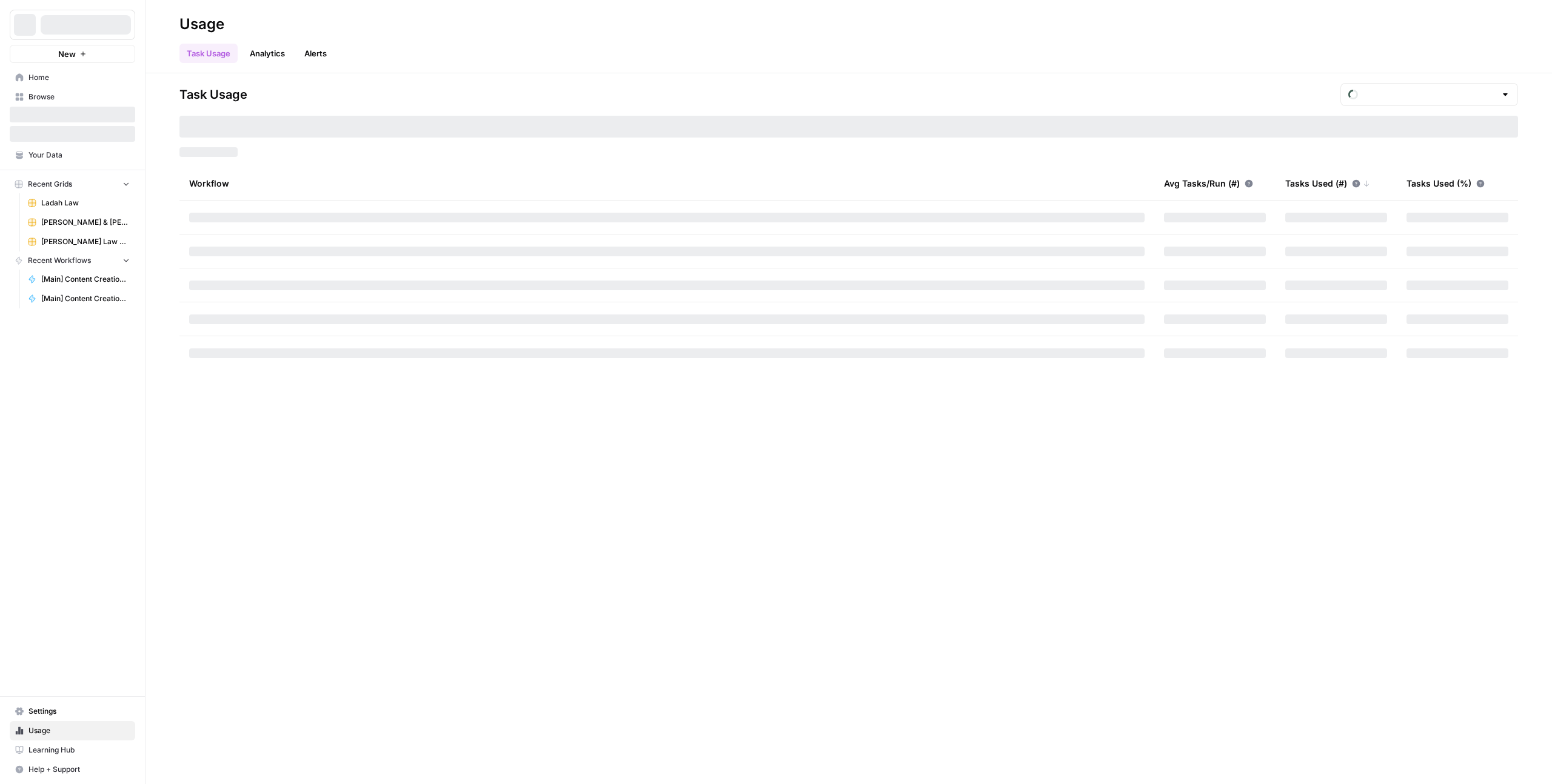
type input "September Tasks"
